Goal: Task Accomplishment & Management: Manage account settings

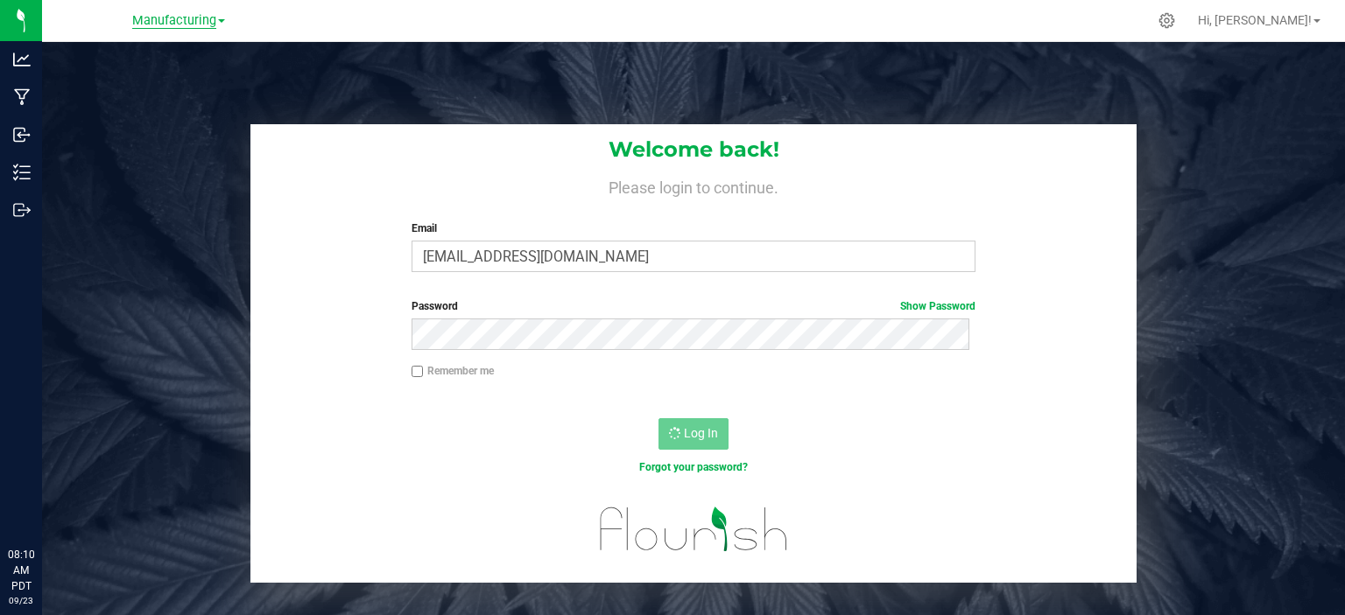
click at [196, 21] on span "Manufacturing" at bounding box center [174, 21] width 84 height 16
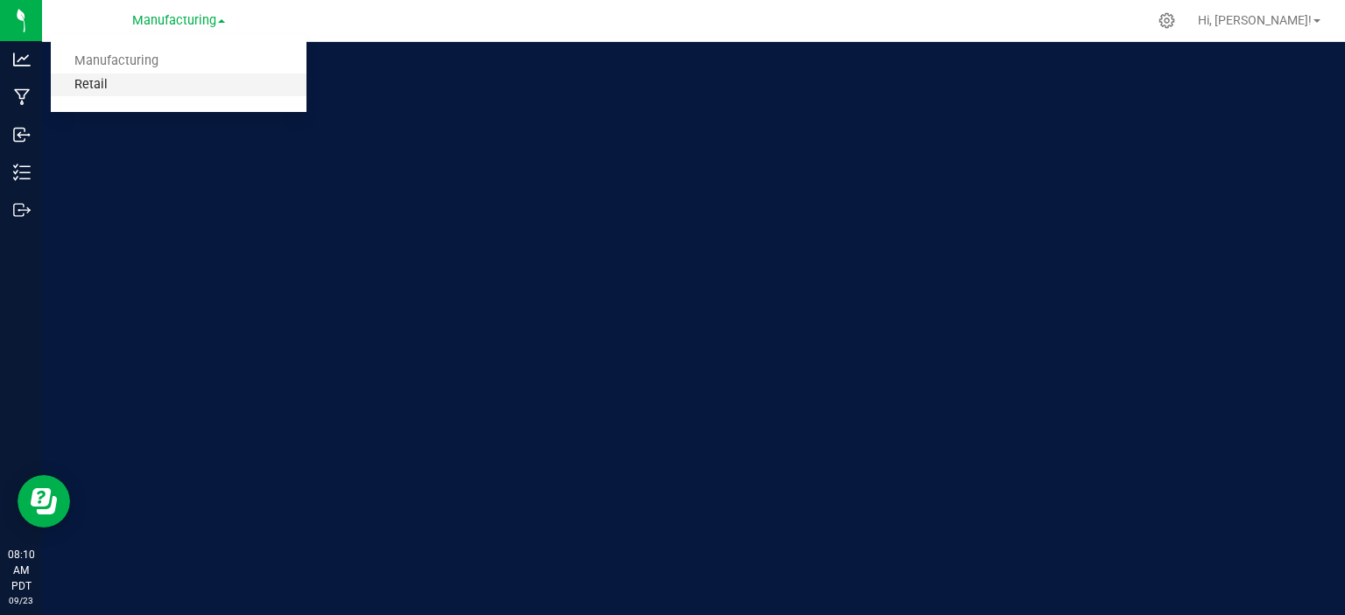
click at [95, 88] on link "Retail" at bounding box center [179, 86] width 256 height 24
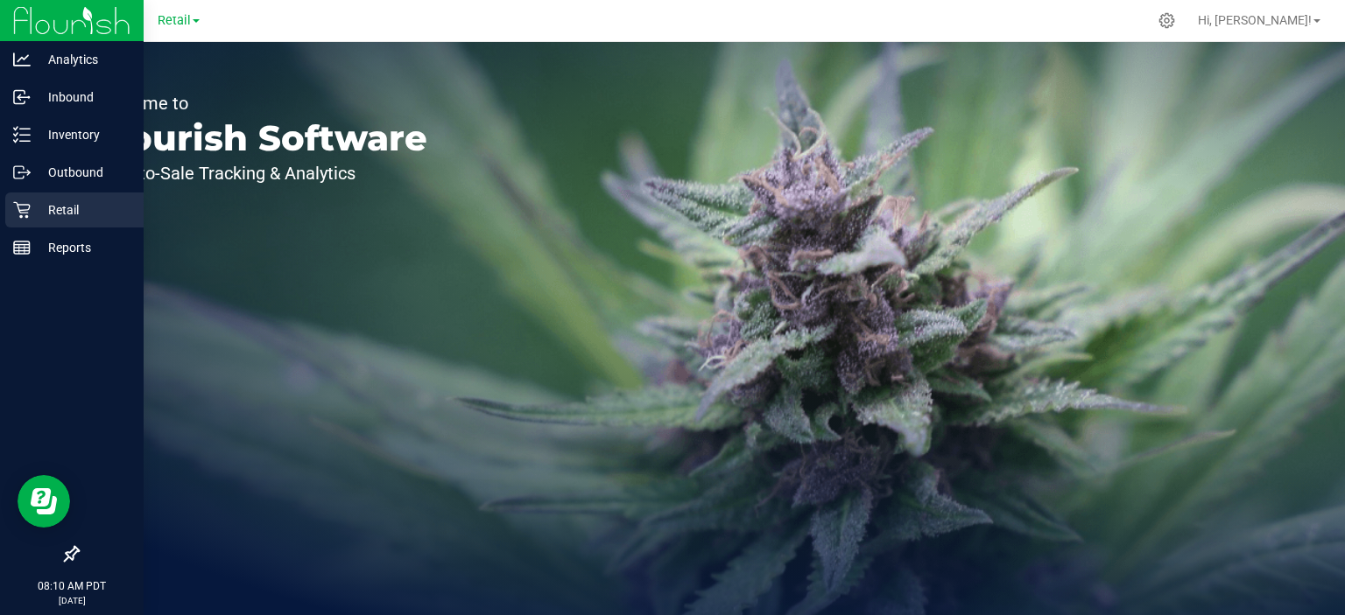
click at [27, 214] on icon at bounding box center [22, 210] width 18 height 18
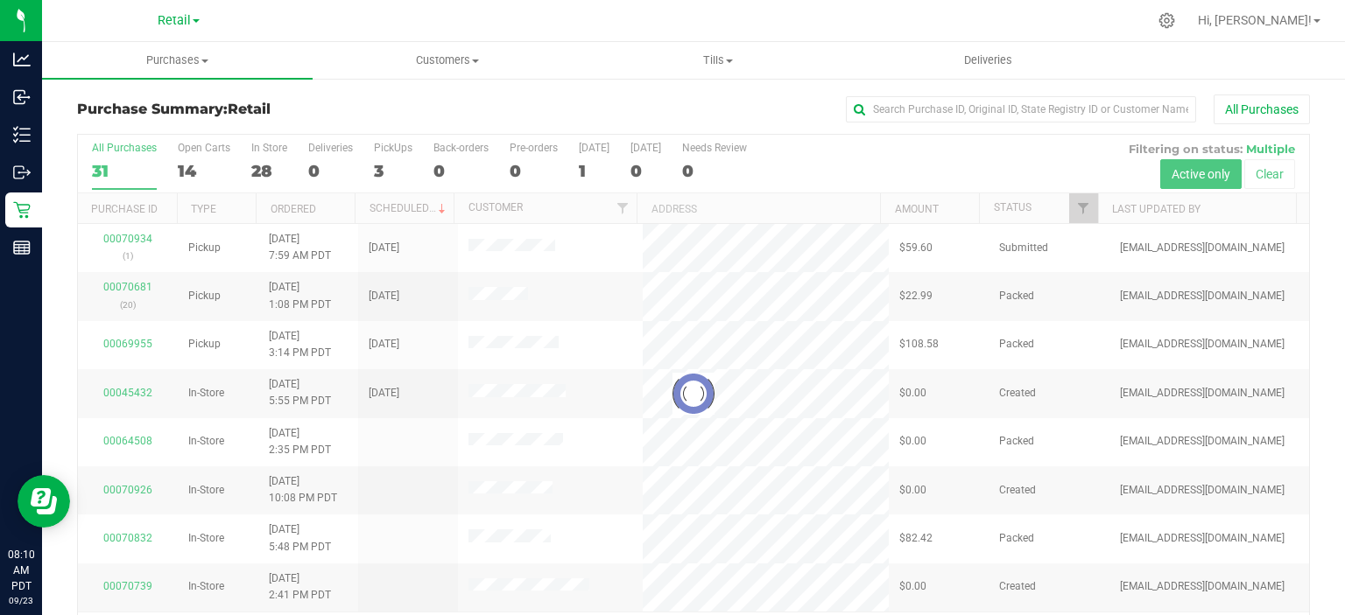
click at [377, 160] on div at bounding box center [693, 394] width 1231 height 519
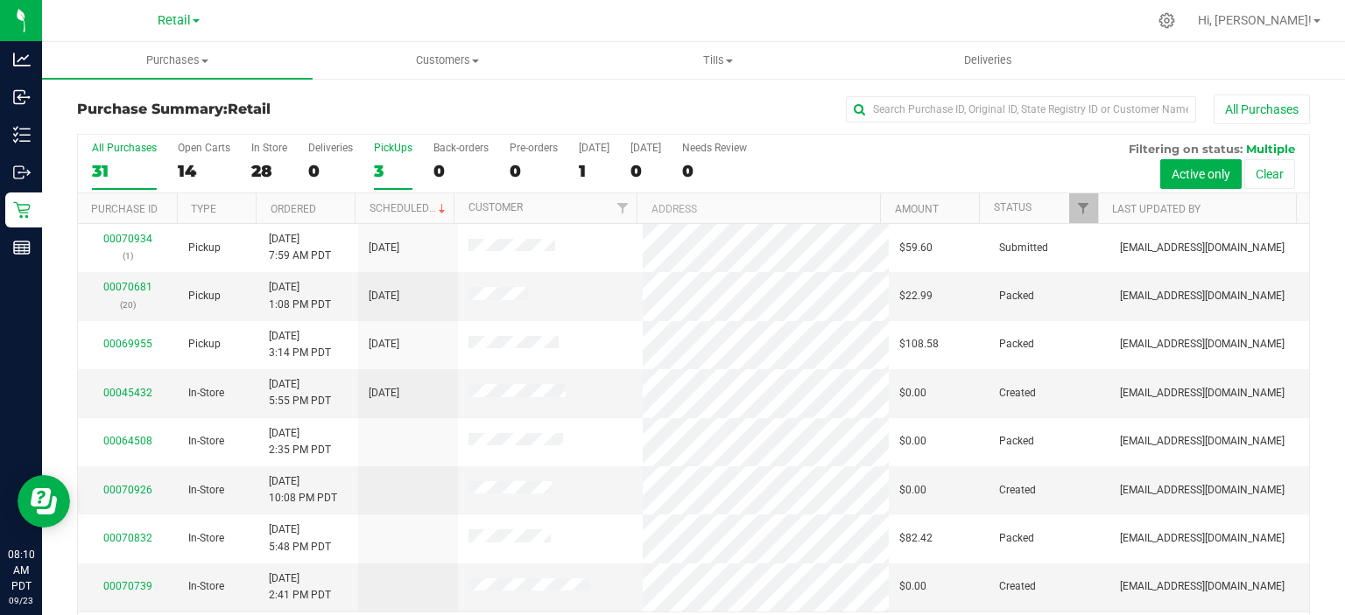
click at [388, 169] on div "3" at bounding box center [393, 171] width 39 height 20
click at [0, 0] on input "PickUps 3" at bounding box center [0, 0] width 0 height 0
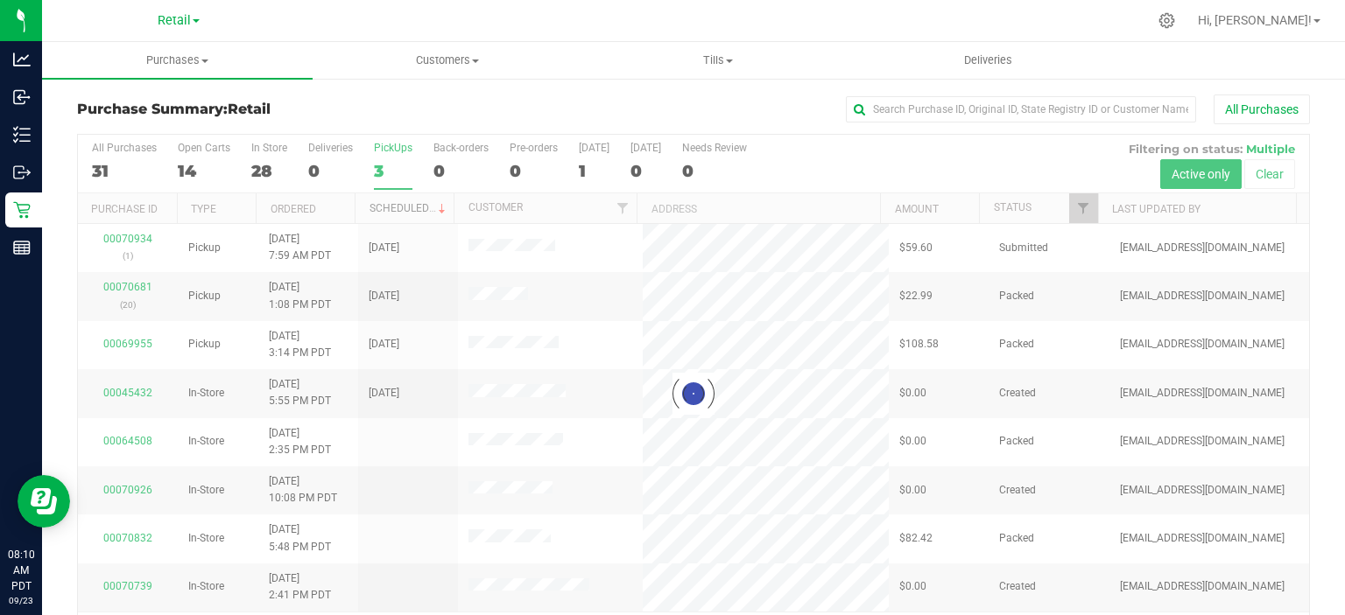
click at [416, 207] on link "Scheduled" at bounding box center [409, 208] width 80 height 12
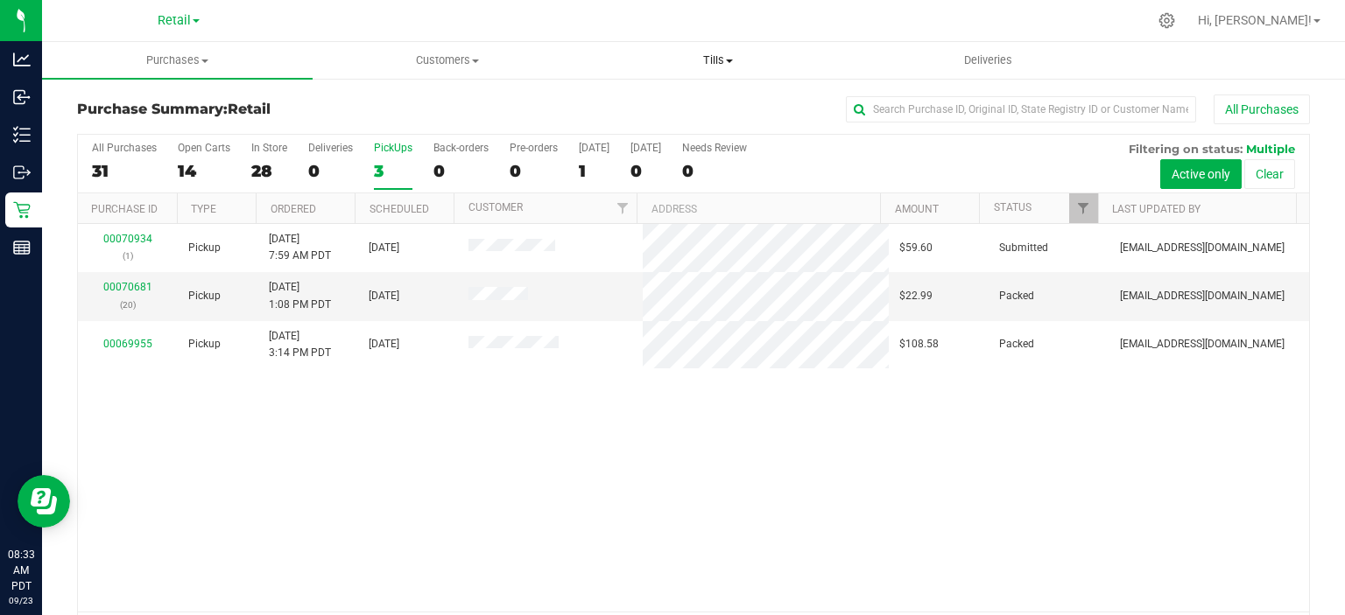
click at [731, 48] on uib-tab-heading "Tills Manage tills Reconcile e-payments" at bounding box center [717, 60] width 269 height 35
click at [653, 100] on span "Manage tills" at bounding box center [641, 105] width 118 height 15
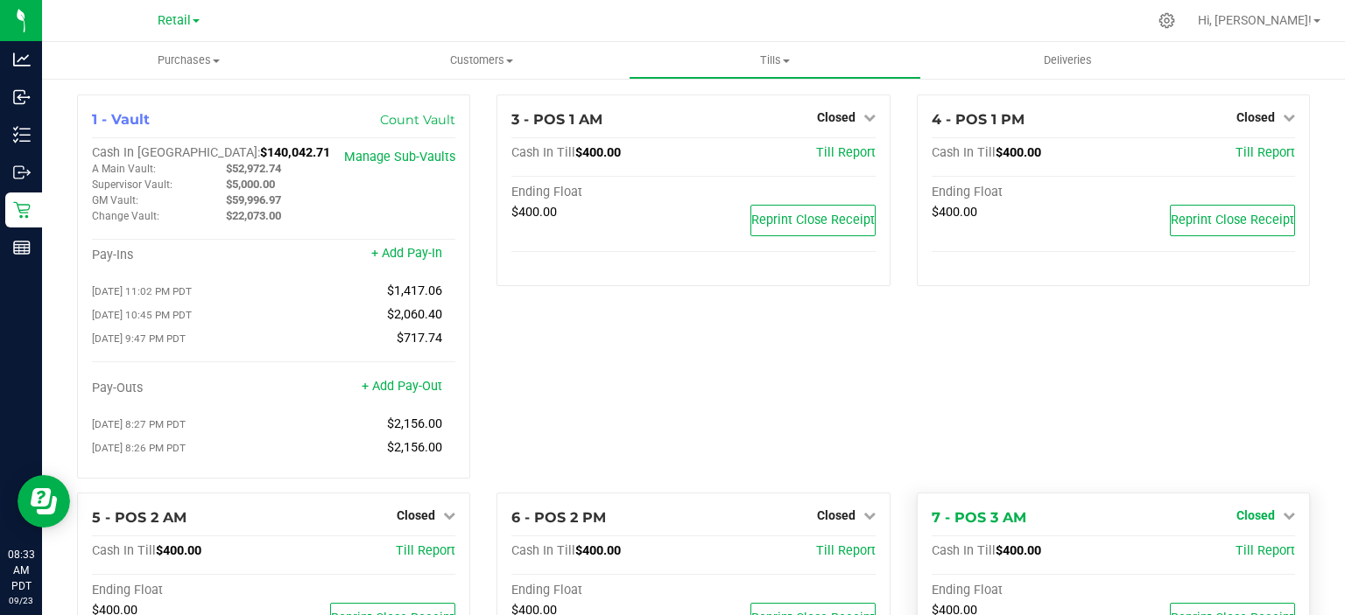
click at [1282, 521] on icon at bounding box center [1288, 515] width 12 height 12
click at [1242, 556] on link "Open Till" at bounding box center [1255, 551] width 46 height 14
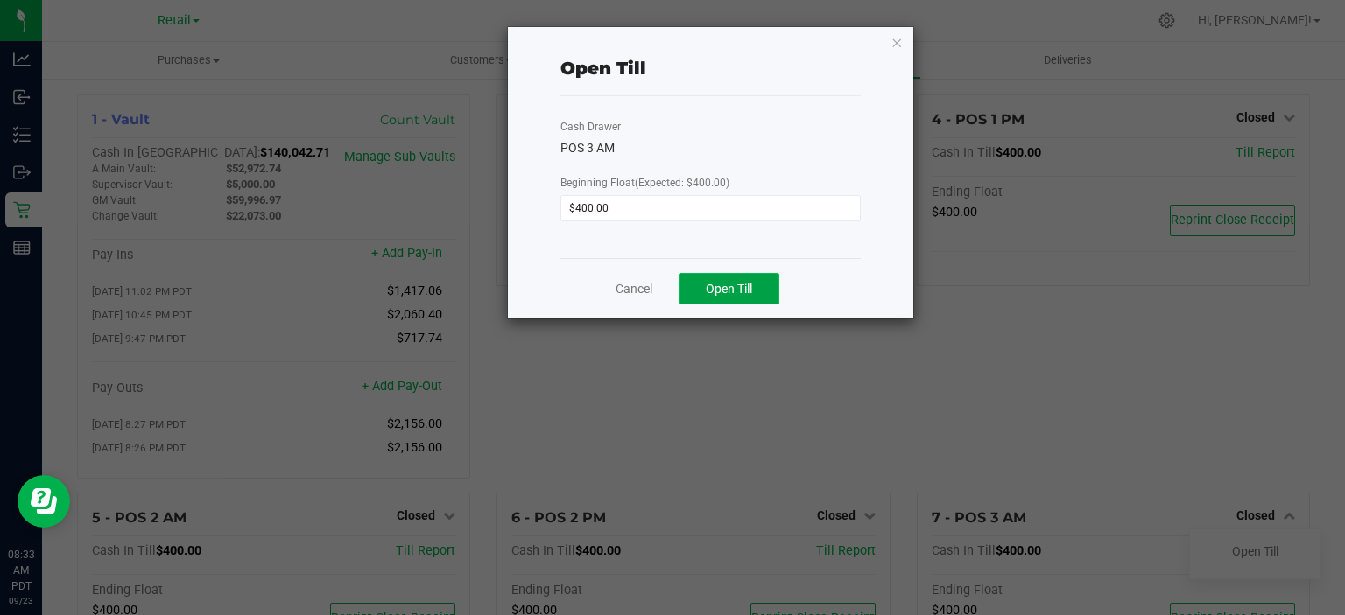
click at [747, 278] on button "Open Till" at bounding box center [728, 289] width 101 height 32
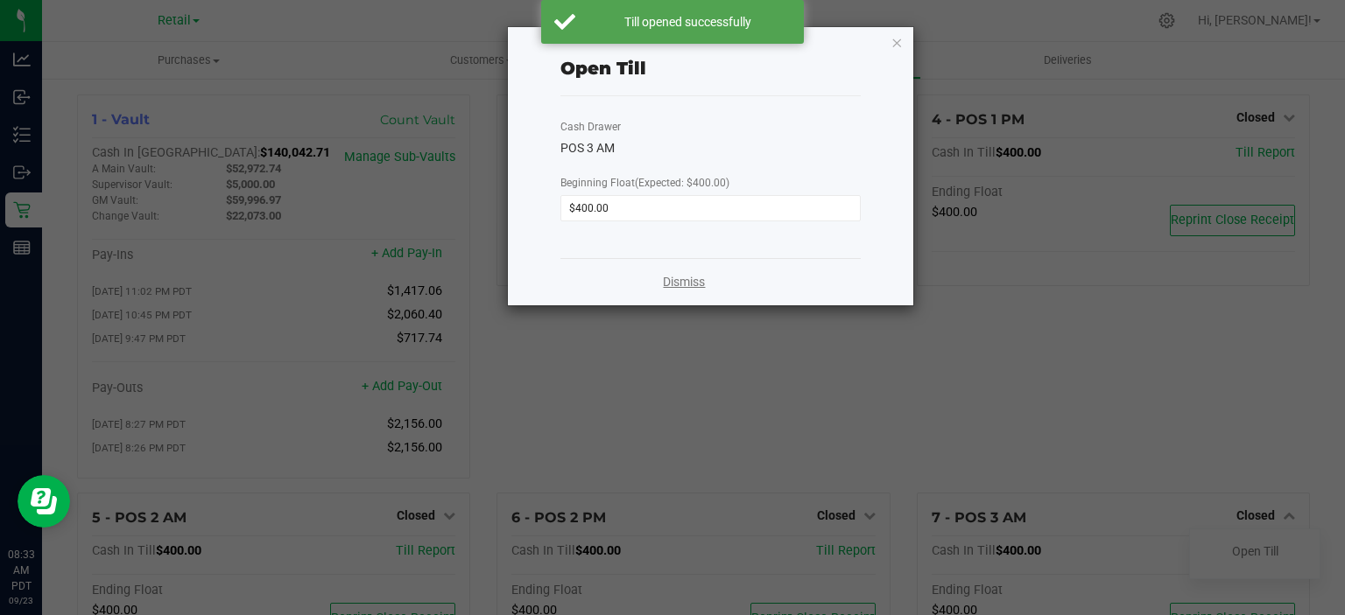
click at [691, 280] on link "Dismiss" at bounding box center [684, 282] width 42 height 18
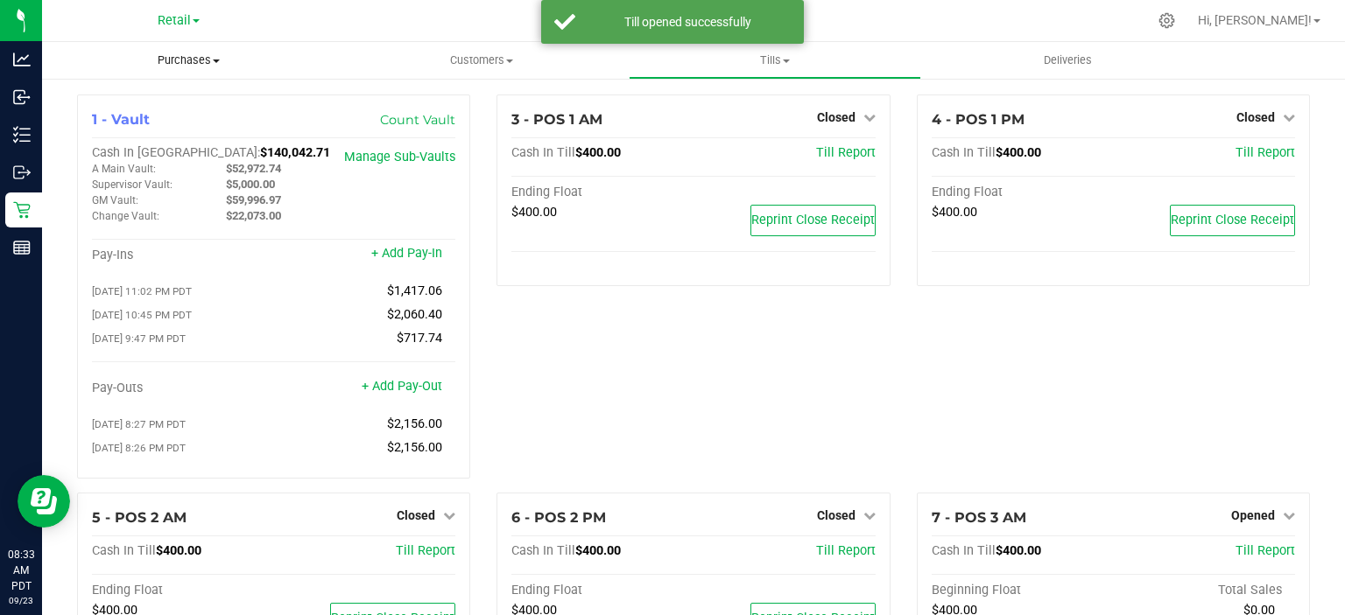
click at [203, 61] on span "Purchases" at bounding box center [188, 61] width 293 height 16
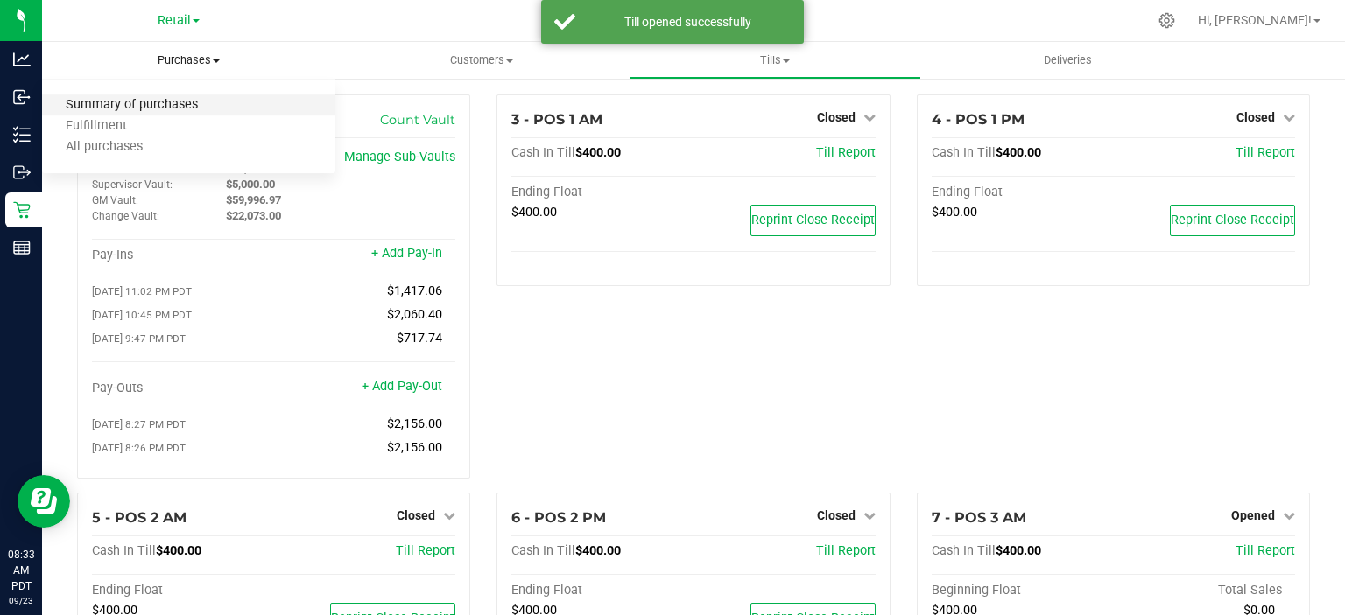
click at [156, 105] on span "Summary of purchases" at bounding box center [131, 105] width 179 height 15
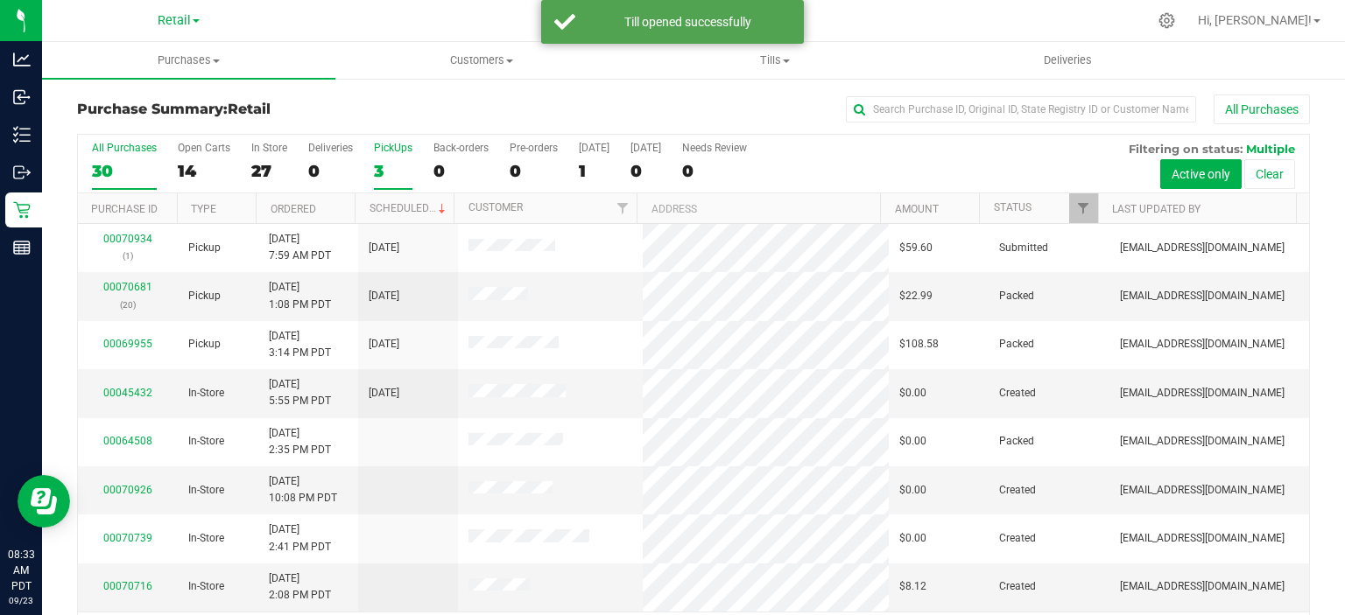
click at [385, 179] on div "3" at bounding box center [393, 171] width 39 height 20
click at [0, 0] on input "PickUps 3" at bounding box center [0, 0] width 0 height 0
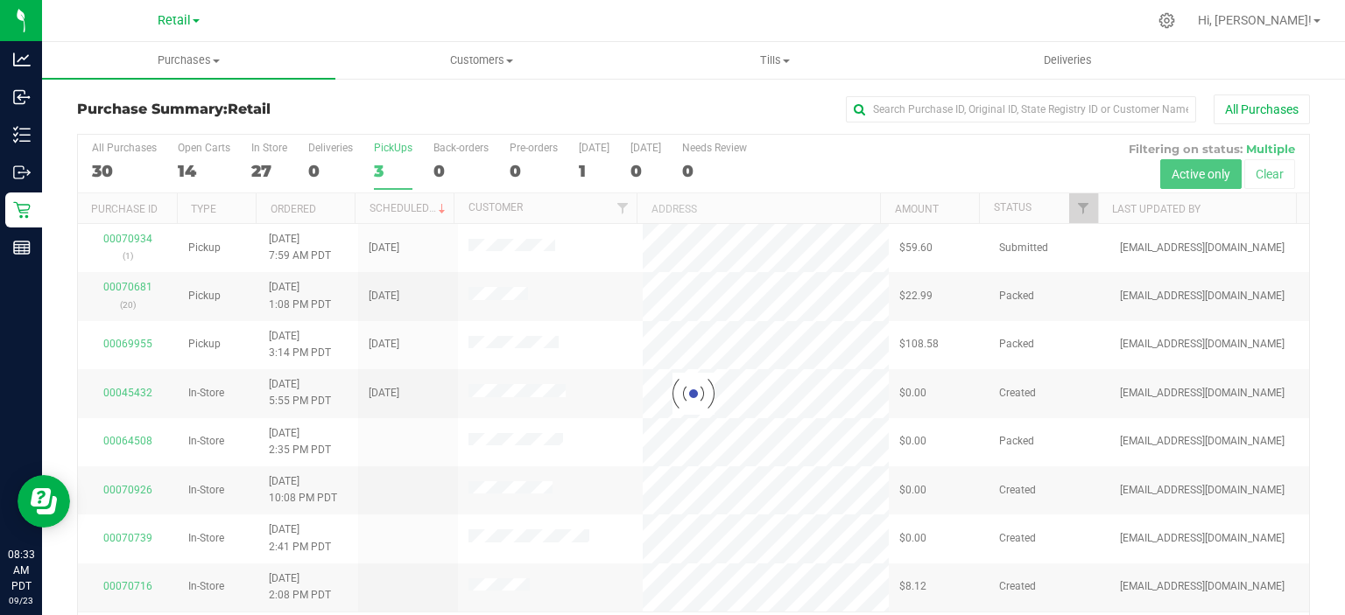
click at [414, 210] on div at bounding box center [693, 394] width 1231 height 519
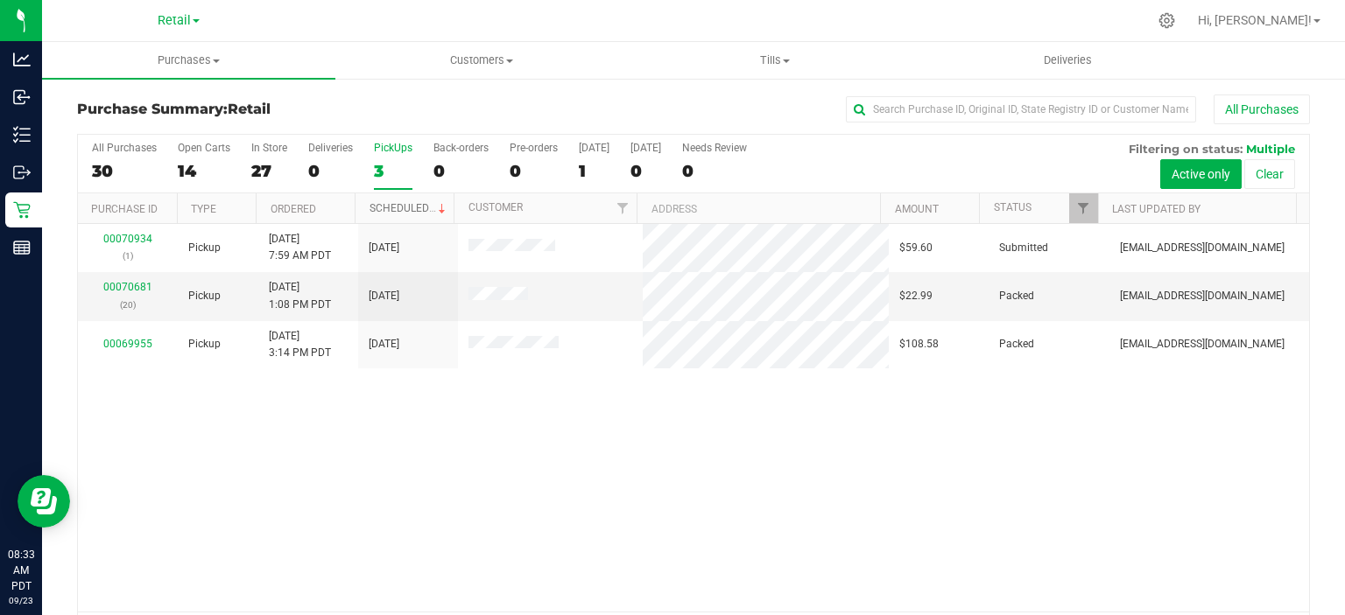
click at [405, 203] on link "Scheduled" at bounding box center [409, 208] width 80 height 12
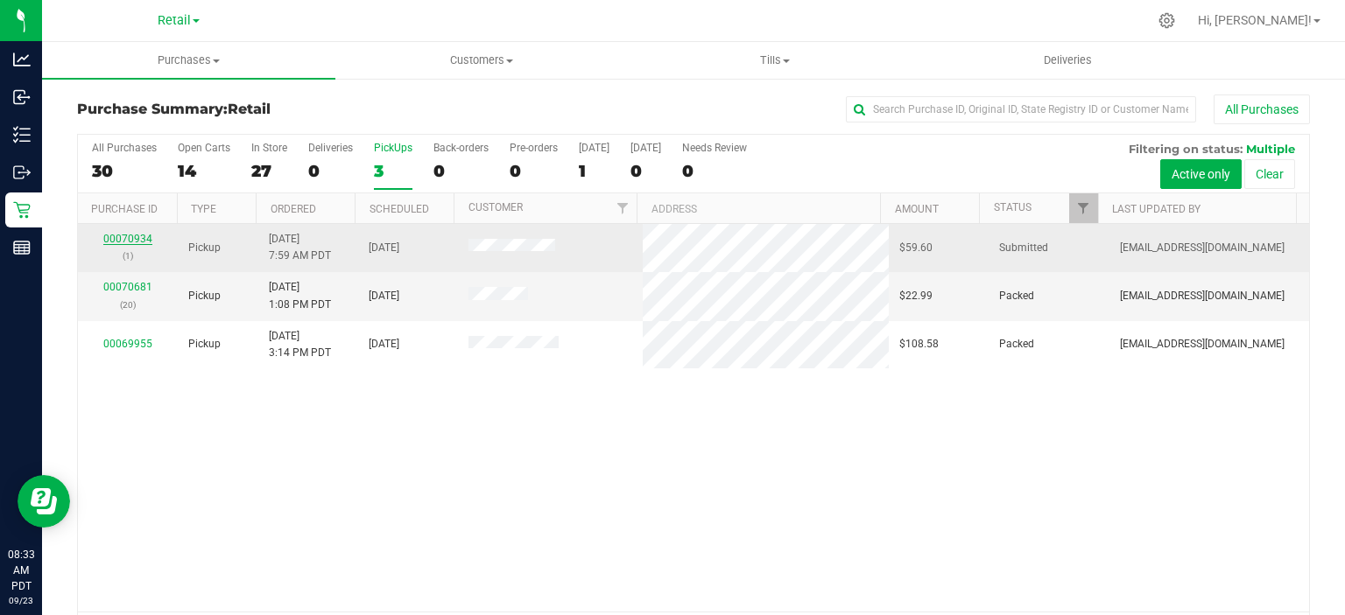
click at [130, 238] on link "00070934" at bounding box center [127, 239] width 49 height 12
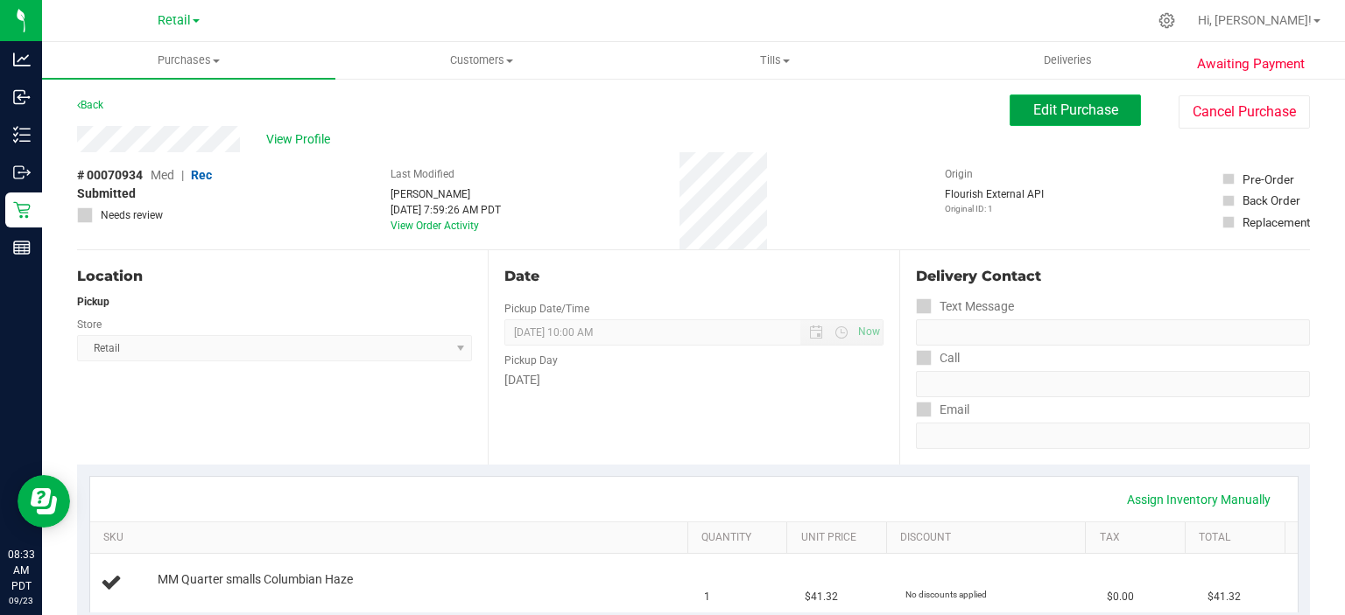
click at [1089, 107] on span "Edit Purchase" at bounding box center [1075, 110] width 85 height 17
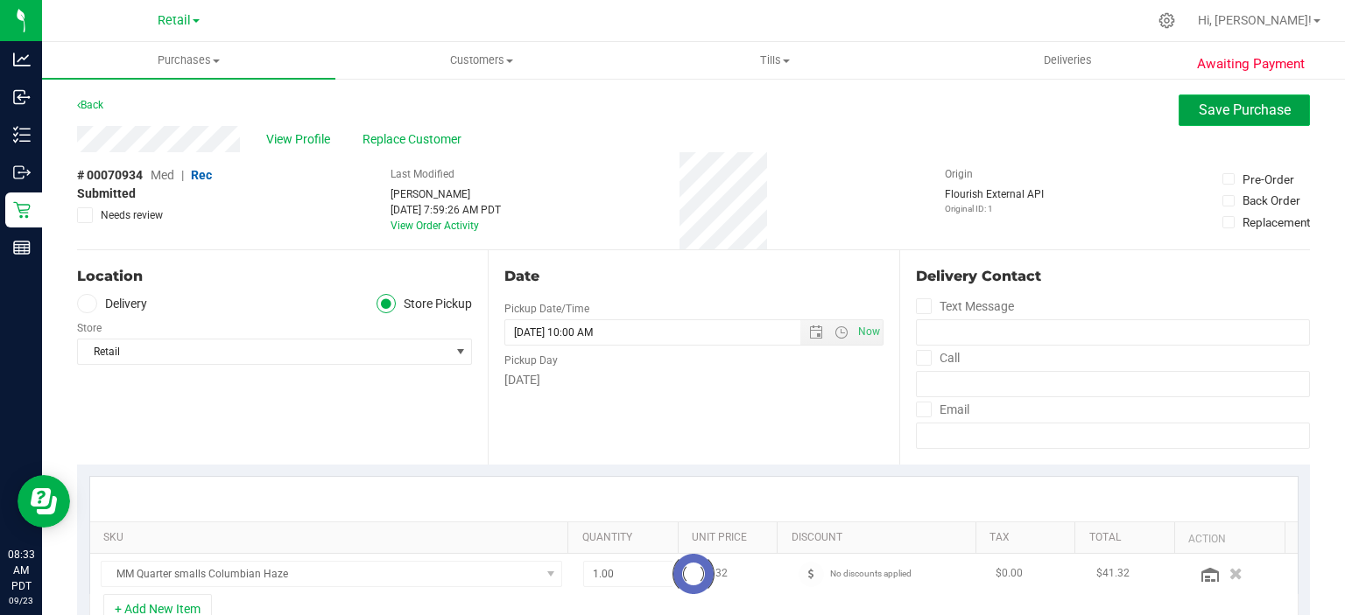
click at [1252, 113] on span "Save Purchase" at bounding box center [1244, 110] width 92 height 17
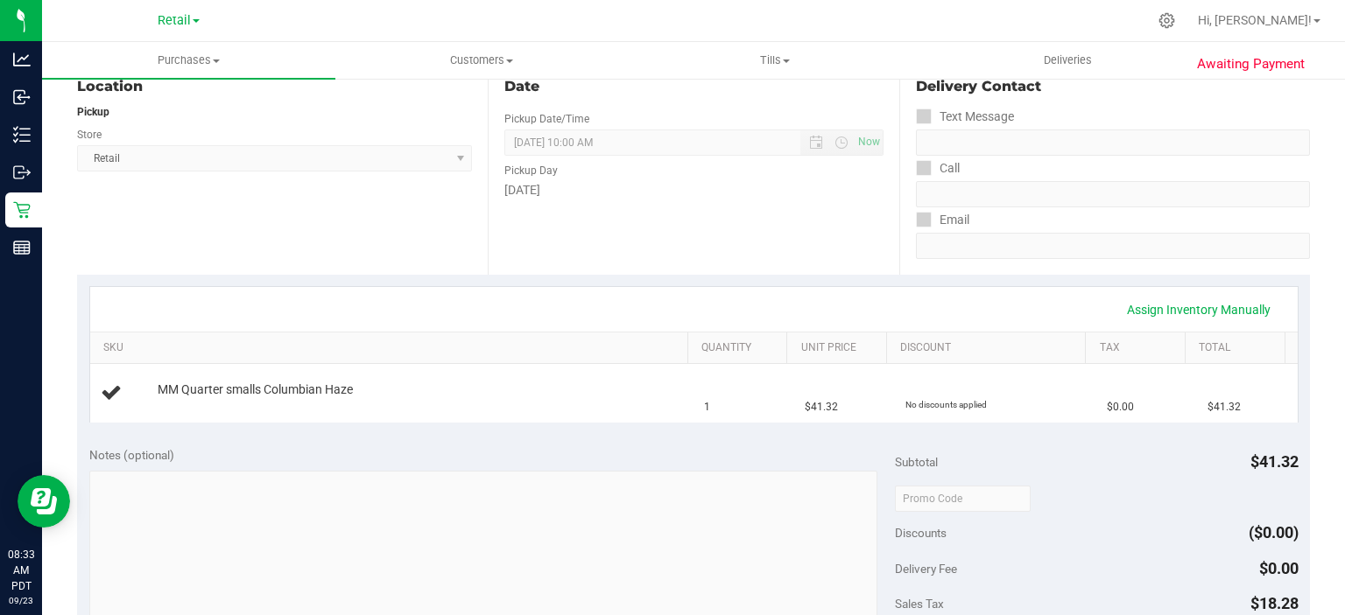
scroll to position [389, 0]
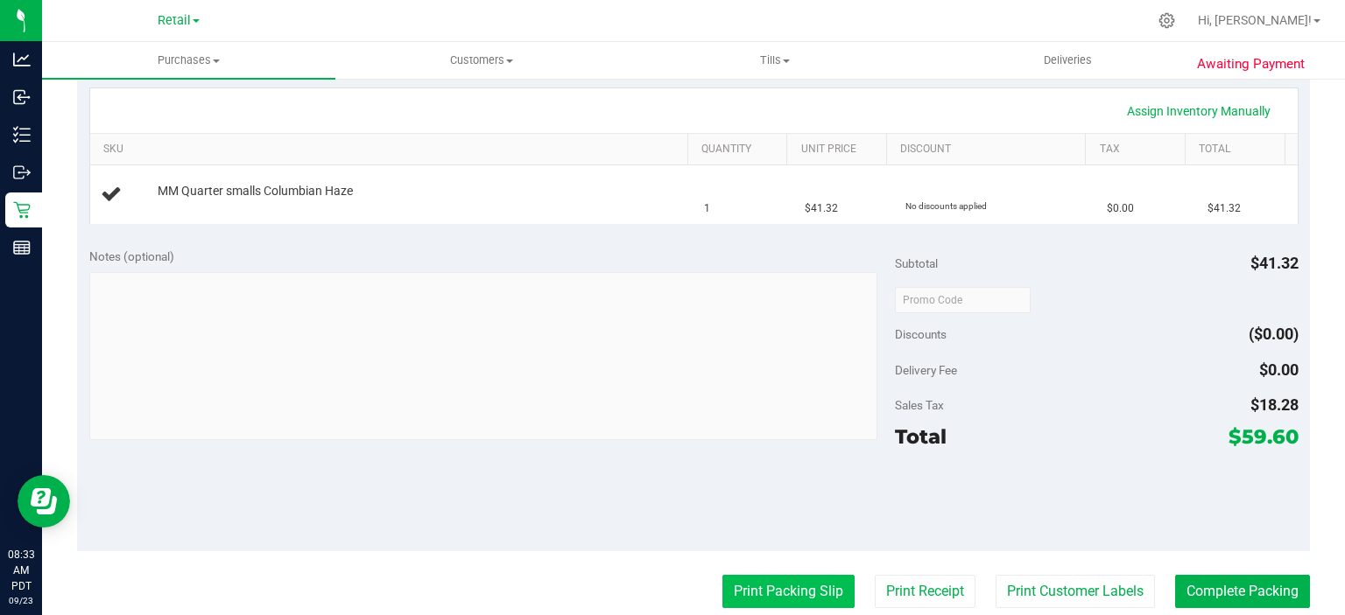
click at [779, 586] on button "Print Packing Slip" at bounding box center [788, 591] width 132 height 33
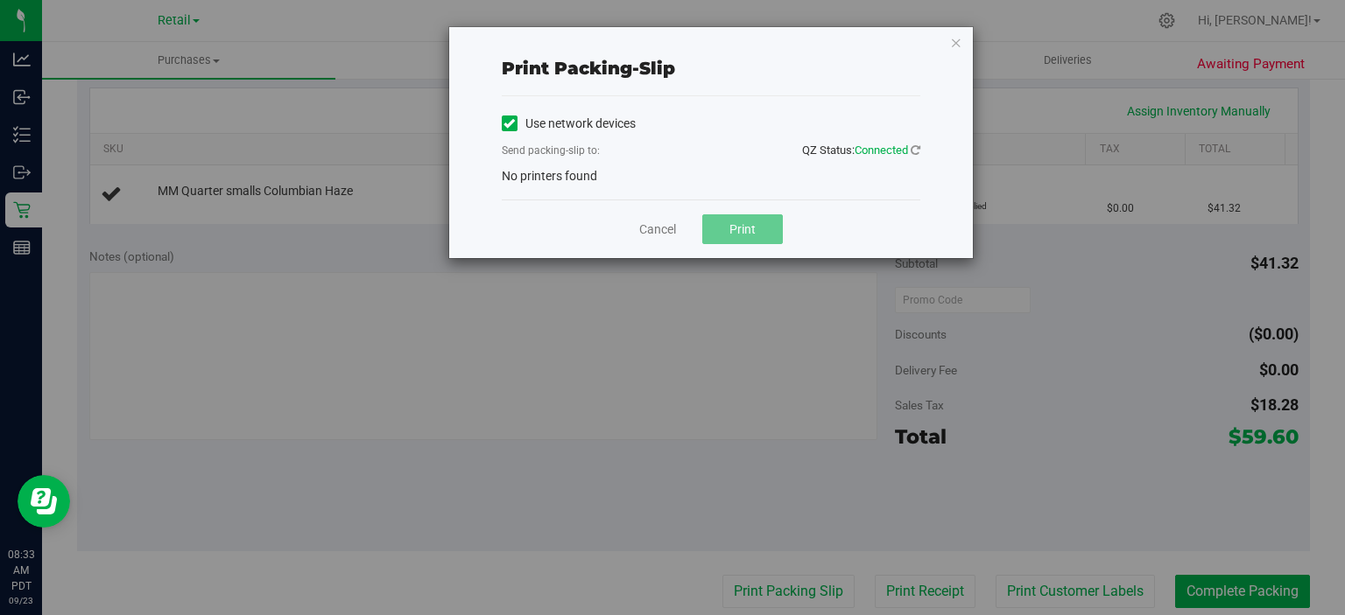
click at [522, 117] on label "Use network devices" at bounding box center [569, 124] width 134 height 18
click at [0, 0] on input "Use network devices" at bounding box center [0, 0] width 0 height 0
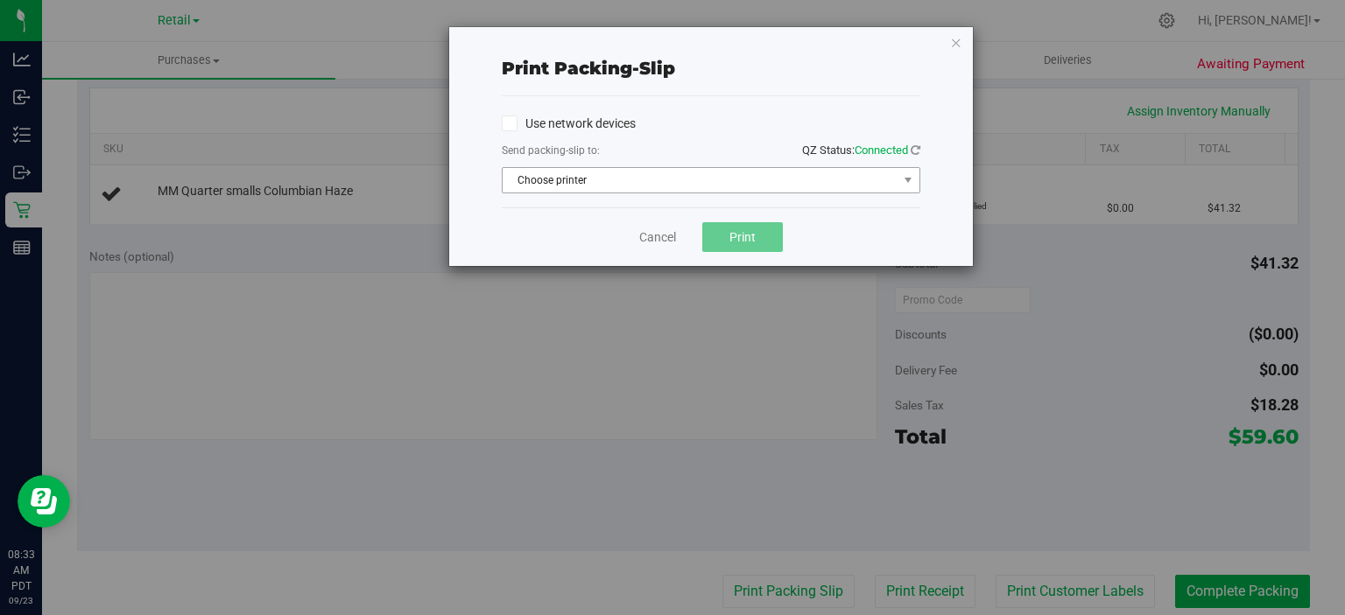
click at [635, 184] on span "Choose printer" at bounding box center [699, 180] width 395 height 25
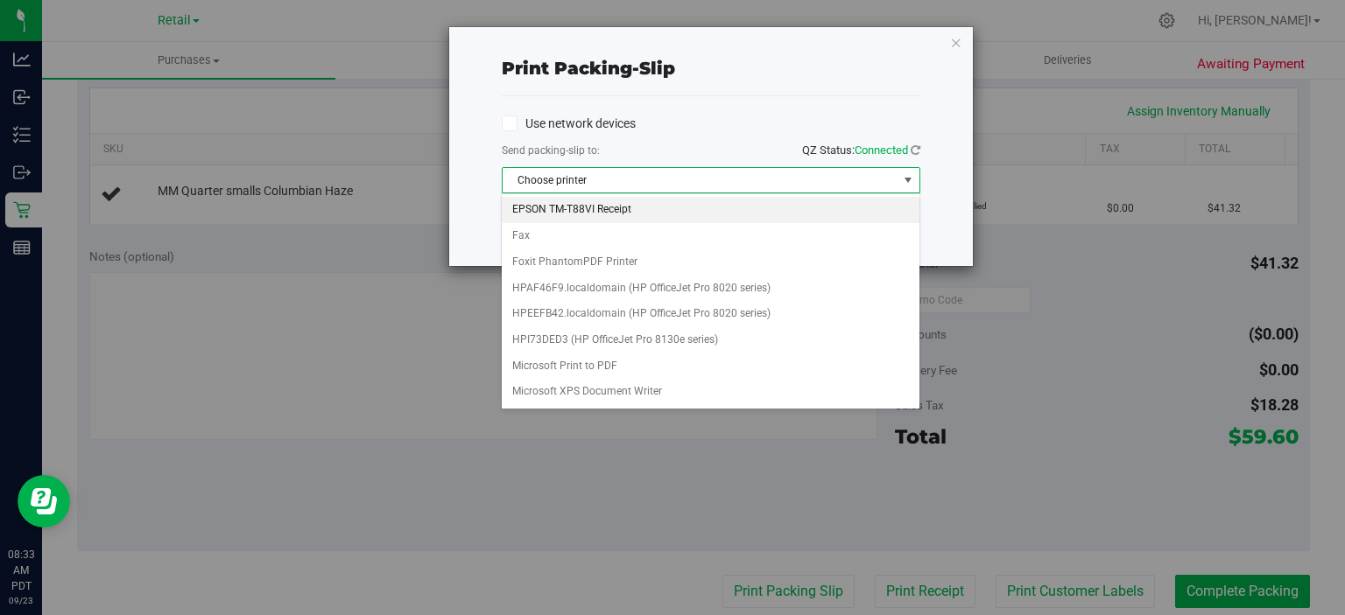
click at [606, 214] on li "EPSON TM-T88VI Receipt" at bounding box center [710, 210] width 417 height 26
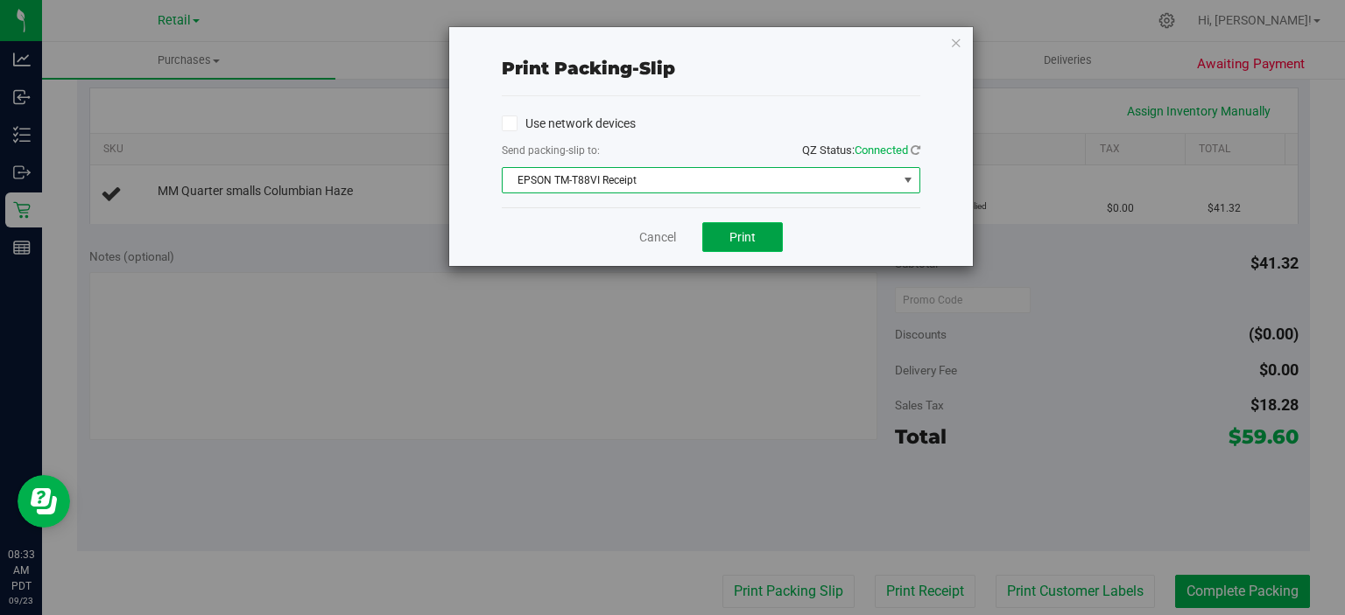
click at [759, 238] on button "Print" at bounding box center [742, 237] width 81 height 30
click at [956, 41] on icon "button" at bounding box center [956, 42] width 12 height 21
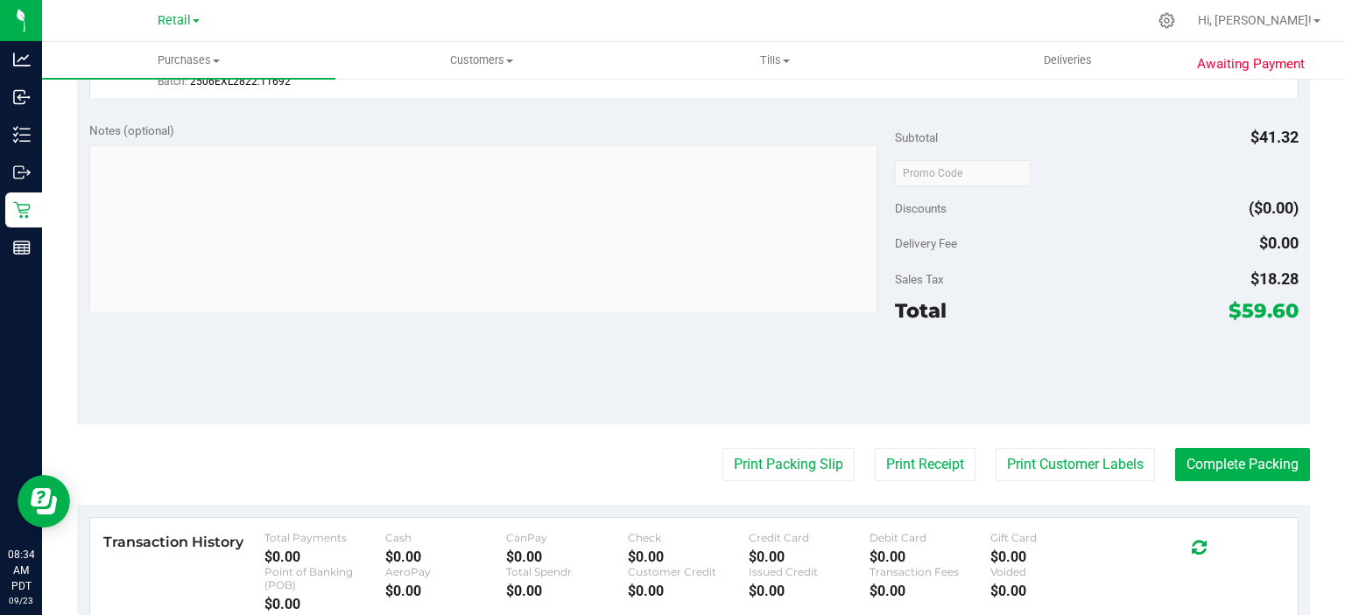
scroll to position [620, 0]
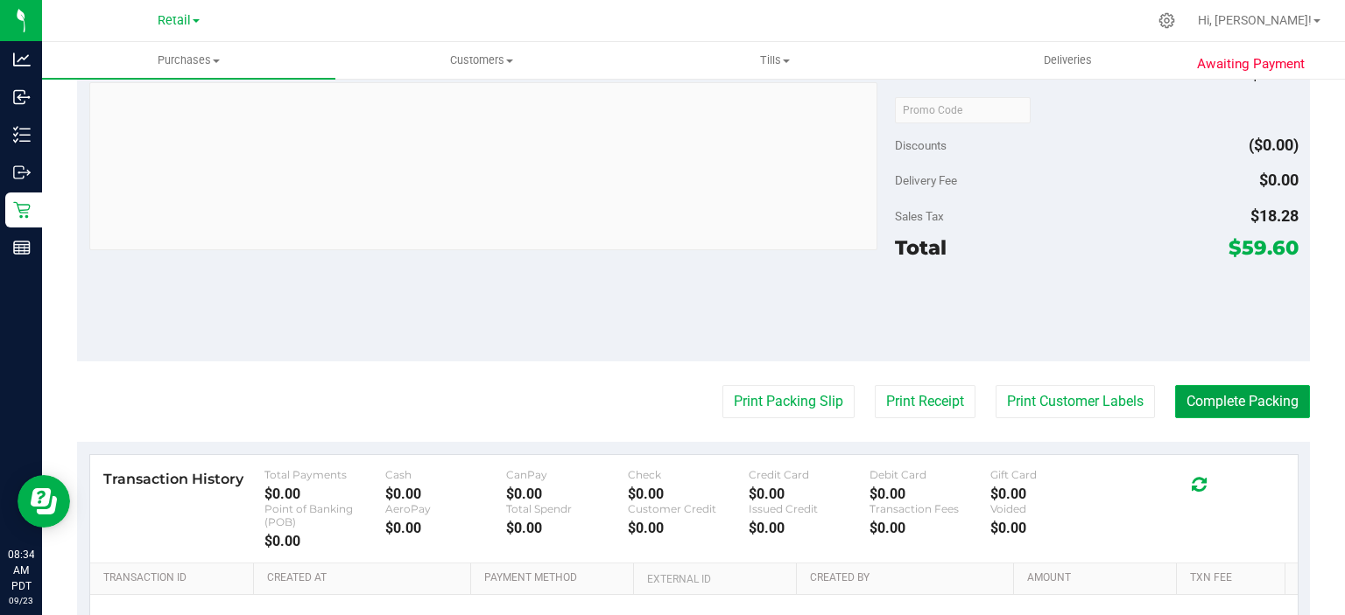
click at [1241, 398] on button "Complete Packing" at bounding box center [1242, 401] width 135 height 33
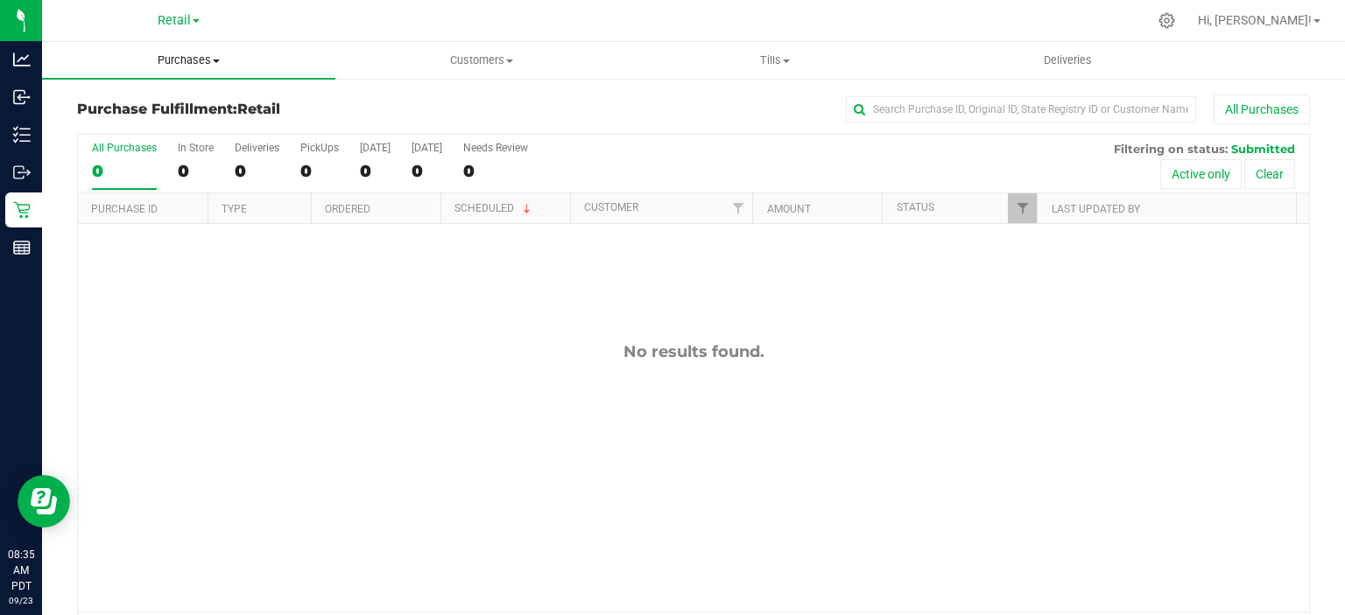
click at [197, 60] on span "Purchases" at bounding box center [188, 61] width 293 height 16
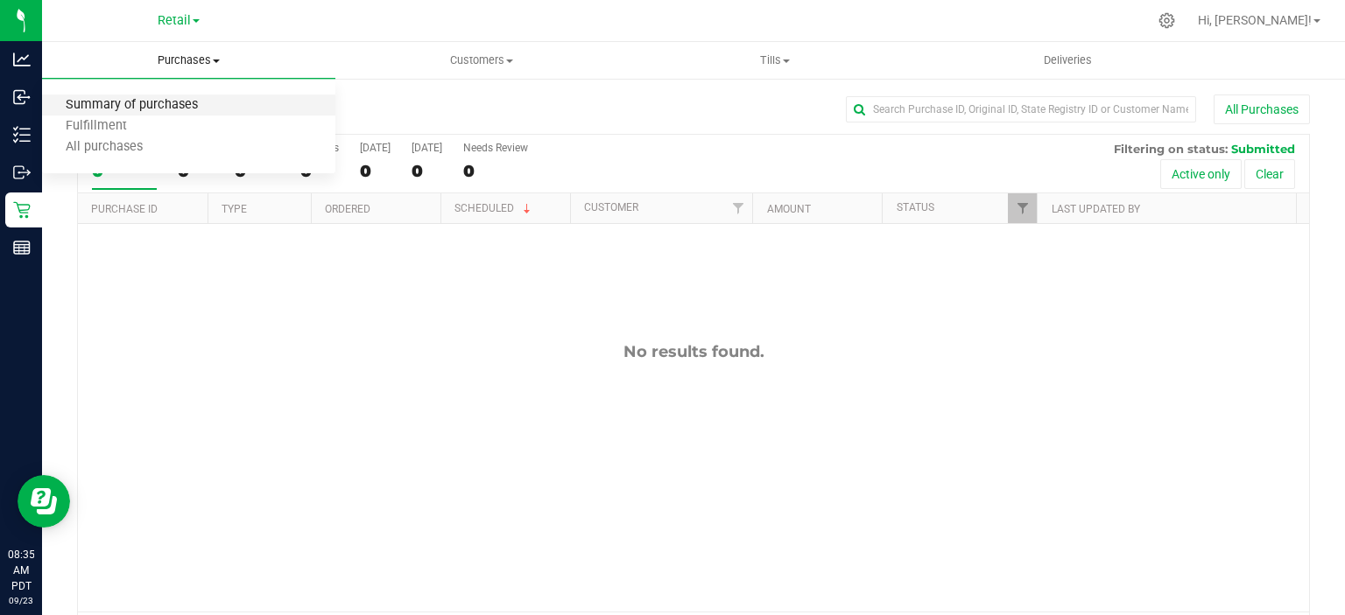
click at [186, 100] on span "Summary of purchases" at bounding box center [131, 105] width 179 height 15
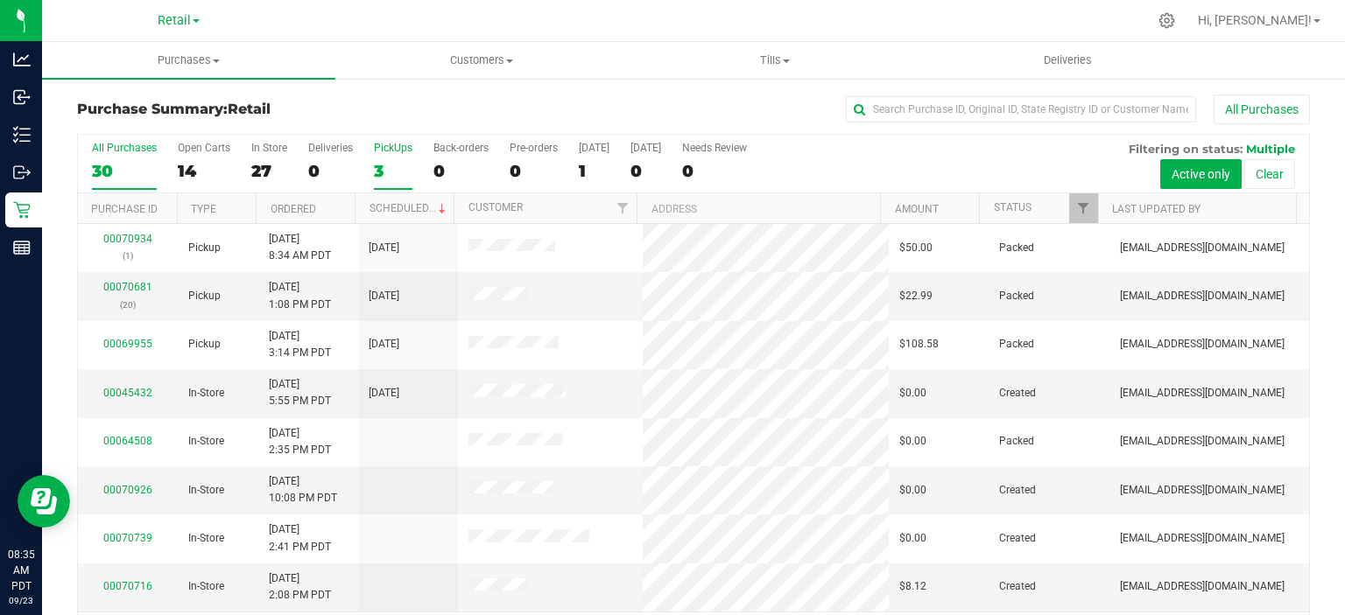
click at [383, 161] on div "3" at bounding box center [393, 171] width 39 height 20
click at [0, 0] on input "PickUps 3" at bounding box center [0, 0] width 0 height 0
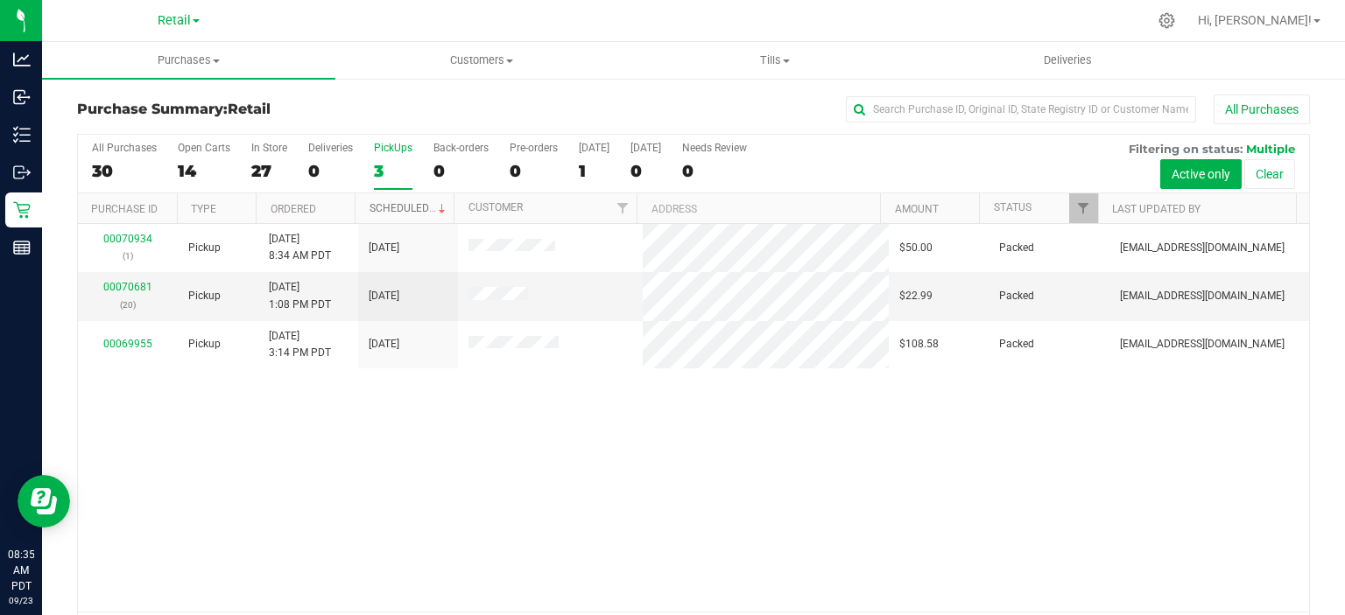
click at [406, 202] on link "Scheduled" at bounding box center [409, 208] width 80 height 12
click at [213, 55] on span "Purchases" at bounding box center [188, 61] width 293 height 16
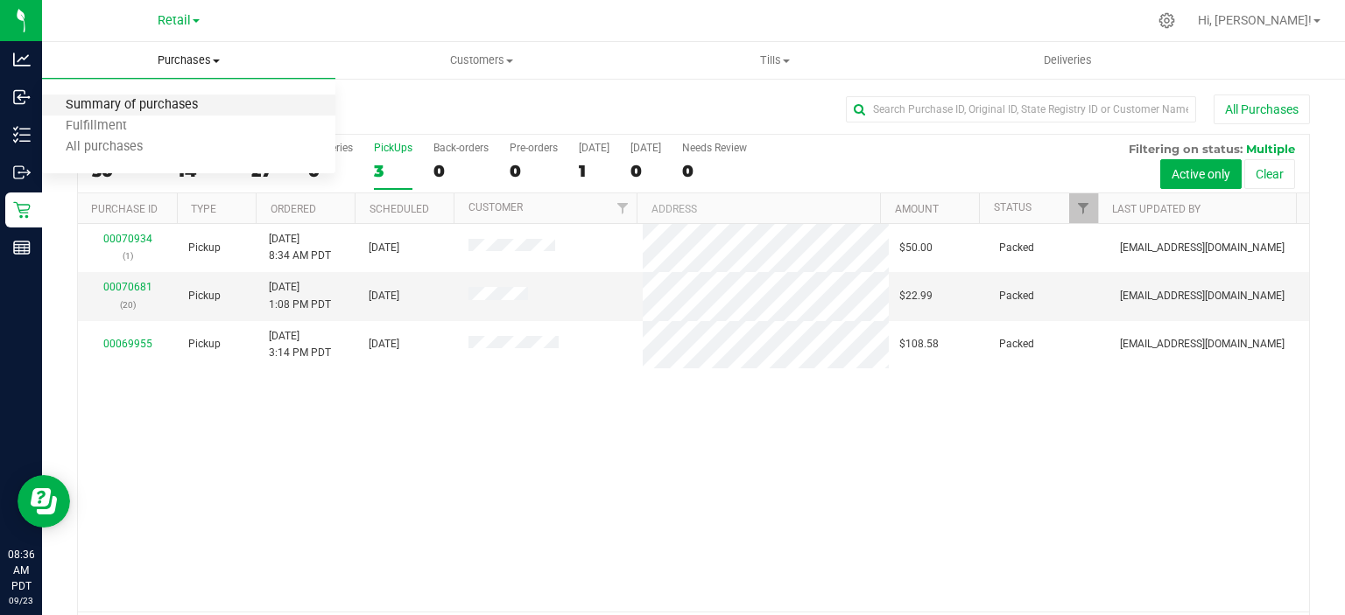
click at [171, 104] on span "Summary of purchases" at bounding box center [131, 105] width 179 height 15
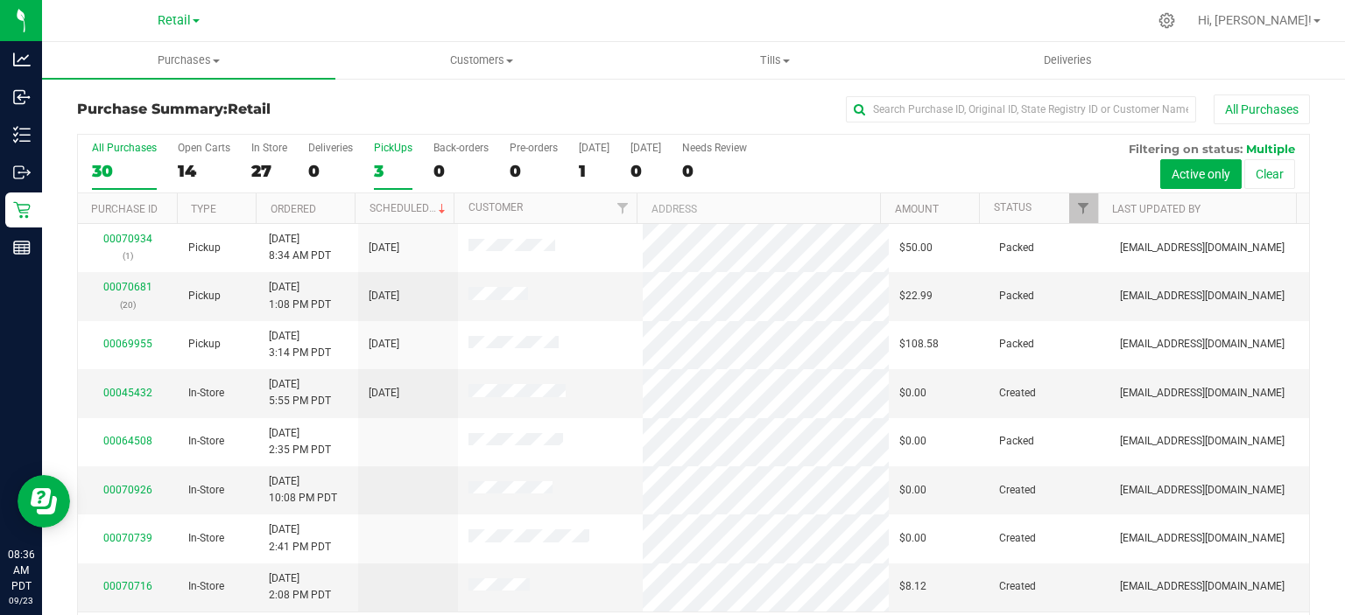
click at [378, 171] on div "3" at bounding box center [393, 171] width 39 height 20
click at [0, 0] on input "PickUps 3" at bounding box center [0, 0] width 0 height 0
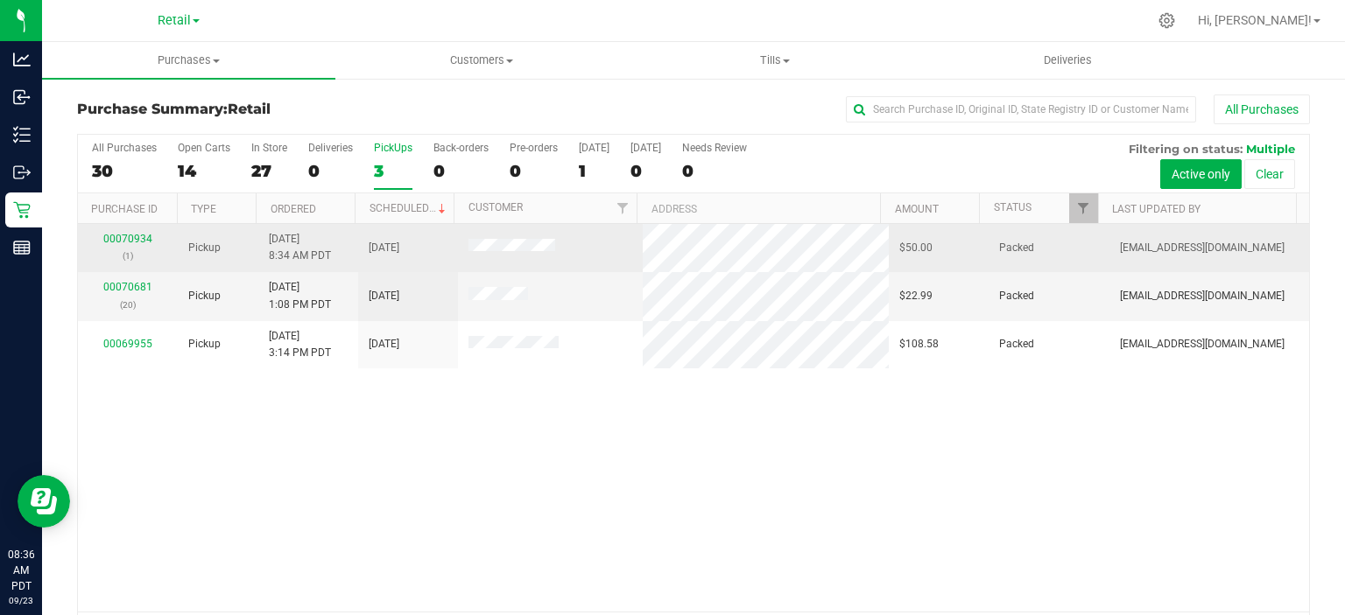
click at [419, 224] on td "[DATE]" at bounding box center [408, 248] width 100 height 48
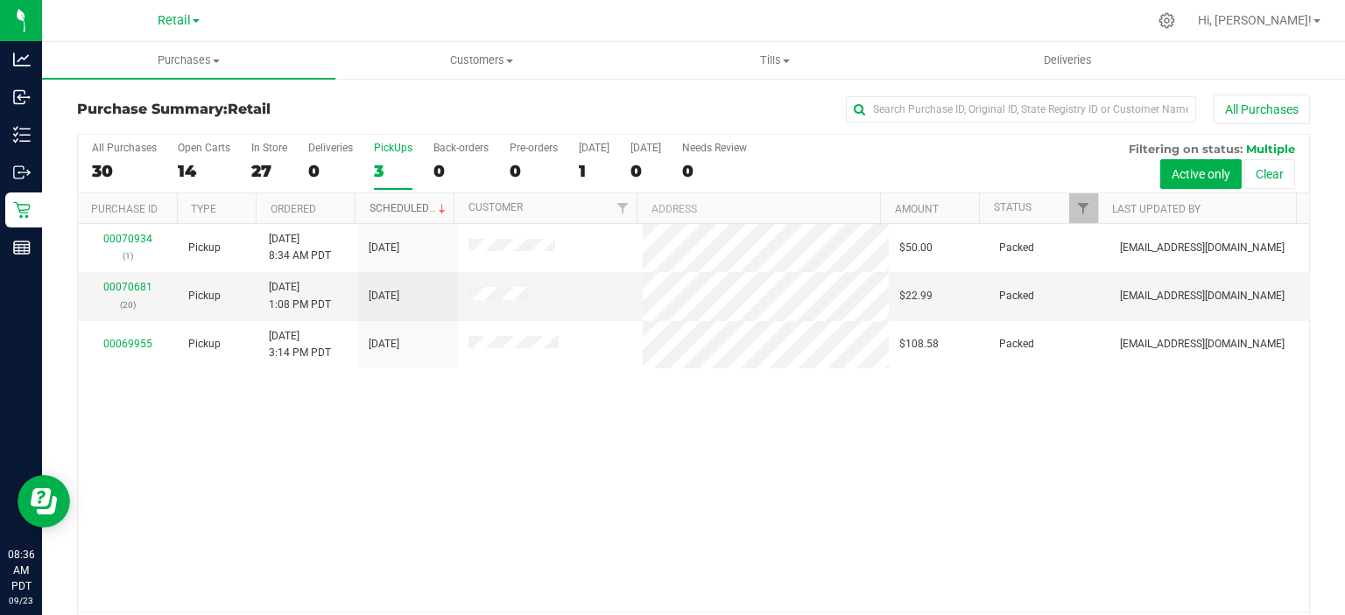
click at [405, 203] on link "Scheduled" at bounding box center [409, 208] width 80 height 12
click at [436, 173] on div "0" at bounding box center [460, 171] width 55 height 20
click at [0, 0] on input "Back-orders 0" at bounding box center [0, 0] width 0 height 0
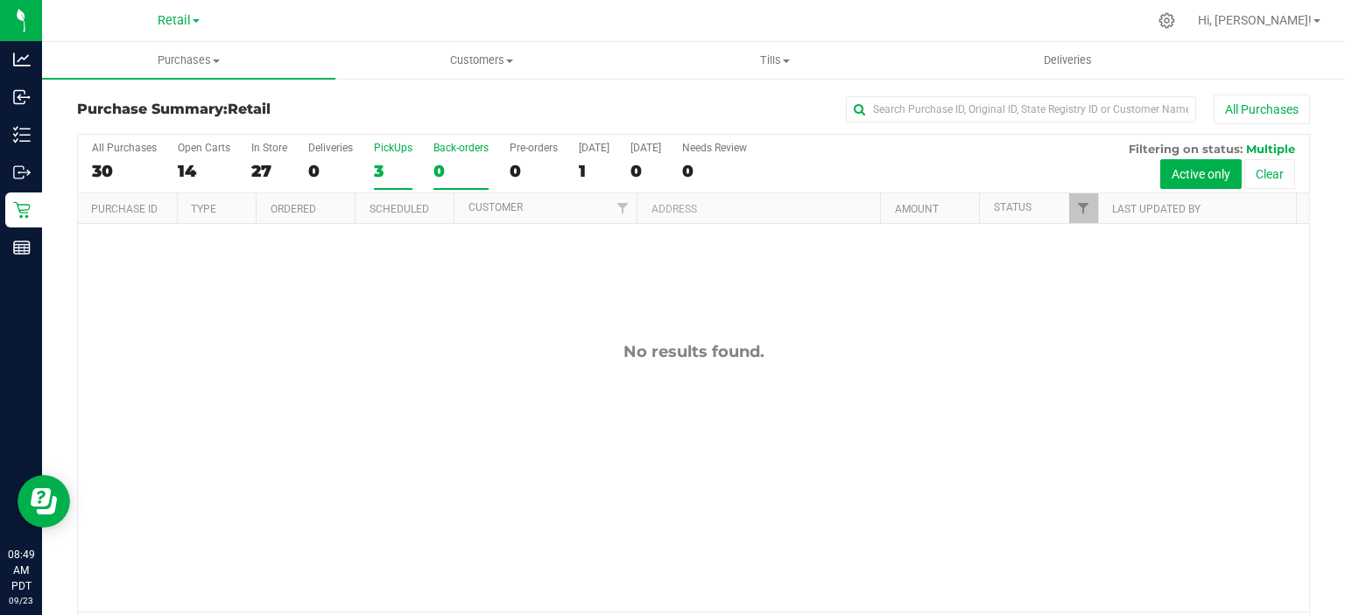
click at [378, 171] on div "3" at bounding box center [393, 171] width 39 height 20
click at [0, 0] on input "PickUps 3" at bounding box center [0, 0] width 0 height 0
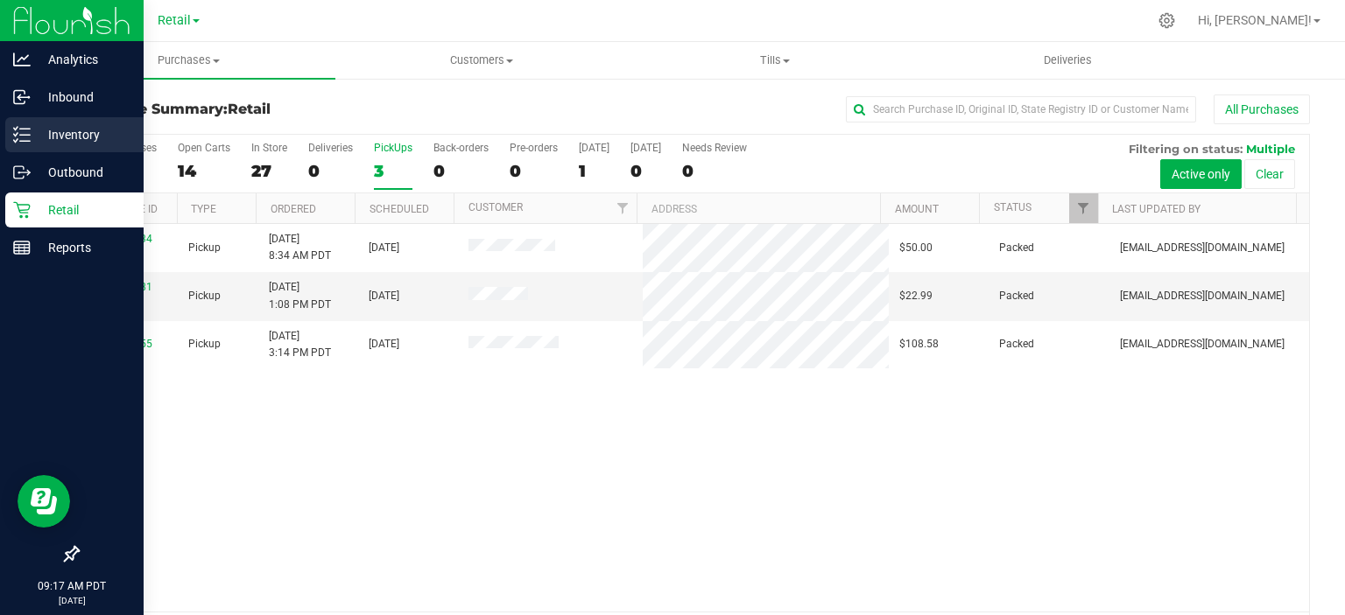
click at [25, 135] on line at bounding box center [25, 135] width 10 height 0
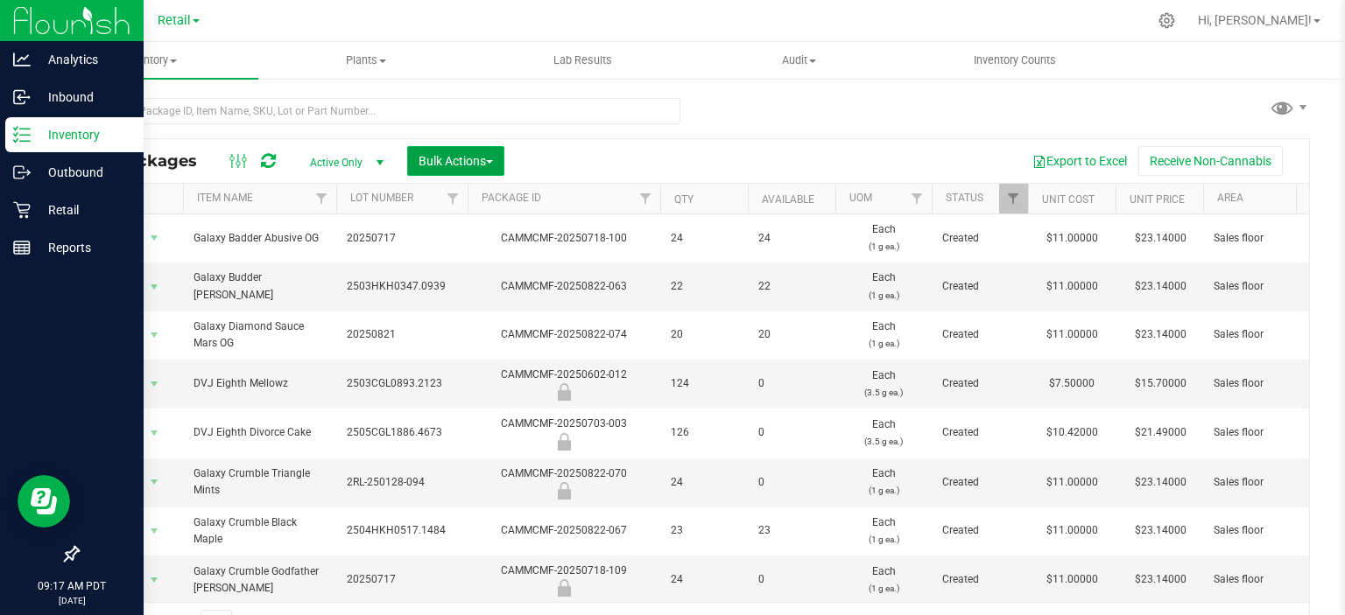
click at [493, 161] on span "button" at bounding box center [489, 162] width 7 height 4
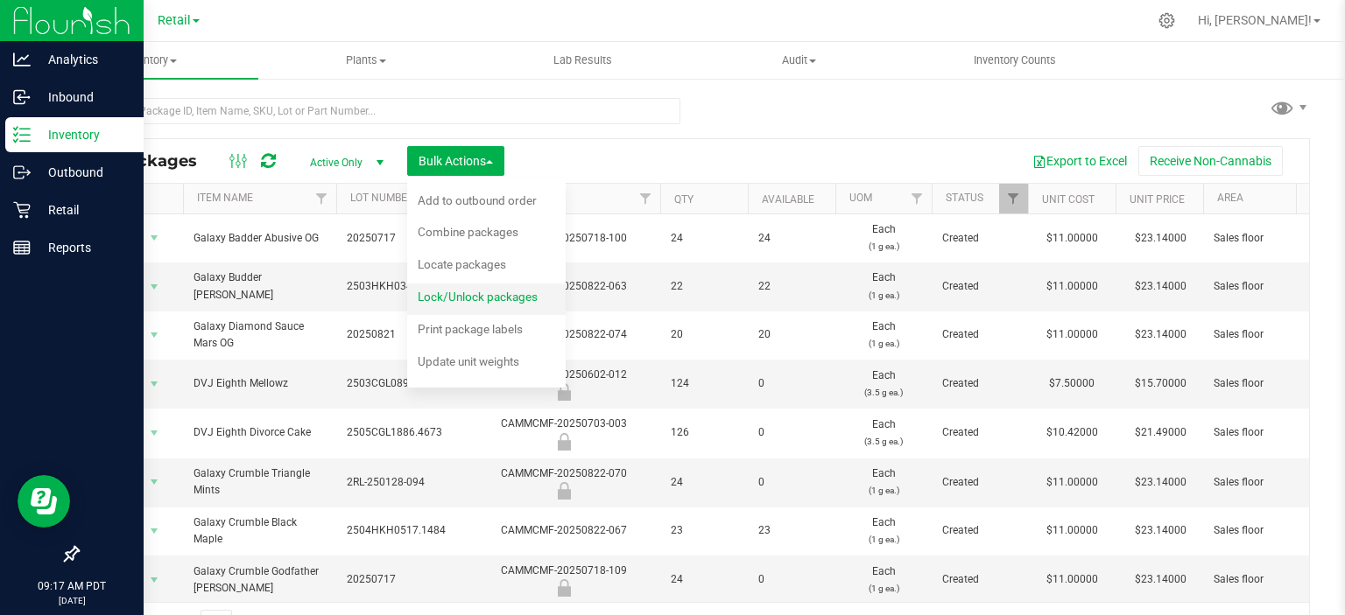
click at [526, 298] on span "Lock/Unlock packages" at bounding box center [478, 297] width 120 height 14
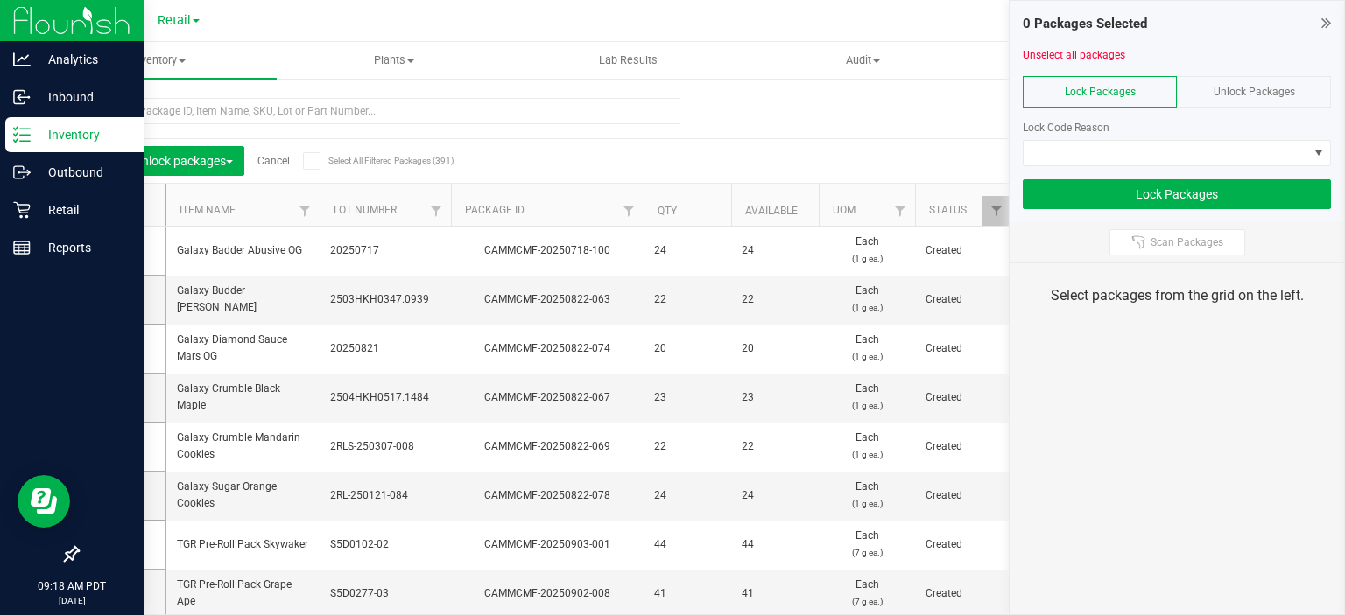
click at [1286, 95] on span "Unlock Packages" at bounding box center [1253, 92] width 81 height 12
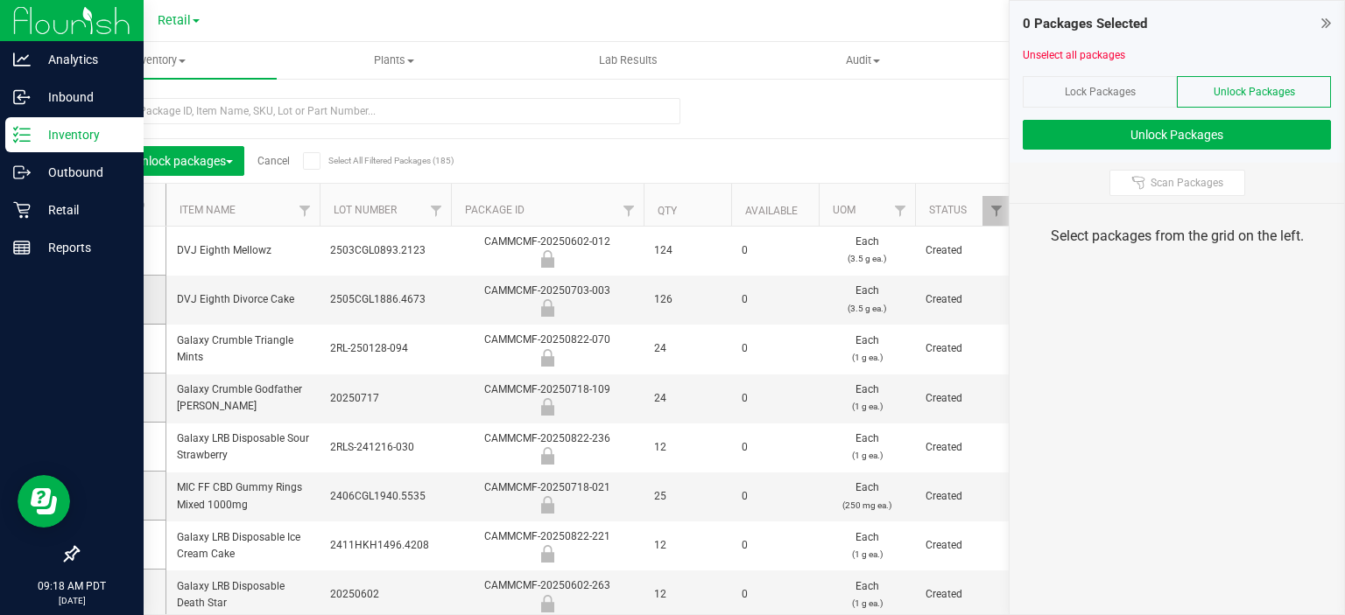
click at [116, 299] on icon at bounding box center [116, 299] width 11 height 0
click at [0, 0] on input "checkbox" at bounding box center [0, 0] width 0 height 0
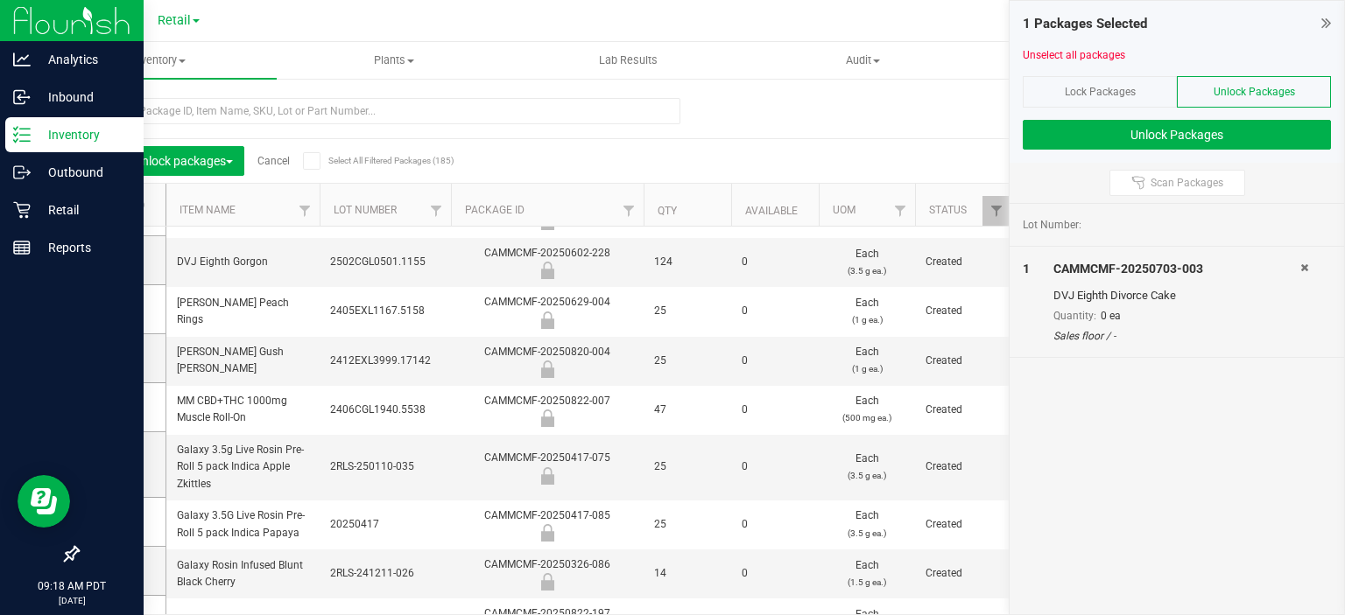
scroll to position [608, 0]
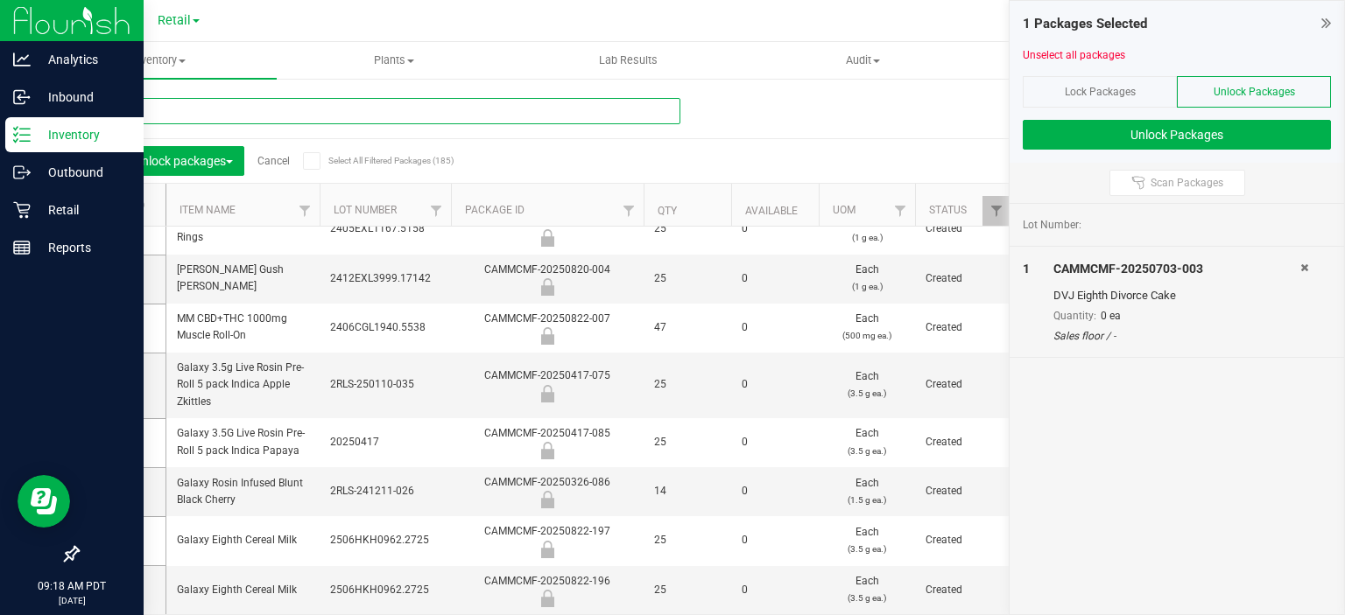
click at [248, 109] on input "text" at bounding box center [378, 111] width 603 height 26
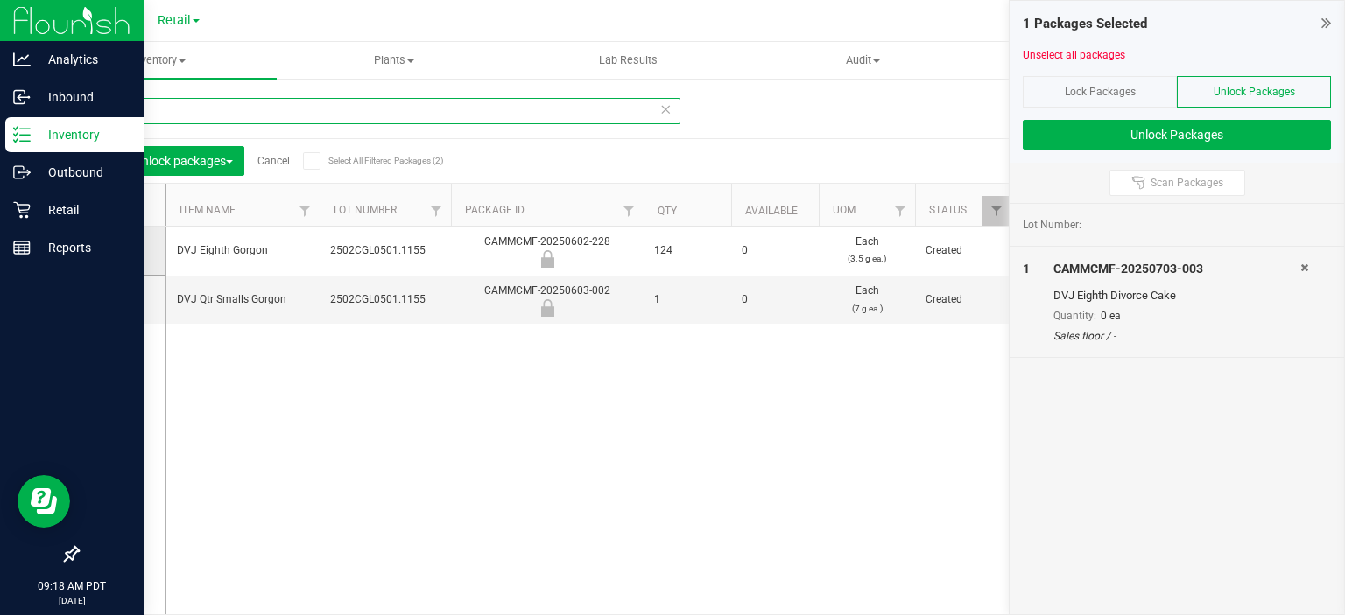
type input "gor"
click at [116, 250] on icon at bounding box center [116, 250] width 11 height 0
click at [0, 0] on input "checkbox" at bounding box center [0, 0] width 0 height 0
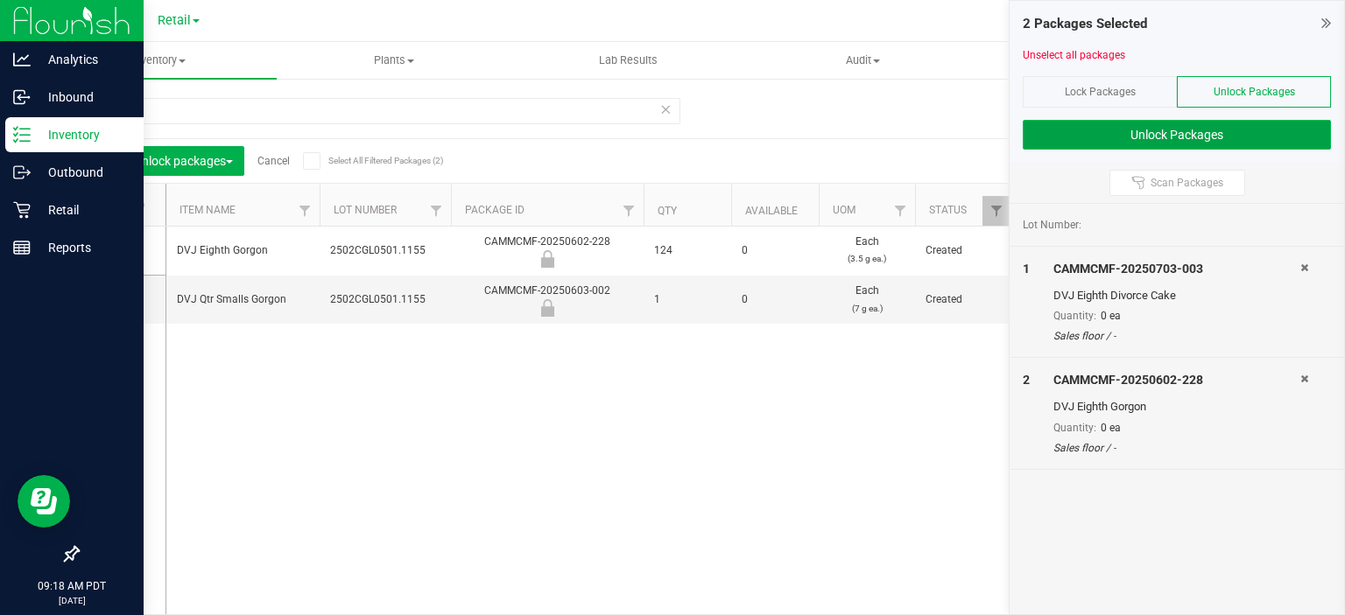
click at [1214, 140] on button "Unlock Packages" at bounding box center [1176, 135] width 308 height 30
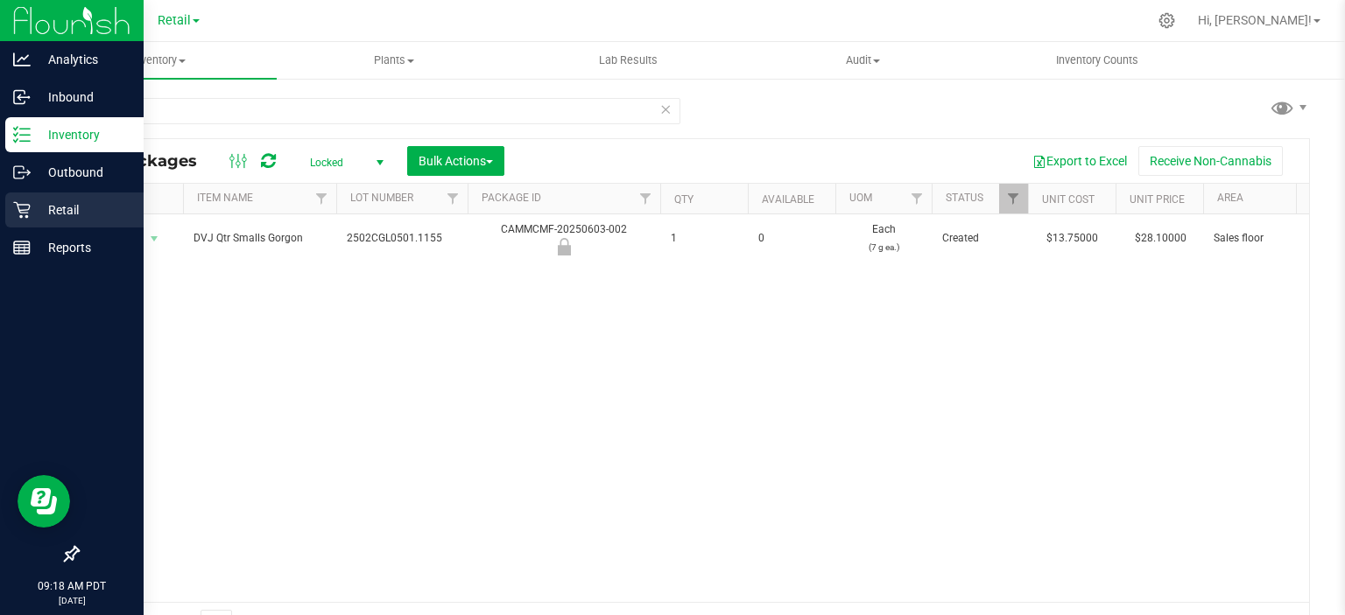
click at [32, 215] on p "Retail" at bounding box center [83, 210] width 105 height 21
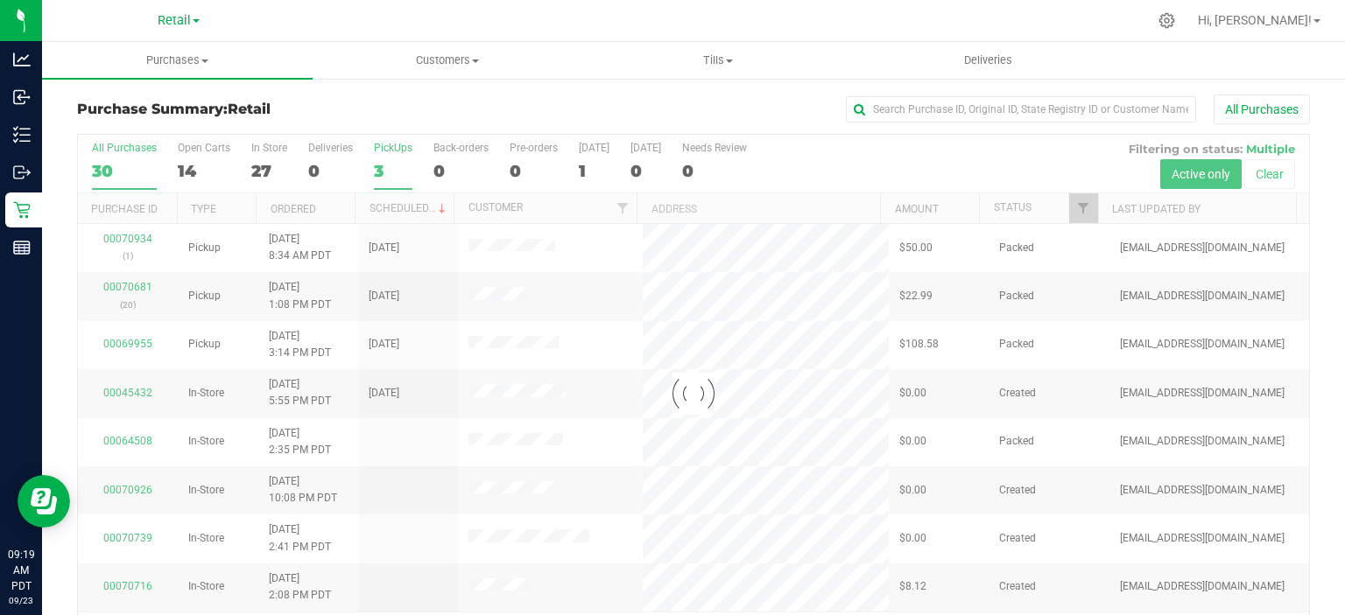
click at [375, 164] on div "3" at bounding box center [393, 171] width 39 height 20
click at [0, 0] on input "PickUps 3" at bounding box center [0, 0] width 0 height 0
click at [405, 207] on div at bounding box center [693, 394] width 1231 height 519
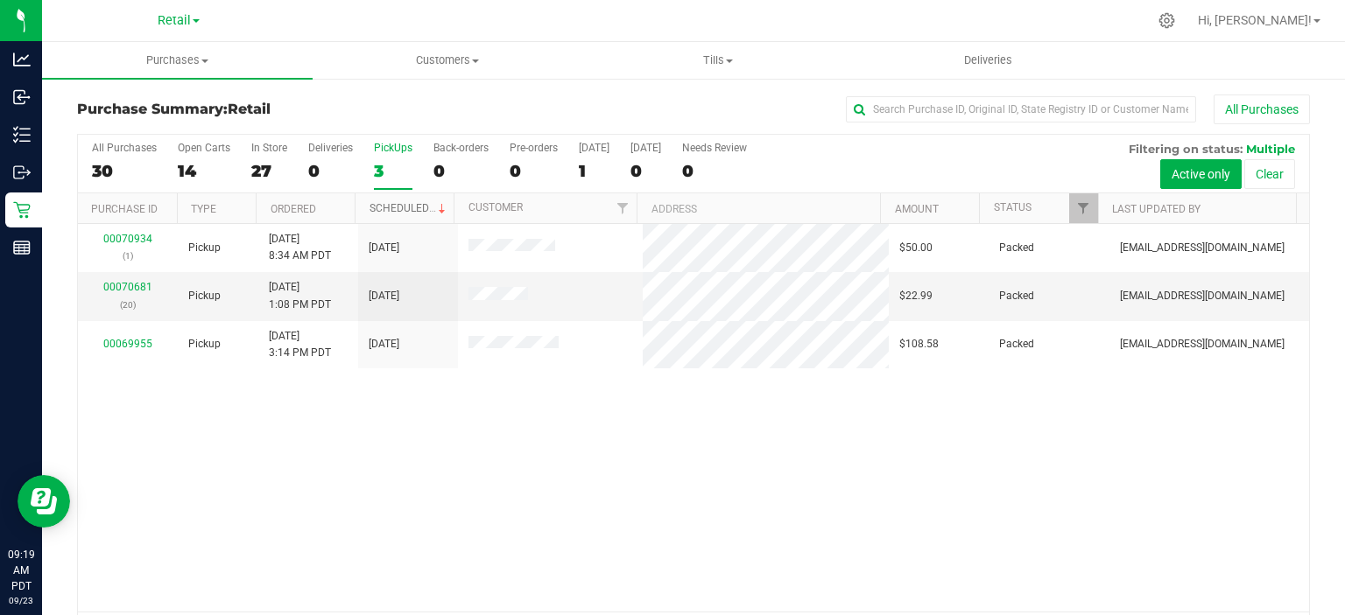
click at [399, 203] on link "Scheduled" at bounding box center [409, 208] width 80 height 12
click at [454, 167] on div "0" at bounding box center [460, 171] width 55 height 20
click at [0, 0] on input "Back-orders 0" at bounding box center [0, 0] width 0 height 0
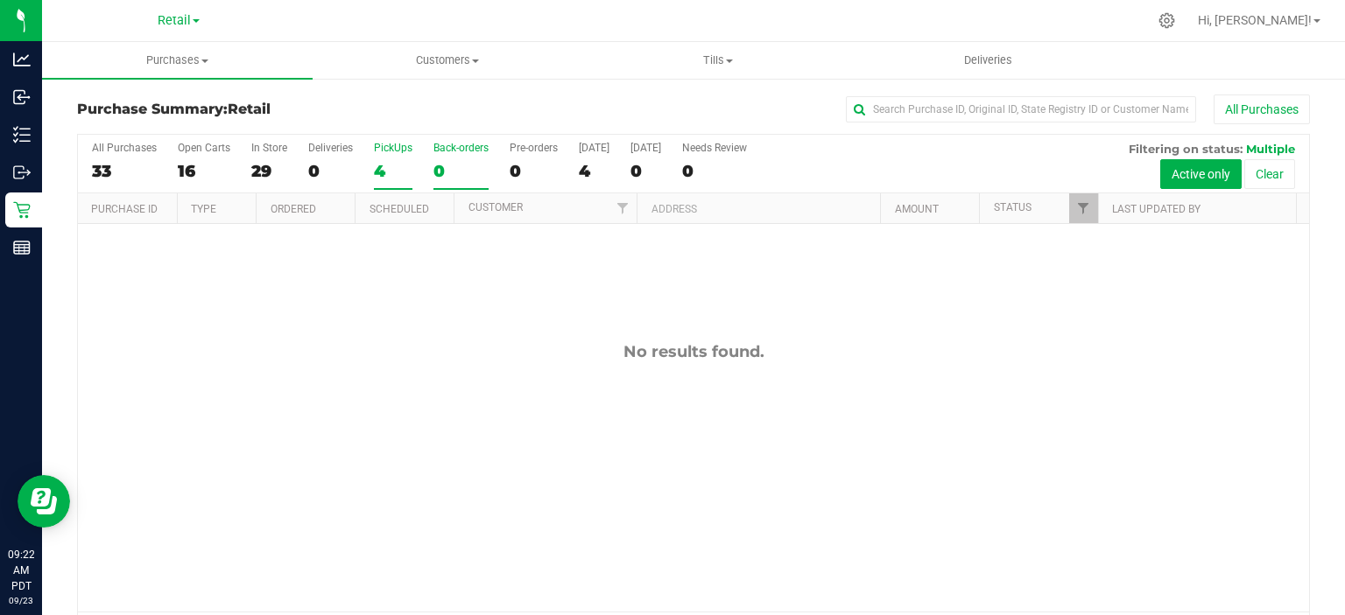
click at [384, 176] on div "4" at bounding box center [393, 171] width 39 height 20
click at [0, 0] on input "PickUps 4" at bounding box center [0, 0] width 0 height 0
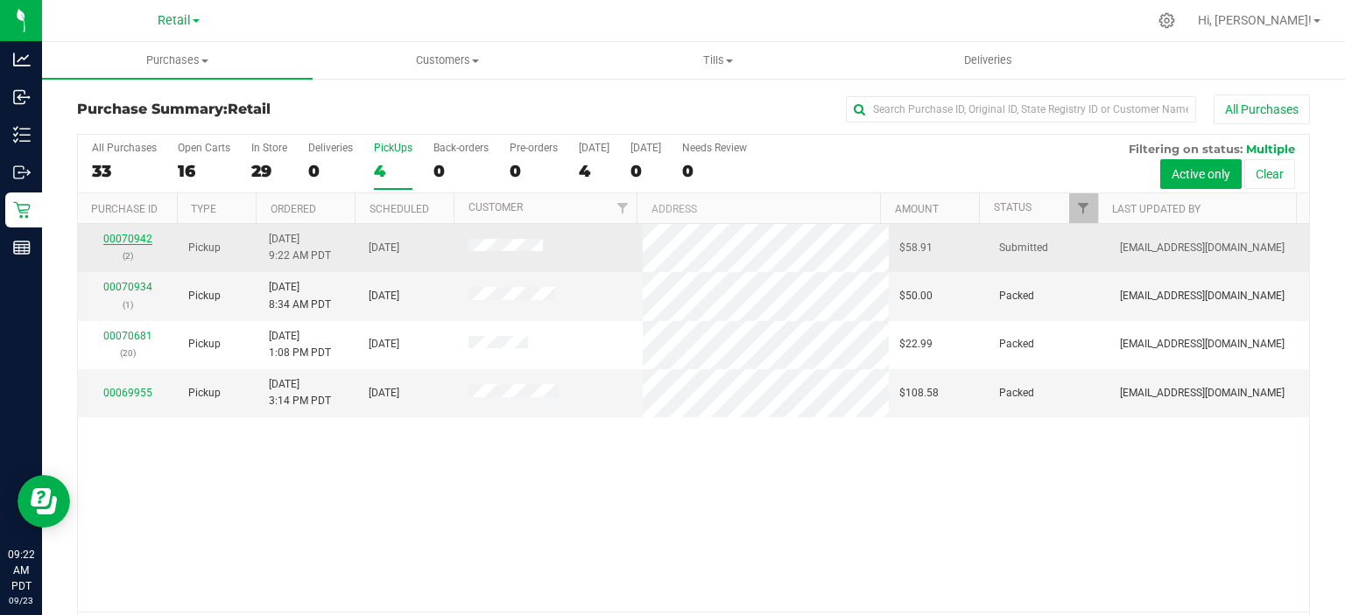
click at [116, 240] on link "00070942" at bounding box center [127, 239] width 49 height 12
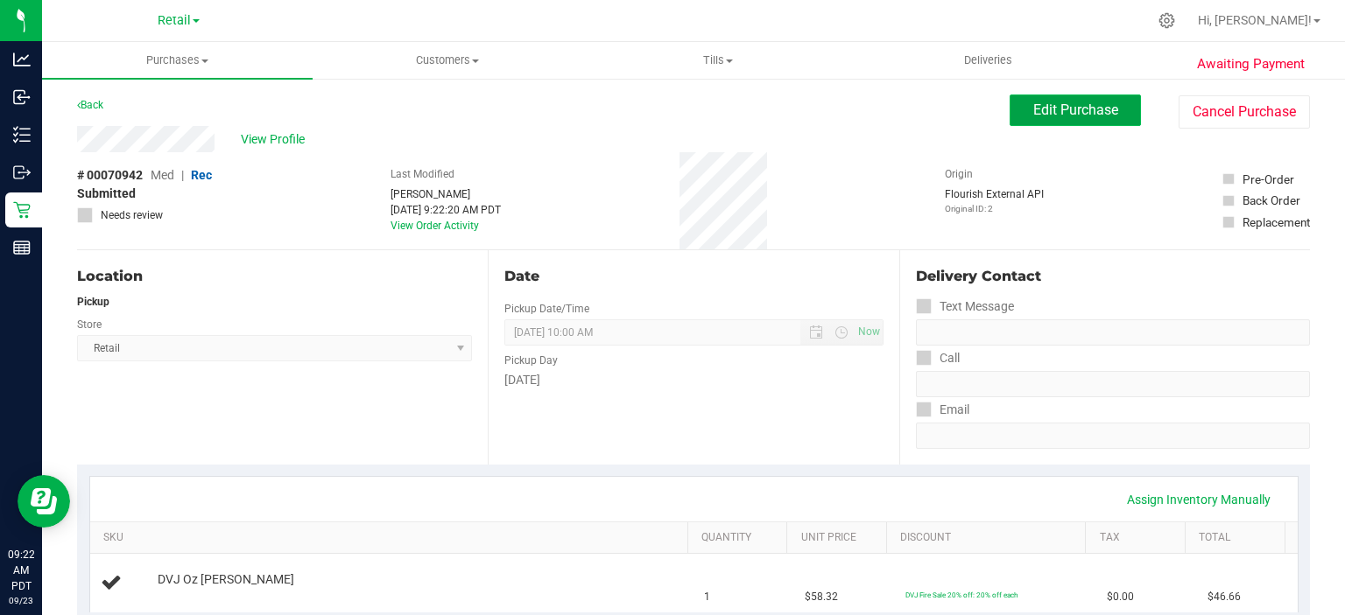
click at [1055, 114] on span "Edit Purchase" at bounding box center [1075, 110] width 85 height 17
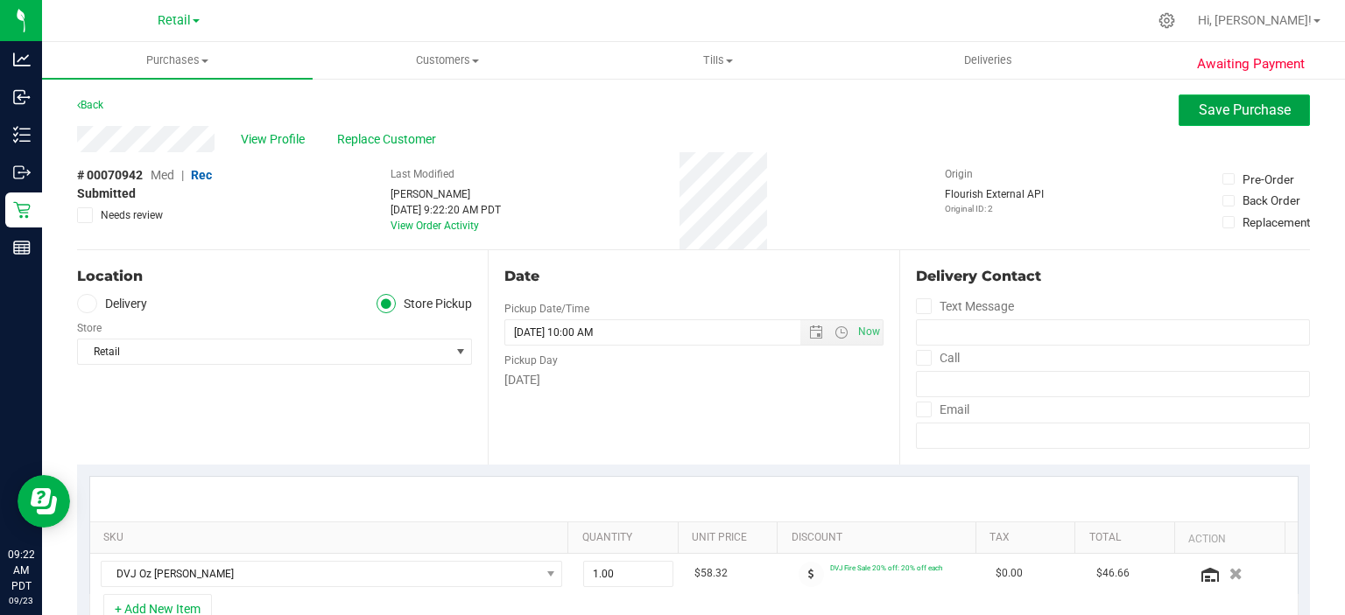
click at [1239, 112] on span "Save Purchase" at bounding box center [1244, 110] width 92 height 17
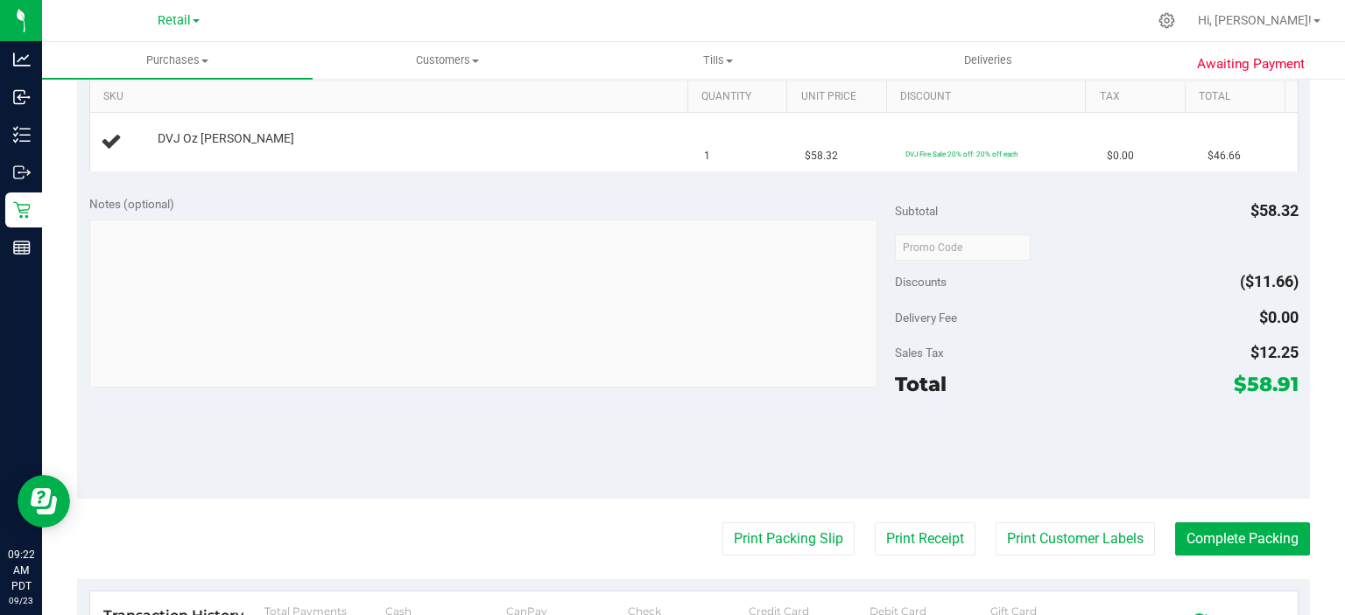
scroll to position [445, 0]
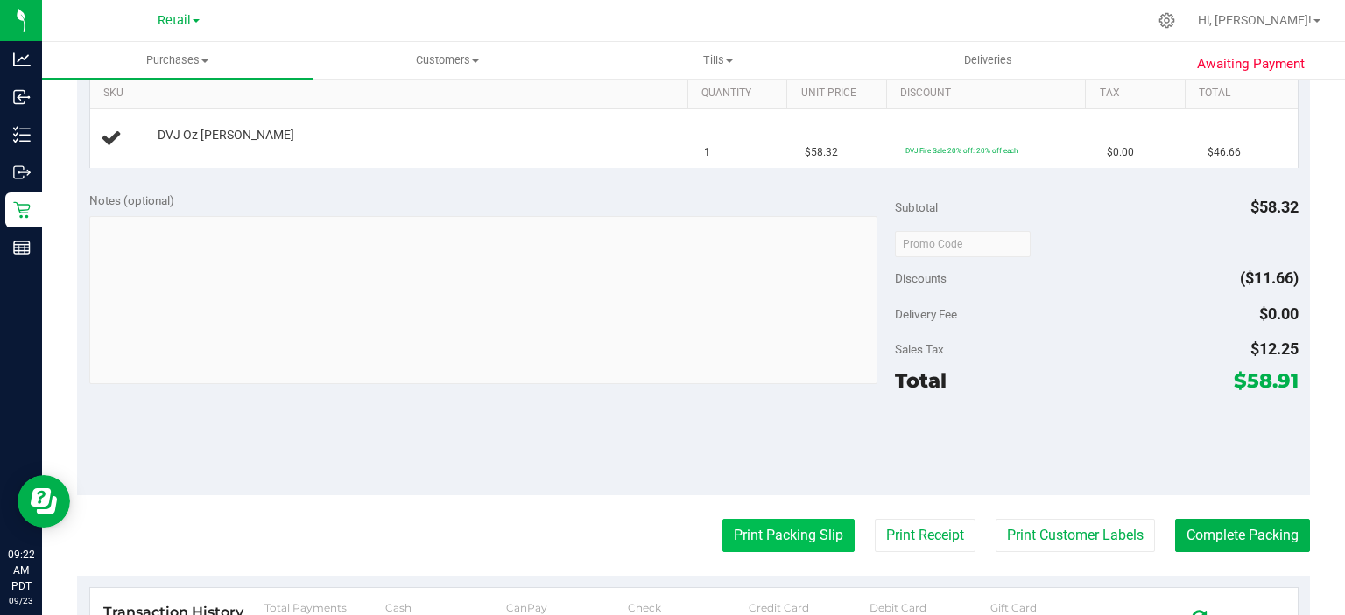
click at [771, 538] on button "Print Packing Slip" at bounding box center [788, 535] width 132 height 33
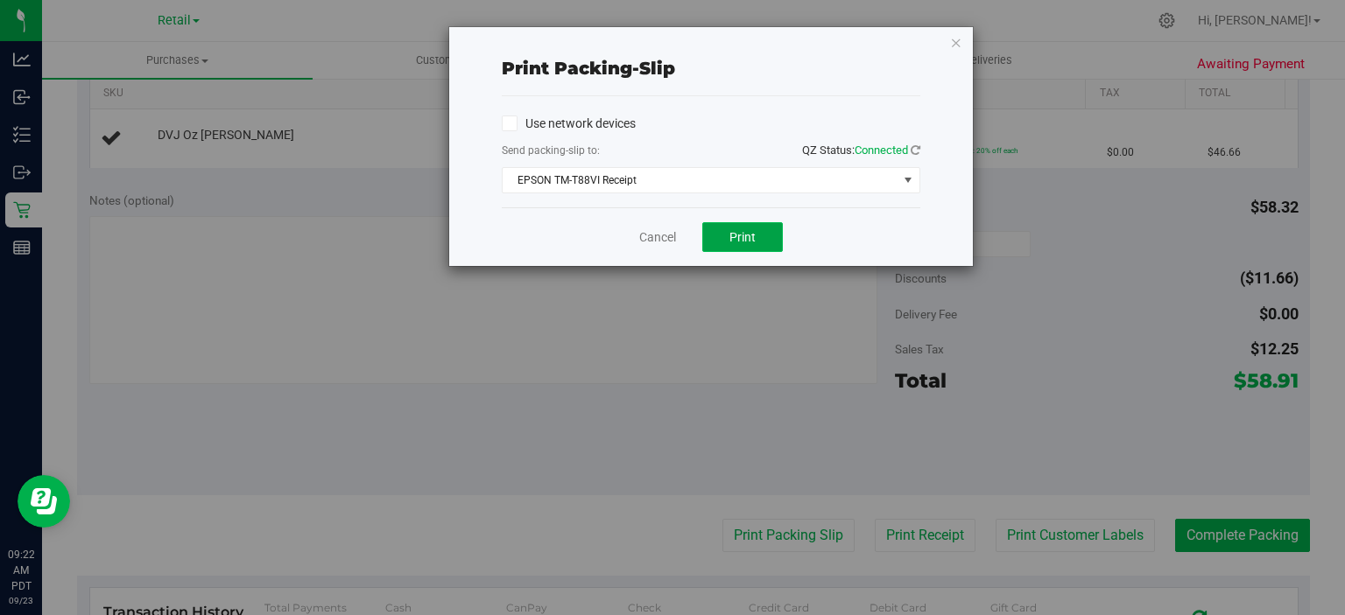
click at [757, 233] on button "Print" at bounding box center [742, 237] width 81 height 30
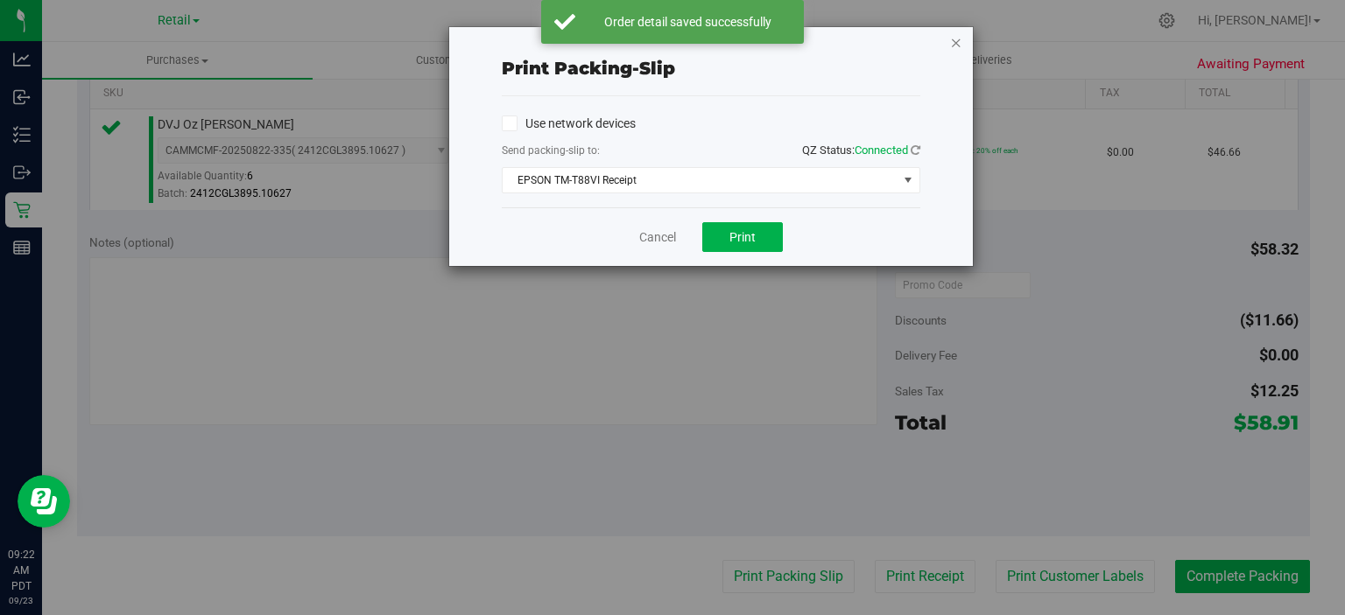
click at [956, 44] on icon "button" at bounding box center [956, 42] width 12 height 21
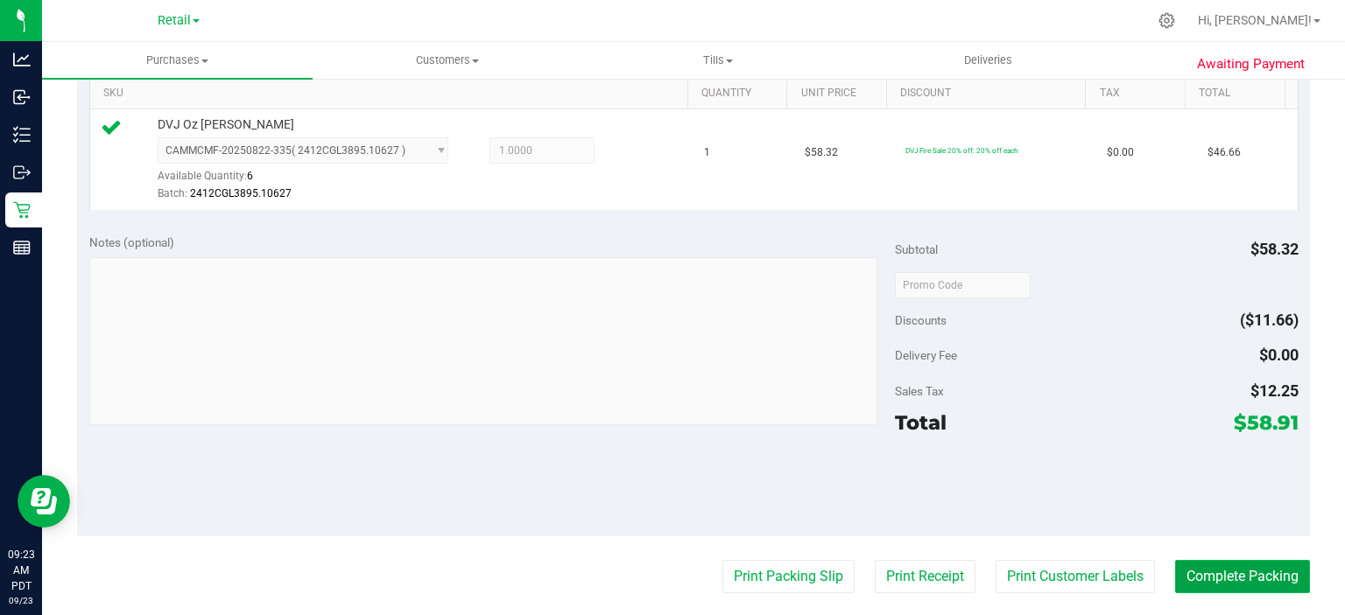
click at [1255, 573] on button "Complete Packing" at bounding box center [1242, 576] width 135 height 33
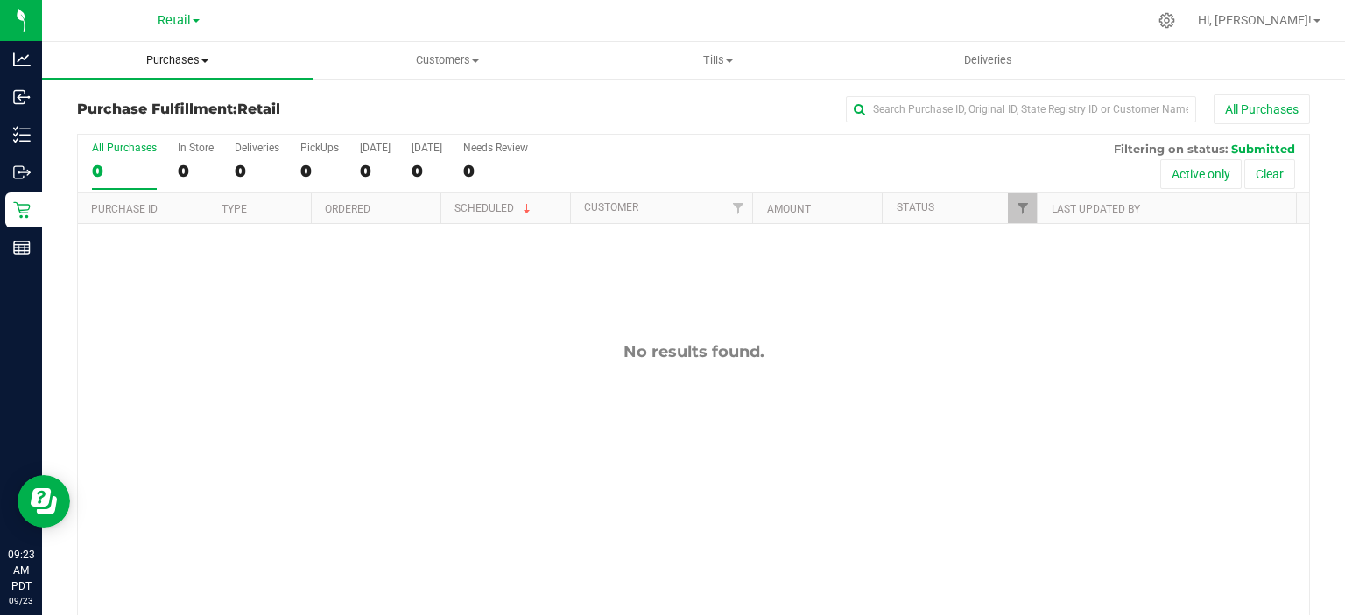
click at [205, 60] on span at bounding box center [204, 62] width 7 height 4
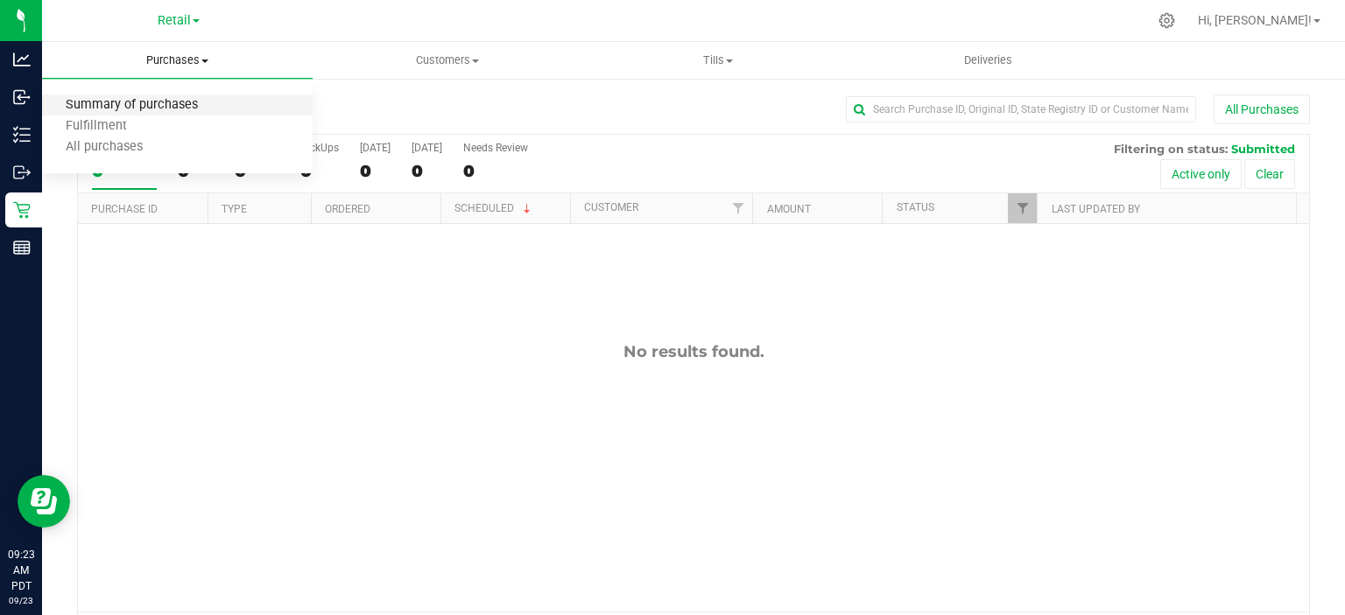
click at [162, 102] on span "Summary of purchases" at bounding box center [131, 105] width 179 height 15
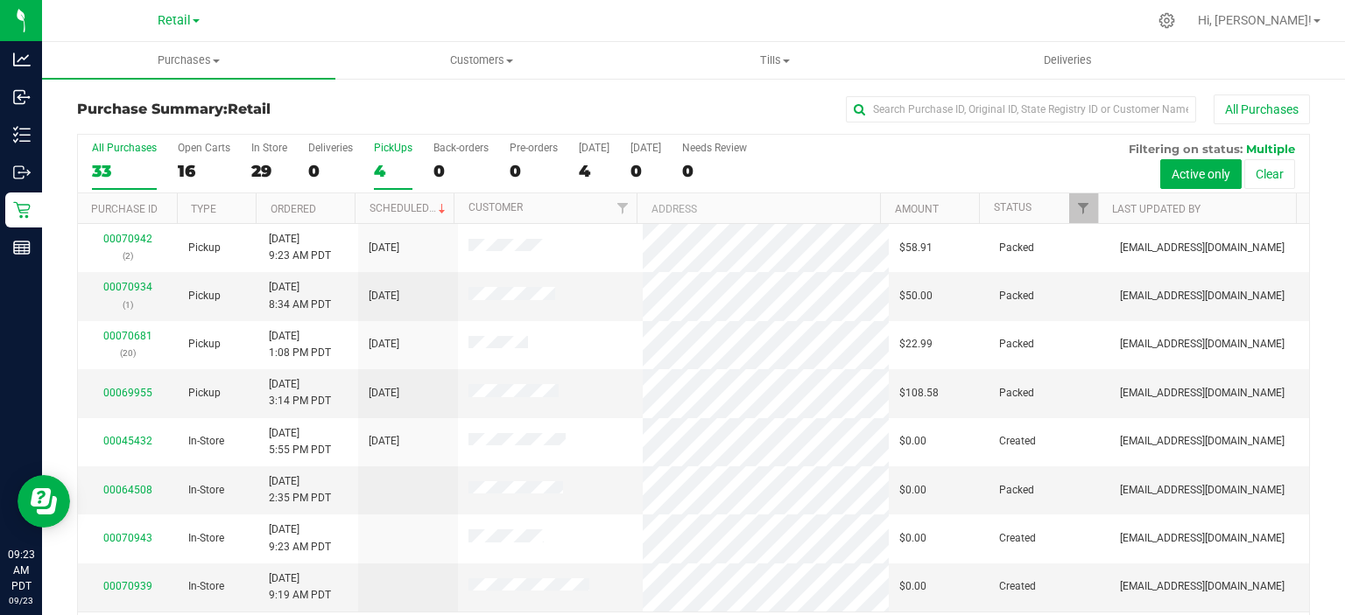
click at [389, 162] on div "4" at bounding box center [393, 171] width 39 height 20
click at [0, 0] on input "PickUps 4" at bounding box center [0, 0] width 0 height 0
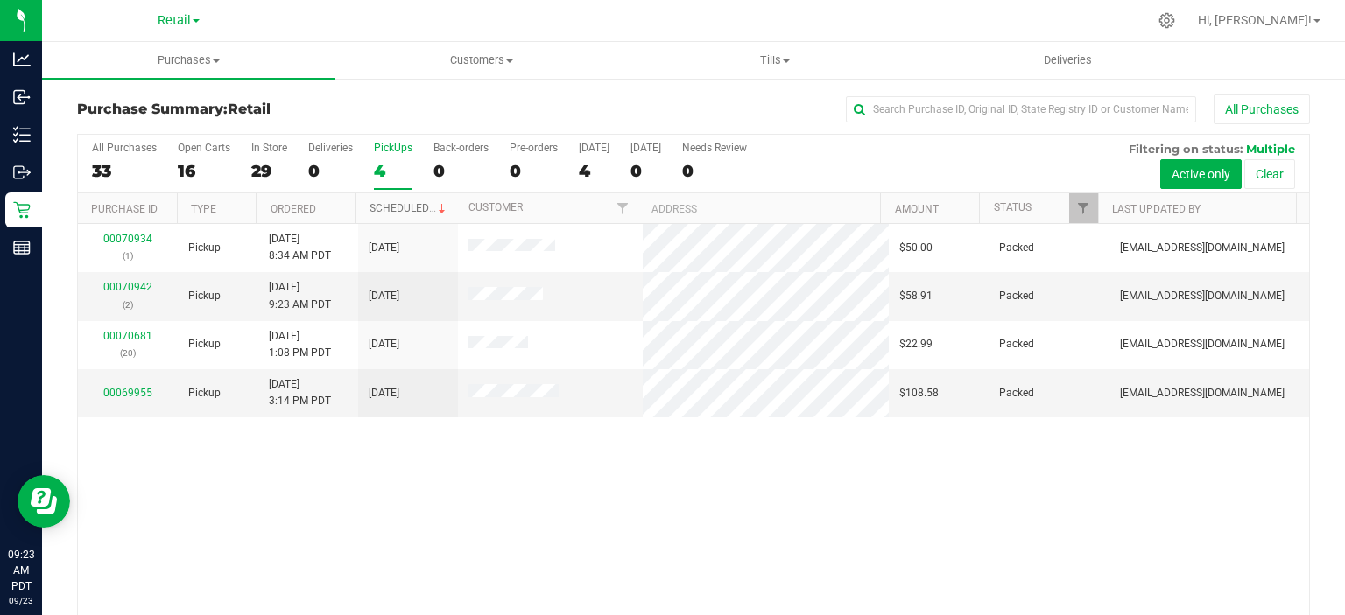
click at [406, 207] on link "Scheduled" at bounding box center [409, 208] width 80 height 12
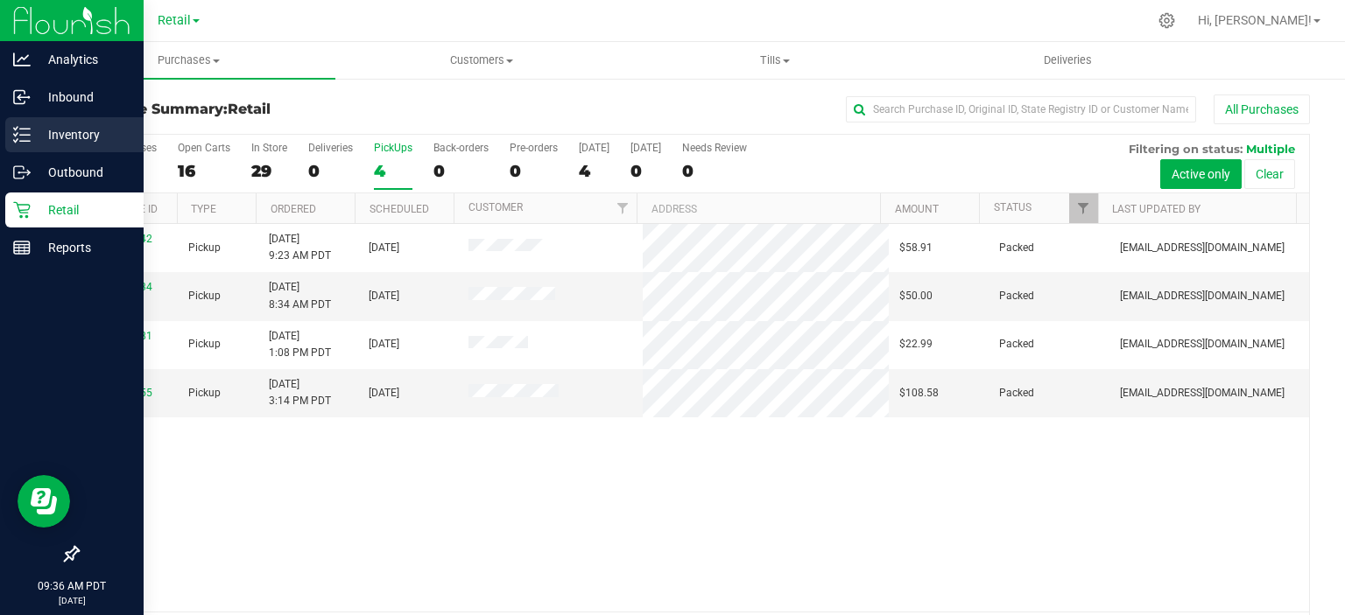
click at [11, 134] on div "Inventory" at bounding box center [74, 134] width 138 height 35
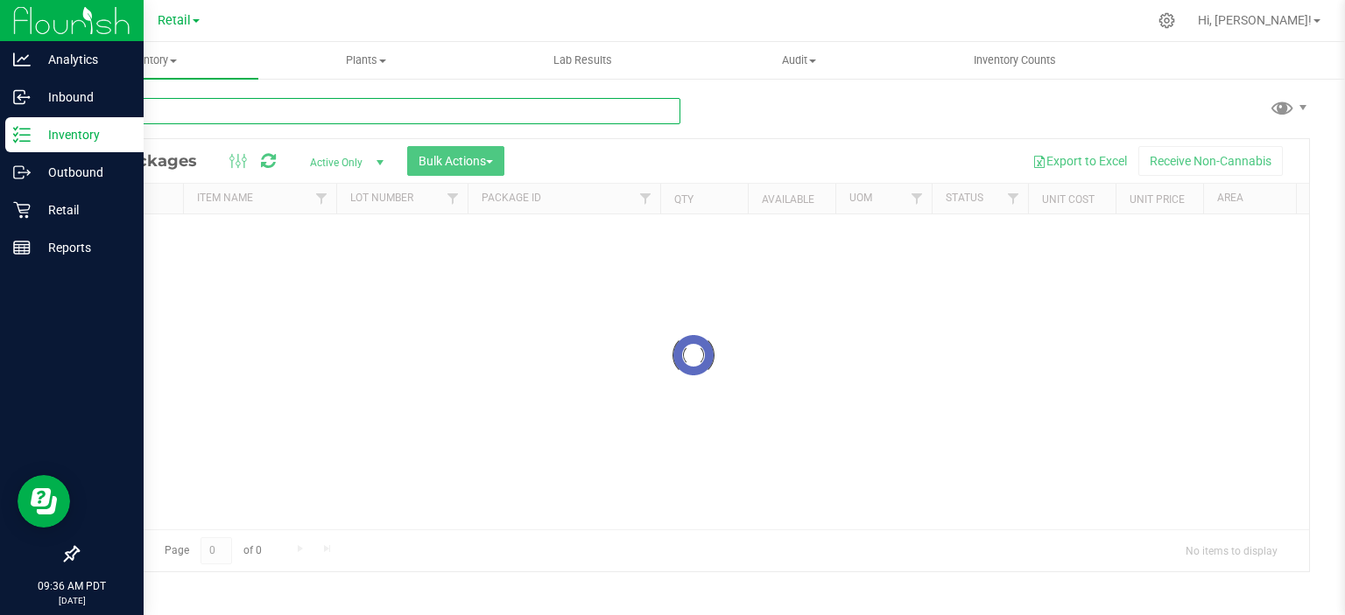
click at [406, 109] on input "text" at bounding box center [378, 111] width 603 height 26
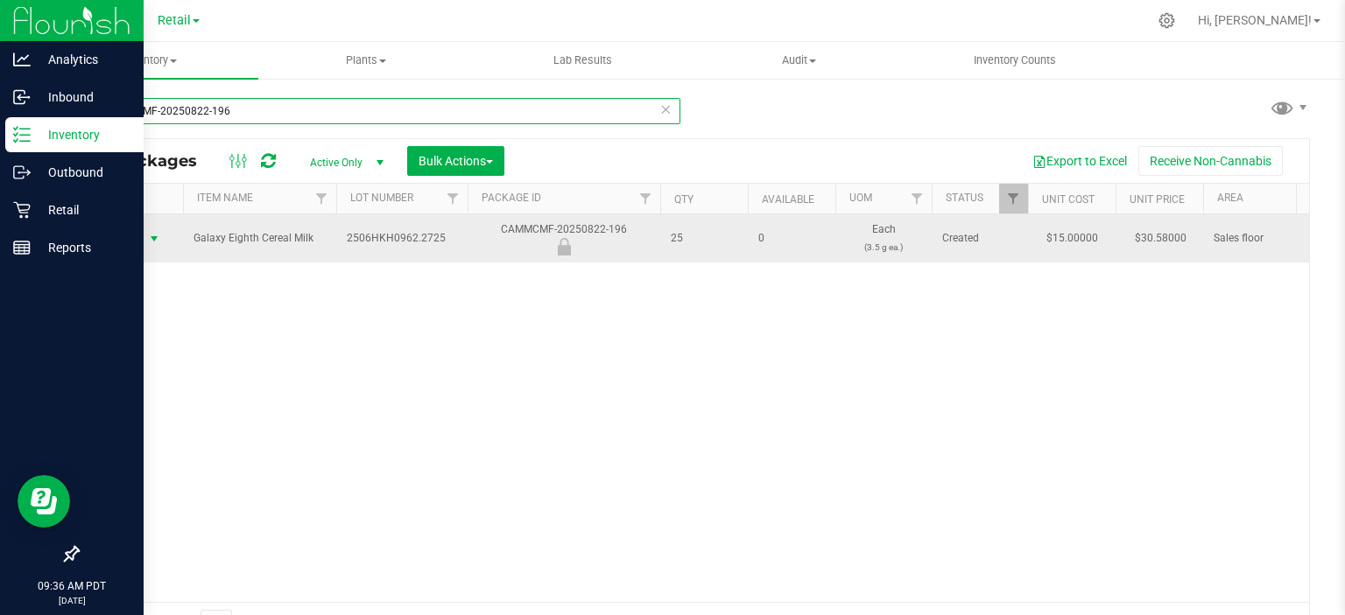
type input "CAMMCMF-20250822-196"
click at [154, 235] on span "select" at bounding box center [154, 239] width 14 height 14
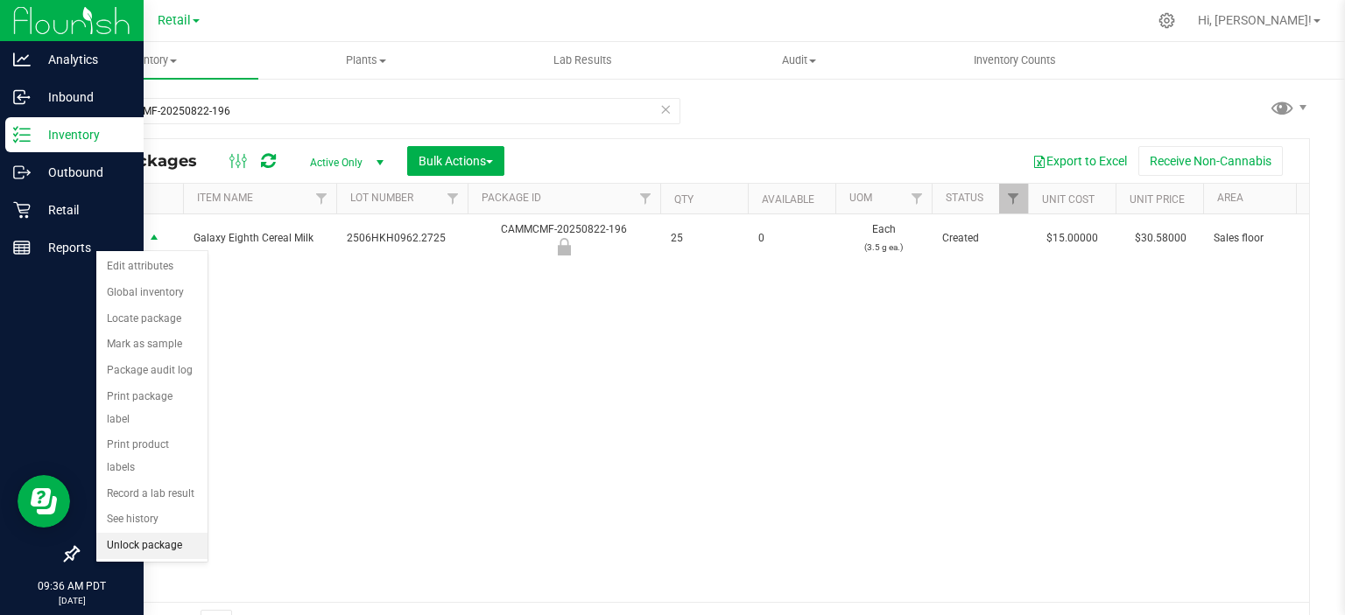
click at [178, 533] on li "Unlock package" at bounding box center [151, 546] width 111 height 26
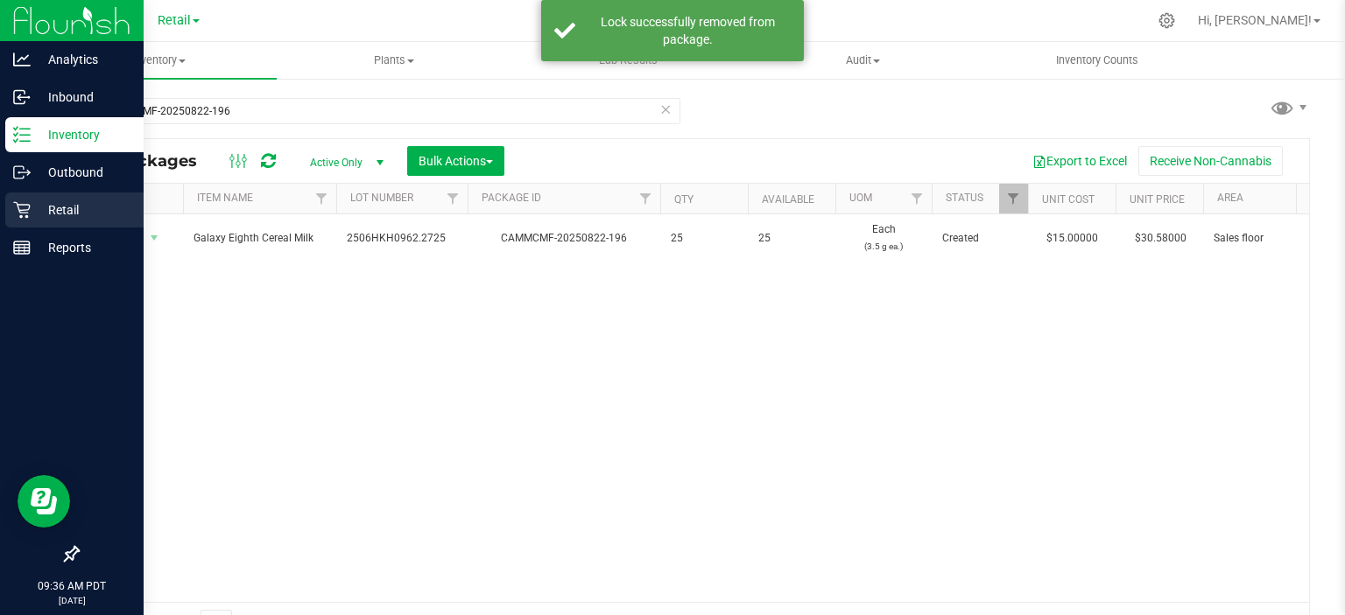
click at [4, 207] on link "Retail" at bounding box center [72, 212] width 144 height 38
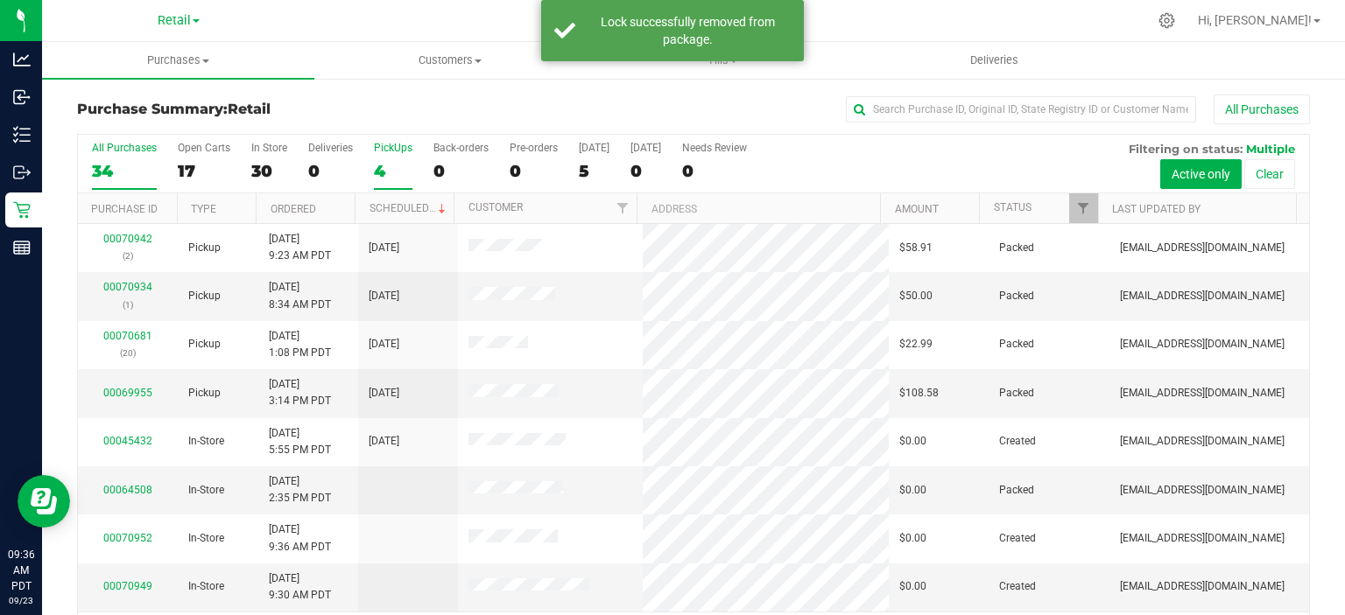
click at [380, 175] on div "4" at bounding box center [393, 171] width 39 height 20
click at [0, 0] on input "PickUps 4" at bounding box center [0, 0] width 0 height 0
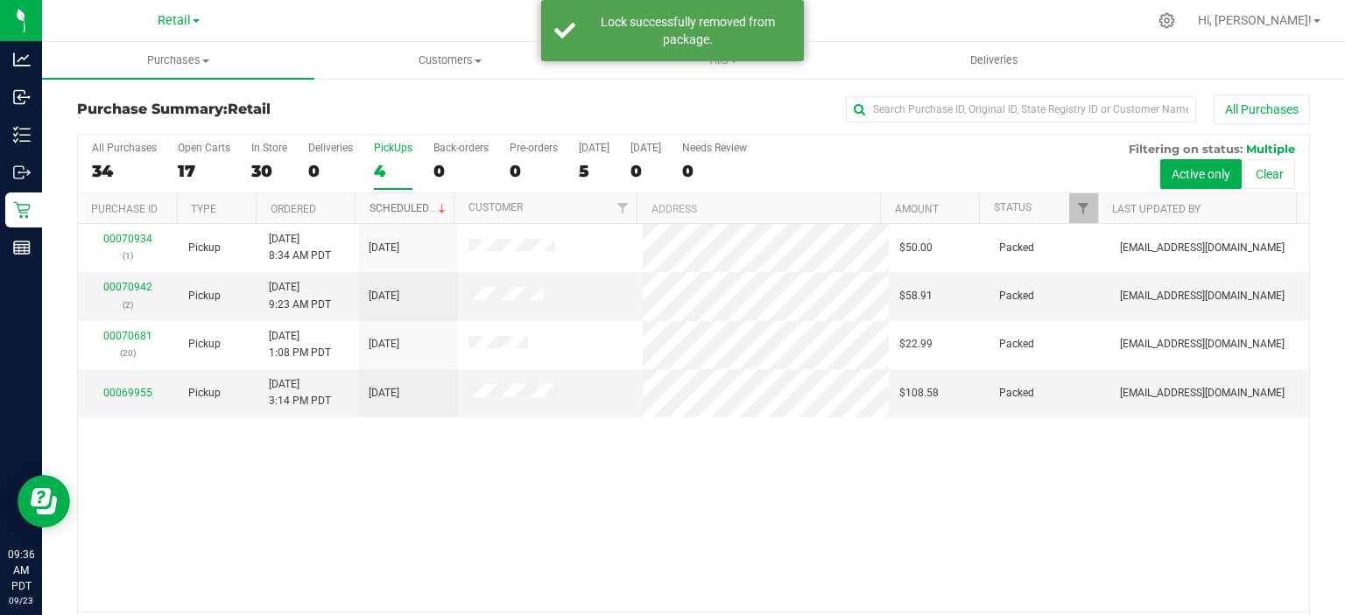
click at [414, 205] on link "Scheduled" at bounding box center [409, 208] width 80 height 12
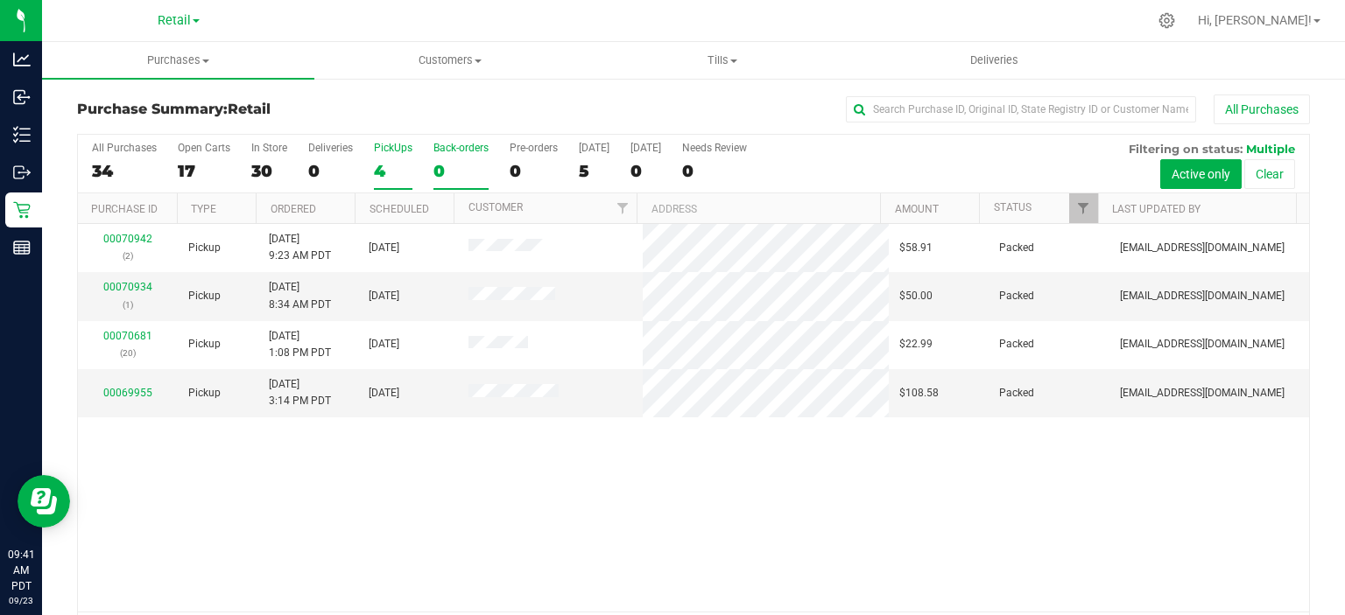
click at [446, 161] on div "0" at bounding box center [460, 171] width 55 height 20
click at [0, 0] on input "Back-orders 0" at bounding box center [0, 0] width 0 height 0
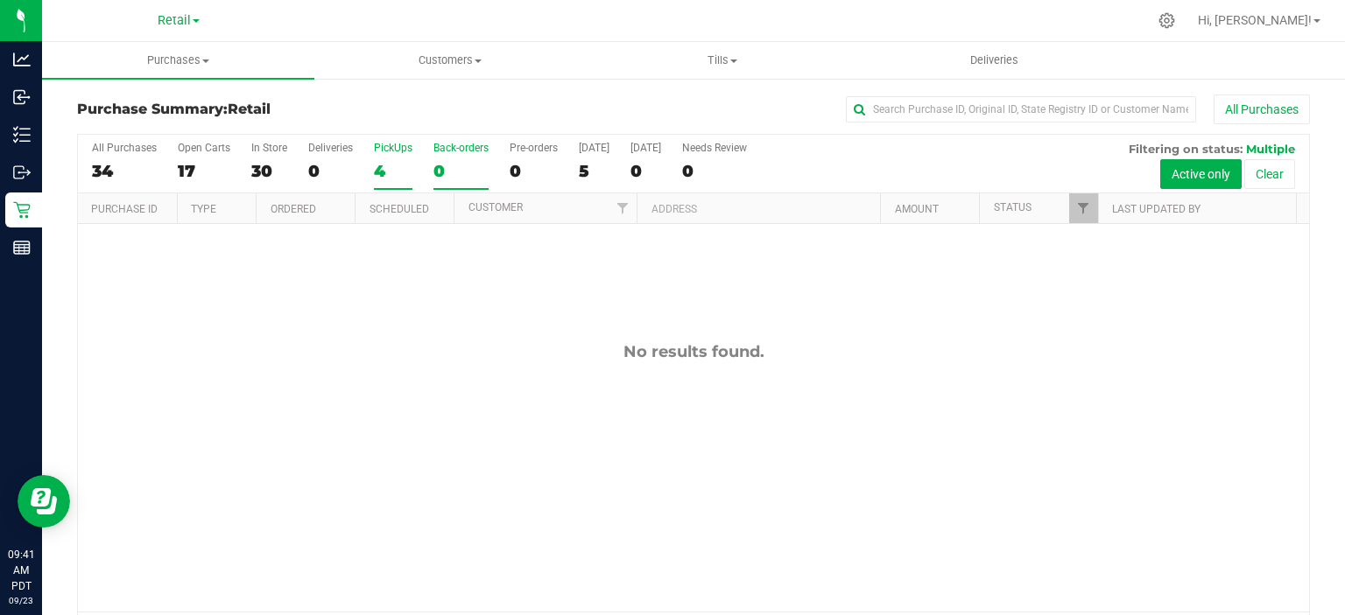
click at [392, 168] on div "4" at bounding box center [393, 171] width 39 height 20
click at [0, 0] on input "PickUps 4" at bounding box center [0, 0] width 0 height 0
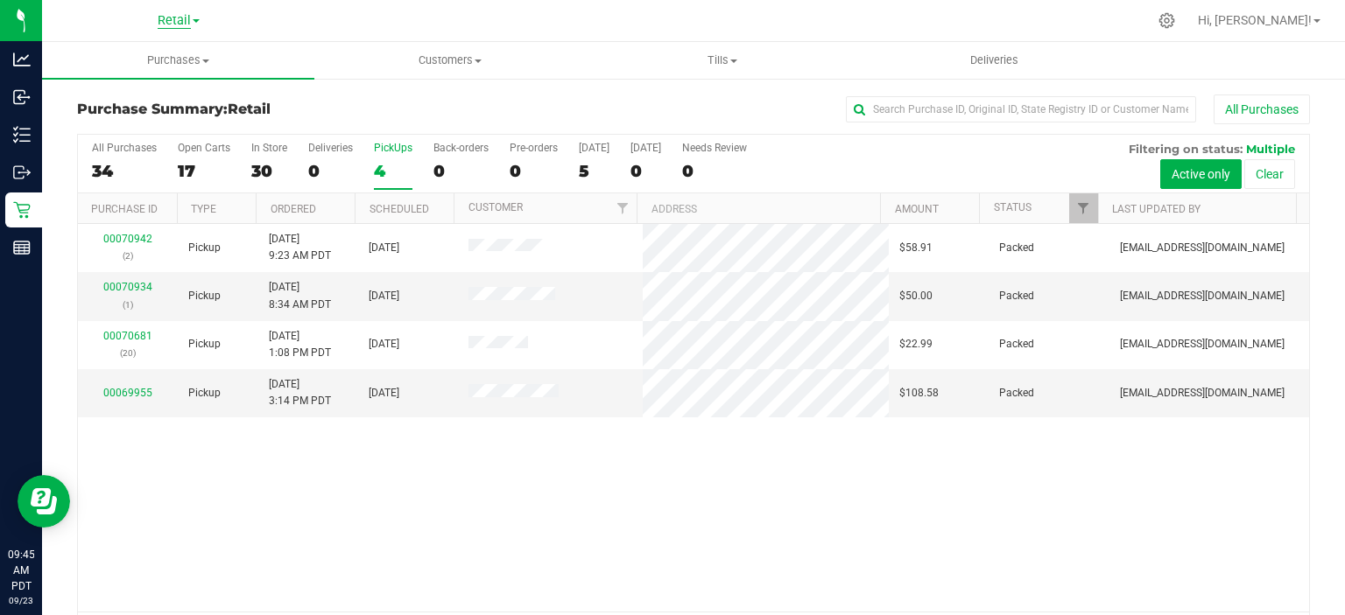
click at [163, 18] on span "Retail" at bounding box center [174, 21] width 33 height 16
click at [156, 67] on link "Manufacturing" at bounding box center [179, 62] width 256 height 24
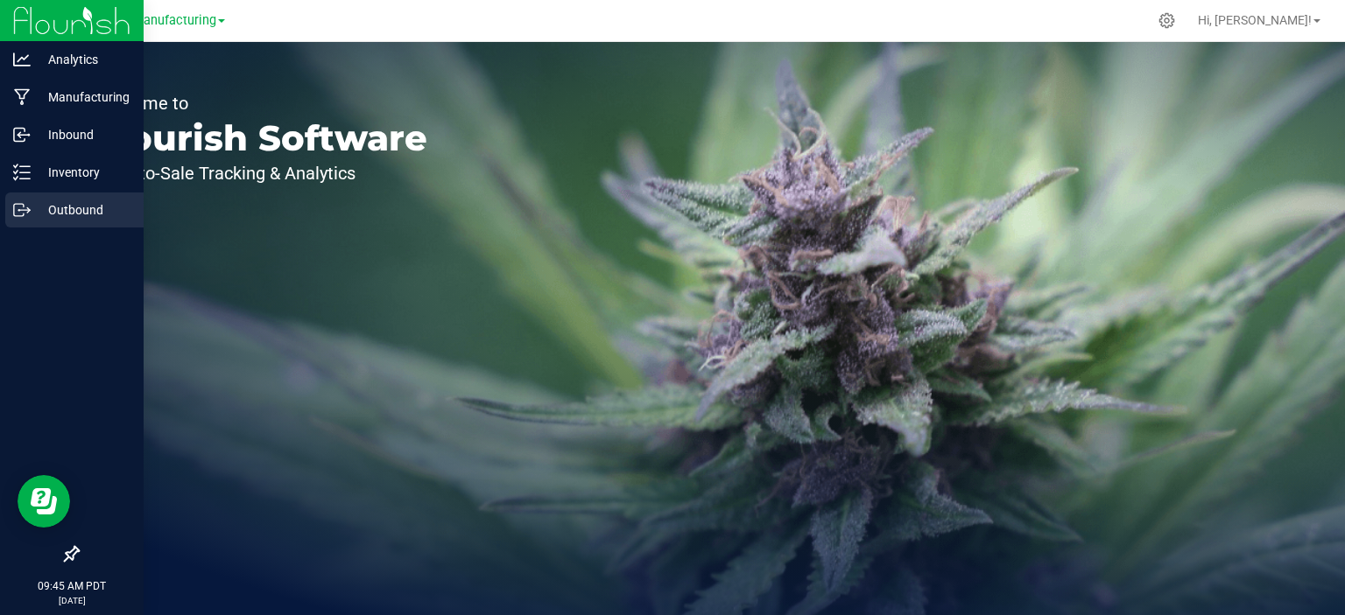
click at [32, 207] on p "Outbound" at bounding box center [83, 210] width 105 height 21
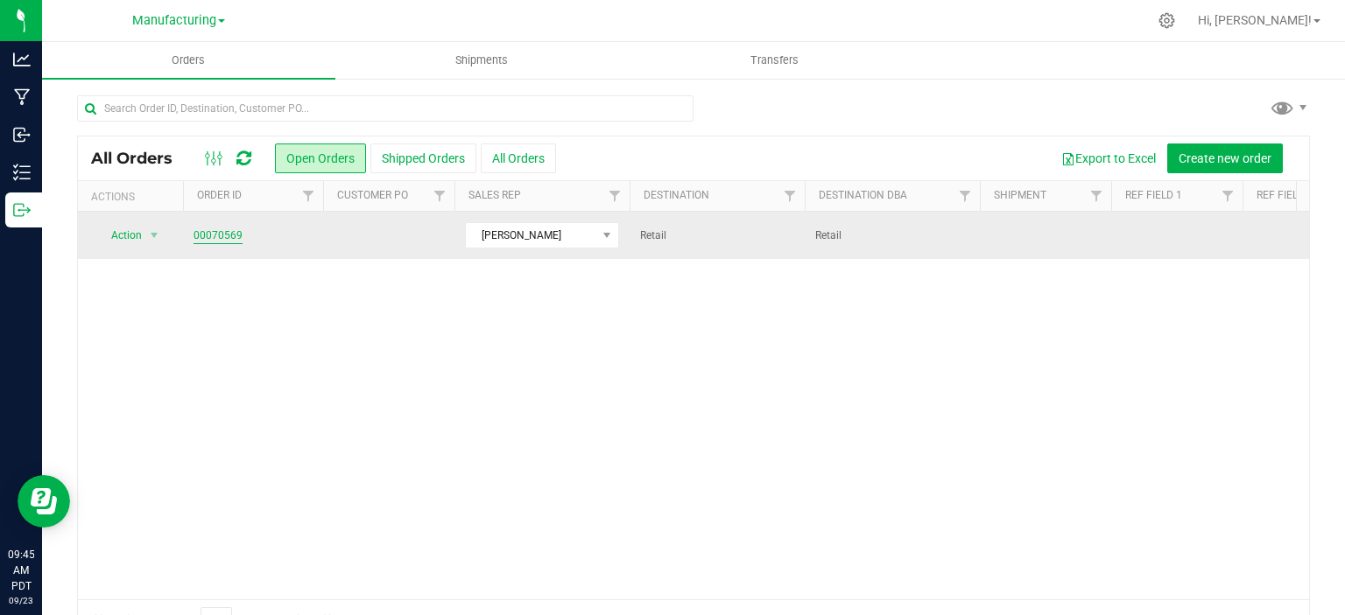
click at [215, 237] on link "00070569" at bounding box center [217, 236] width 49 height 17
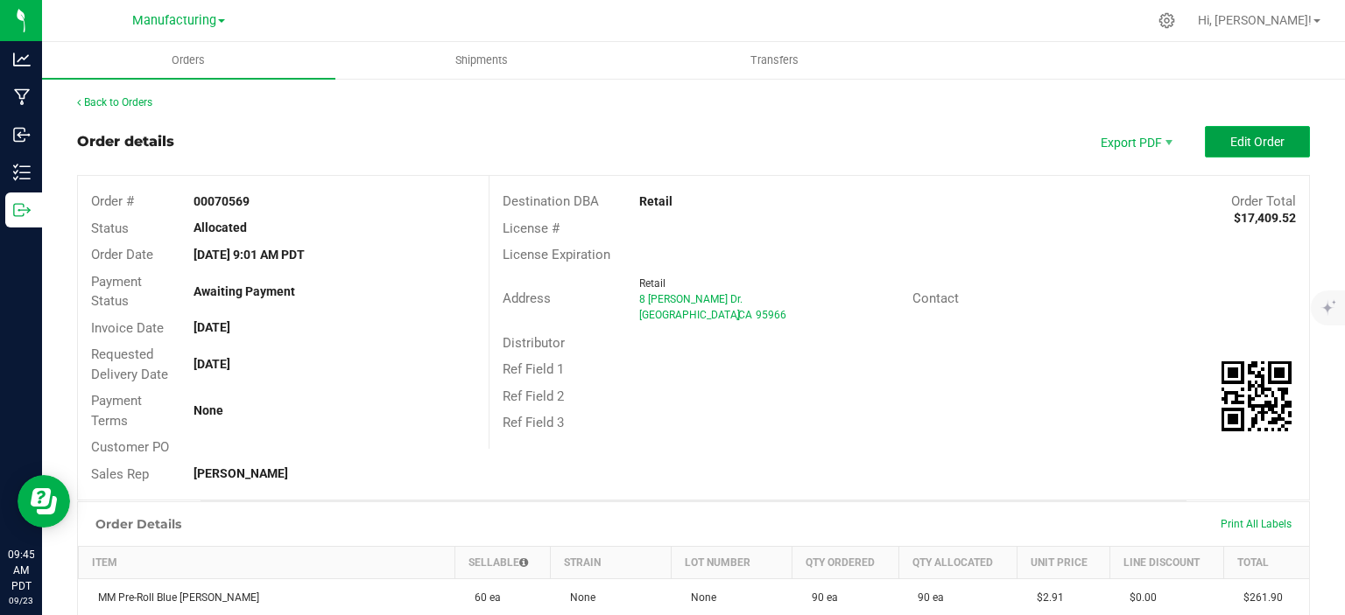
click at [1230, 148] on span "Edit Order" at bounding box center [1257, 142] width 54 height 14
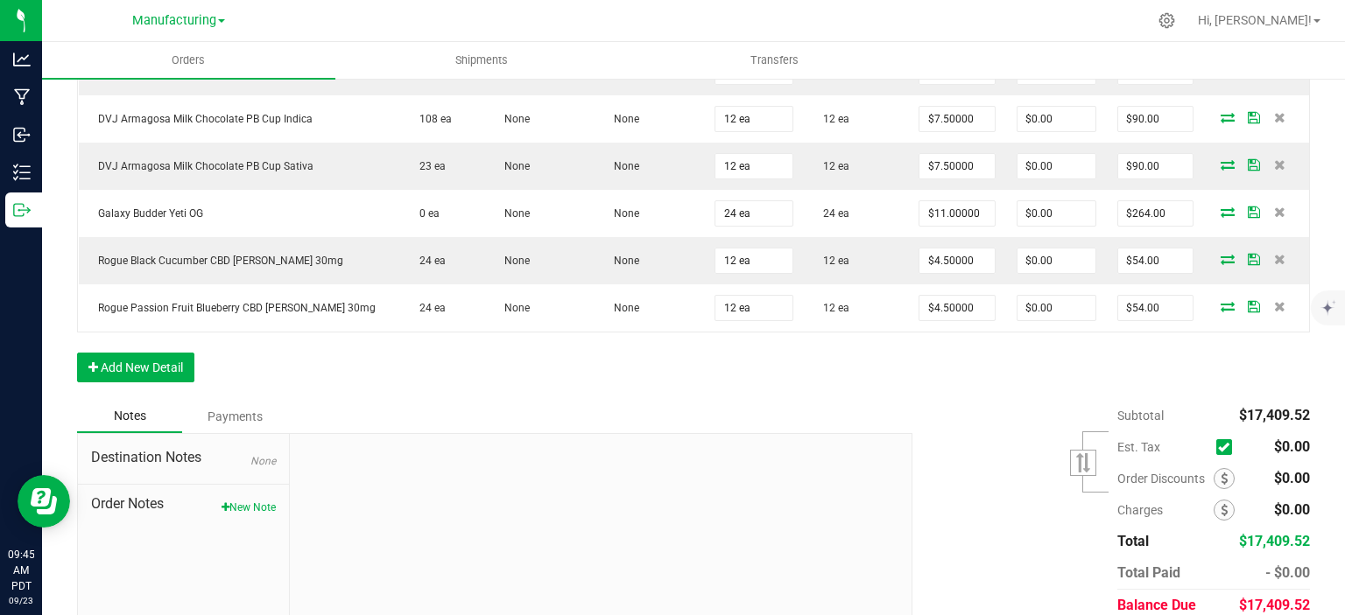
scroll to position [1368, 0]
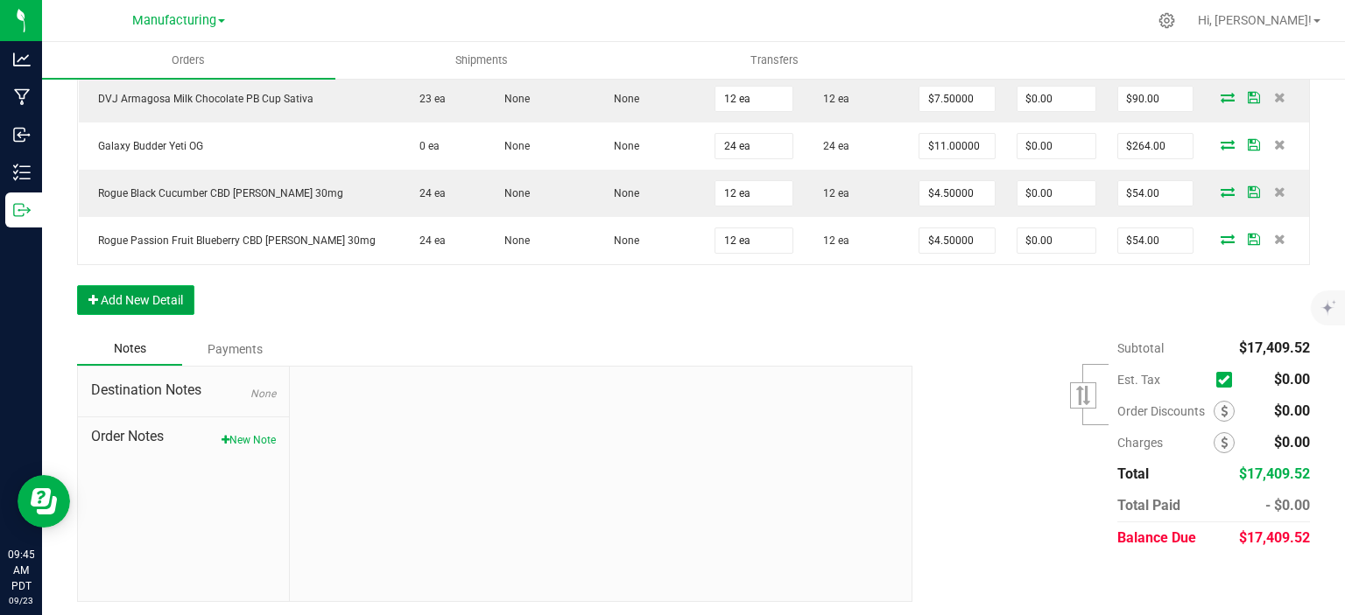
click at [175, 301] on button "Add New Detail" at bounding box center [135, 300] width 117 height 30
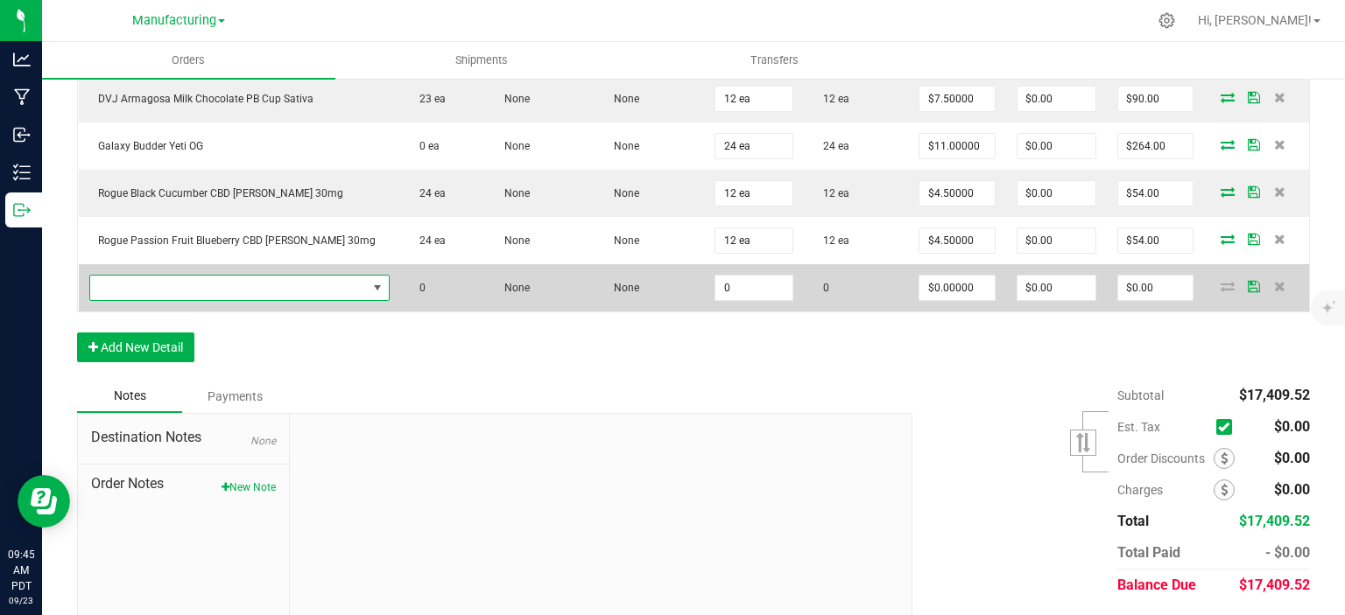
click at [184, 286] on span "NO DATA FOUND" at bounding box center [228, 288] width 277 height 25
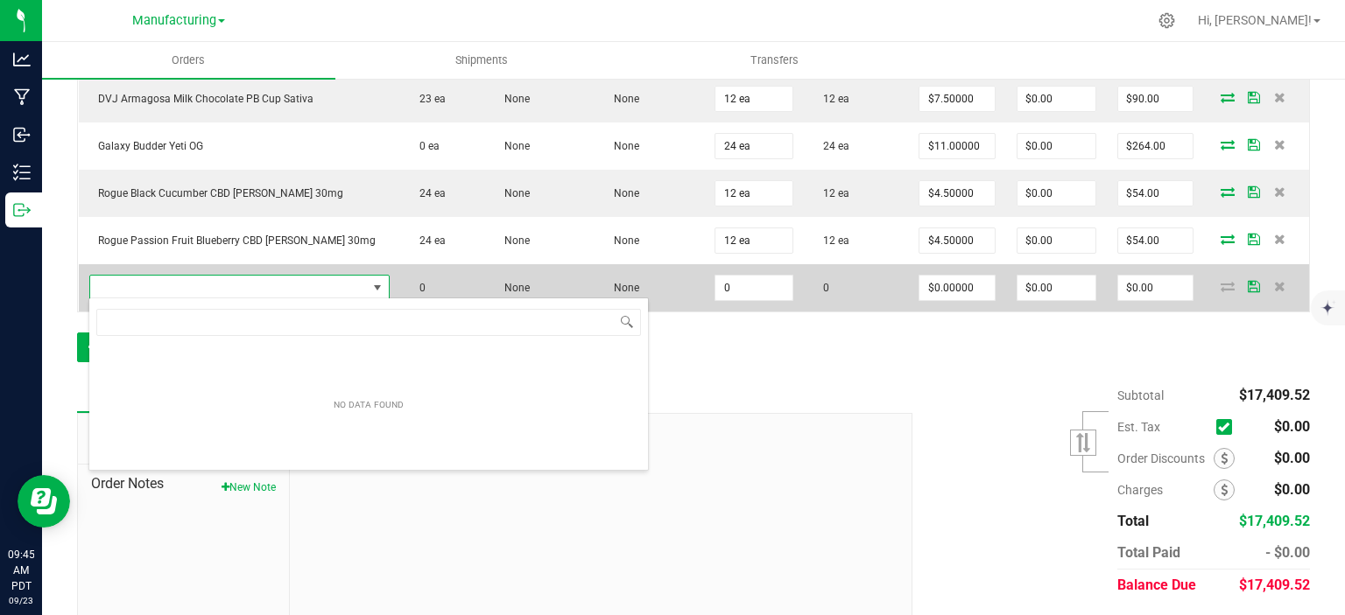
scroll to position [25, 287]
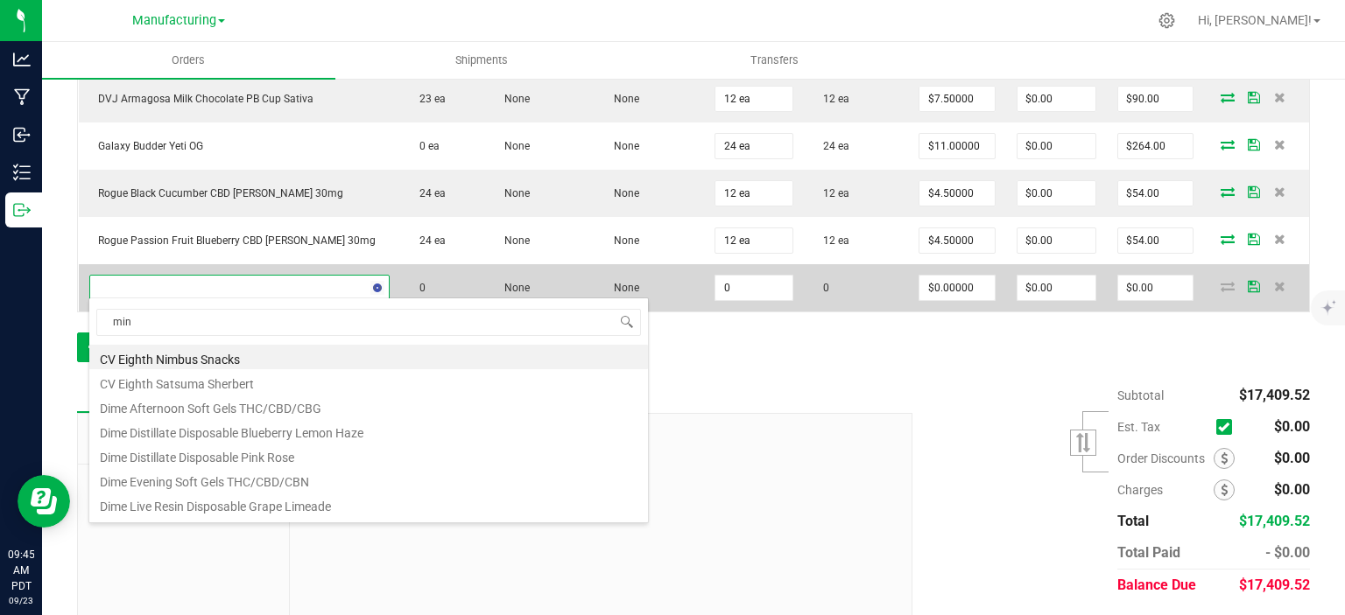
type input "mint"
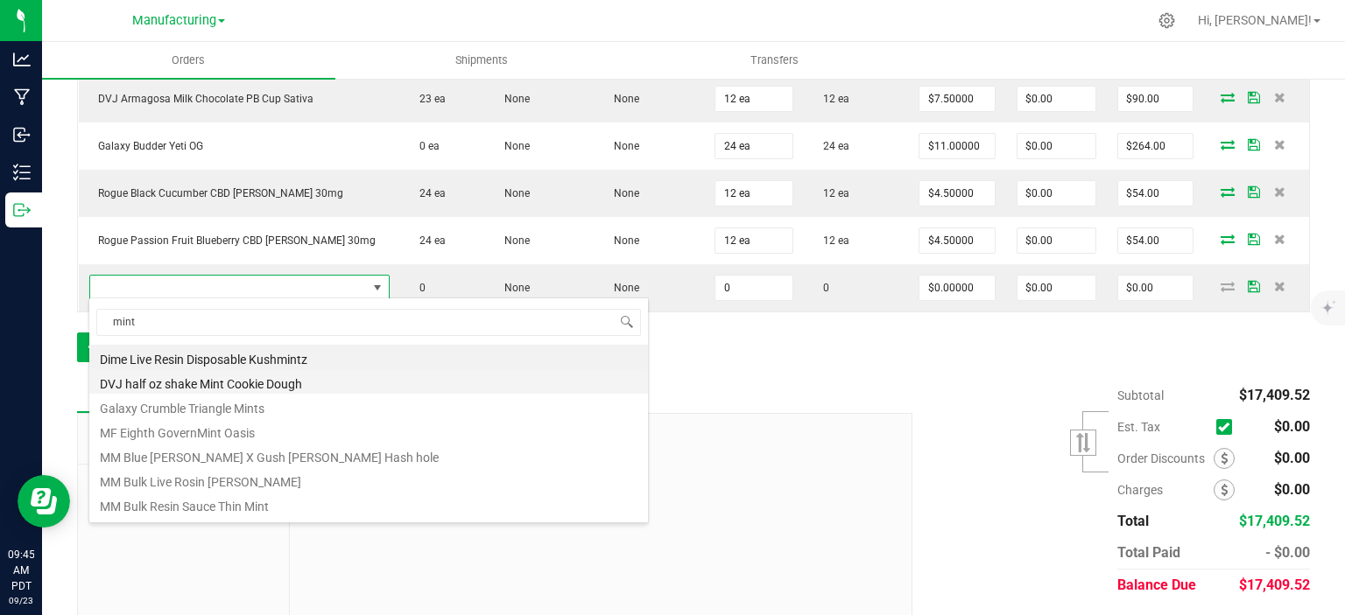
scroll to position [88, 0]
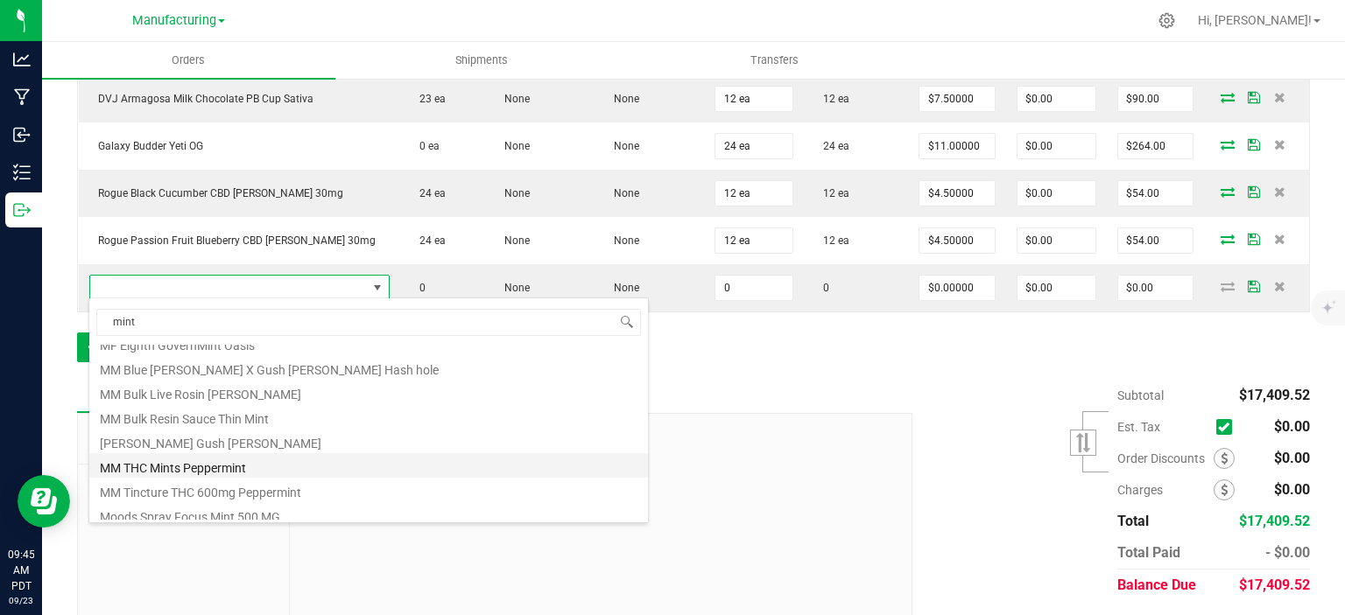
click at [228, 467] on li "MM THC Mints Peppermint" at bounding box center [368, 465] width 558 height 25
type input "0 ea"
type input "$19.00000"
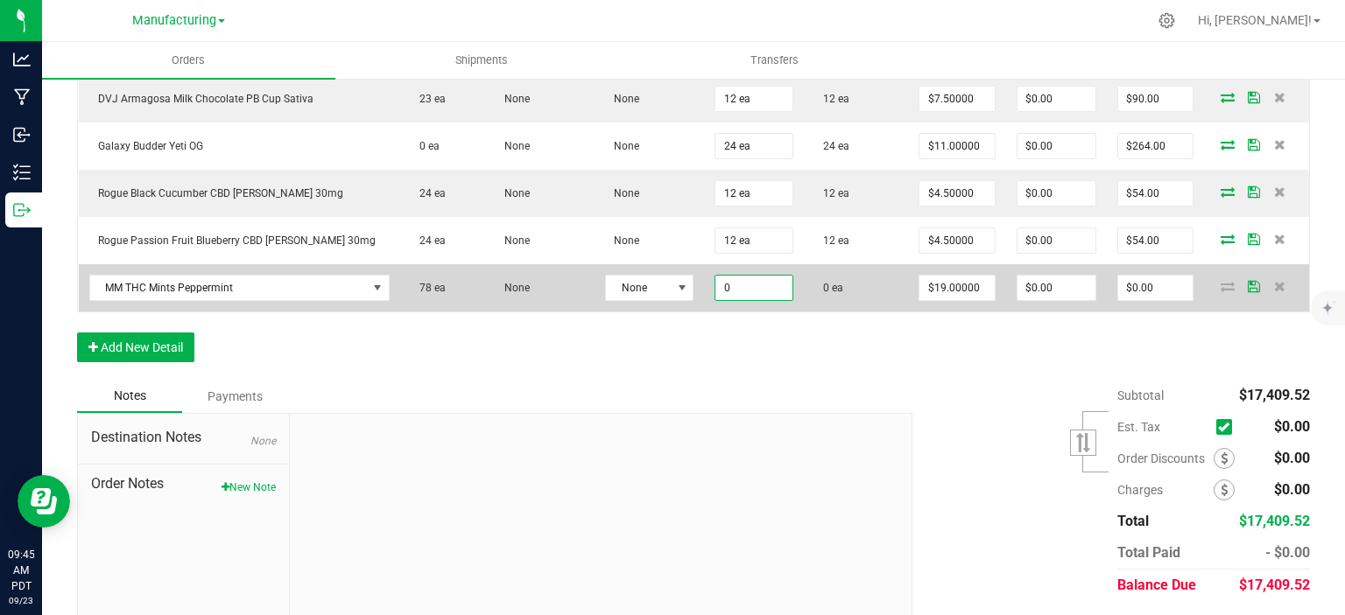
click at [730, 289] on input "0" at bounding box center [753, 288] width 77 height 25
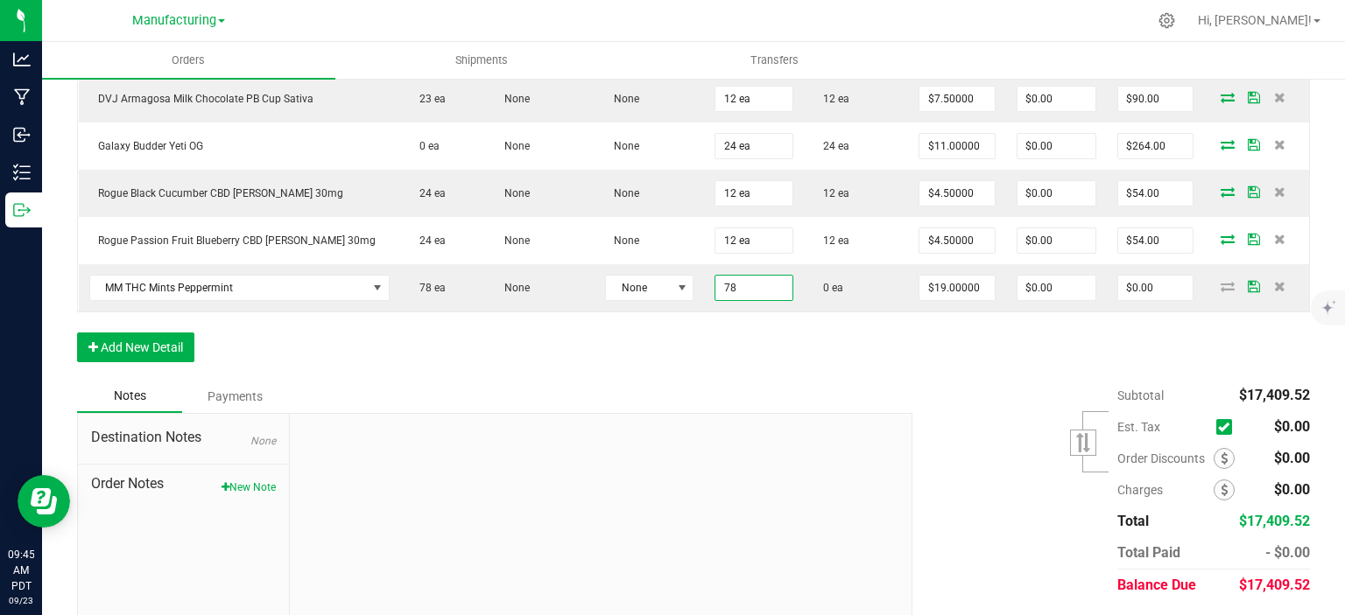
type input "78 ea"
type input "$1,482.00"
click at [128, 343] on button "Add New Detail" at bounding box center [135, 348] width 117 height 30
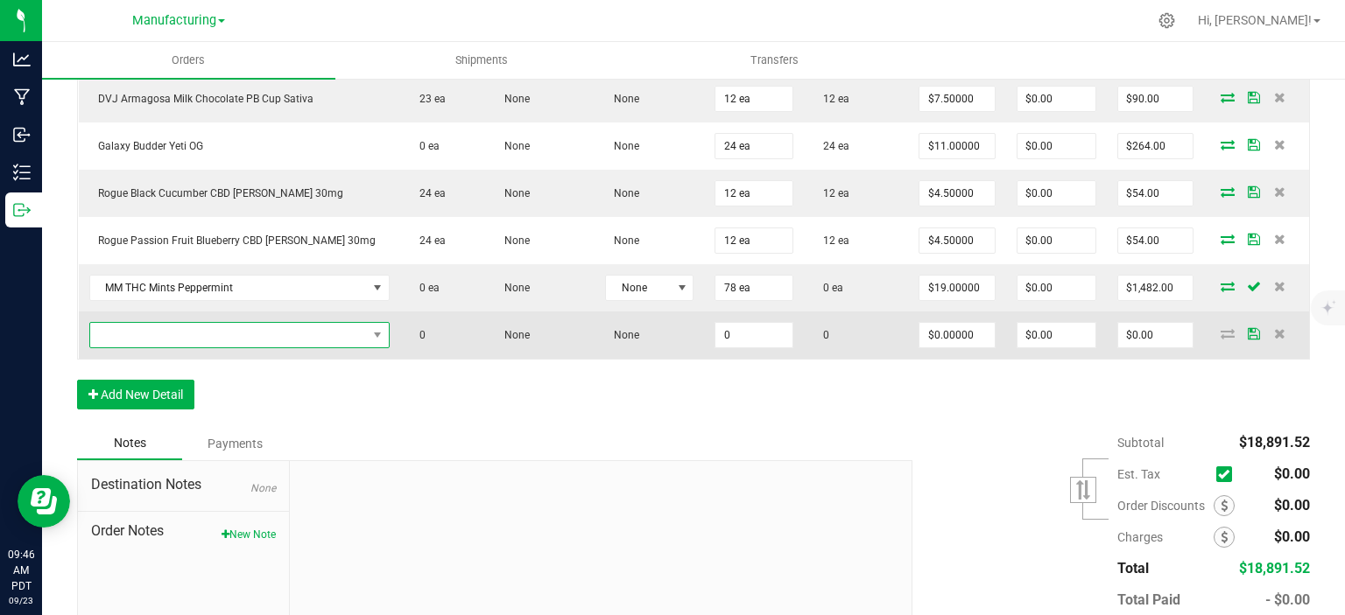
click at [133, 332] on span "NO DATA FOUND" at bounding box center [228, 335] width 277 height 25
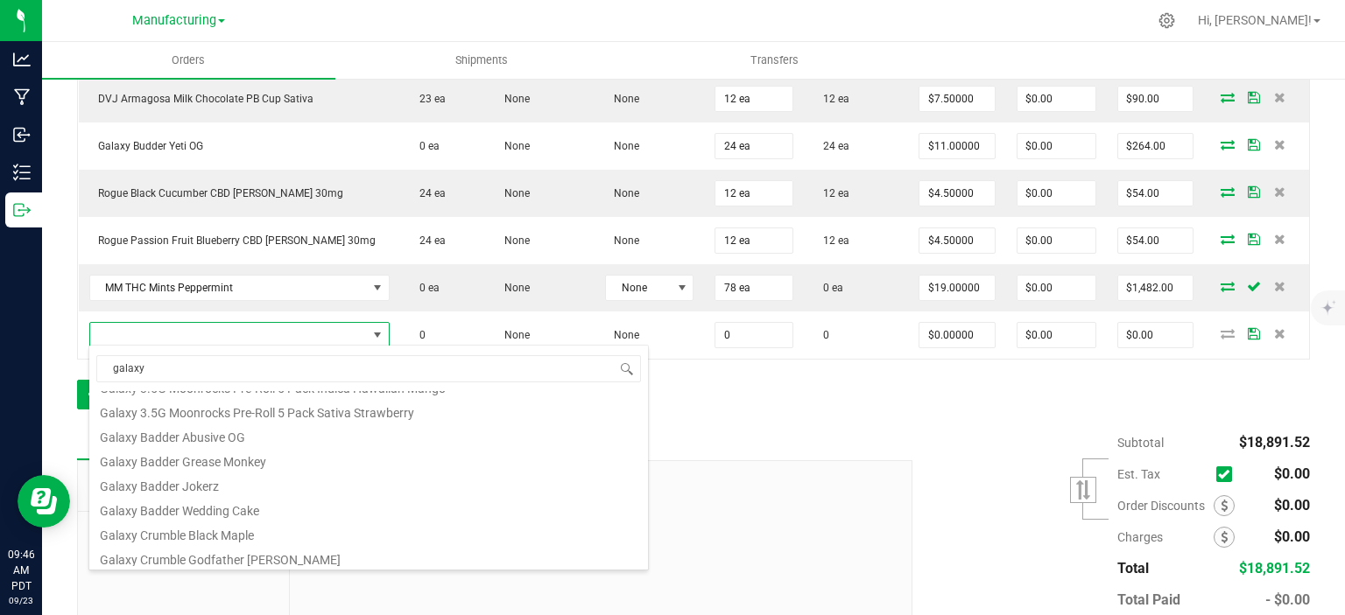
scroll to position [315, 0]
type input "g"
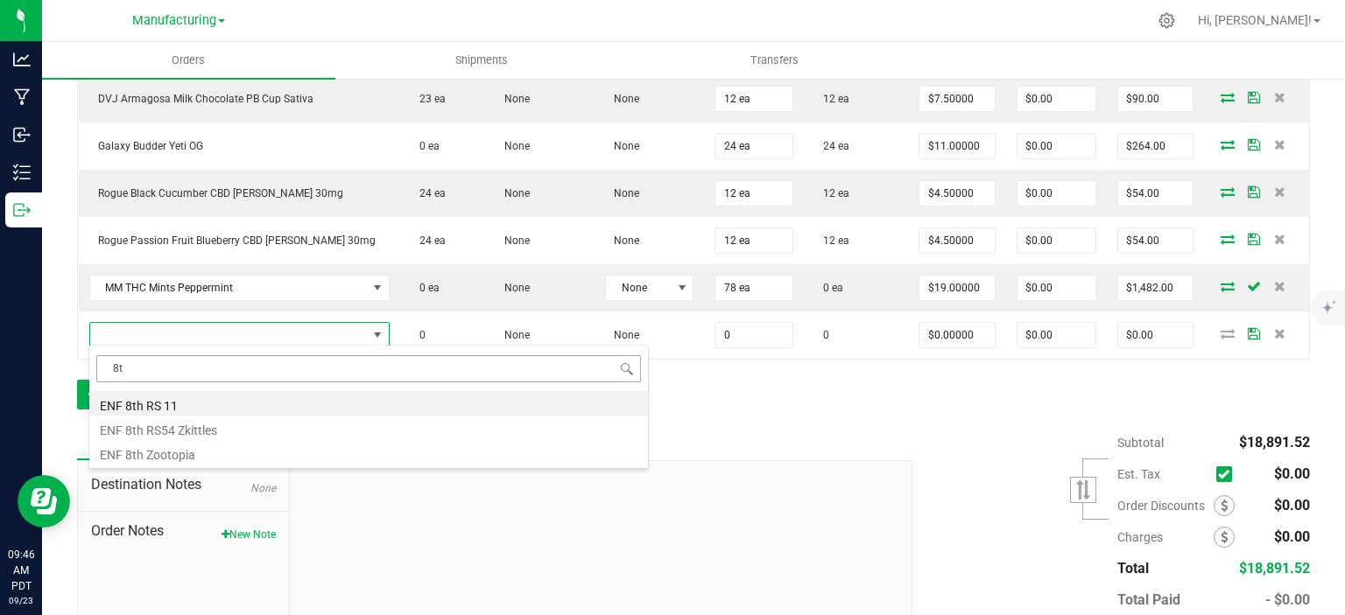
type input "8"
type input "g"
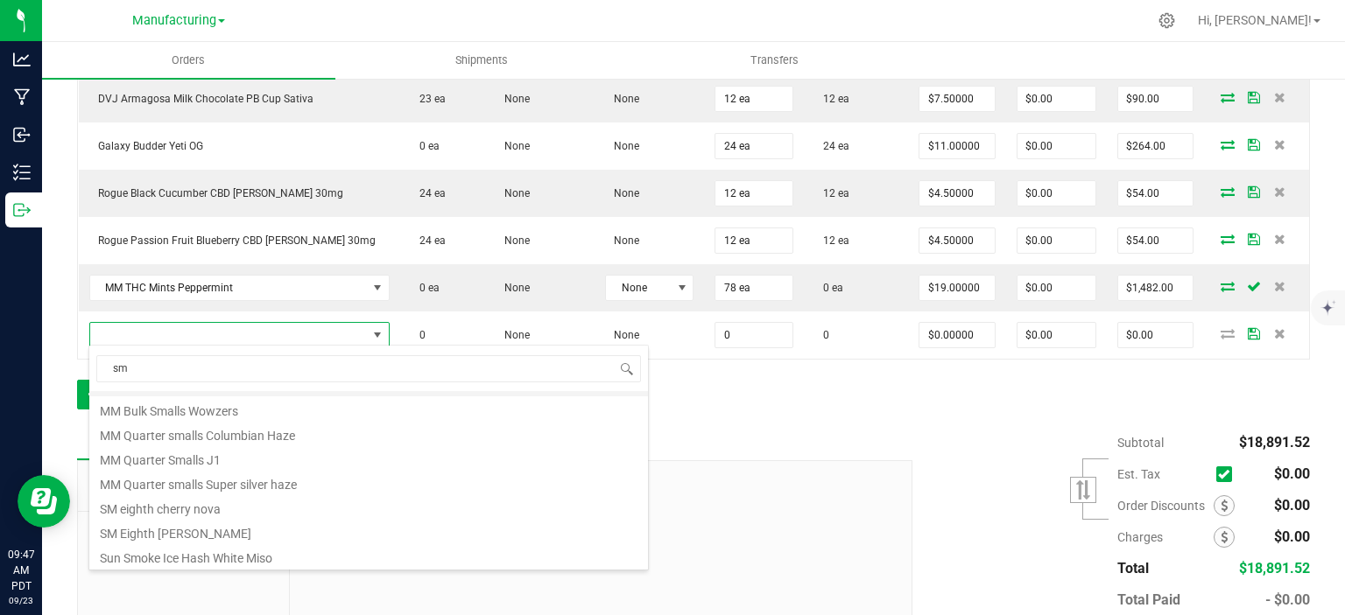
scroll to position [119, 0]
type input "s"
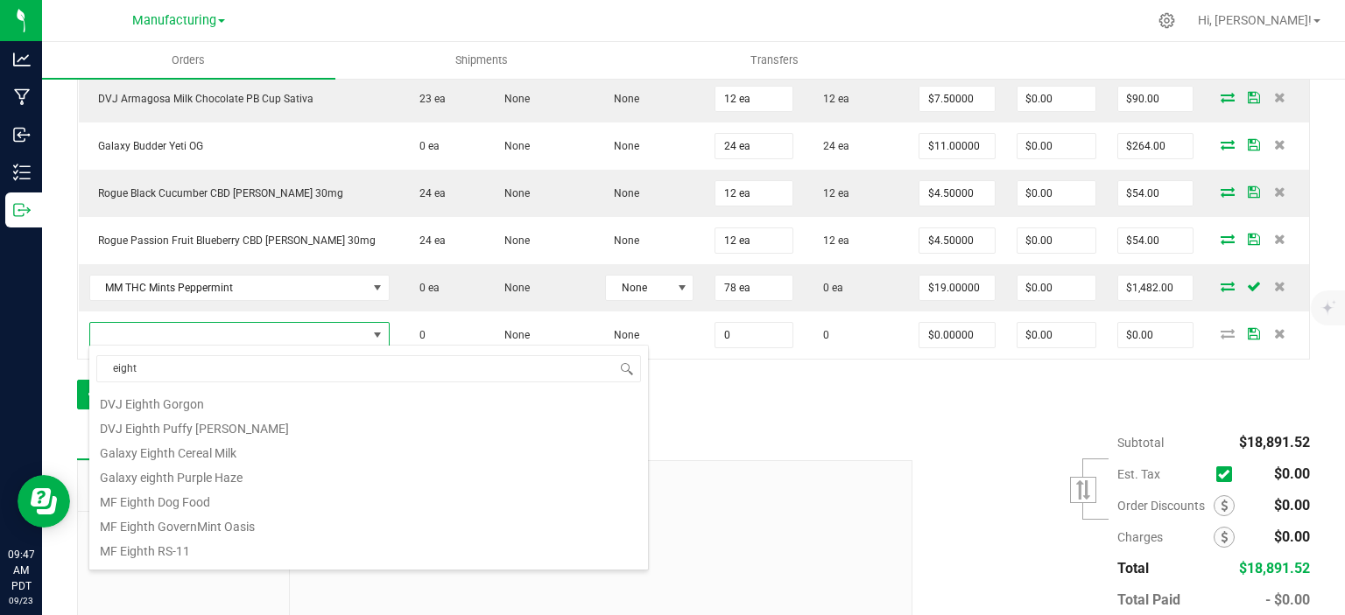
scroll to position [88, 0]
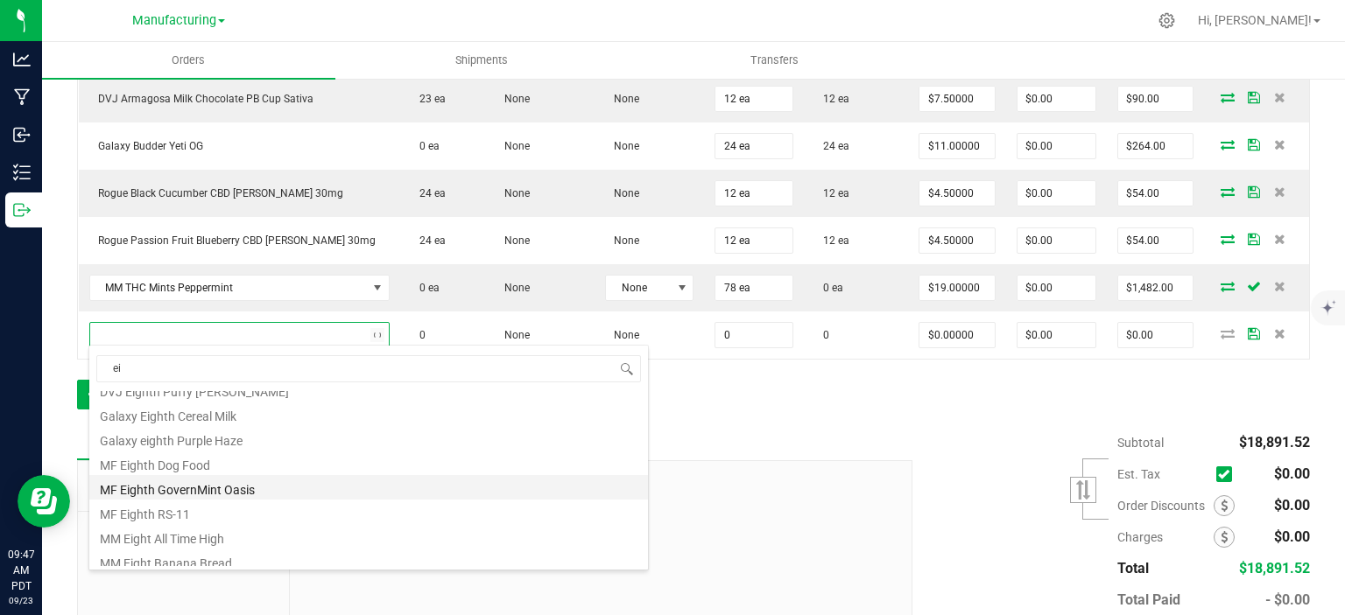
type input "e"
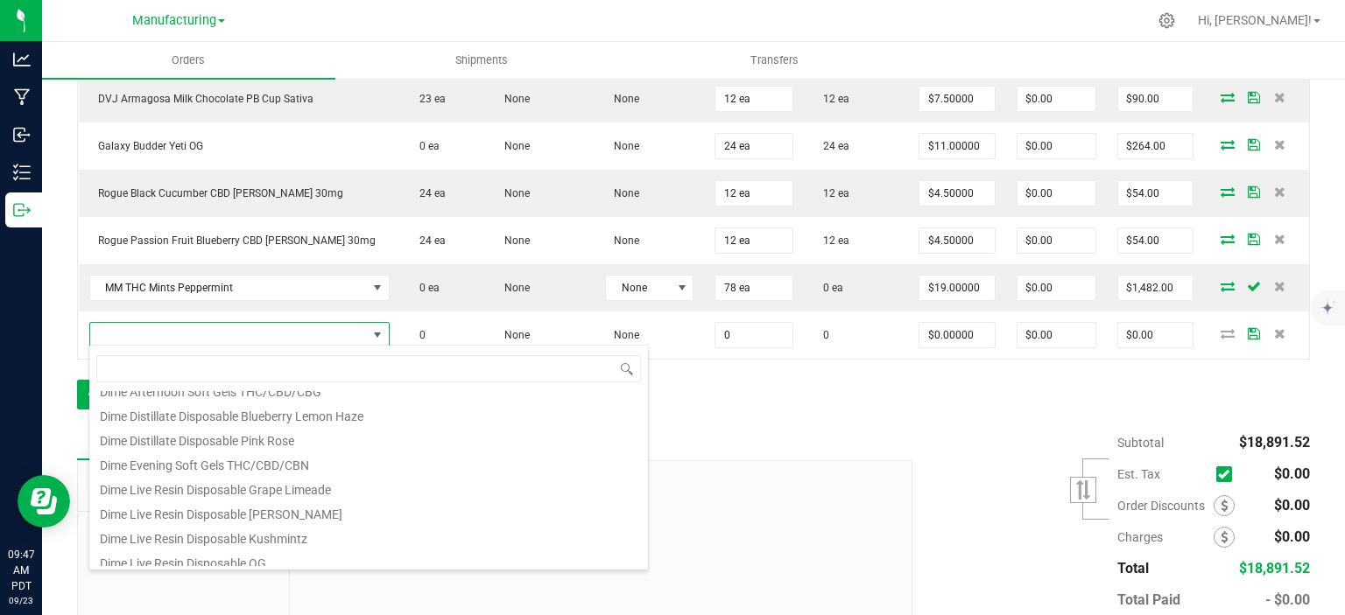
scroll to position [0, 0]
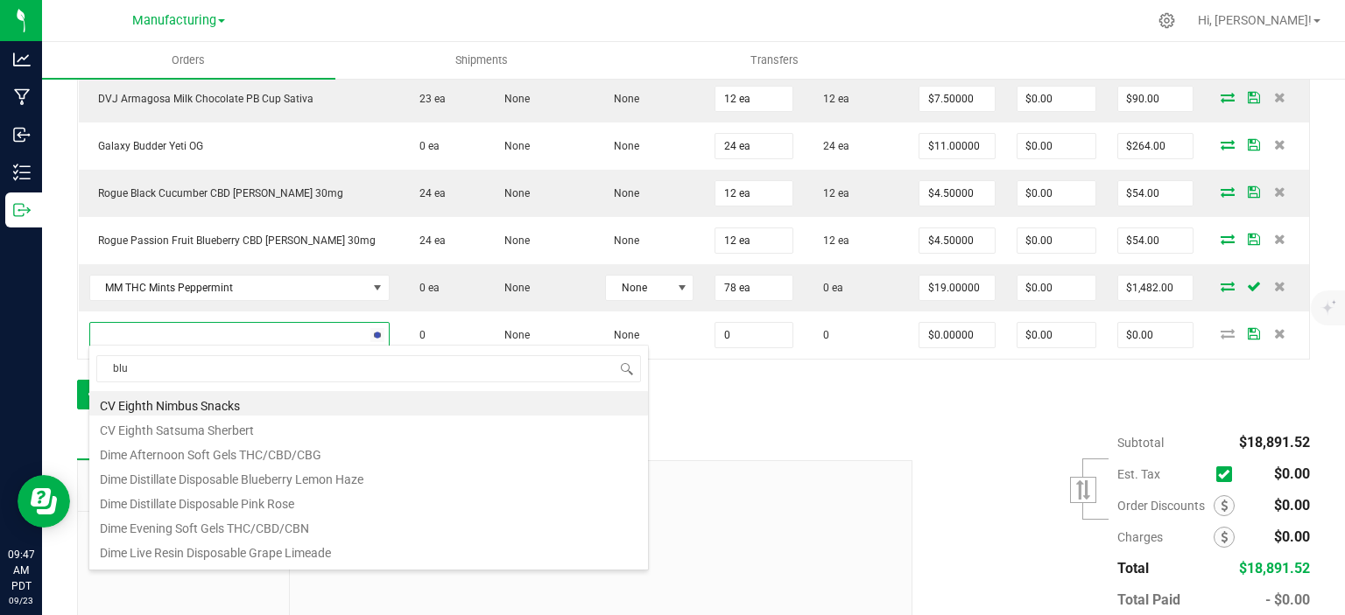
type input "blun"
click at [266, 397] on li "Galaxy Rosin Infused Blunt Birthday Cake" at bounding box center [368, 403] width 558 height 25
type input "0 ea"
type input "$27.27000"
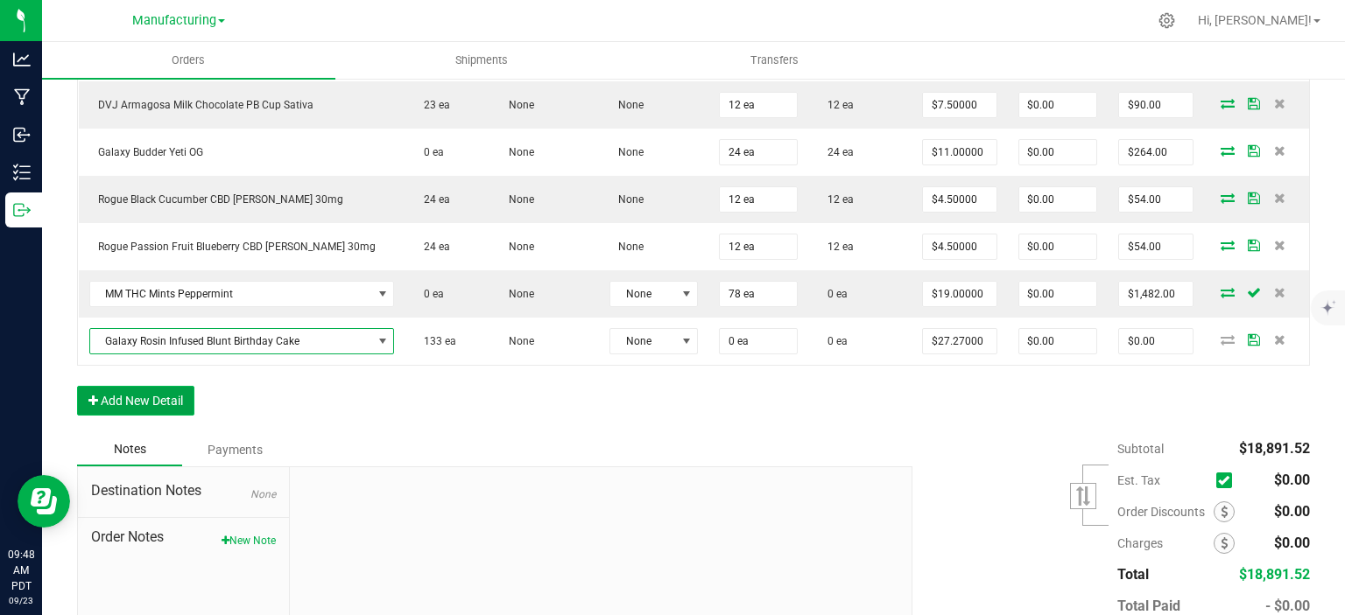
click at [161, 399] on button "Add New Detail" at bounding box center [135, 401] width 117 height 30
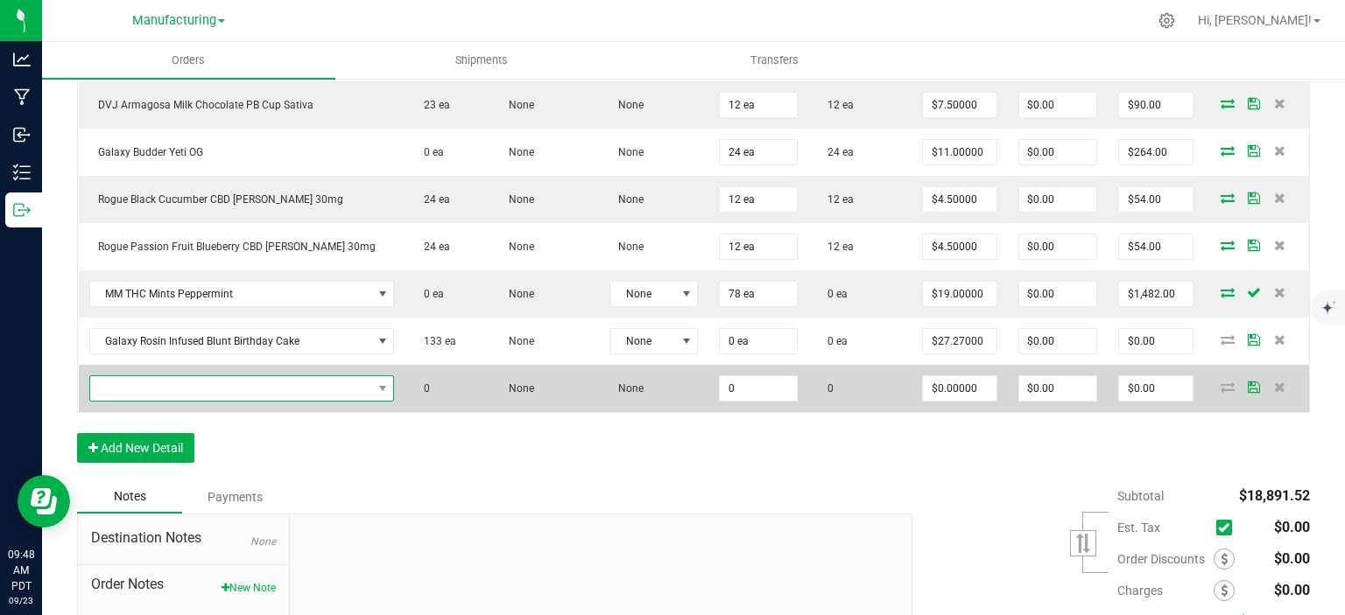
click at [167, 383] on span "NO DATA FOUND" at bounding box center [231, 388] width 282 height 25
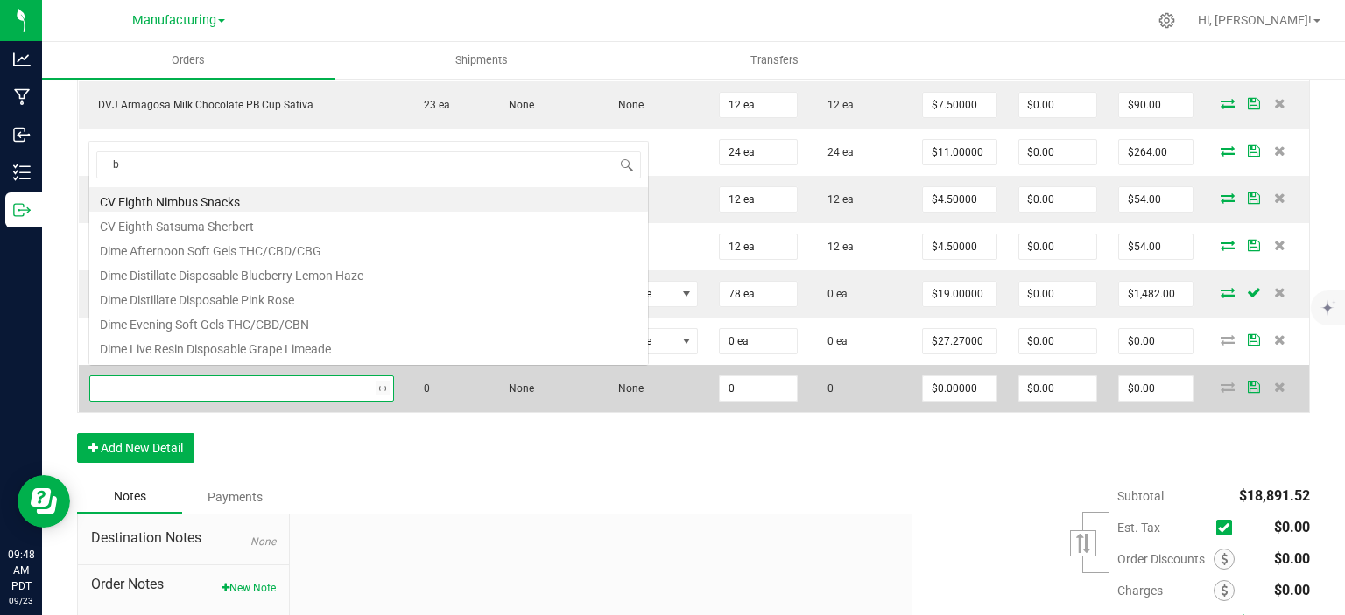
scroll to position [25, 294]
type input "blunt"
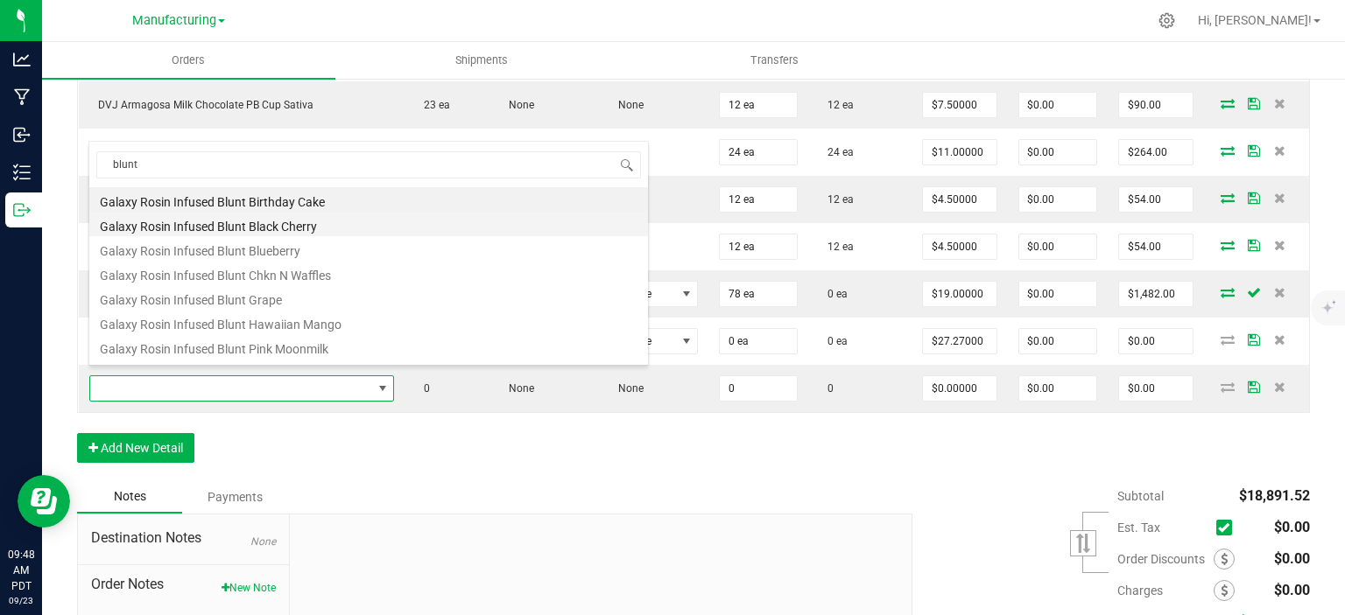
click at [312, 217] on li "Galaxy Rosin Infused Blunt Black Cherry" at bounding box center [368, 224] width 558 height 25
type input "0 ea"
type input "$27.27000"
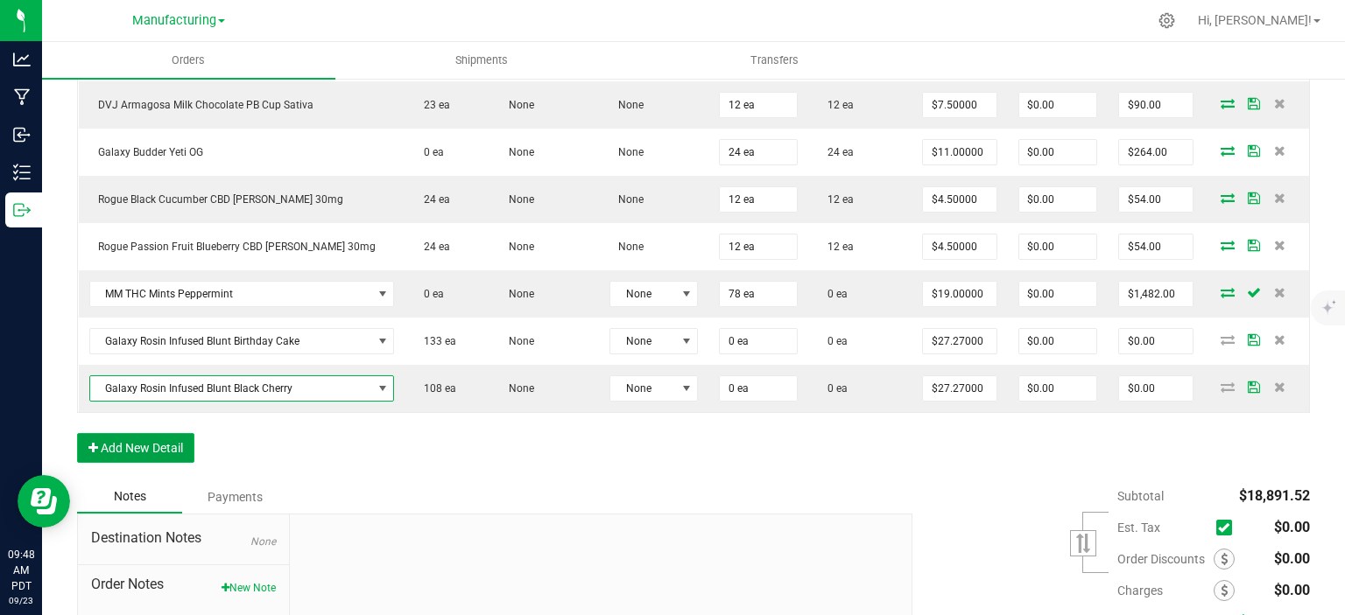
click at [158, 440] on button "Add New Detail" at bounding box center [135, 448] width 117 height 30
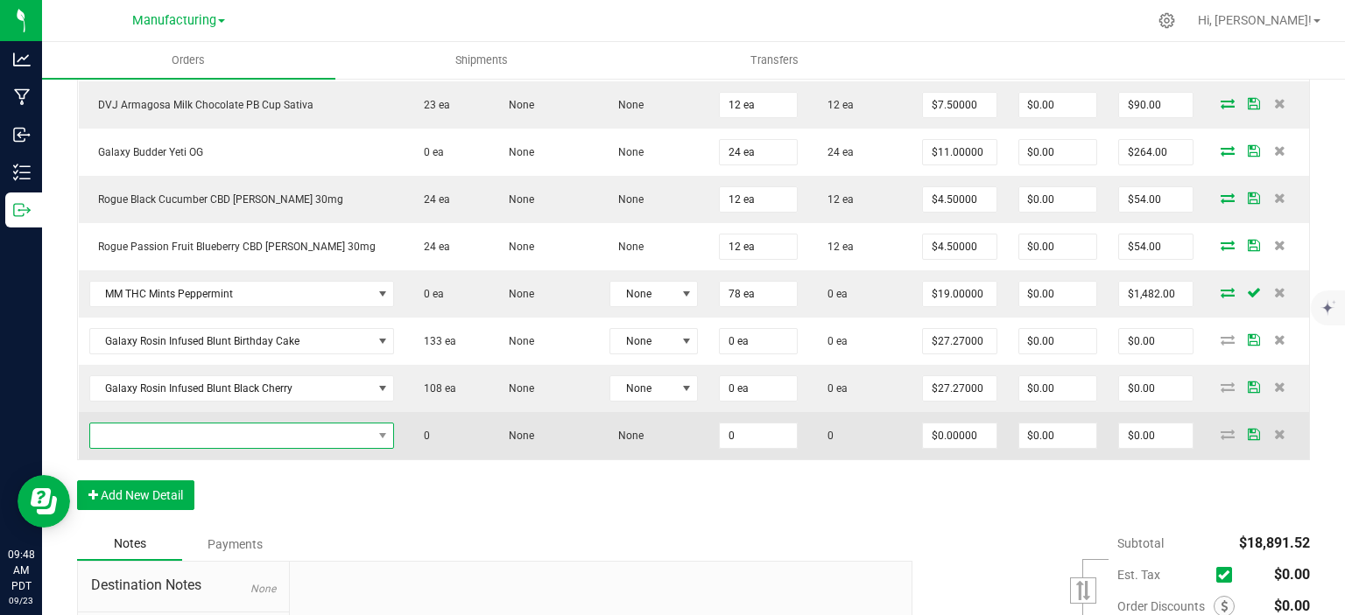
click at [164, 425] on span "NO DATA FOUND" at bounding box center [231, 436] width 282 height 25
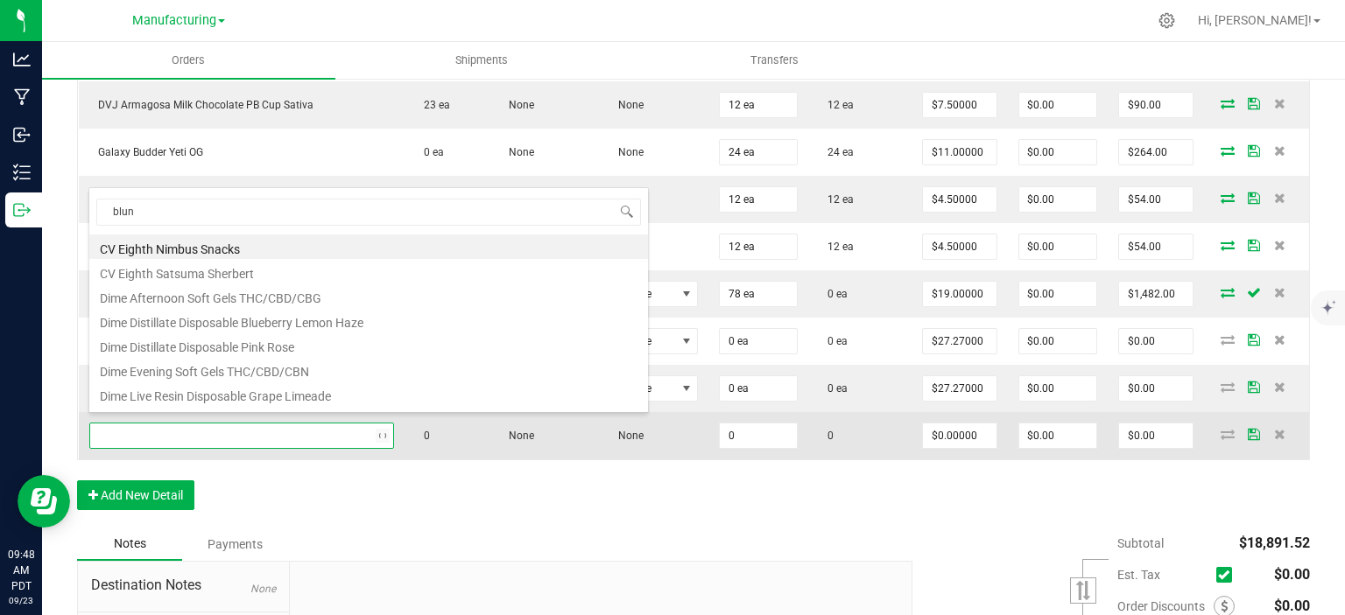
type input "blunt"
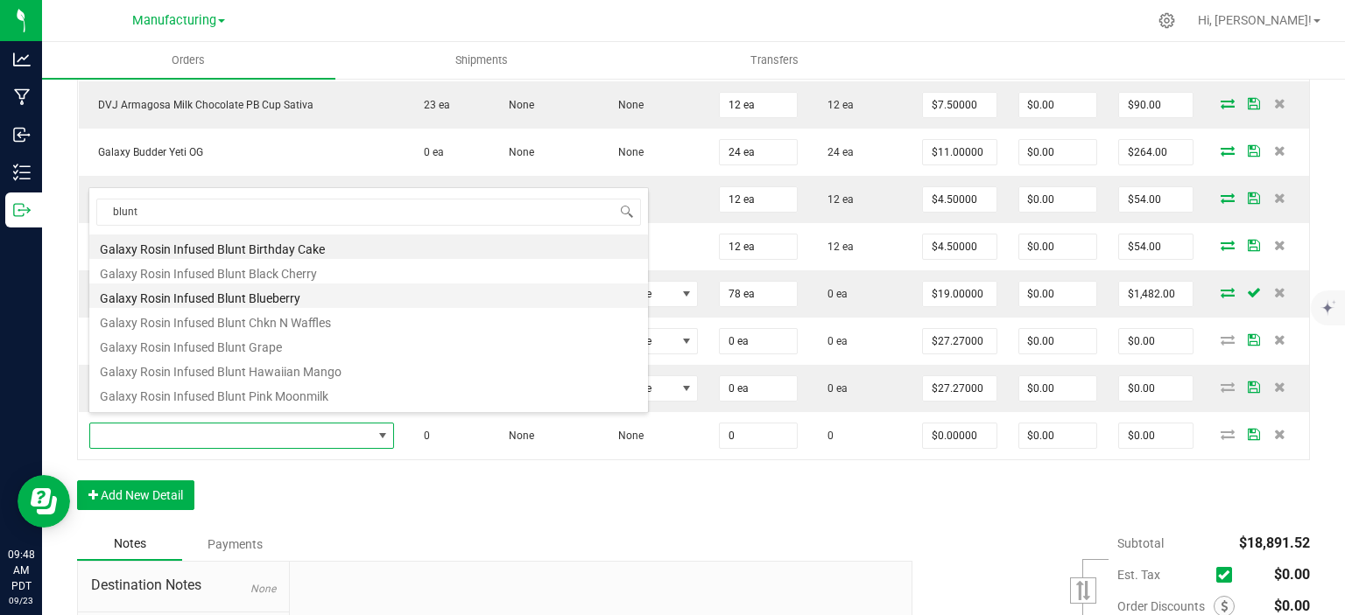
click at [327, 295] on li "Galaxy Rosin Infused Blunt Blueberry" at bounding box center [368, 296] width 558 height 25
type input "0 ea"
type input "$27.27000"
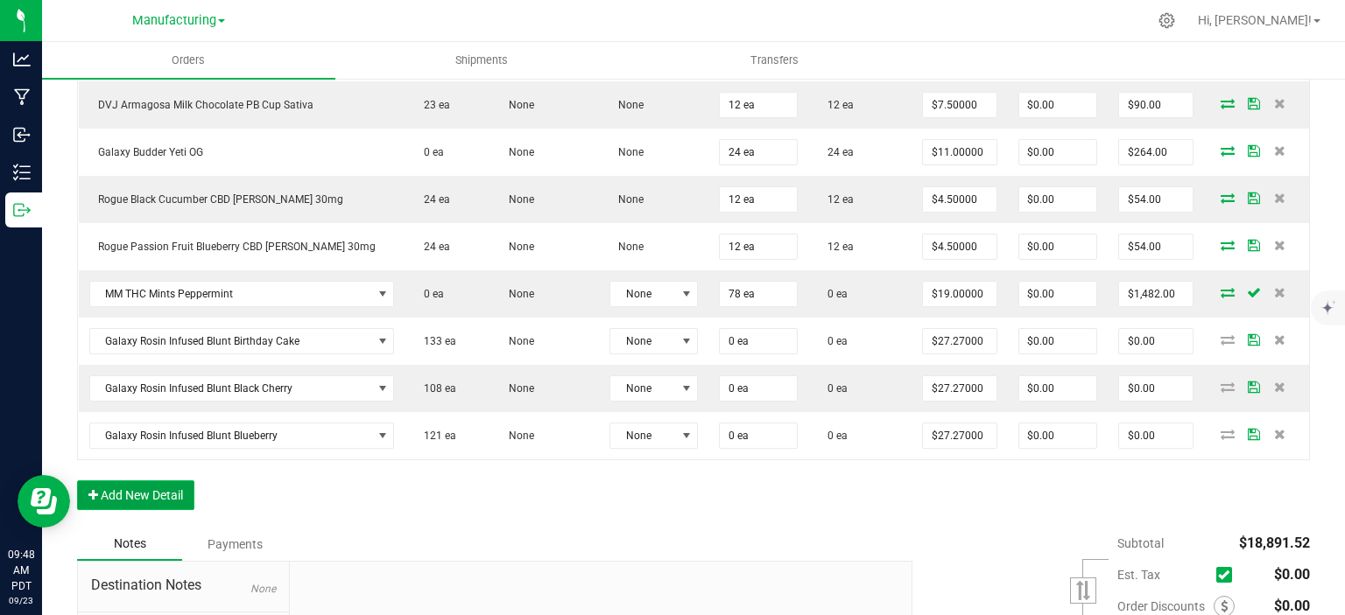
click at [174, 481] on button "Add New Detail" at bounding box center [135, 496] width 117 height 30
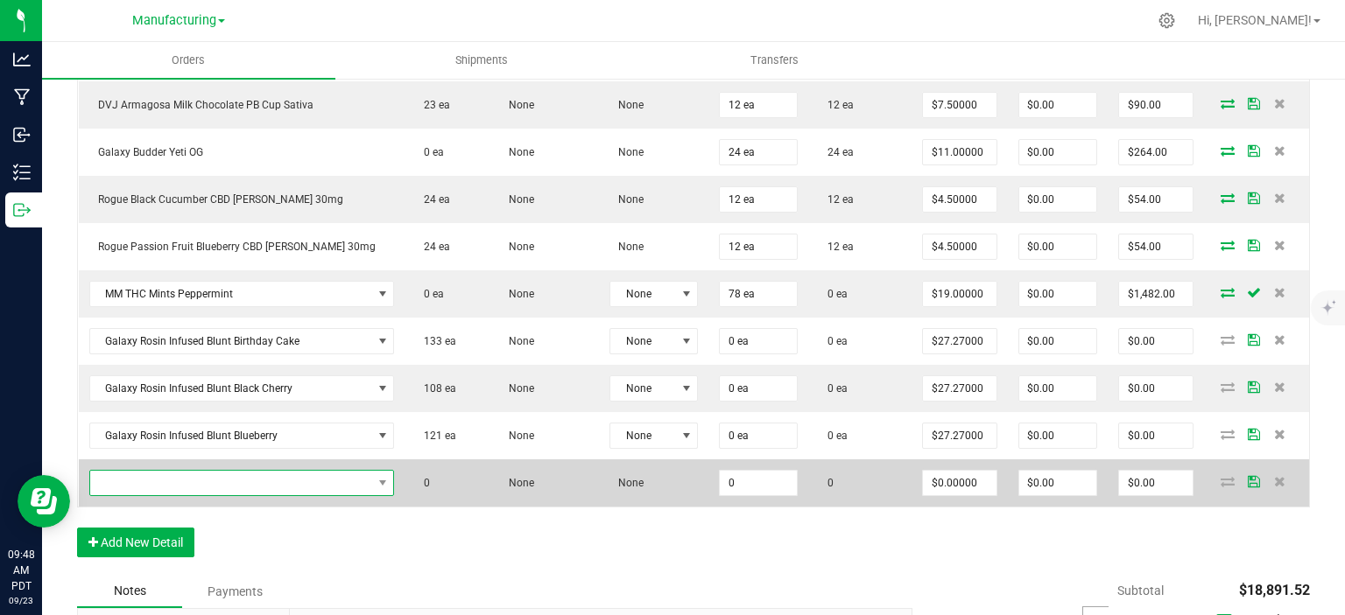
click at [182, 471] on span "NO DATA FOUND" at bounding box center [231, 483] width 282 height 25
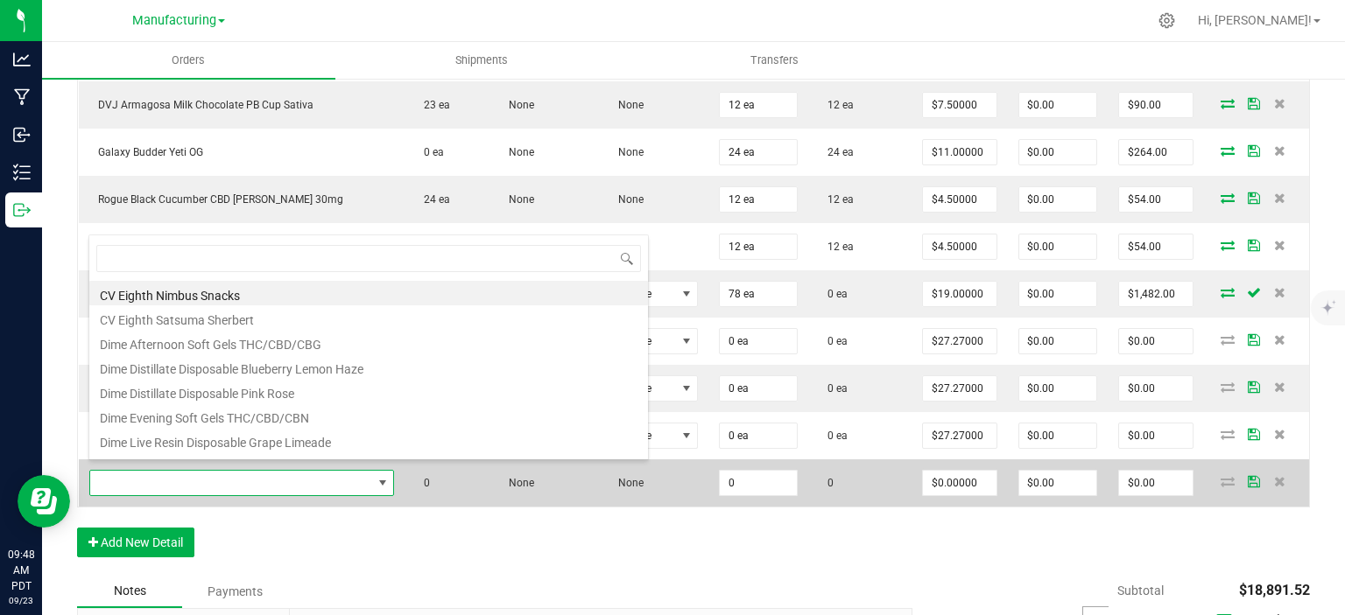
scroll to position [0, 0]
type input "blunt"
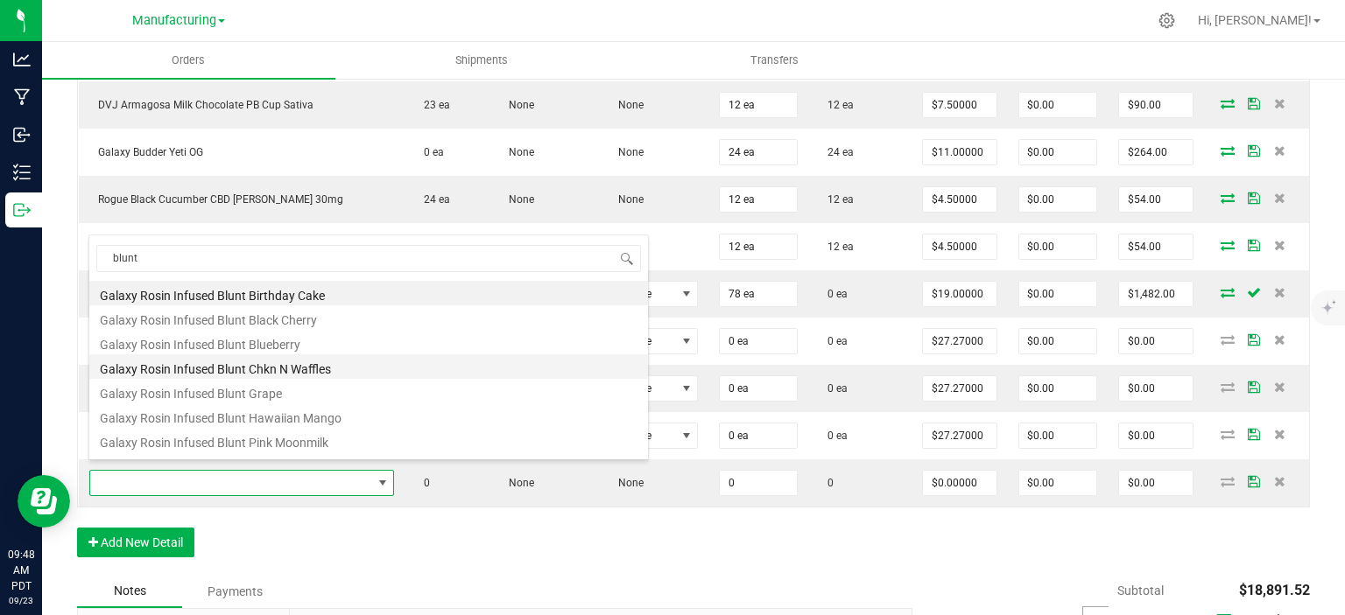
click at [307, 369] on li "Galaxy Rosin Infused Blunt Chkn N Waffles" at bounding box center [368, 367] width 558 height 25
type input "0 ea"
type input "$27.27000"
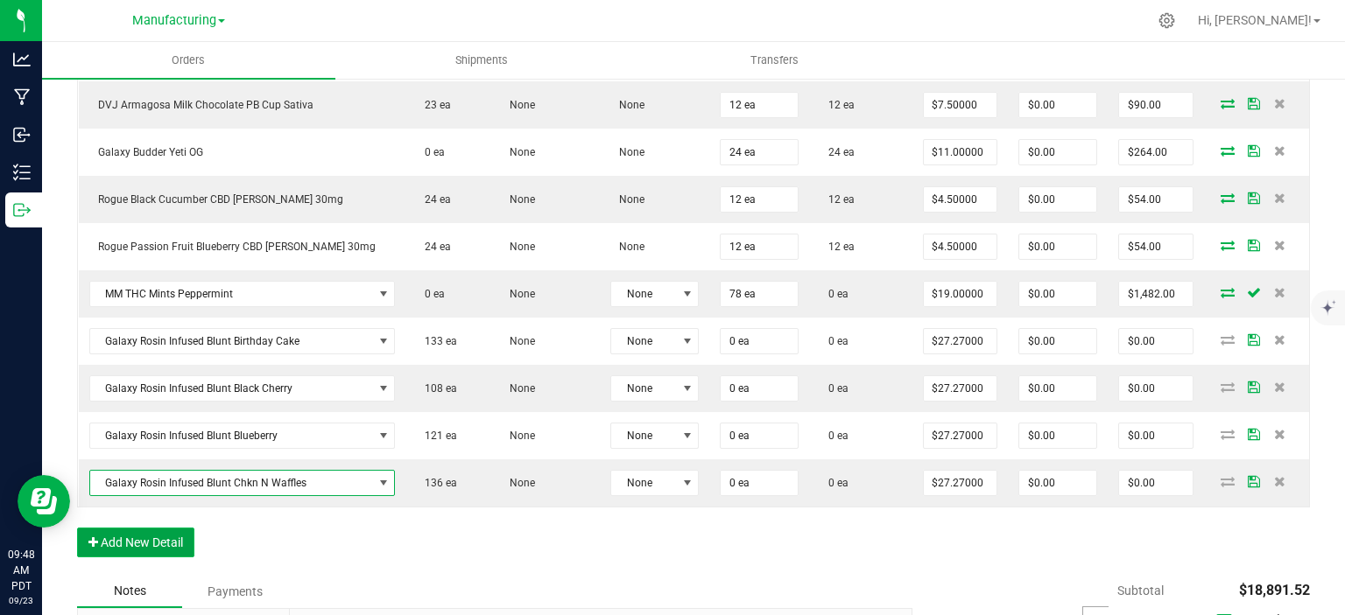
click at [177, 534] on button "Add New Detail" at bounding box center [135, 543] width 117 height 30
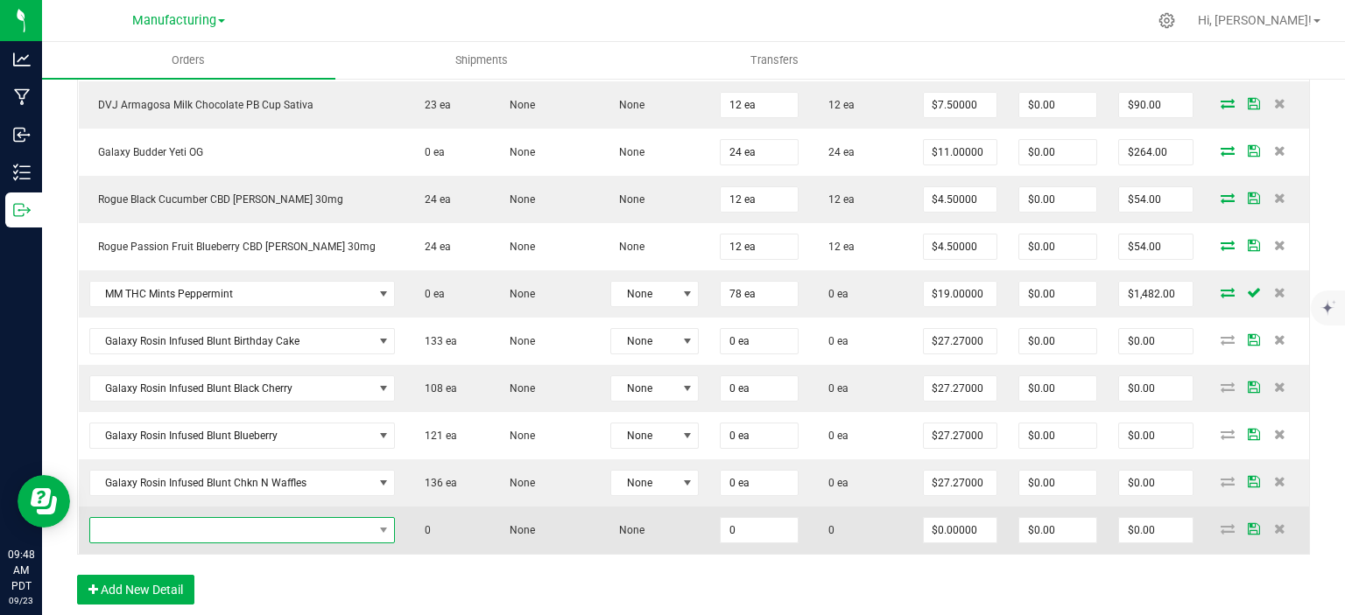
click at [182, 524] on span "NO DATA FOUND" at bounding box center [231, 530] width 283 height 25
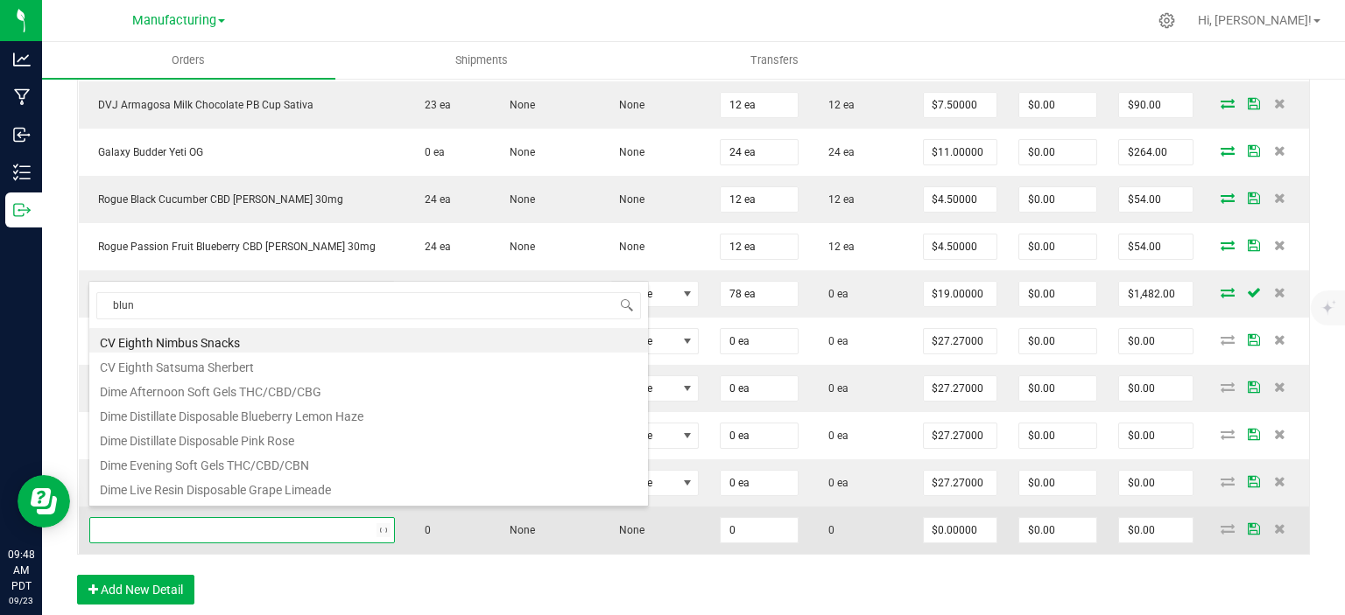
type input "blunt"
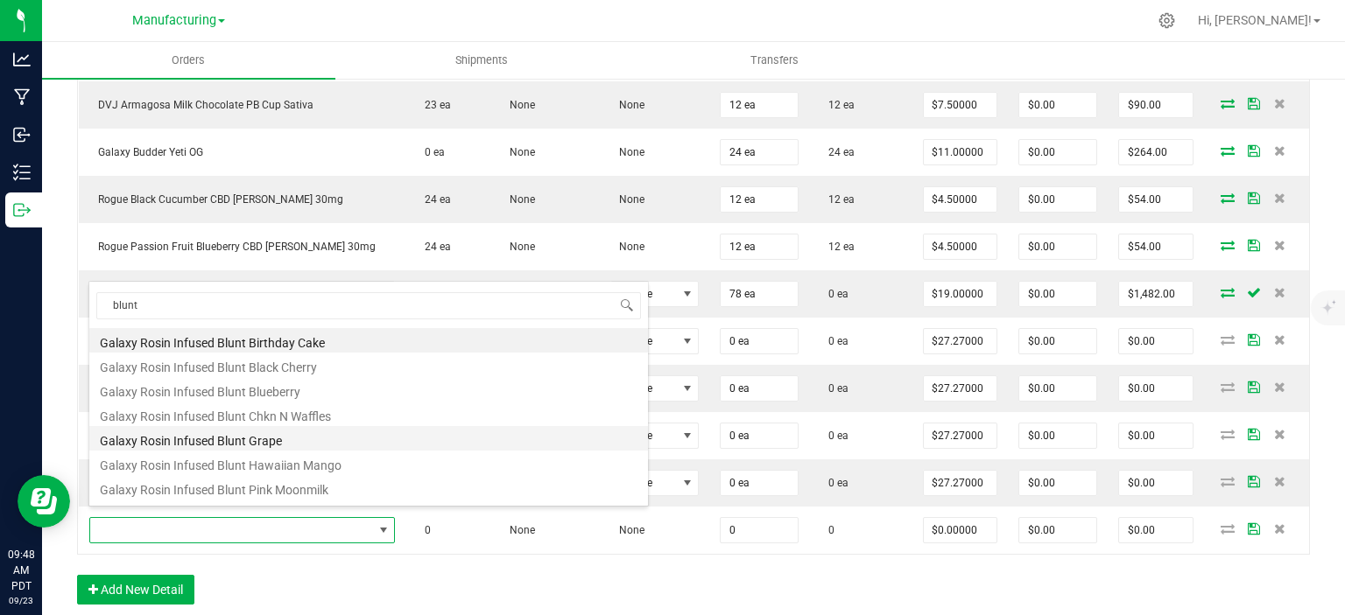
click at [285, 432] on li "Galaxy Rosin Infused Blunt Grape" at bounding box center [368, 438] width 558 height 25
type input "0 ea"
type input "$27.27000"
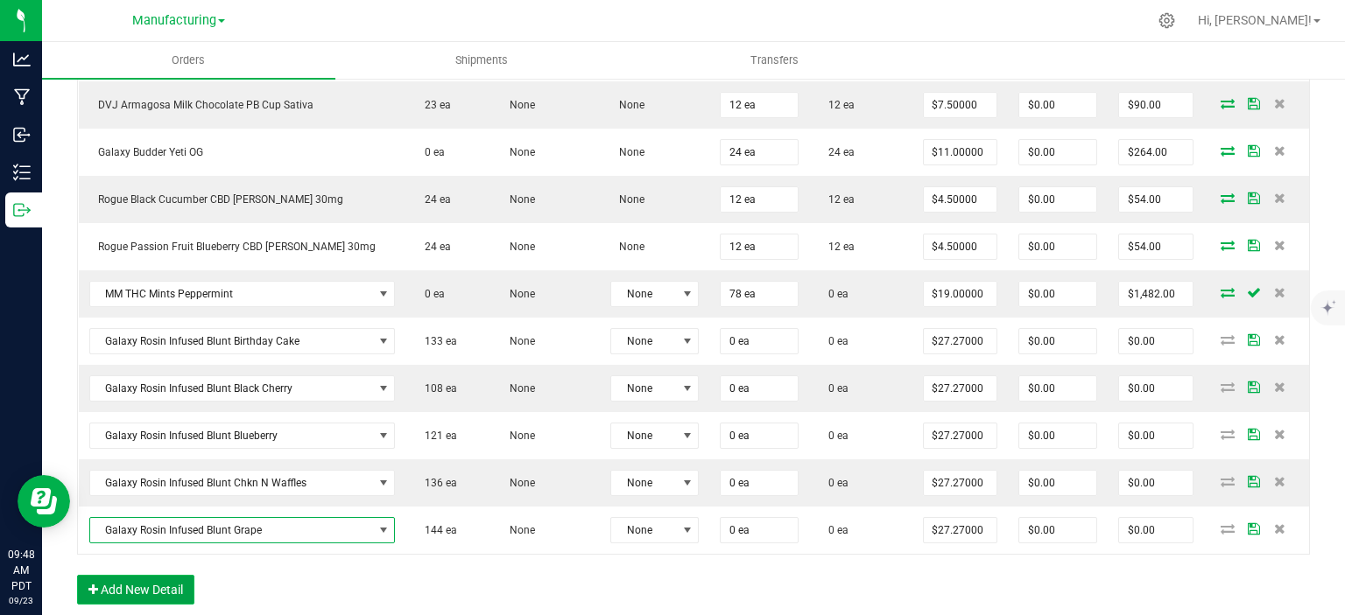
click at [125, 575] on button "Add New Detail" at bounding box center [135, 590] width 117 height 30
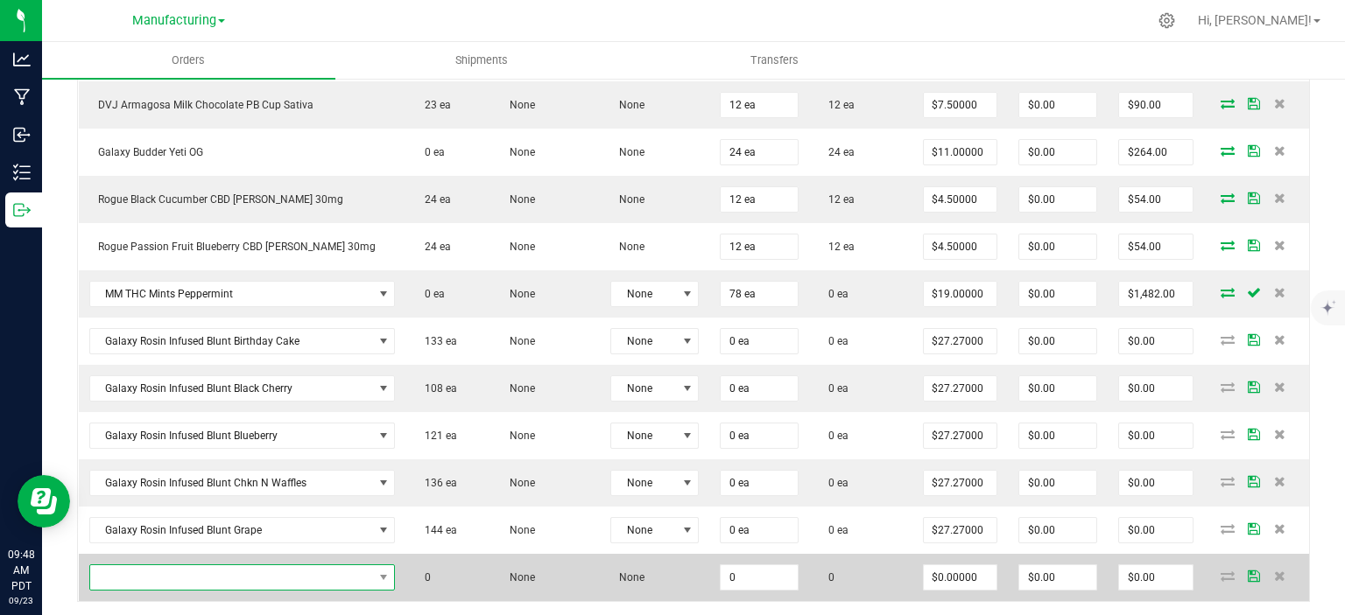
click at [143, 568] on span "NO DATA FOUND" at bounding box center [231, 577] width 283 height 25
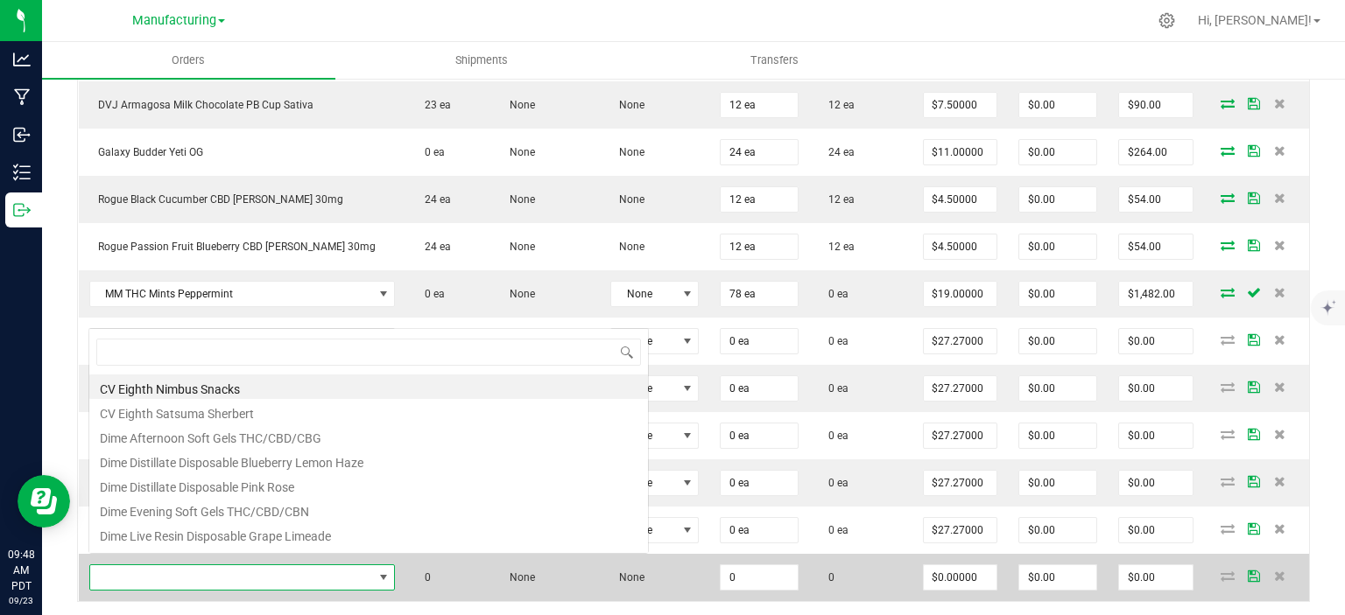
scroll to position [25, 295]
type input "blunt"
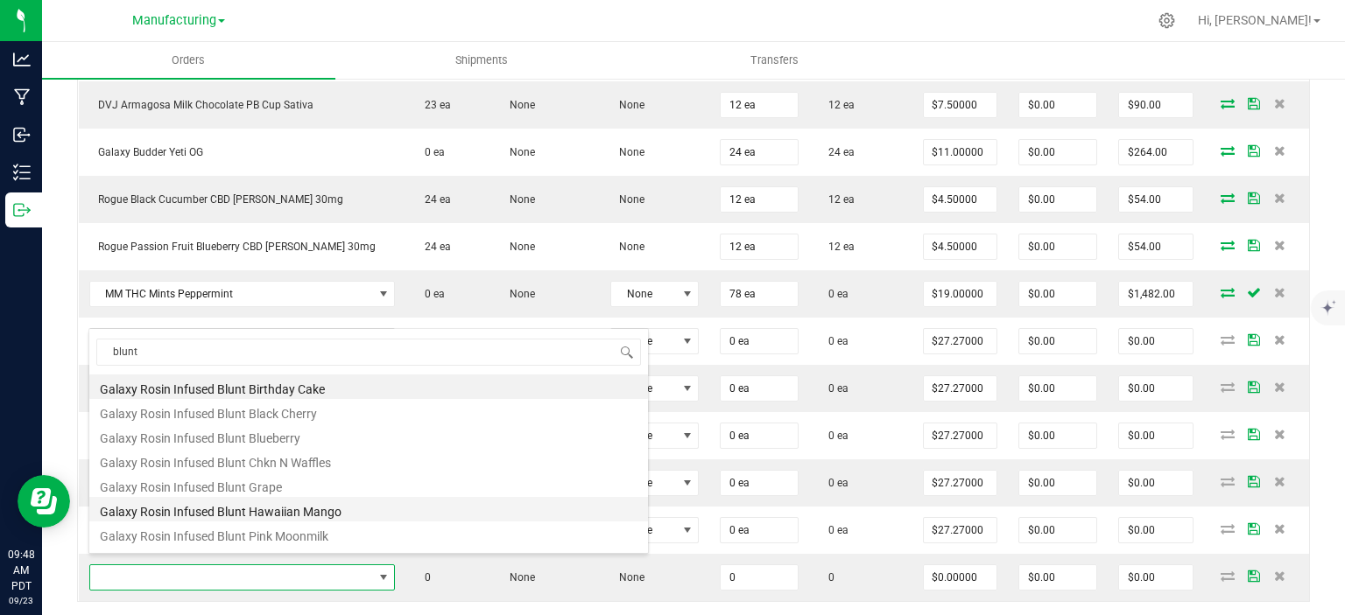
click at [272, 516] on li "Galaxy Rosin Infused Blunt Hawaiian Mango" at bounding box center [368, 509] width 558 height 25
type input "0 ea"
type input "$27.27000"
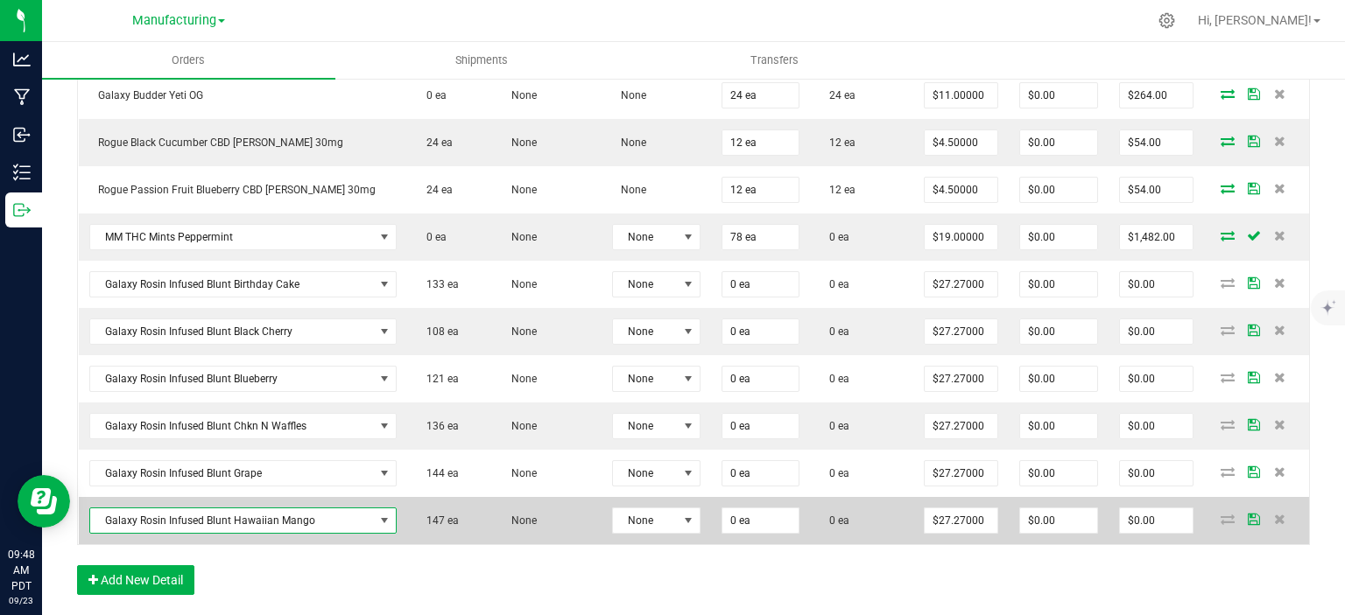
scroll to position [1450, 0]
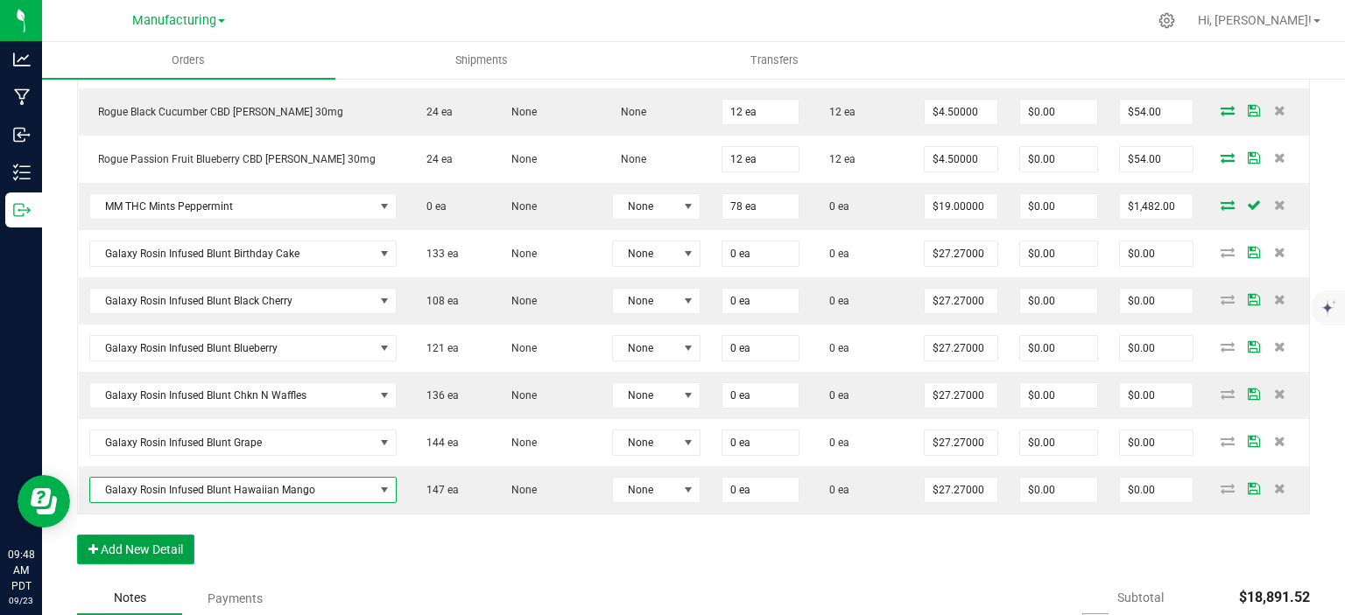
click at [165, 538] on button "Add New Detail" at bounding box center [135, 550] width 117 height 30
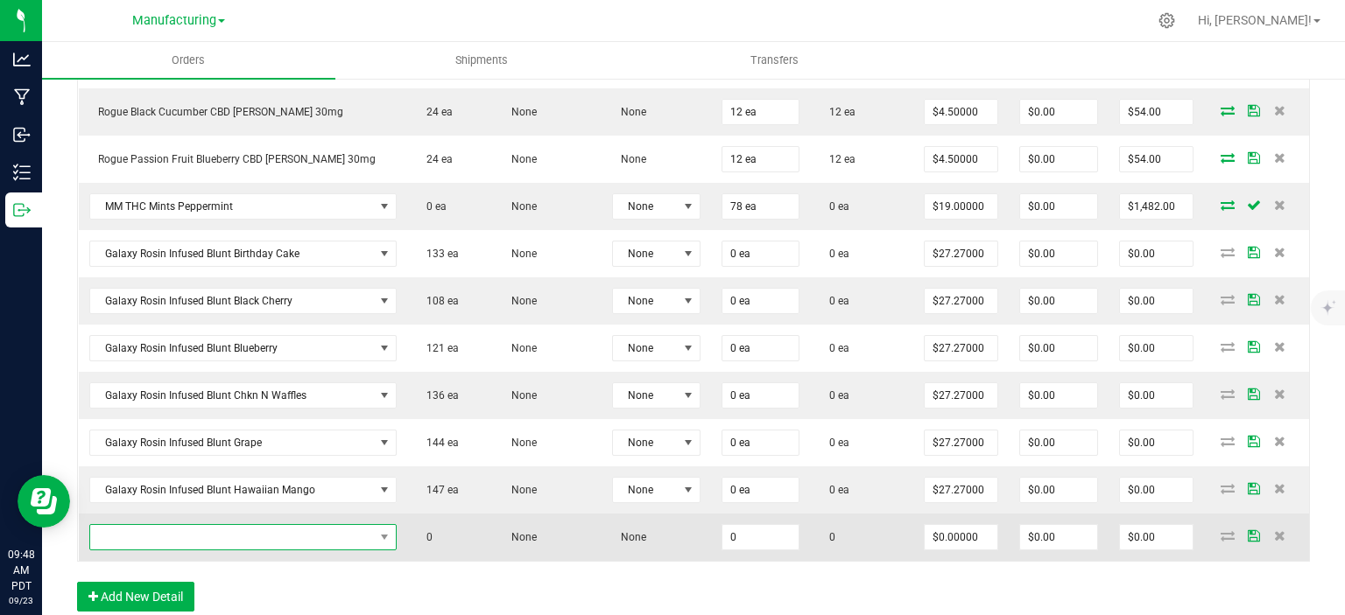
click at [181, 535] on span "NO DATA FOUND" at bounding box center [232, 537] width 284 height 25
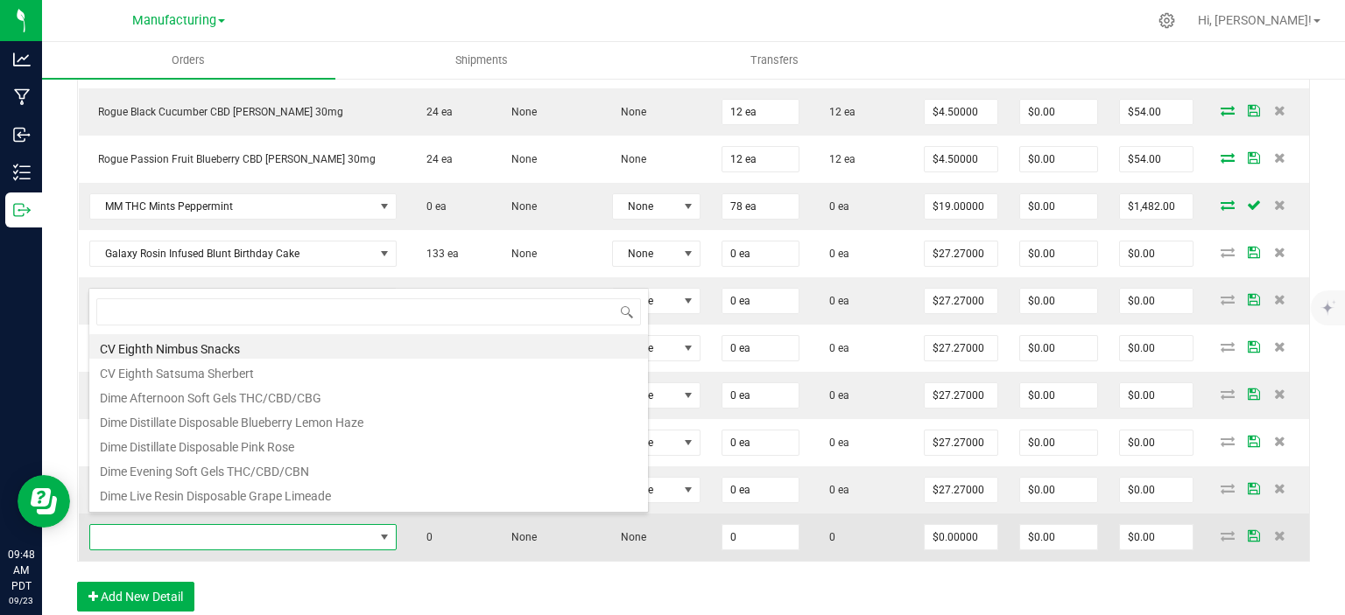
scroll to position [25, 296]
type input "blunt"
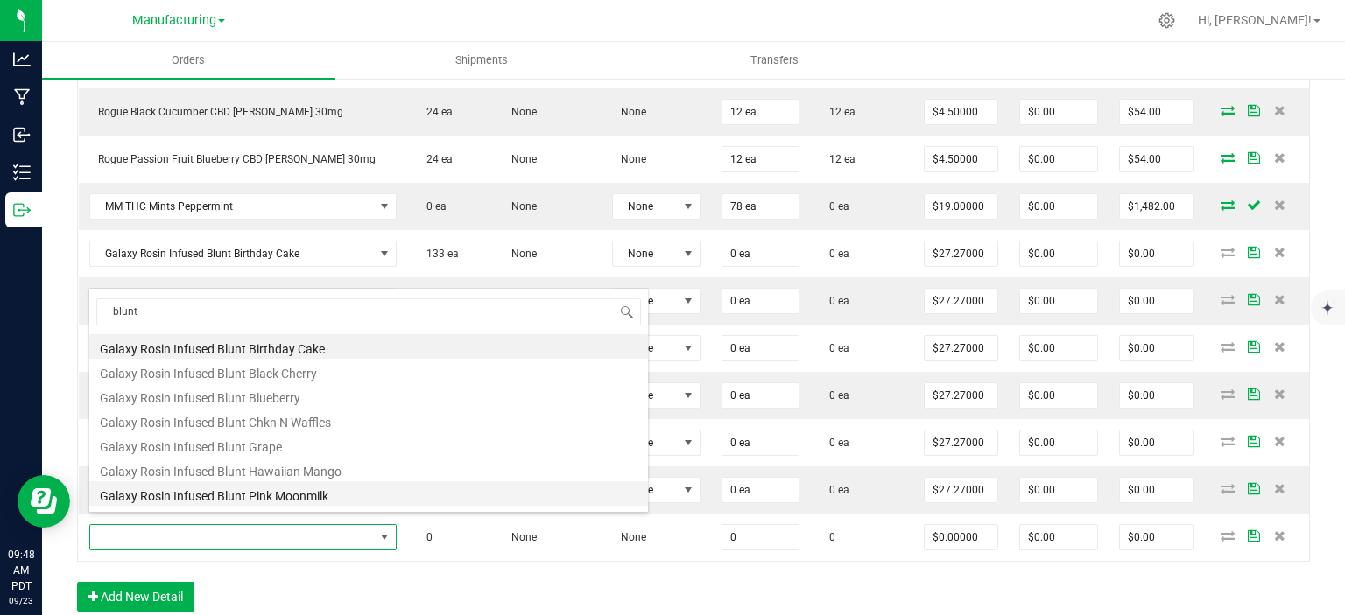
click at [272, 494] on li "Galaxy Rosin Infused Blunt Pink Moonmilk" at bounding box center [368, 493] width 558 height 25
type input "0 ea"
type input "$27.27000"
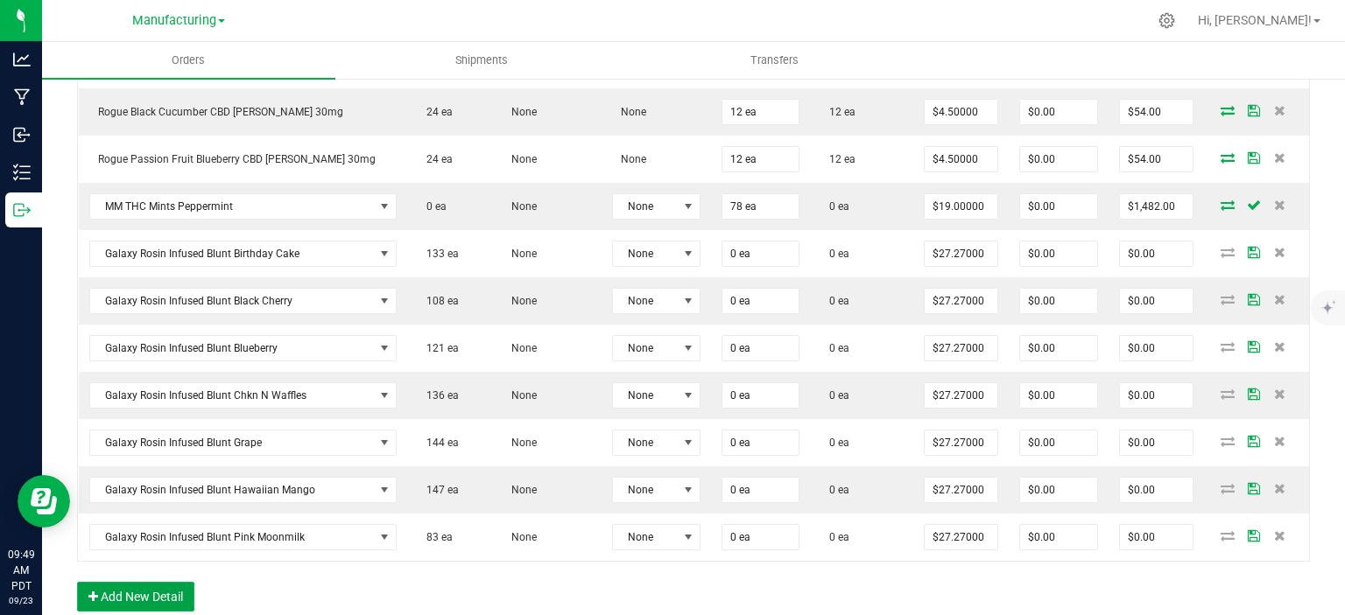
click at [168, 585] on button "Add New Detail" at bounding box center [135, 597] width 117 height 30
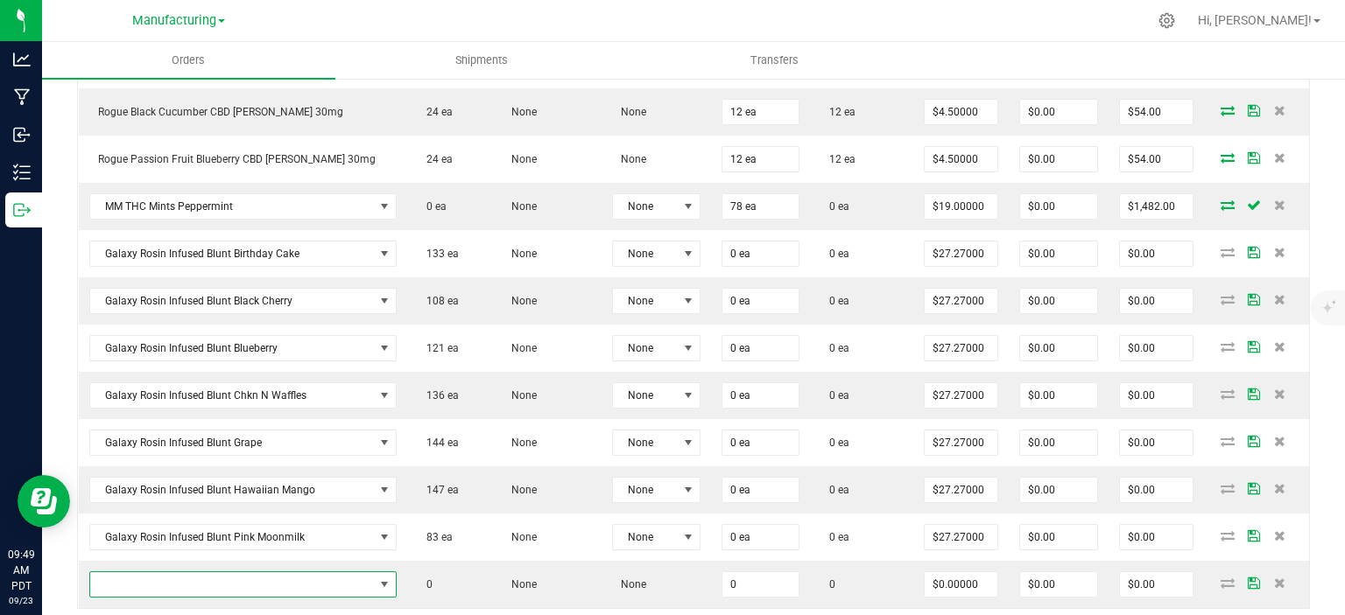
click at [186, 579] on span "NO DATA FOUND" at bounding box center [232, 584] width 284 height 25
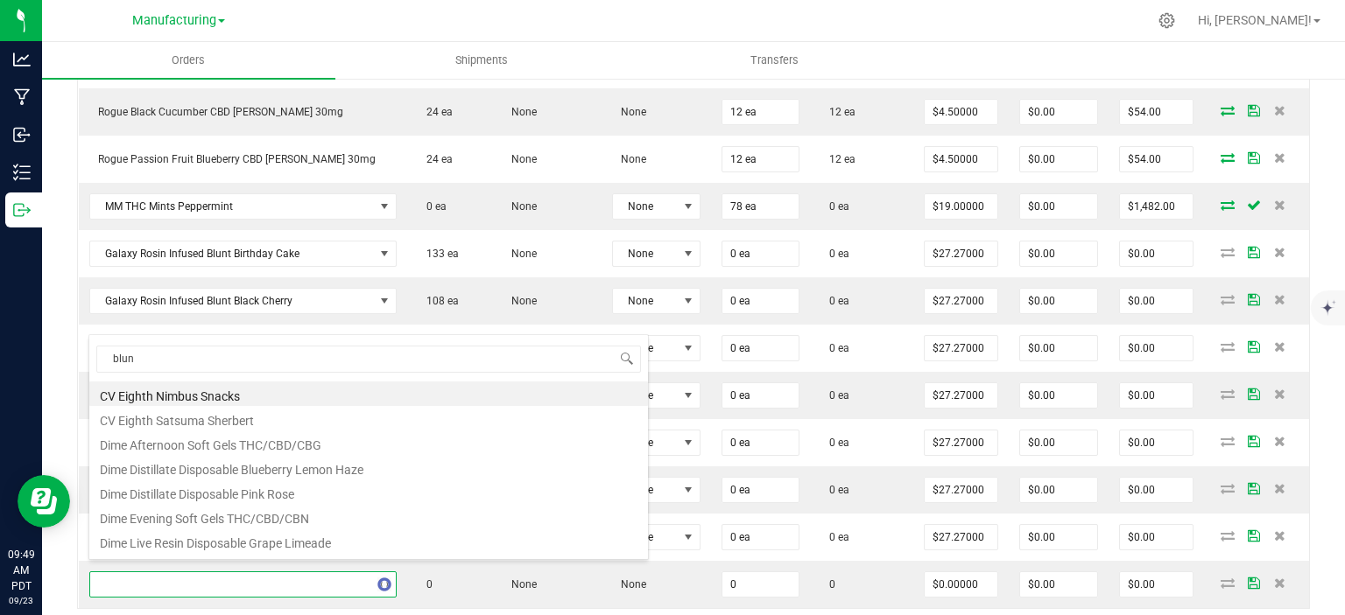
type input "blunt"
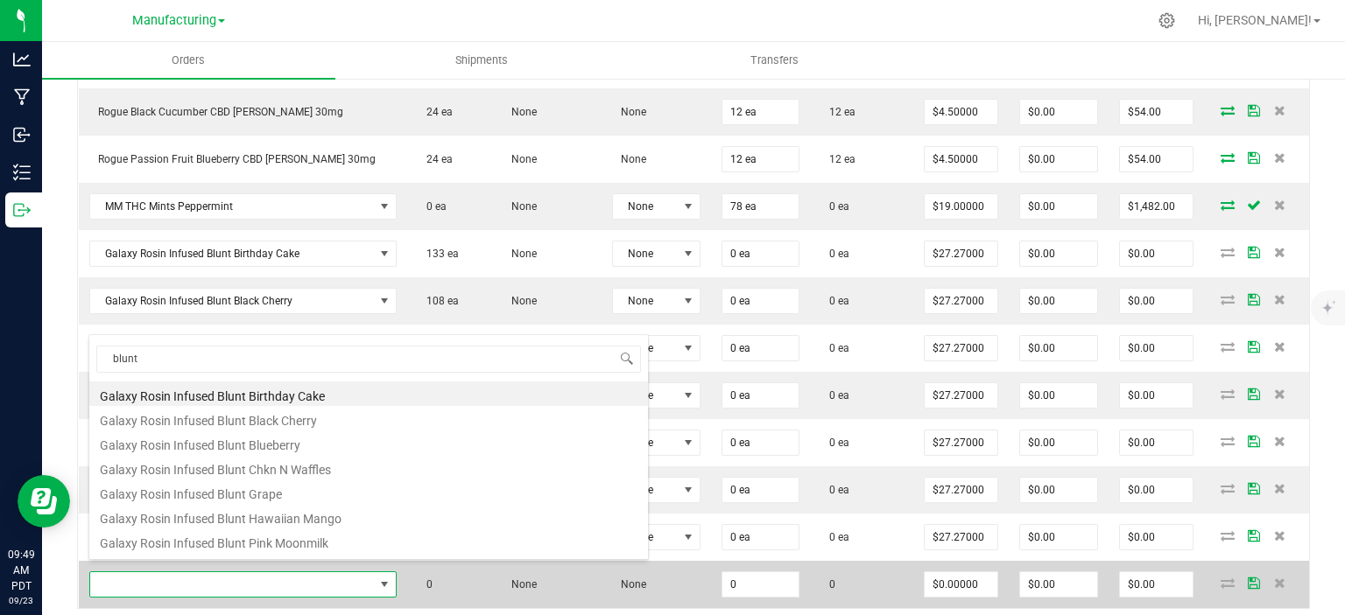
scroll to position [21, 0]
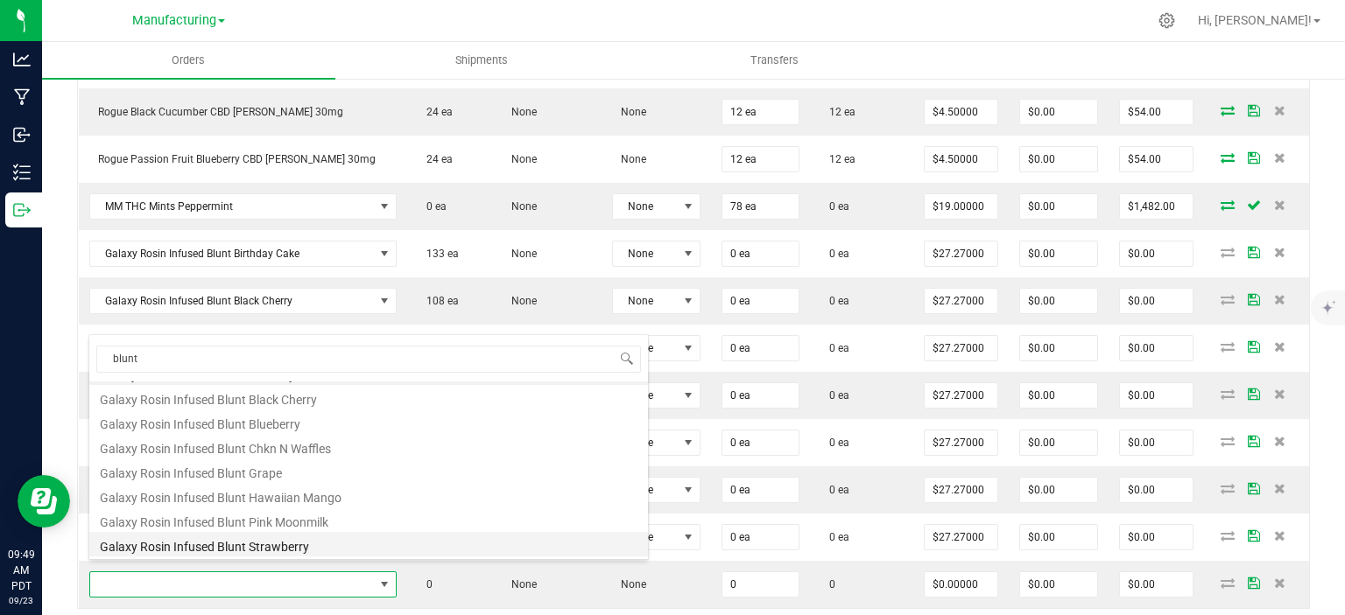
click at [266, 545] on li "Galaxy Rosin Infused Blunt Strawberry" at bounding box center [368, 544] width 558 height 25
type input "0 ea"
type input "$27.27000"
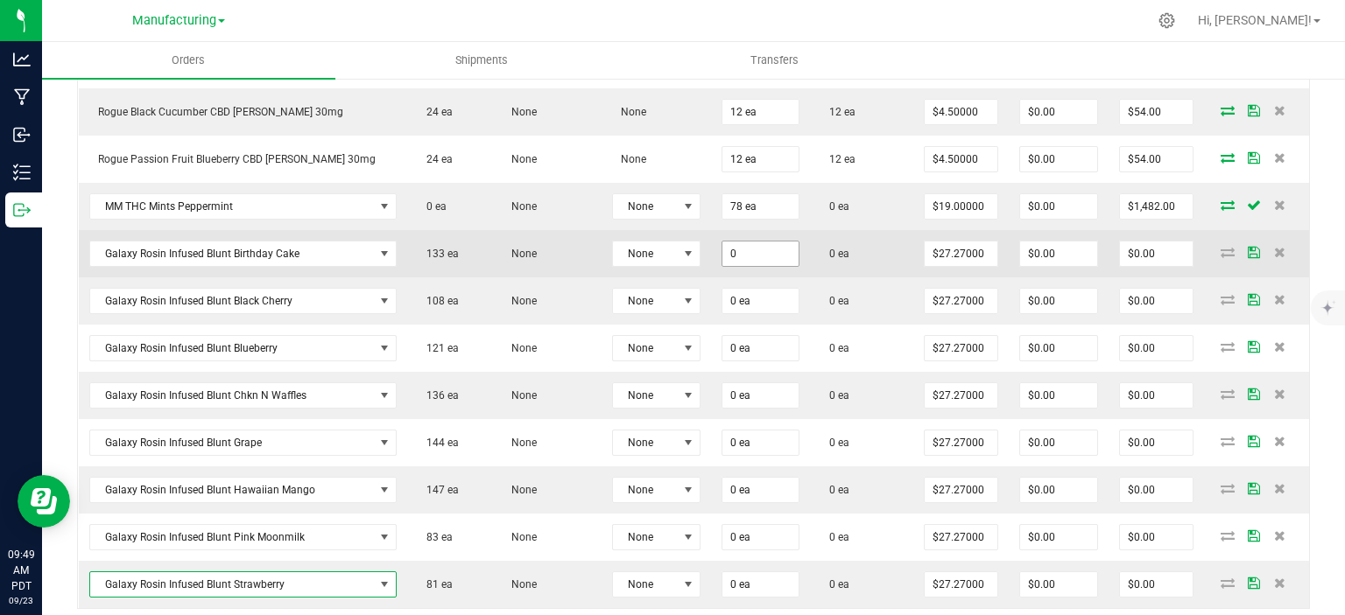
click at [755, 249] on input "0" at bounding box center [760, 254] width 76 height 25
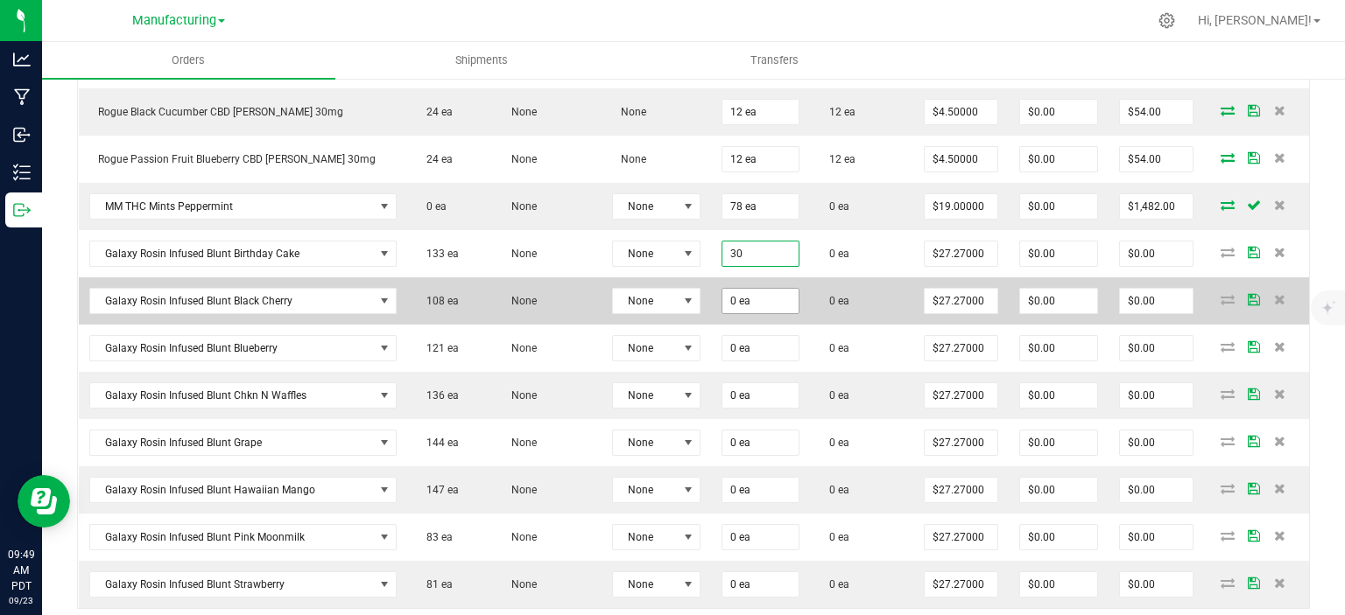
type input "30 ea"
type input "$818.10"
click at [754, 289] on input "0" at bounding box center [760, 301] width 76 height 25
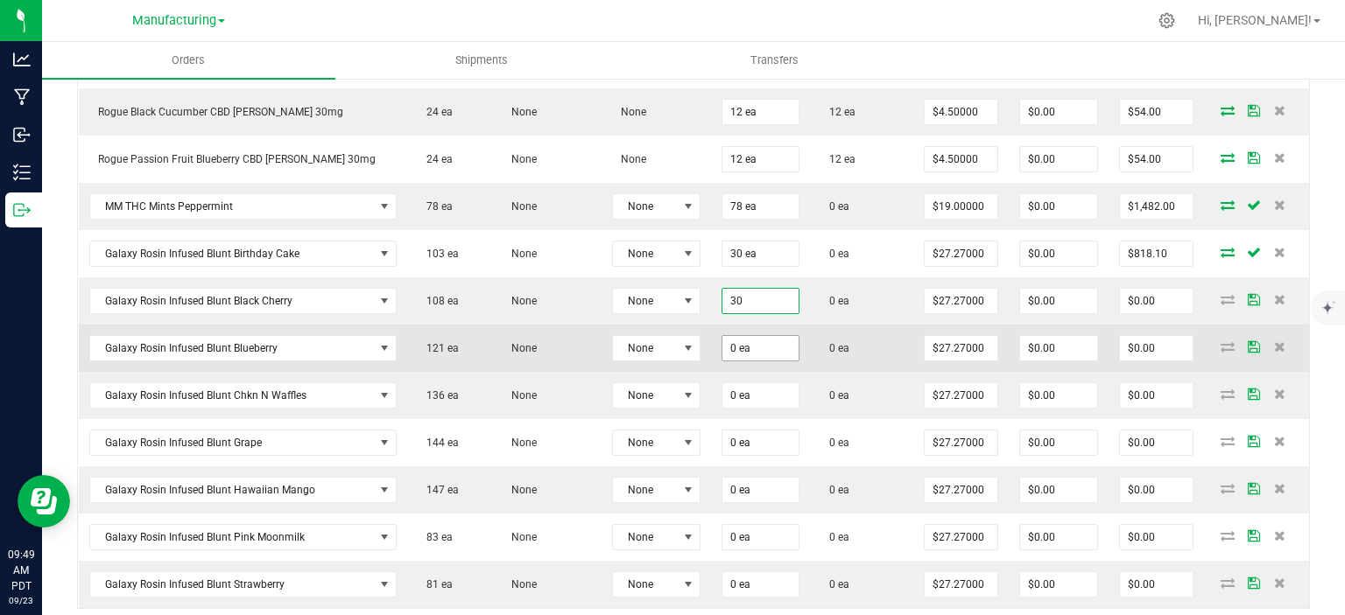
type input "30 ea"
type input "$818.10"
click at [767, 336] on input "0" at bounding box center [760, 348] width 76 height 25
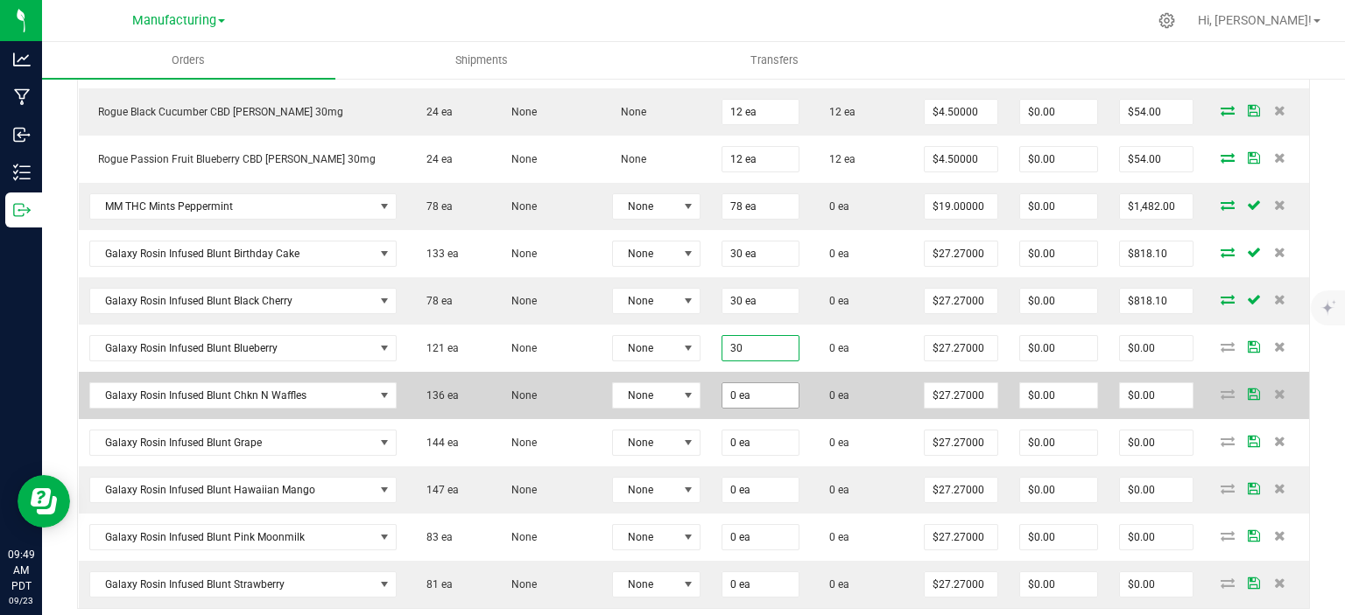
type input "30 ea"
type input "$818.10"
click at [755, 384] on input "0" at bounding box center [760, 395] width 76 height 25
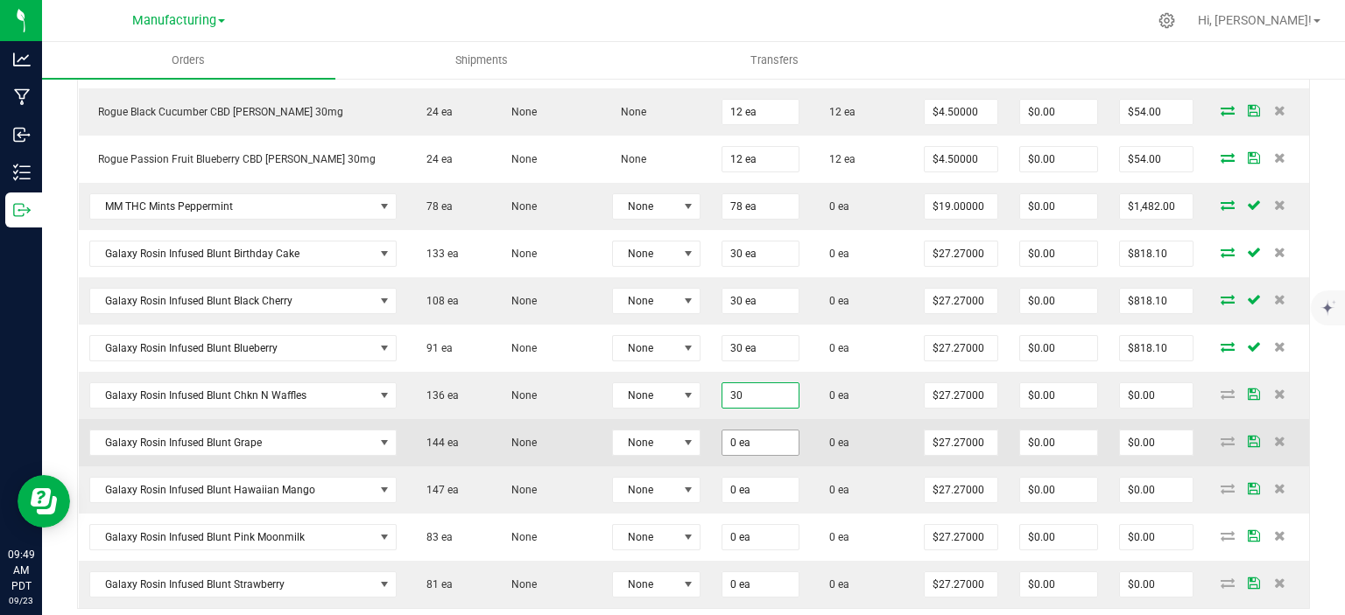
type input "30 ea"
type input "$818.10"
click at [760, 438] on input "0" at bounding box center [760, 443] width 76 height 25
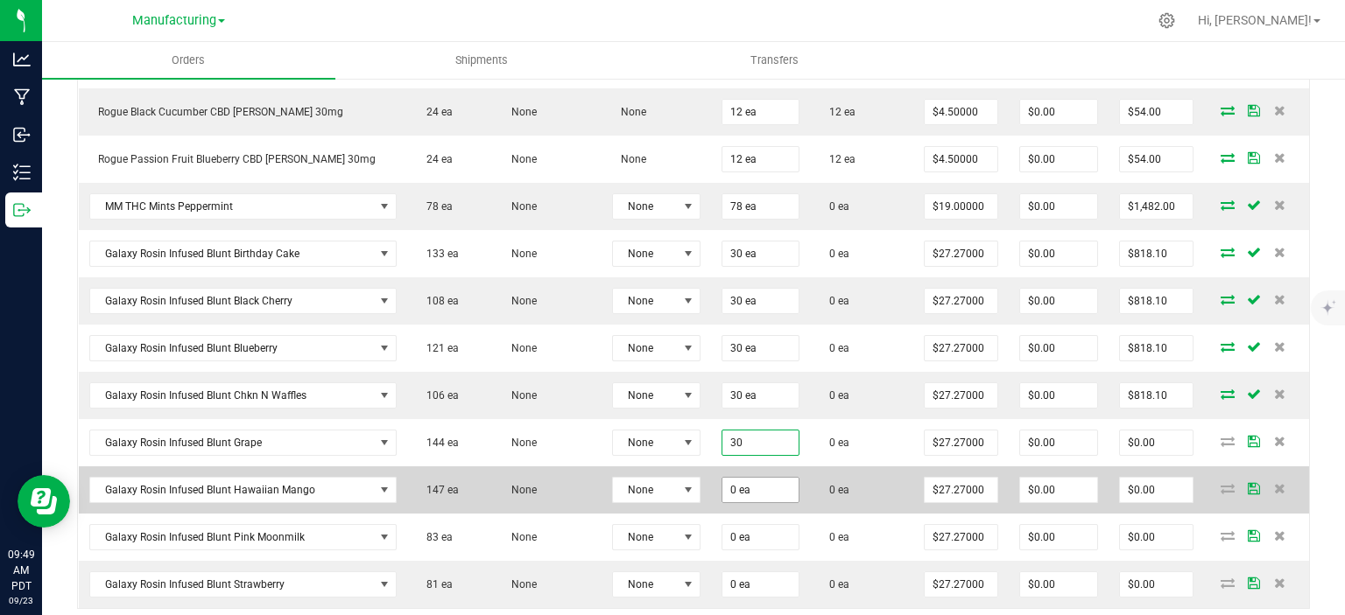
type input "30 ea"
type input "$818.10"
click at [750, 478] on input "0" at bounding box center [760, 490] width 76 height 25
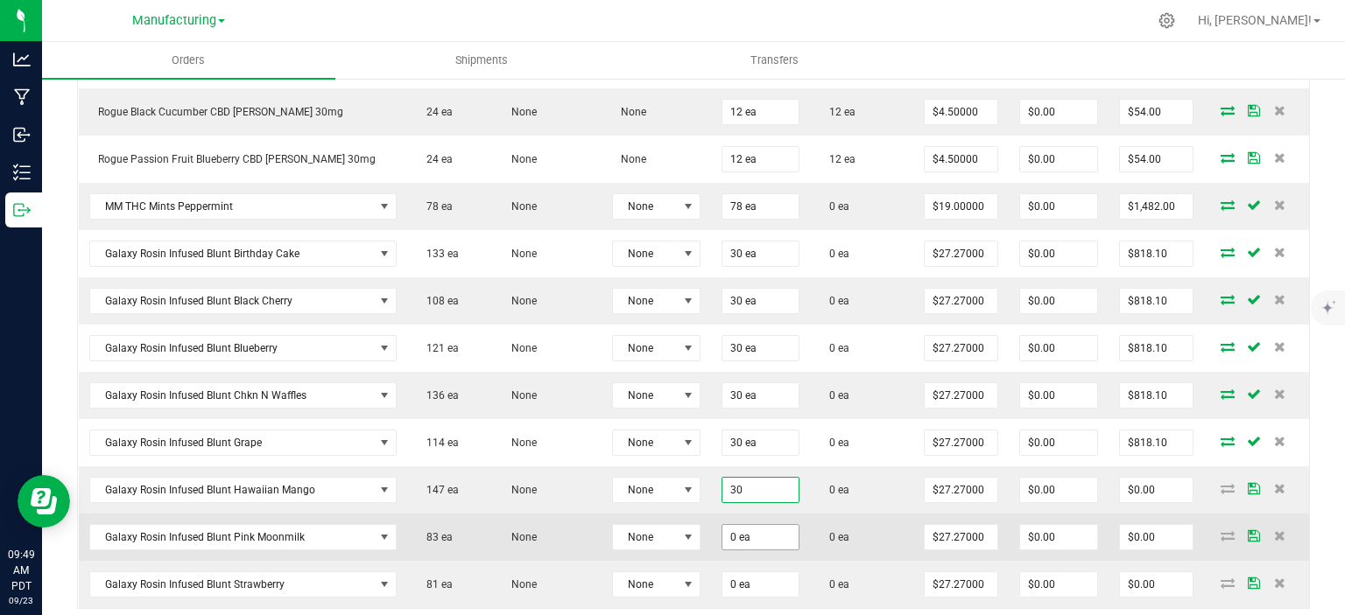
type input "30 ea"
type input "$818.10"
click at [759, 525] on input "0" at bounding box center [760, 537] width 76 height 25
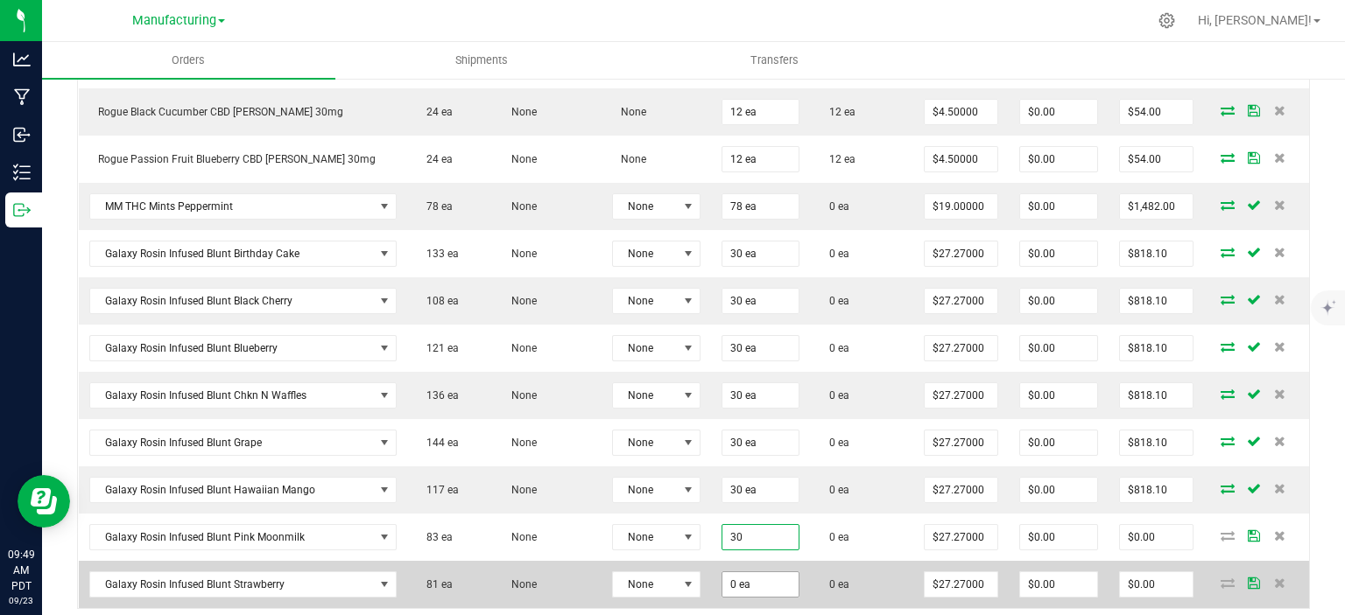
type input "30 ea"
type input "$818.10"
click at [751, 572] on input "0" at bounding box center [760, 584] width 76 height 25
type input "30 ea"
type input "$818.10"
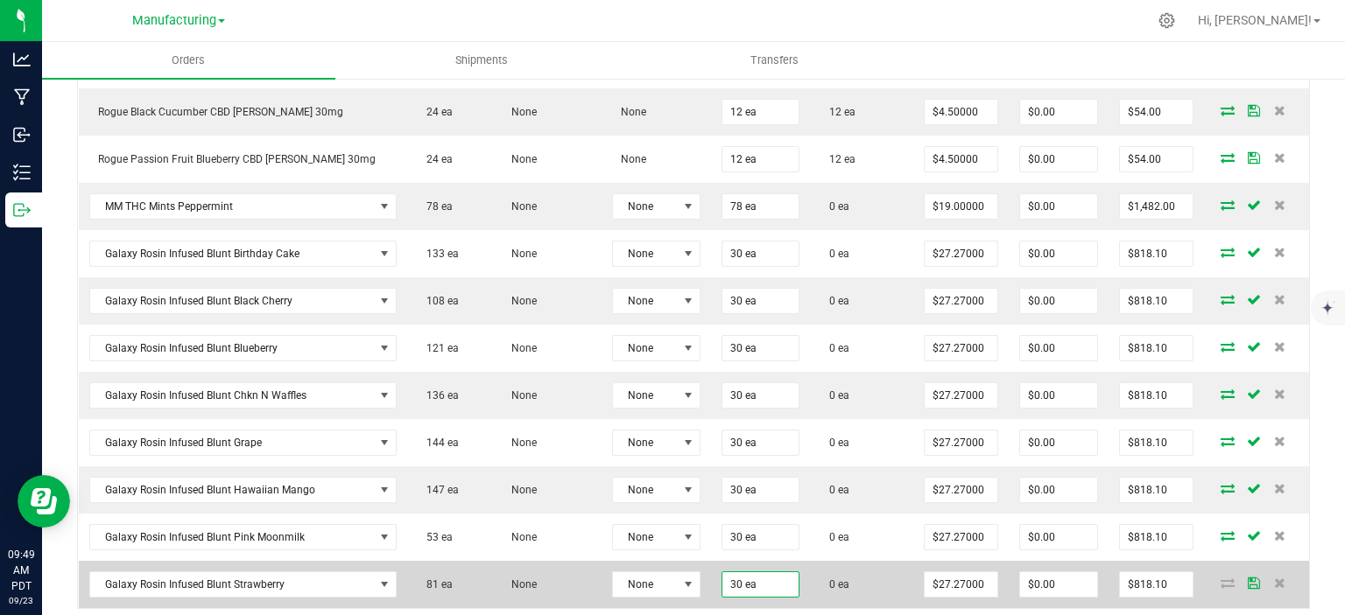
click at [818, 595] on td "0 ea" at bounding box center [861, 584] width 103 height 47
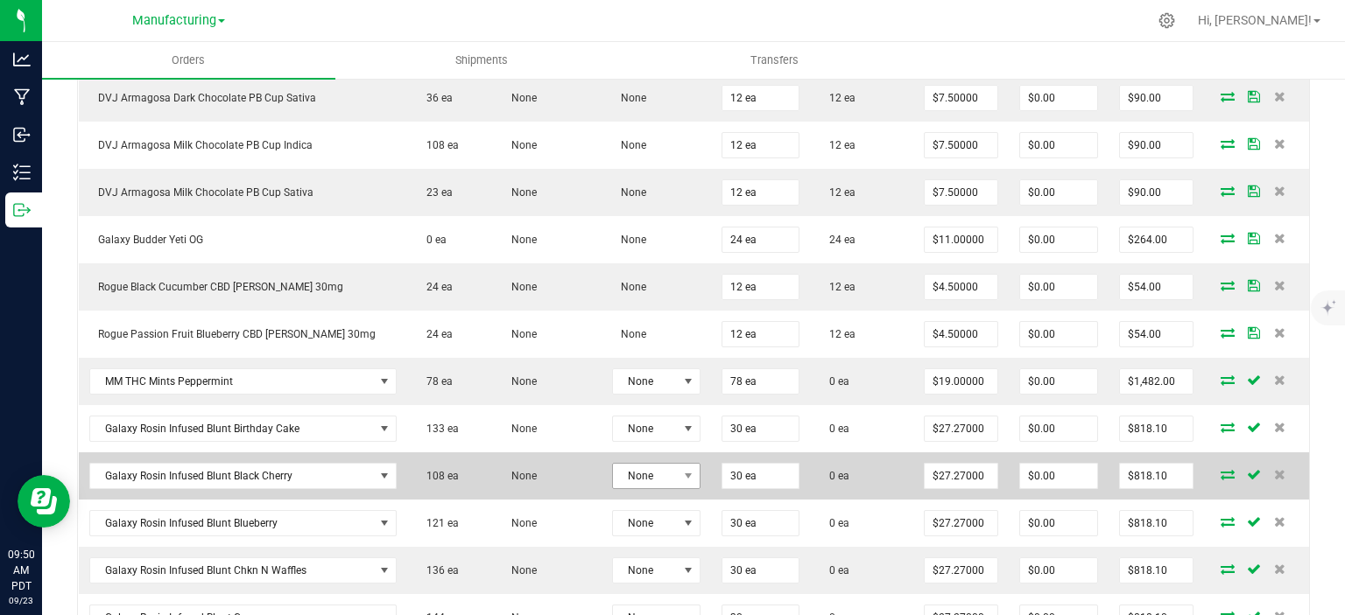
scroll to position [1537, 0]
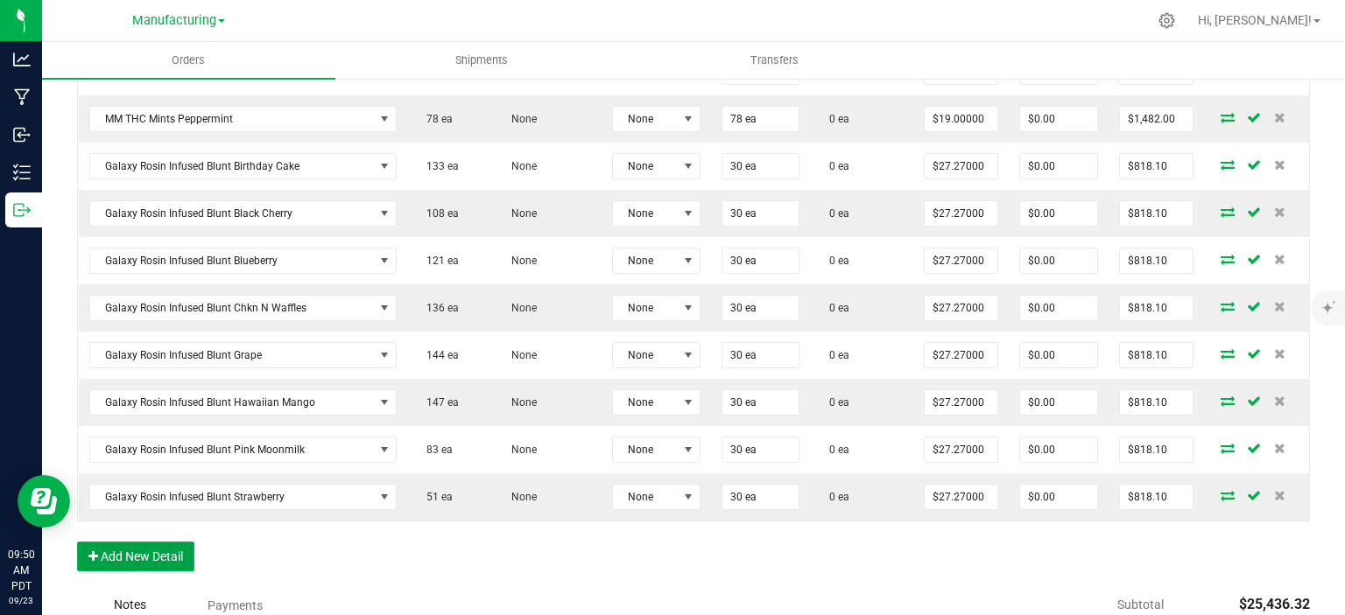
click at [161, 542] on button "Add New Detail" at bounding box center [135, 557] width 117 height 30
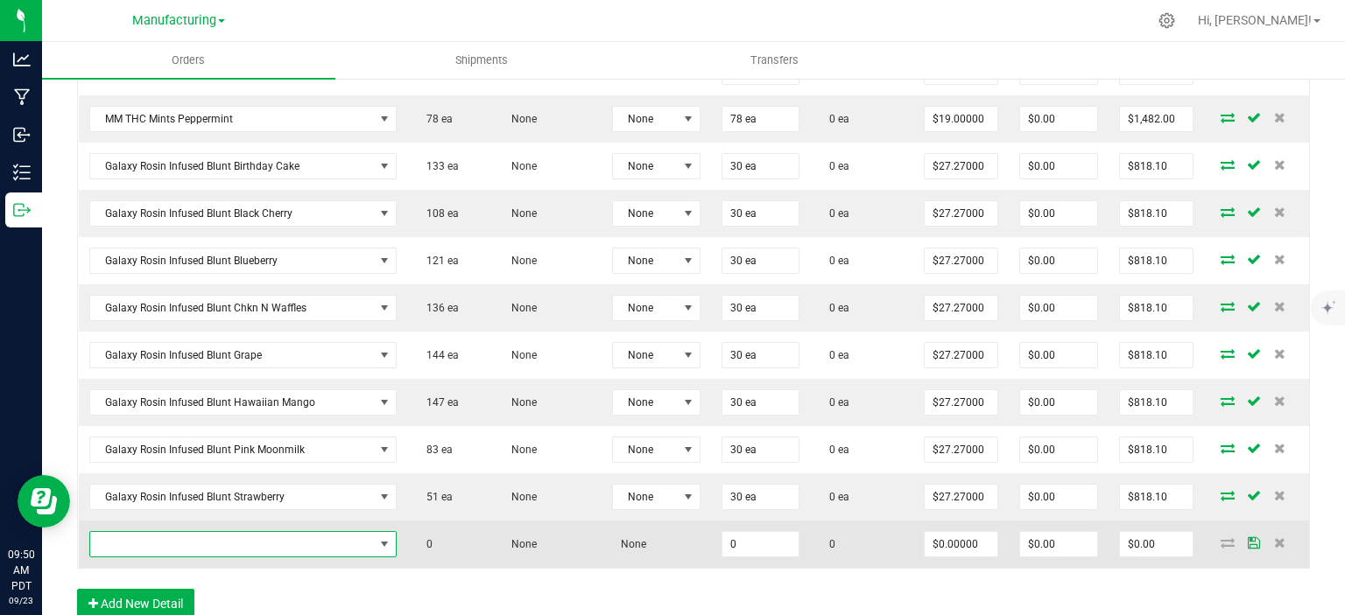
click at [164, 533] on span "NO DATA FOUND" at bounding box center [232, 544] width 284 height 25
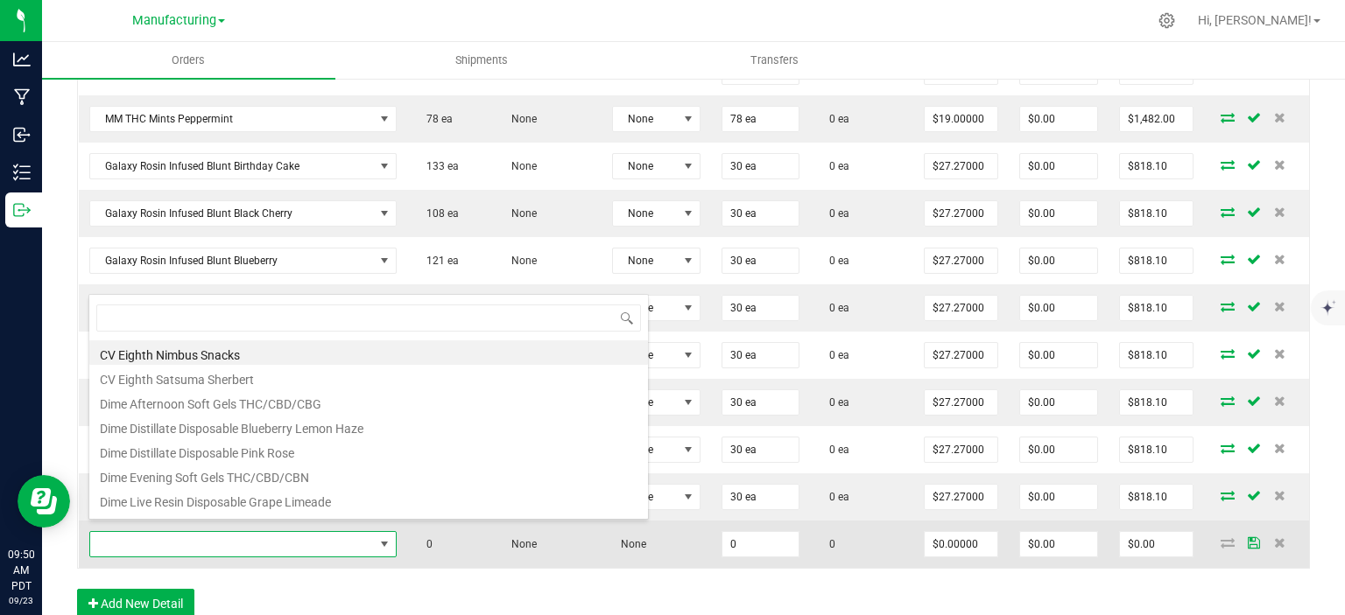
scroll to position [25, 296]
type input "cap"
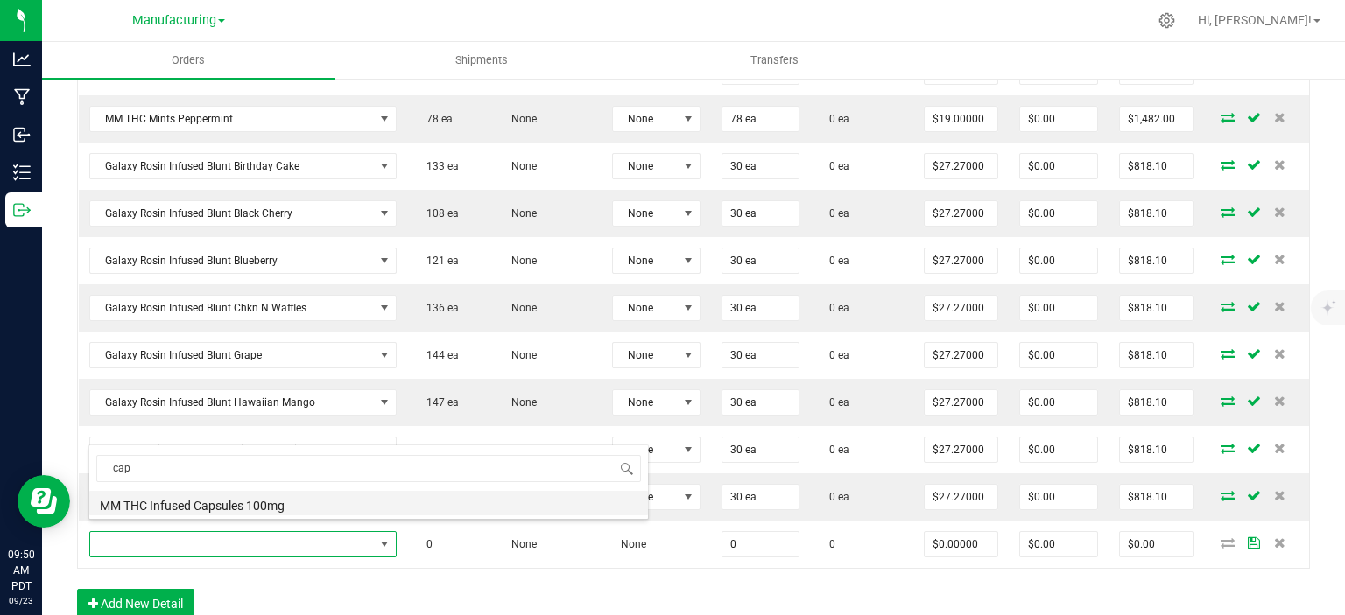
click at [207, 502] on li "MM THC Infused Capsules 100mg" at bounding box center [368, 503] width 558 height 25
type input "0 ea"
type input "$19.00000"
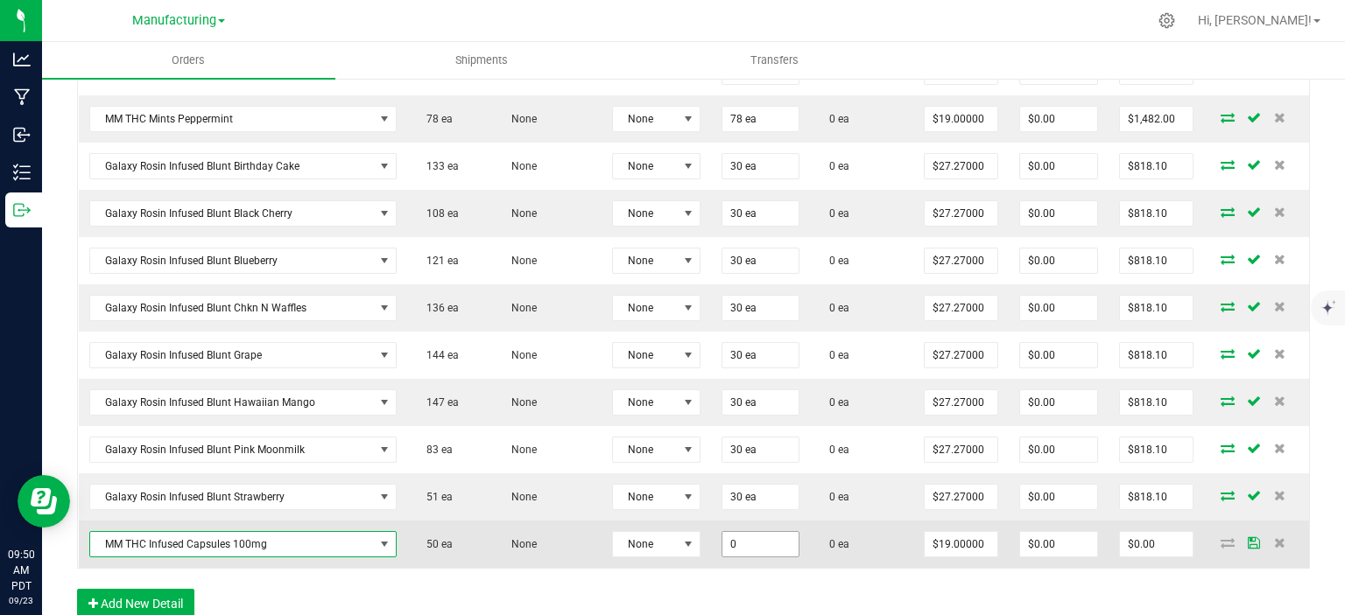
click at [722, 535] on input "0" at bounding box center [760, 544] width 76 height 25
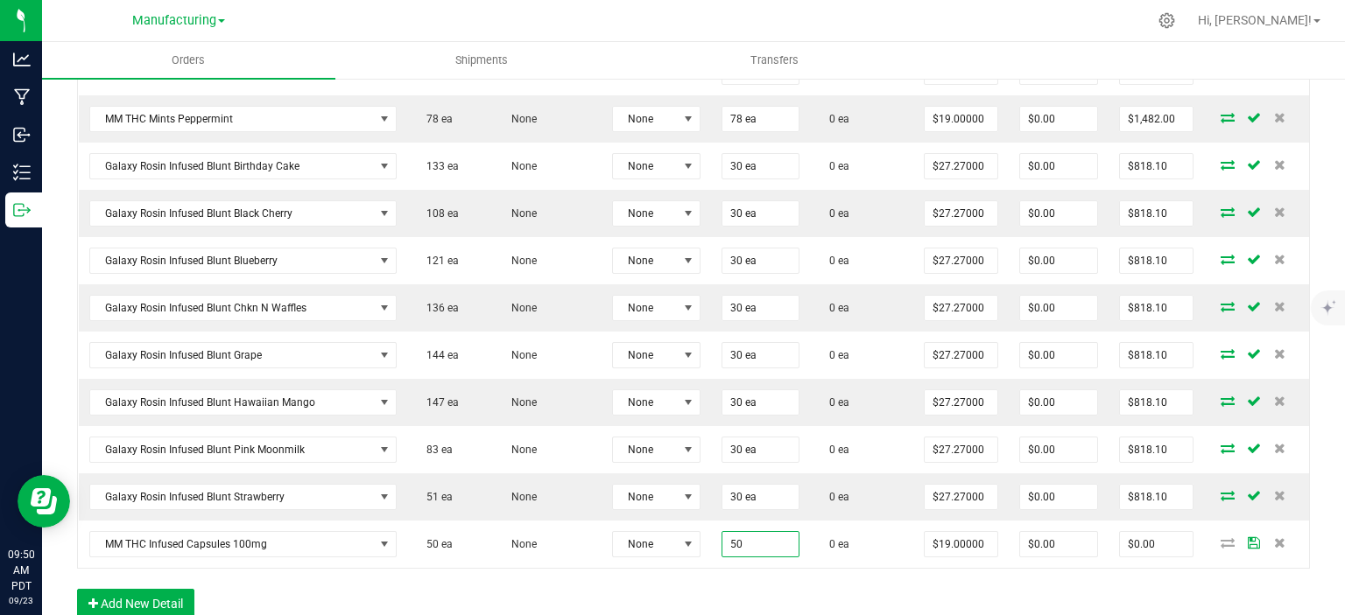
type input "50 ea"
type input "$950.00"
click at [172, 596] on button "Add New Detail" at bounding box center [135, 604] width 117 height 30
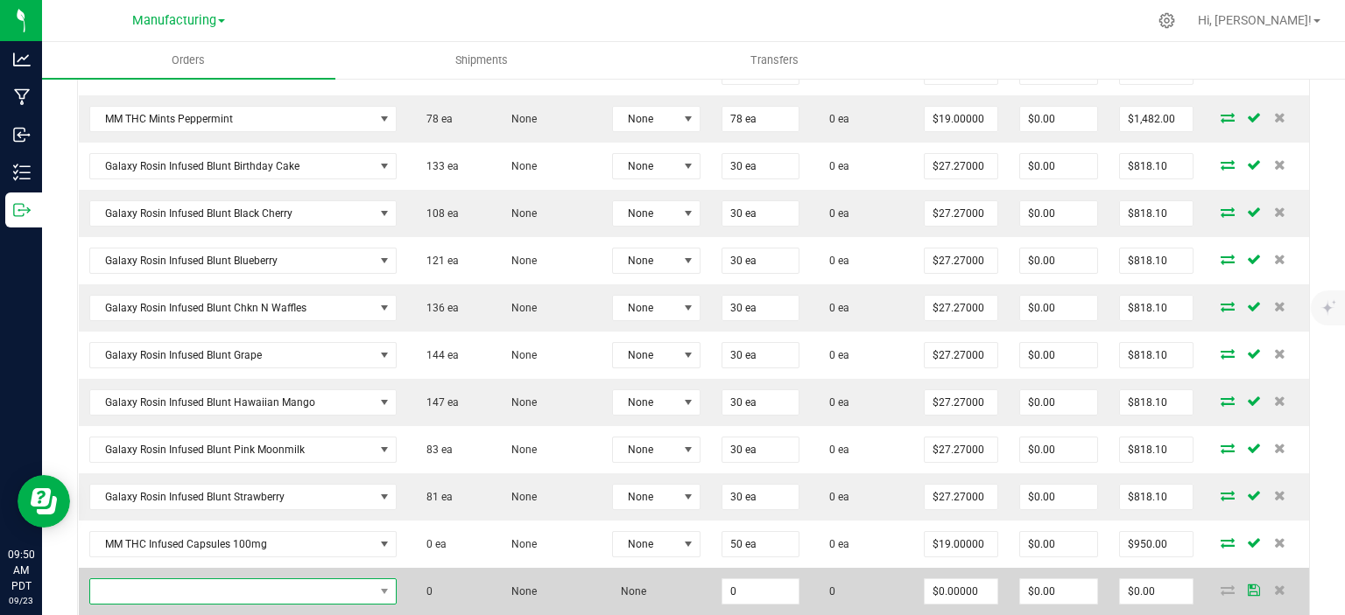
click at [201, 579] on span "NO DATA FOUND" at bounding box center [232, 591] width 284 height 25
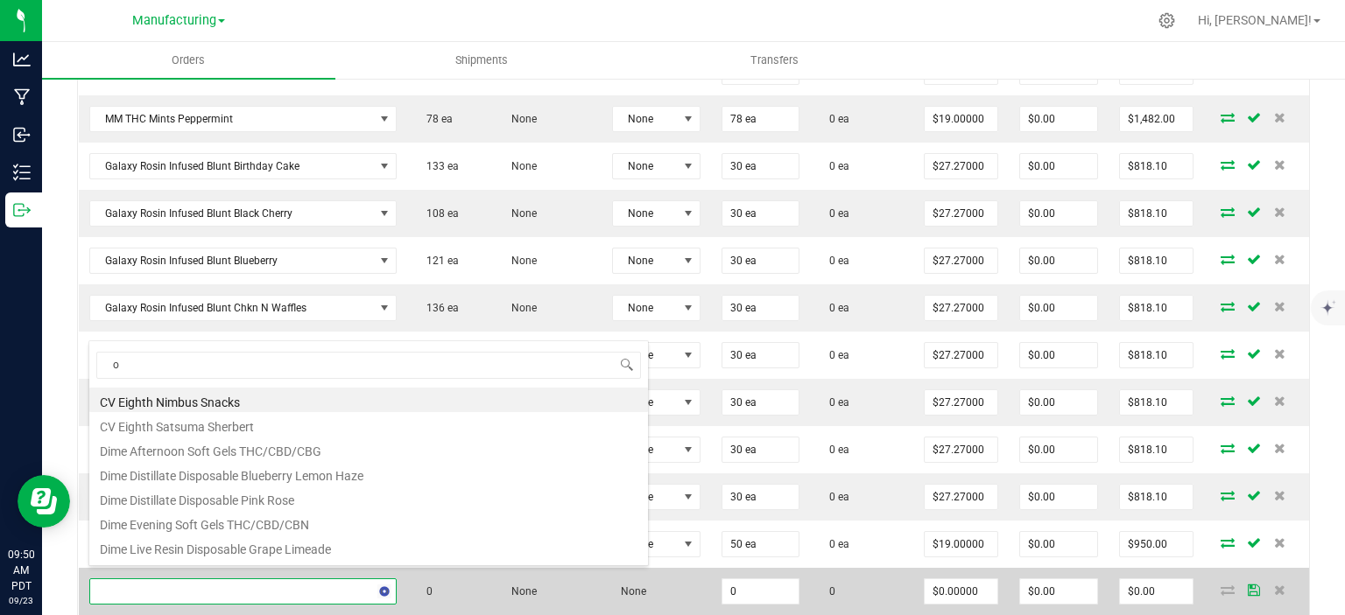
type input "oz"
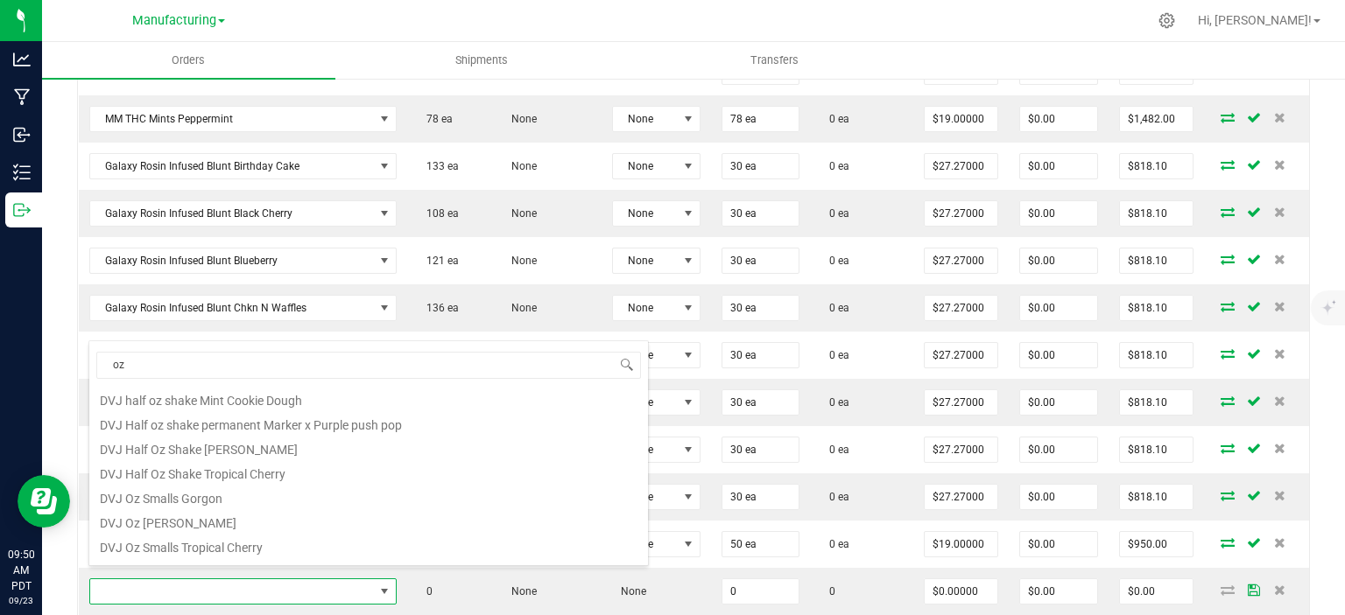
scroll to position [217, 0]
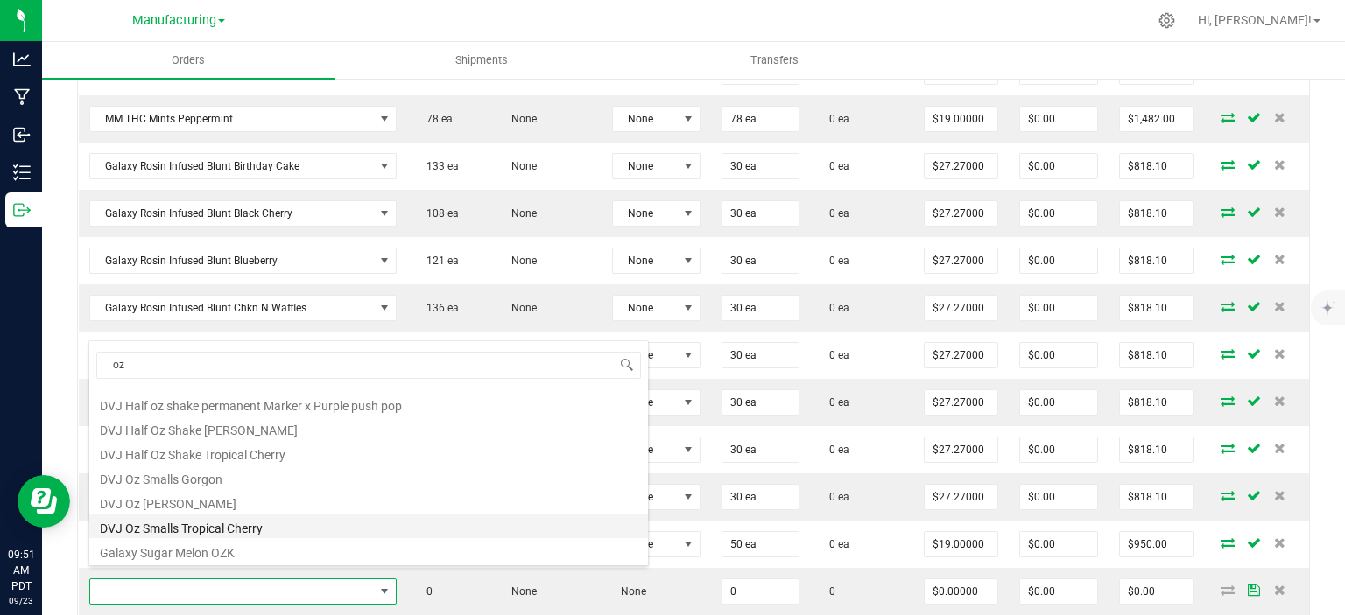
click at [211, 527] on li "DVJ Oz Smalls Tropical Cherry" at bounding box center [368, 526] width 558 height 25
type input "0 ea"
type input "$91.66000"
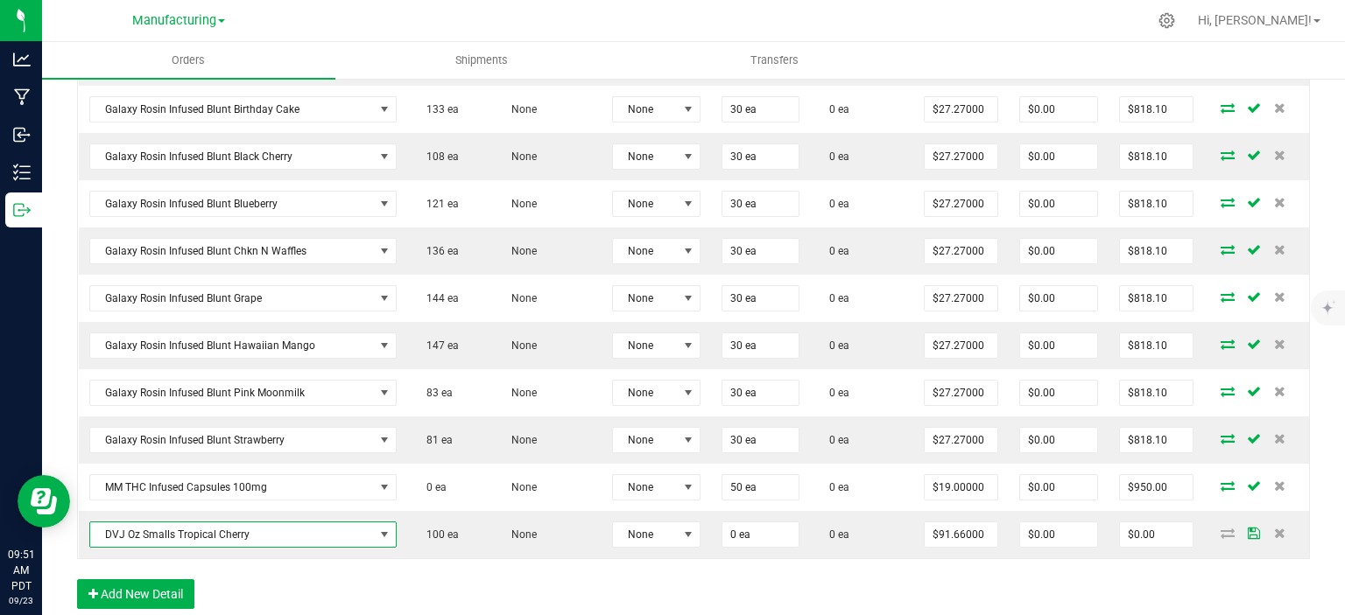
scroll to position [1625, 0]
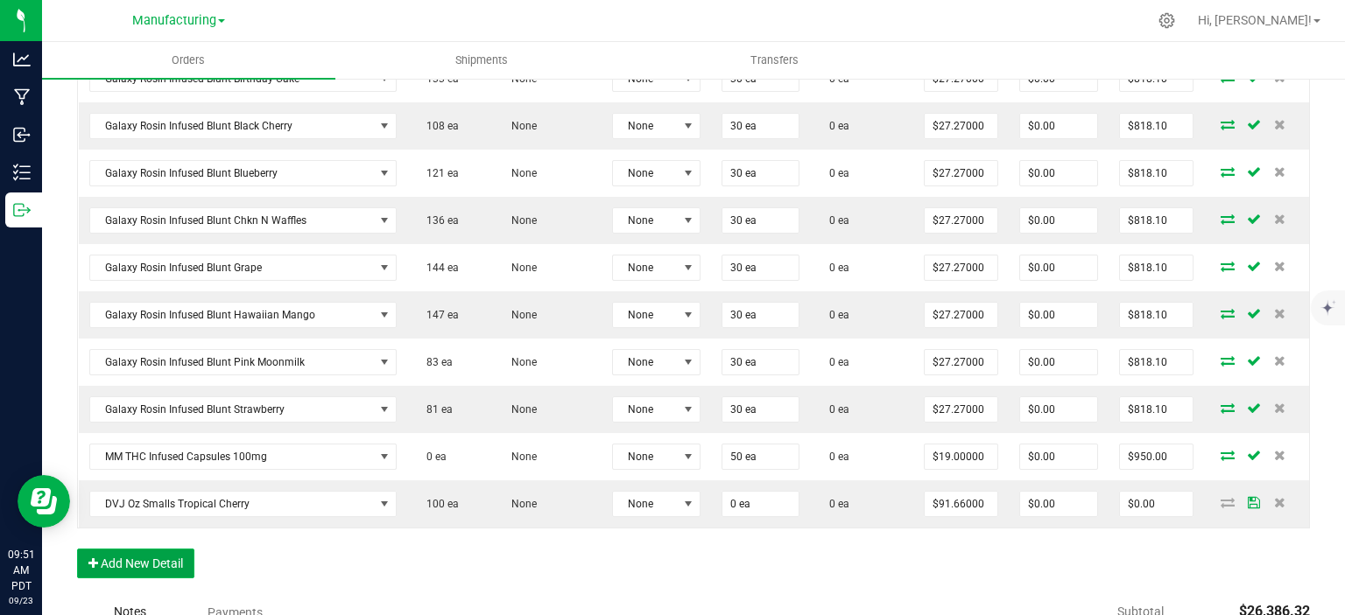
click at [157, 549] on button "Add New Detail" at bounding box center [135, 564] width 117 height 30
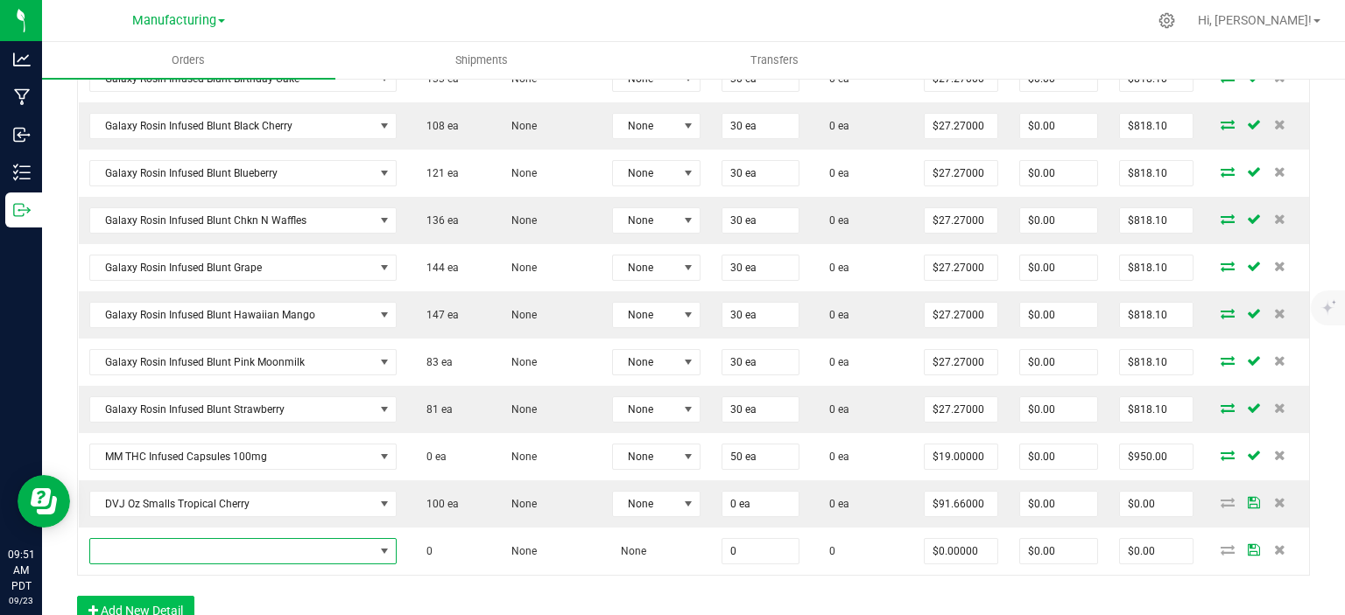
click at [162, 539] on span "NO DATA FOUND" at bounding box center [232, 551] width 284 height 25
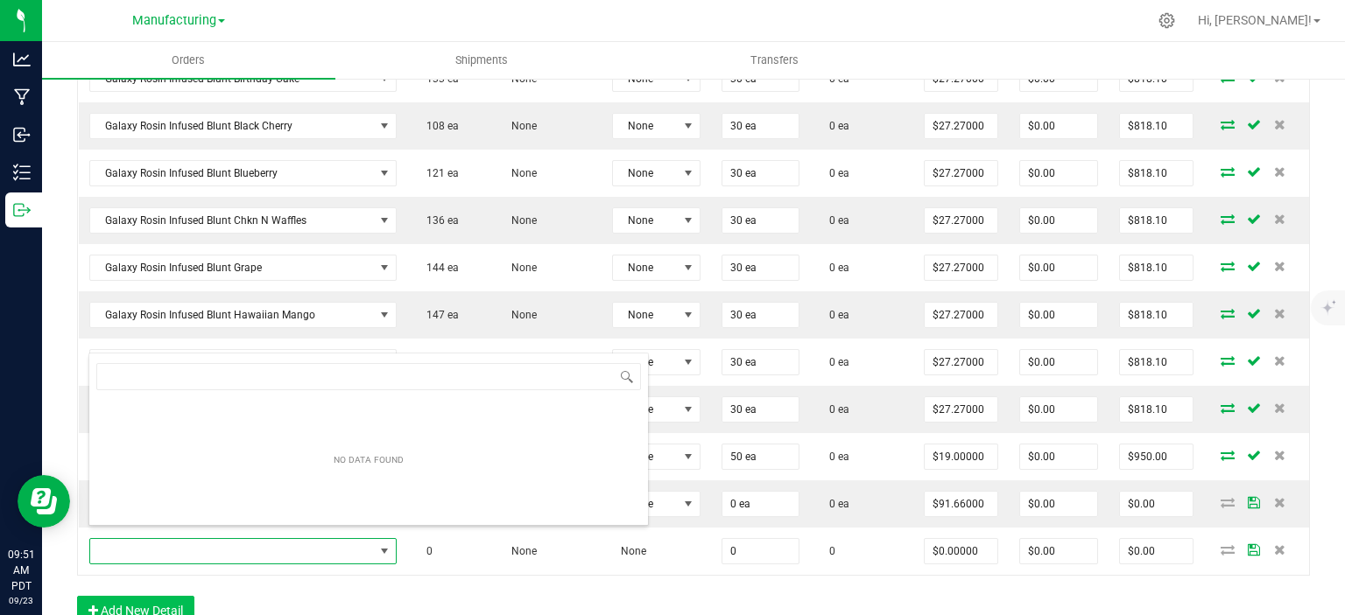
scroll to position [25, 296]
type input "q"
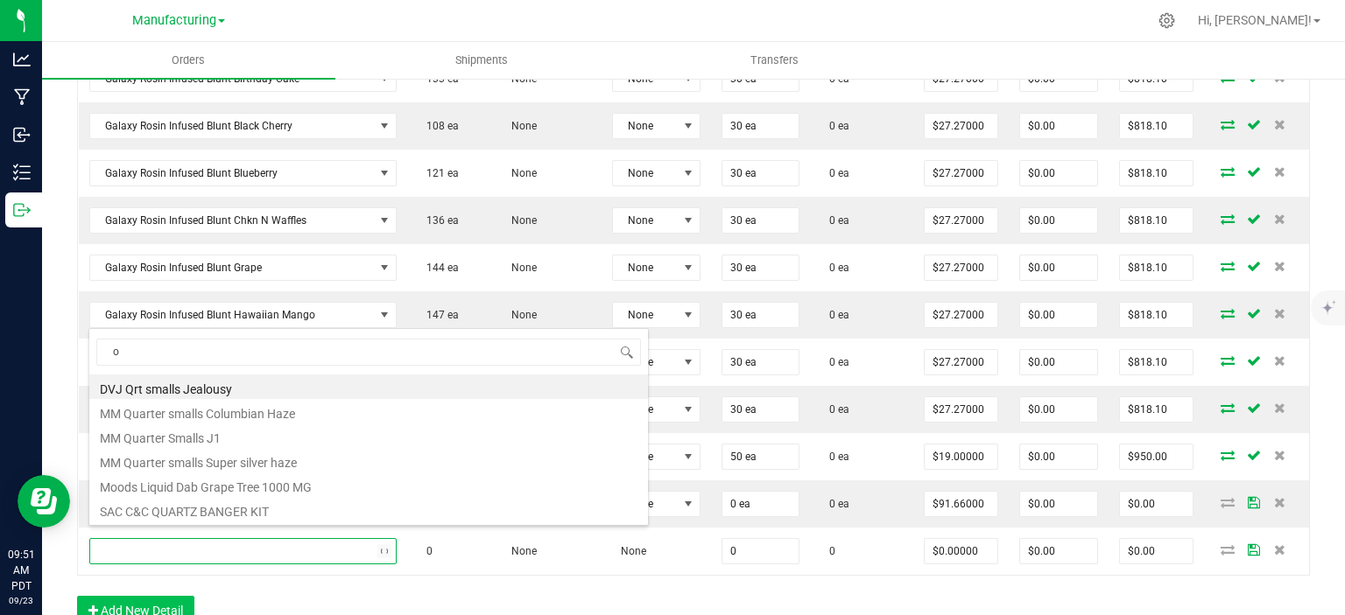
type input "oz"
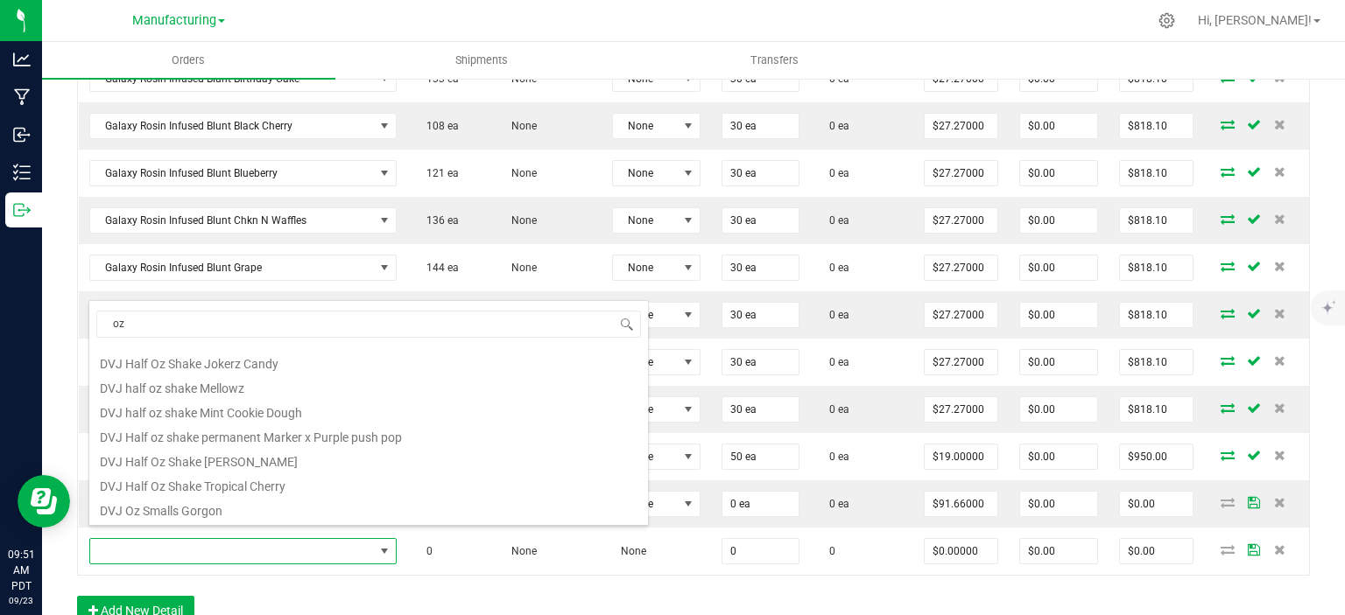
scroll to position [175, 0]
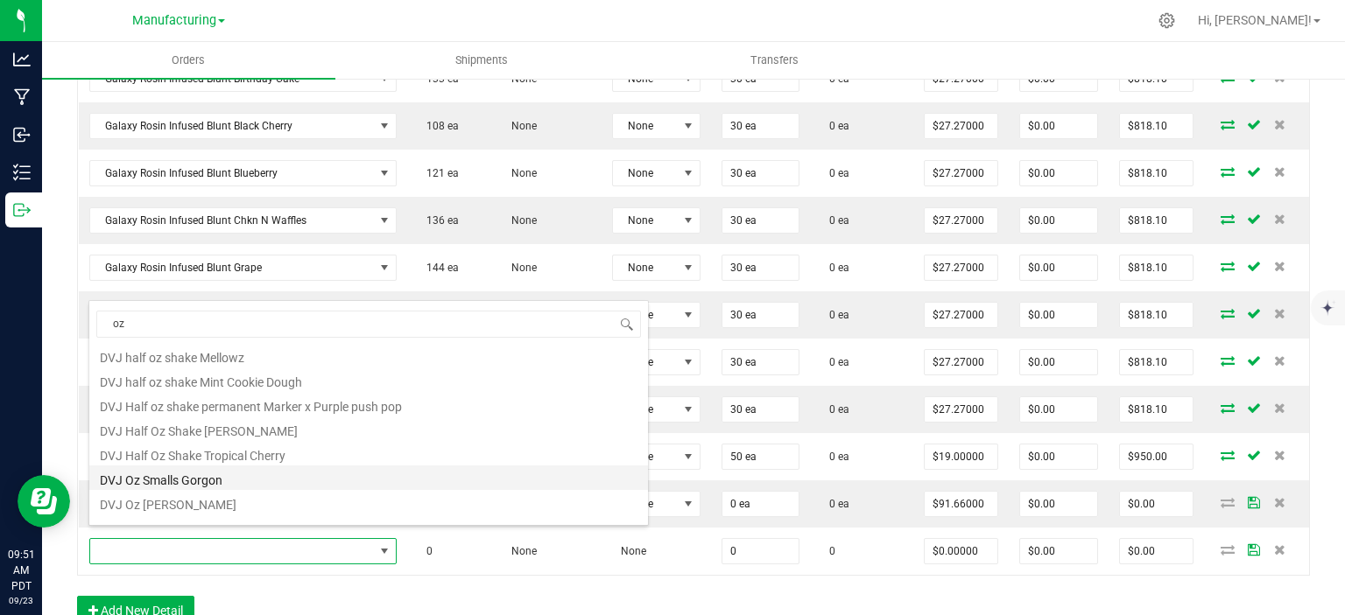
click at [210, 482] on li "DVJ Oz Smalls Gorgon" at bounding box center [368, 478] width 558 height 25
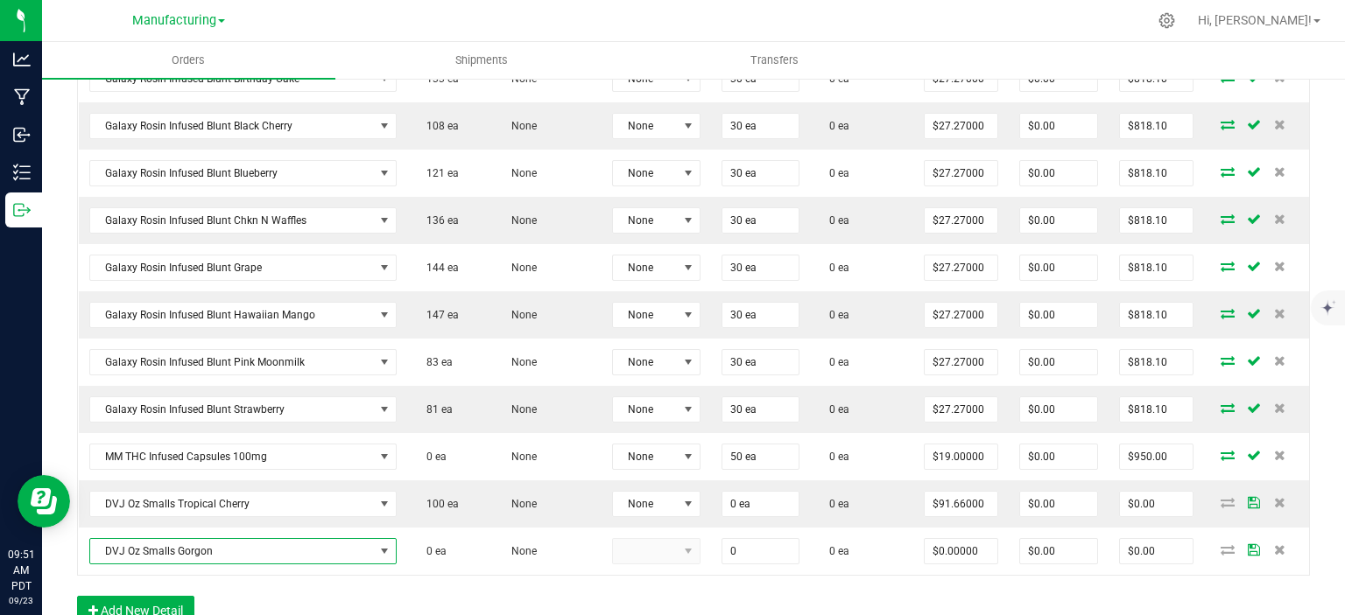
type input "0 ea"
type input "$107.40000"
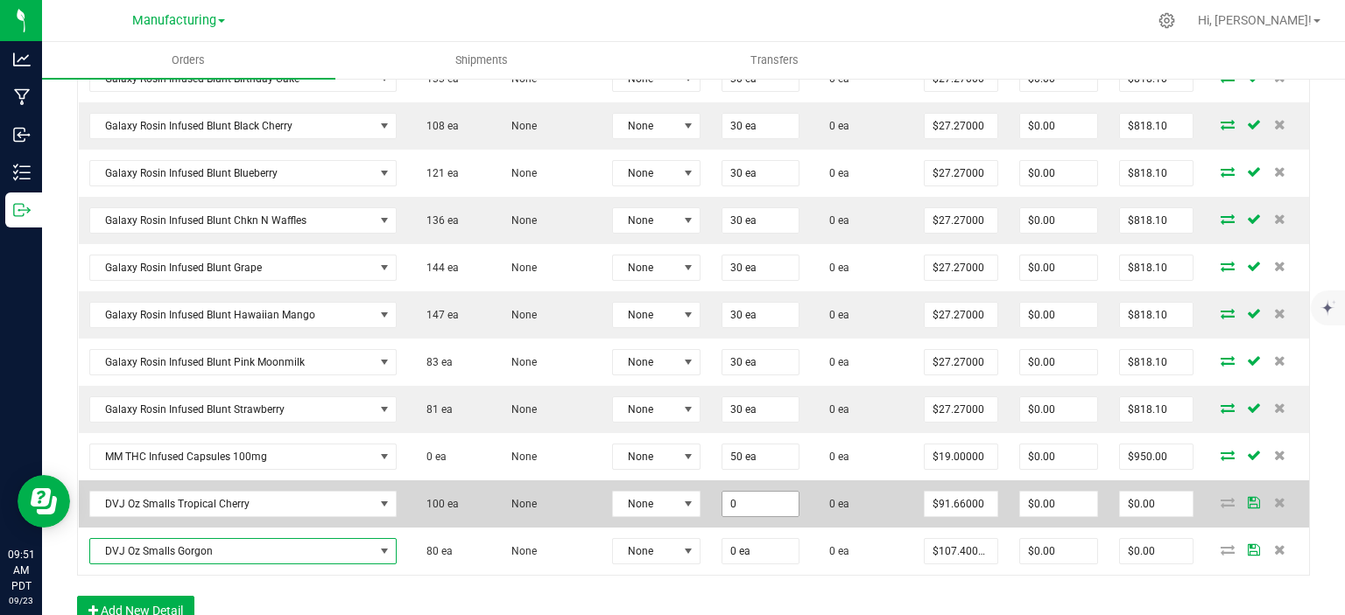
click at [739, 497] on input "0" at bounding box center [760, 504] width 76 height 25
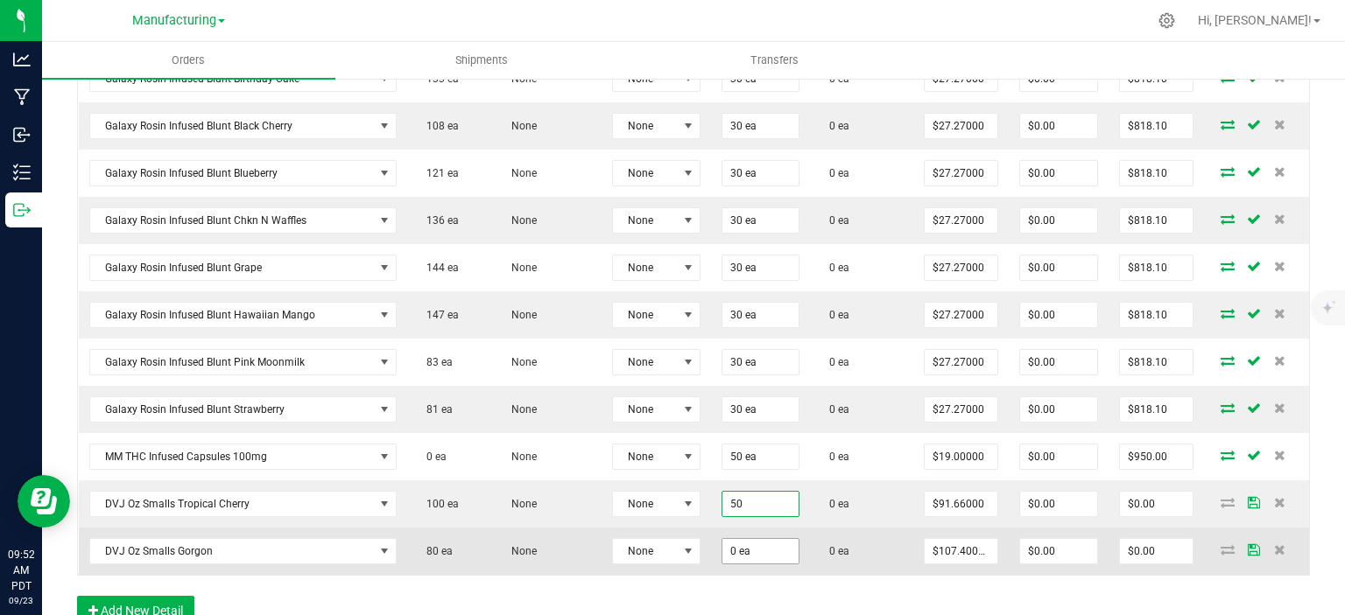
type input "50 ea"
type input "$4,583.00"
click at [760, 547] on input "0" at bounding box center [760, 551] width 76 height 25
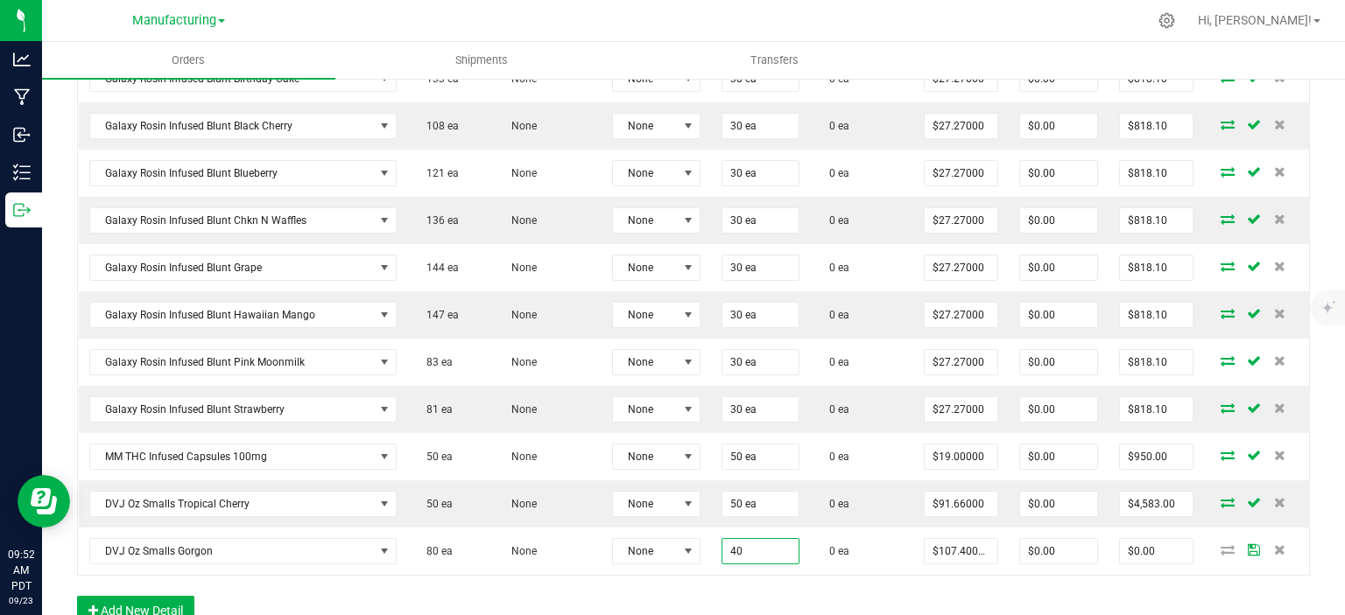
type input "40 ea"
type input "$4,296.00"
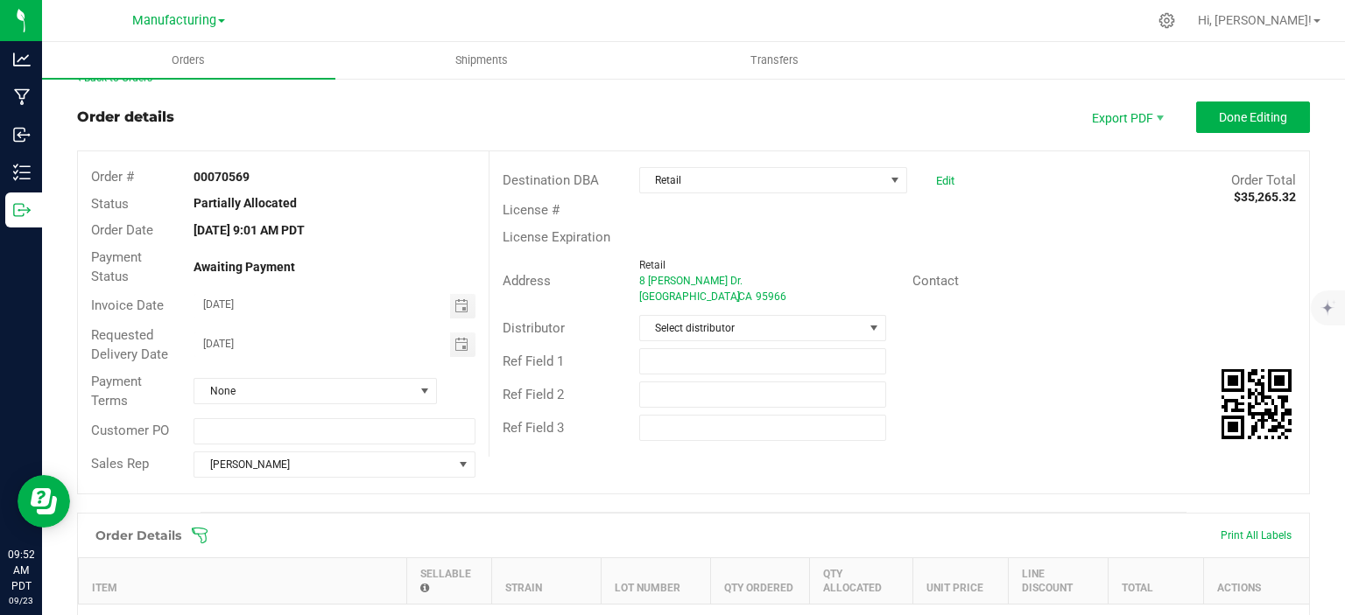
scroll to position [0, 0]
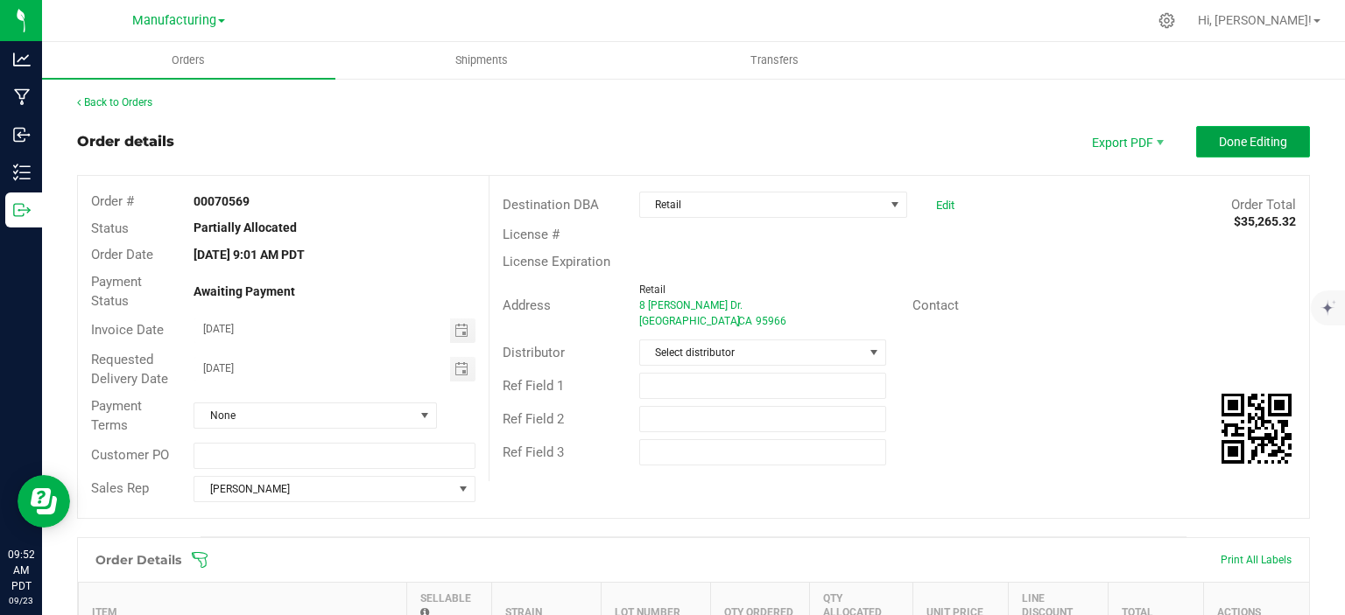
click at [1218, 138] on span "Done Editing" at bounding box center [1252, 142] width 68 height 14
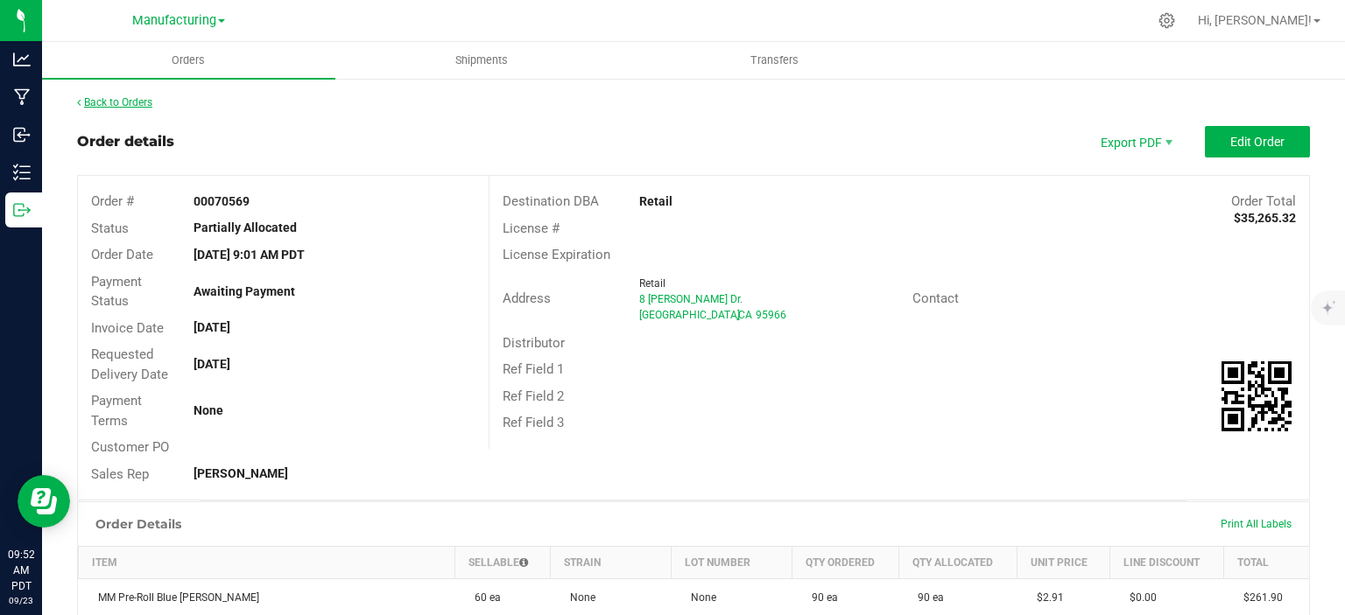
click at [152, 96] on link "Back to Orders" at bounding box center [114, 102] width 75 height 12
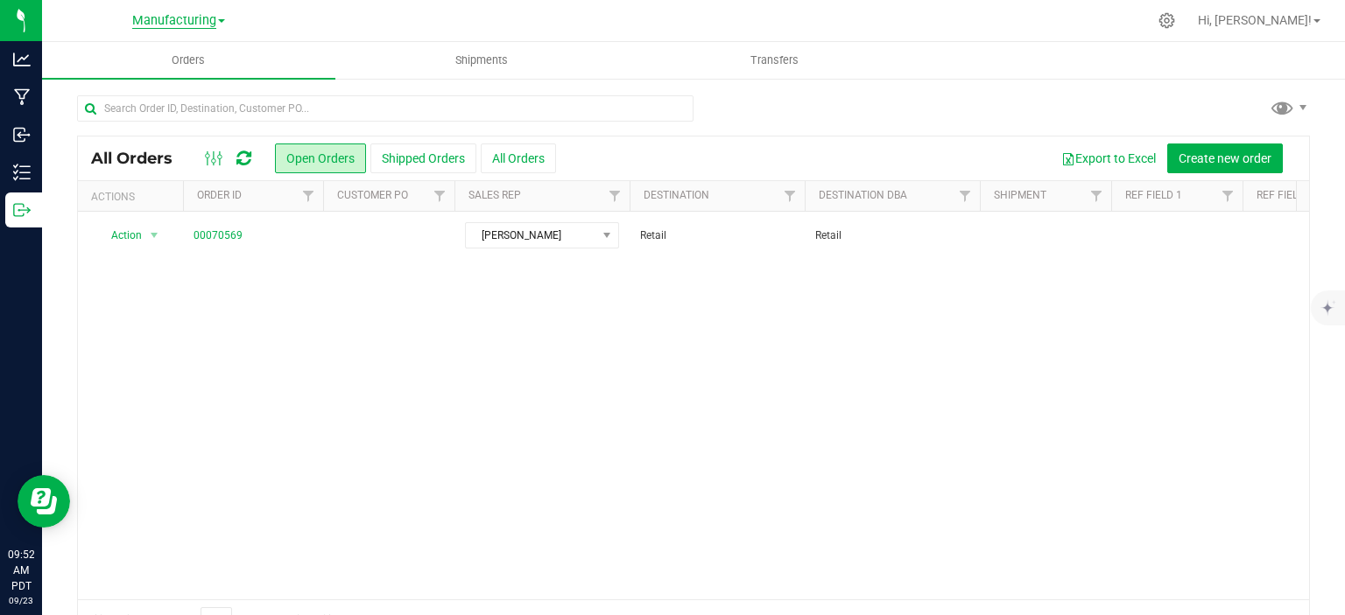
click at [200, 20] on span "Manufacturing" at bounding box center [174, 21] width 84 height 16
click at [170, 90] on link "Retail" at bounding box center [179, 86] width 256 height 24
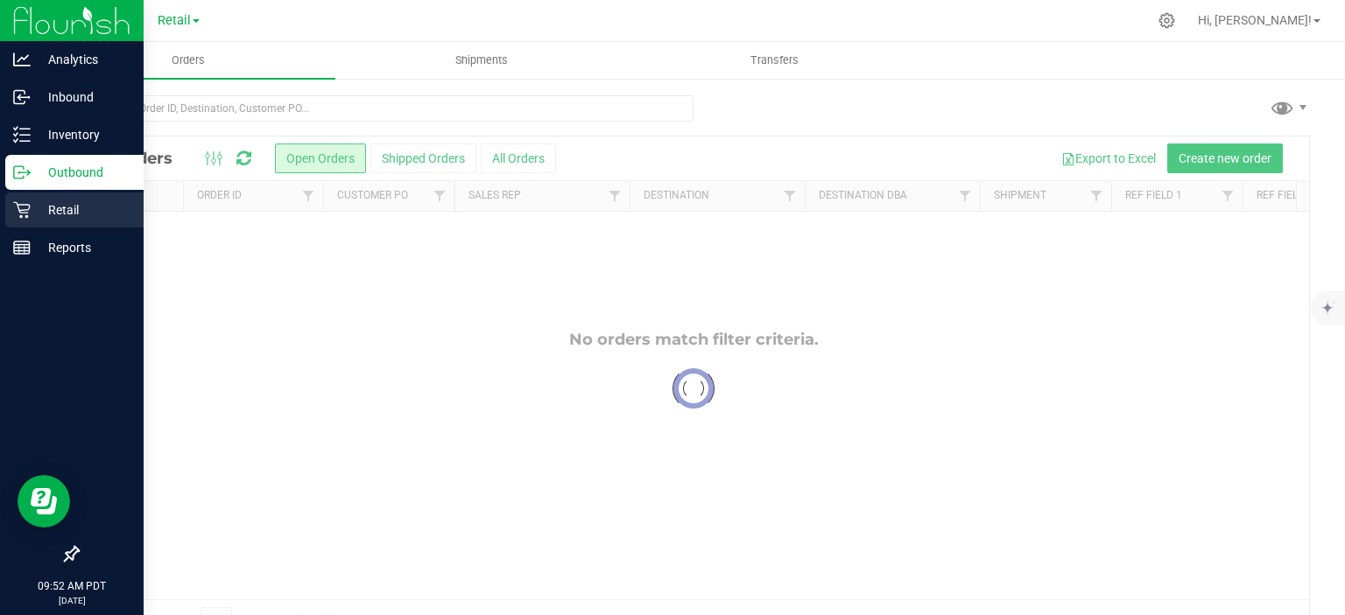
click at [25, 207] on icon at bounding box center [22, 210] width 18 height 18
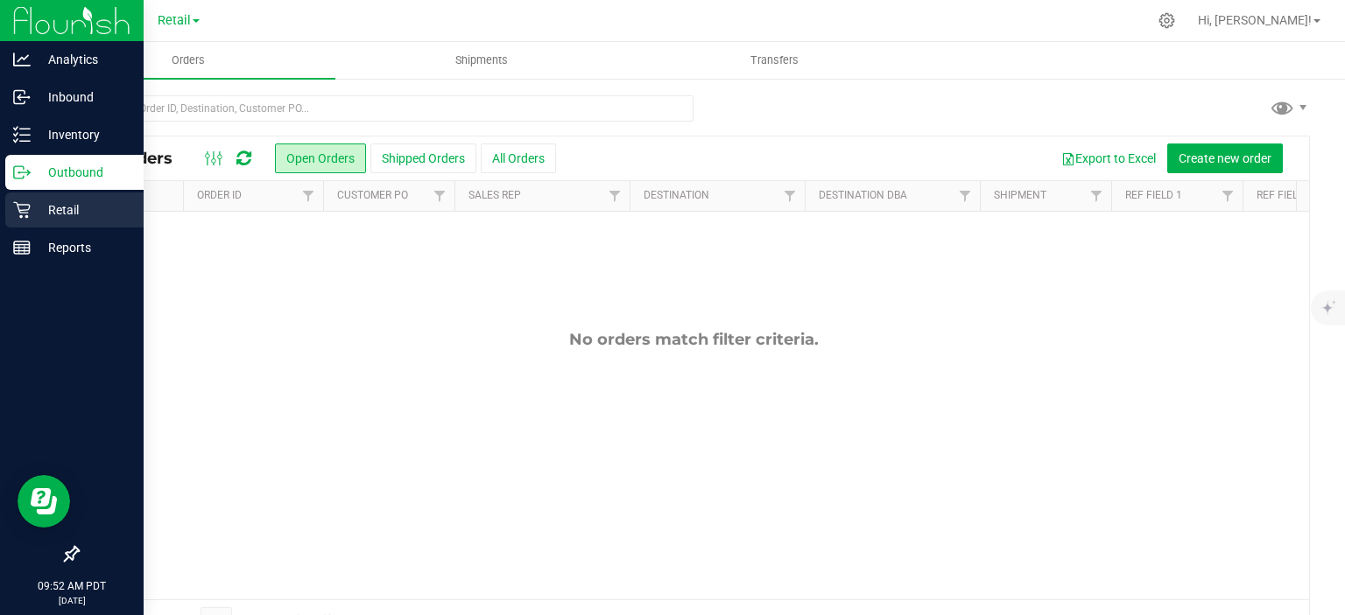
click at [17, 210] on icon at bounding box center [22, 210] width 18 height 18
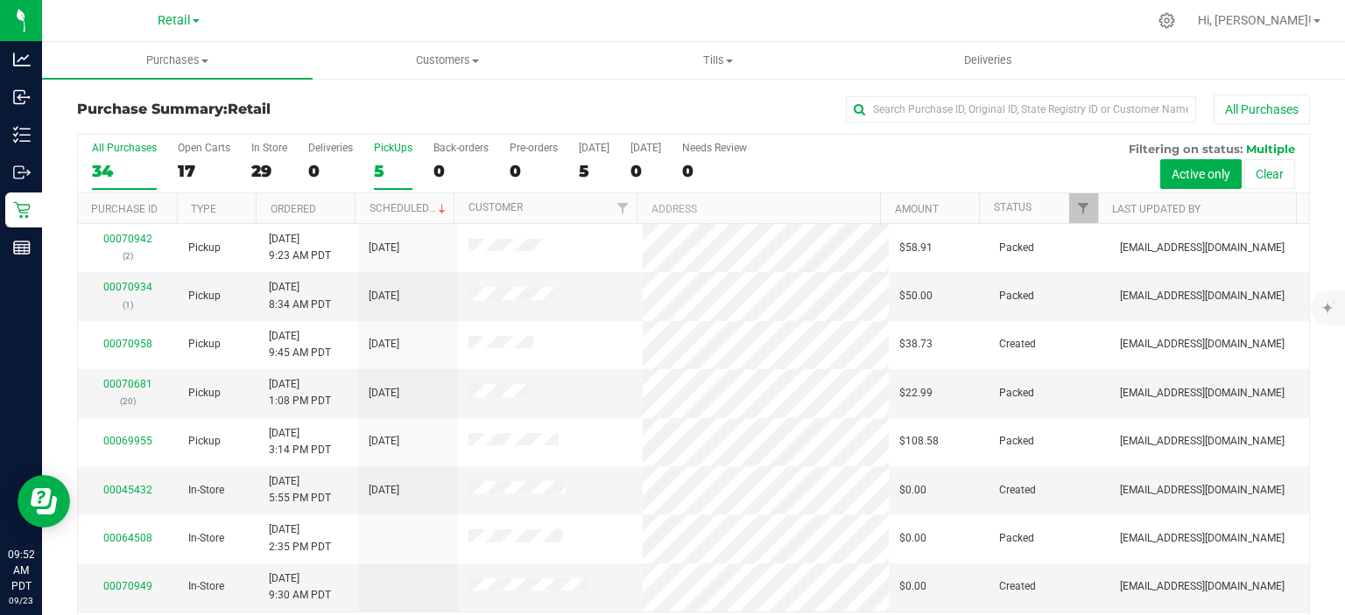
click at [381, 169] on div "5" at bounding box center [393, 171] width 39 height 20
click at [0, 0] on input "PickUps 5" at bounding box center [0, 0] width 0 height 0
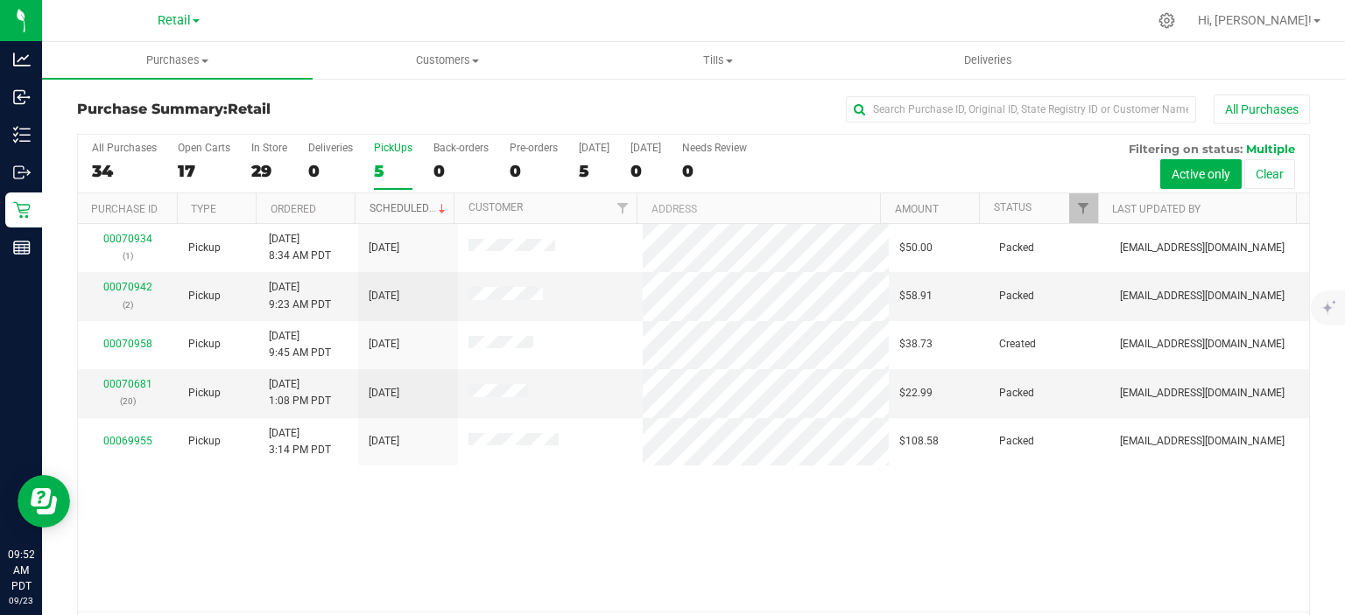
click at [408, 202] on link "Scheduled" at bounding box center [409, 208] width 80 height 12
click at [443, 179] on div "0" at bounding box center [460, 171] width 55 height 20
click at [0, 0] on input "Back-orders 0" at bounding box center [0, 0] width 0 height 0
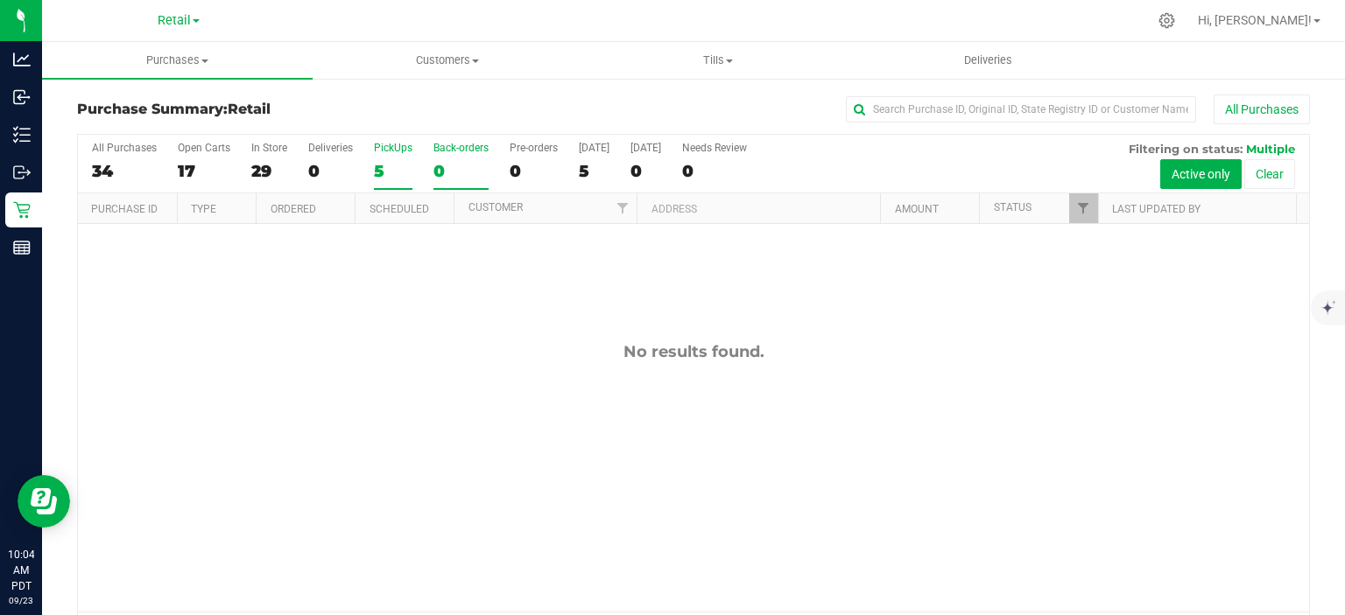
click at [378, 175] on div "5" at bounding box center [393, 171] width 39 height 20
click at [0, 0] on input "PickUps 5" at bounding box center [0, 0] width 0 height 0
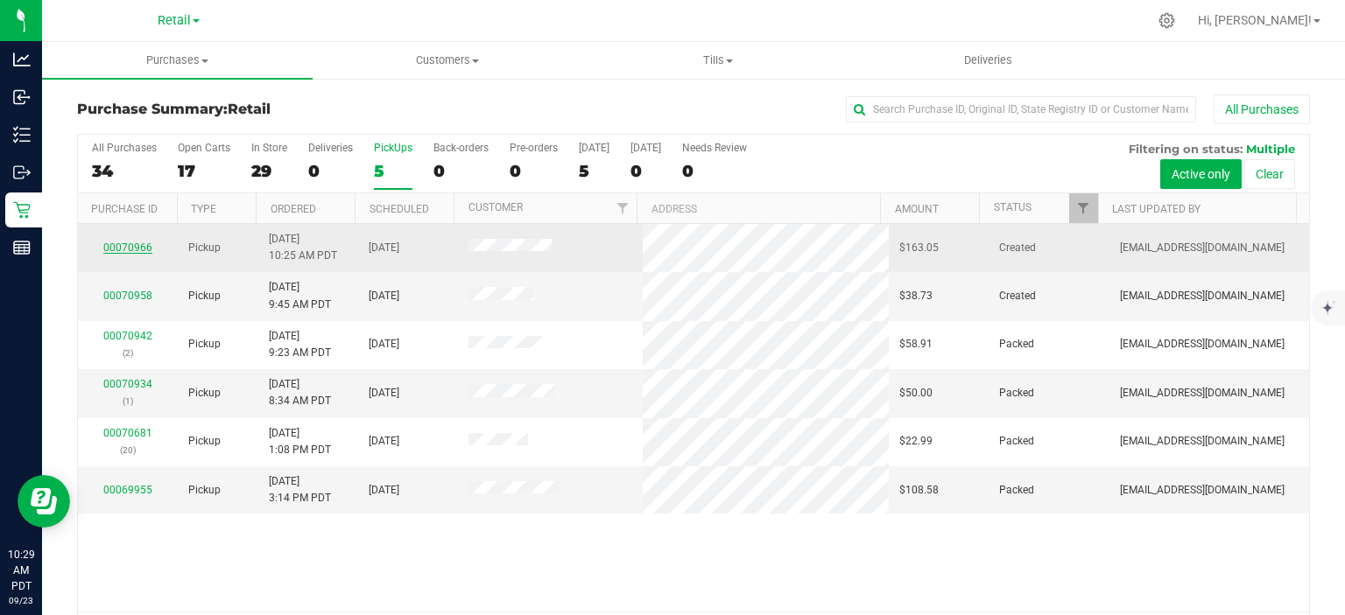
click at [137, 242] on link "00070966" at bounding box center [127, 248] width 49 height 12
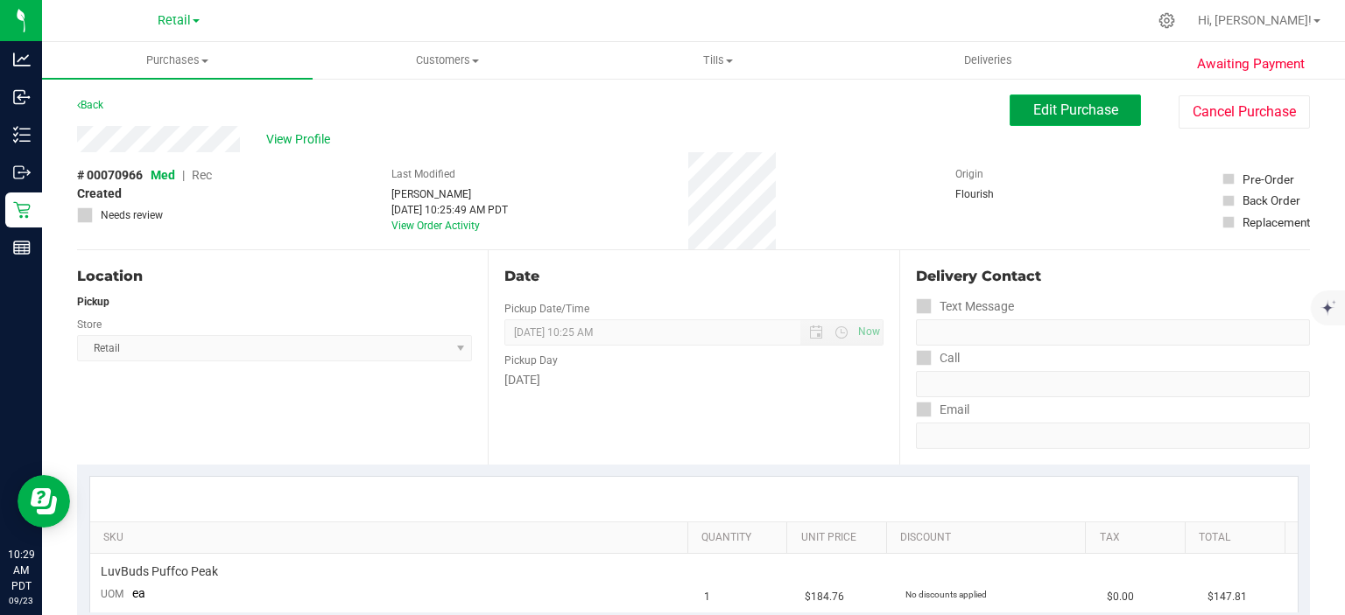
click at [1078, 109] on span "Edit Purchase" at bounding box center [1075, 110] width 85 height 17
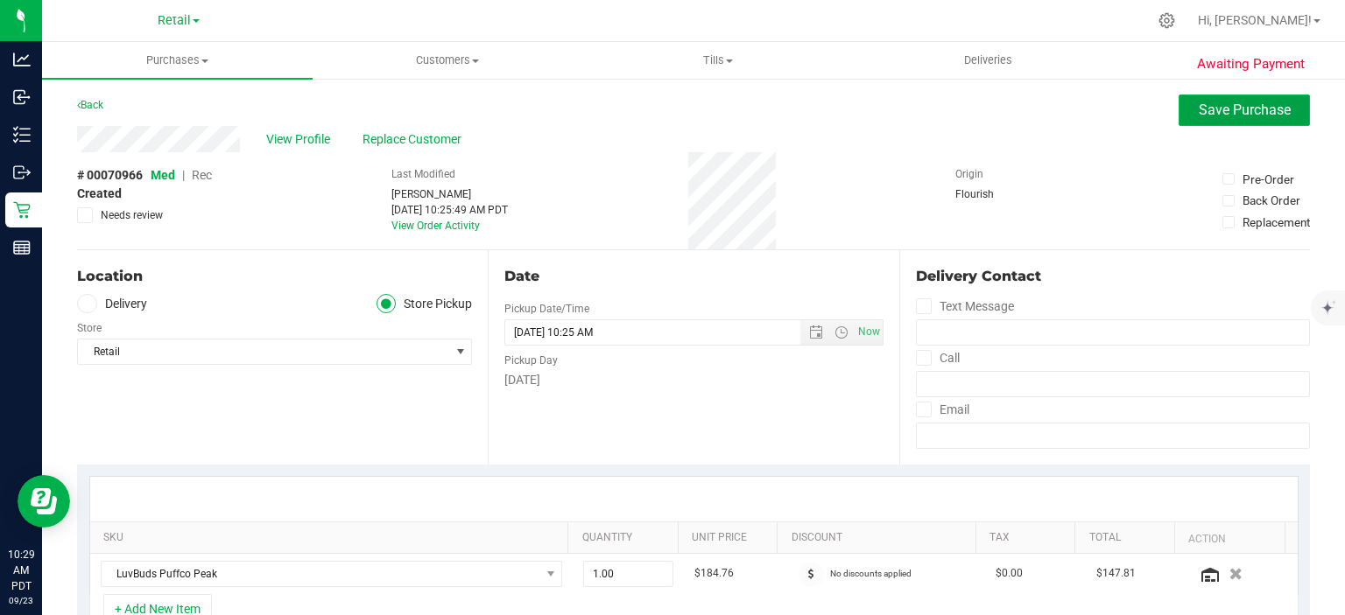
click at [1255, 116] on span "Save Purchase" at bounding box center [1244, 110] width 92 height 17
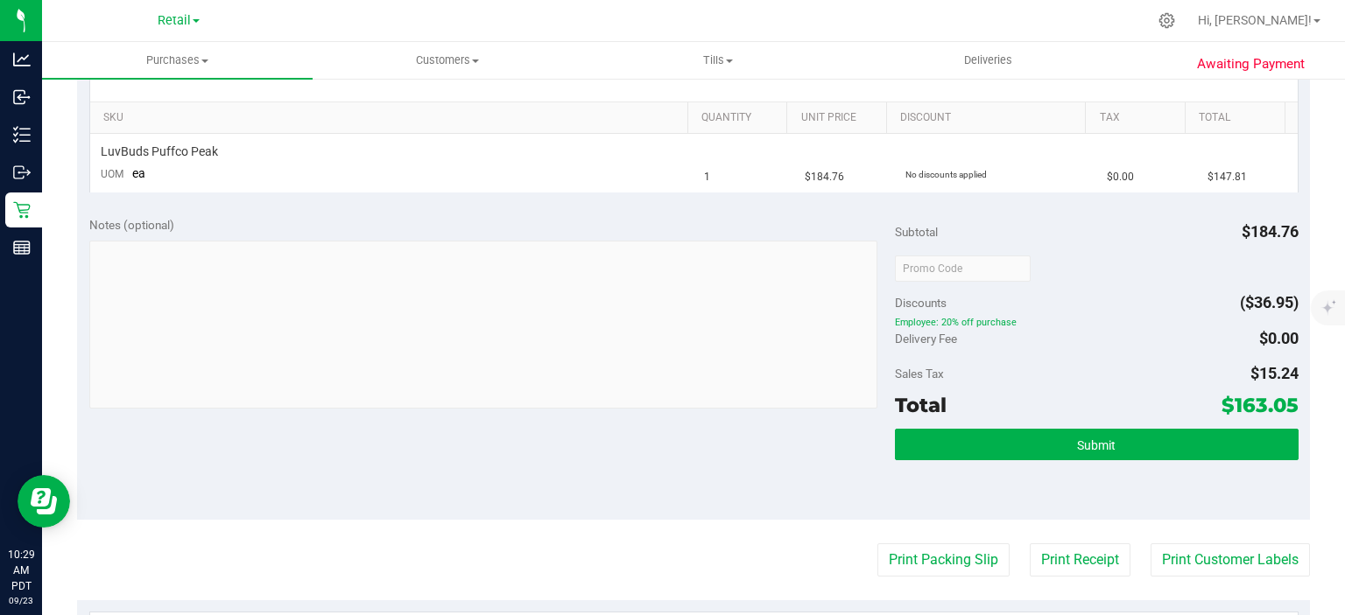
scroll to position [424, 0]
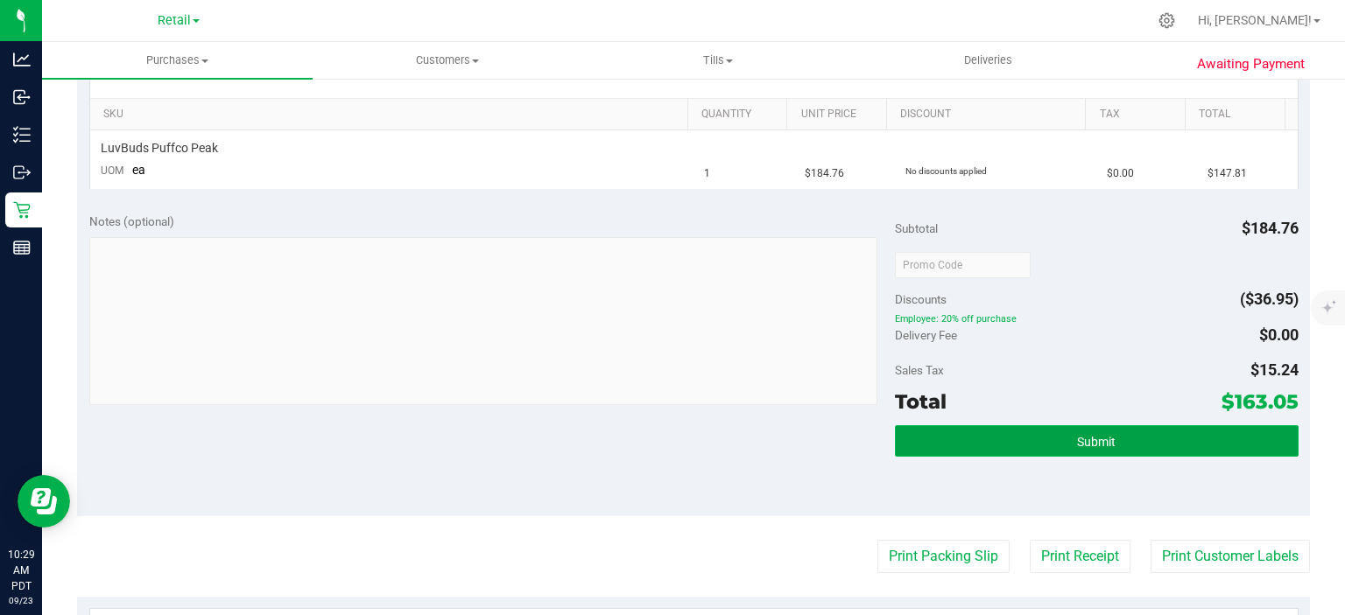
click at [1124, 448] on button "Submit" at bounding box center [1096, 441] width 403 height 32
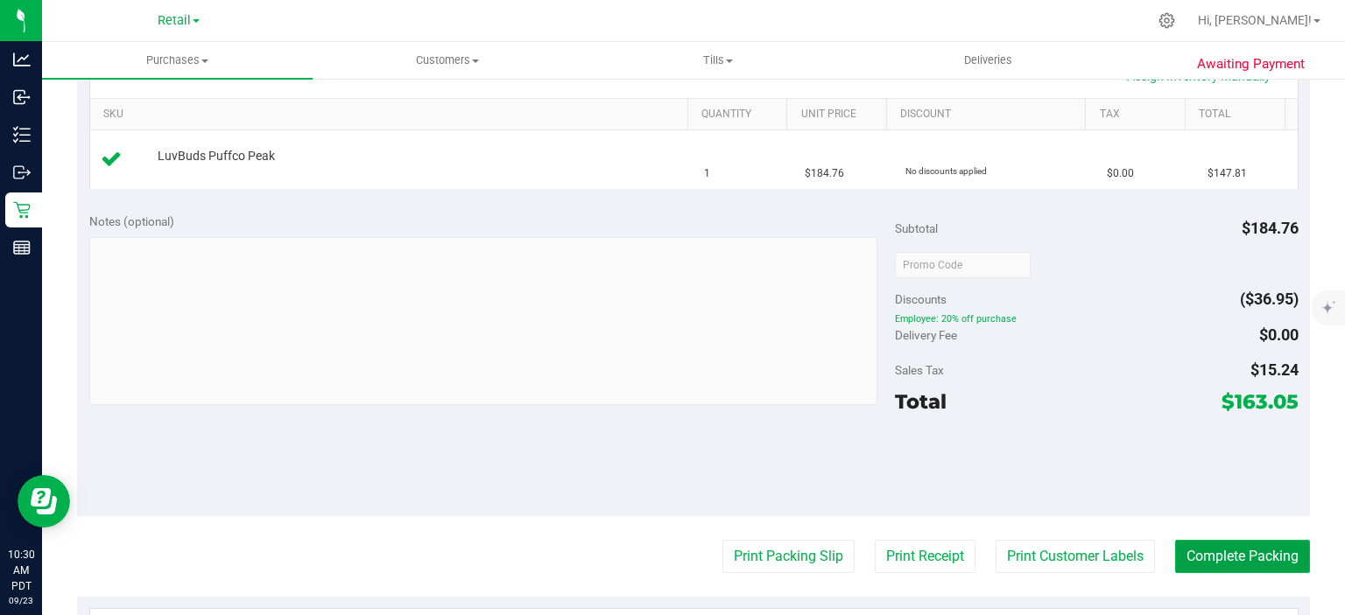
click at [1236, 548] on button "Complete Packing" at bounding box center [1242, 556] width 135 height 33
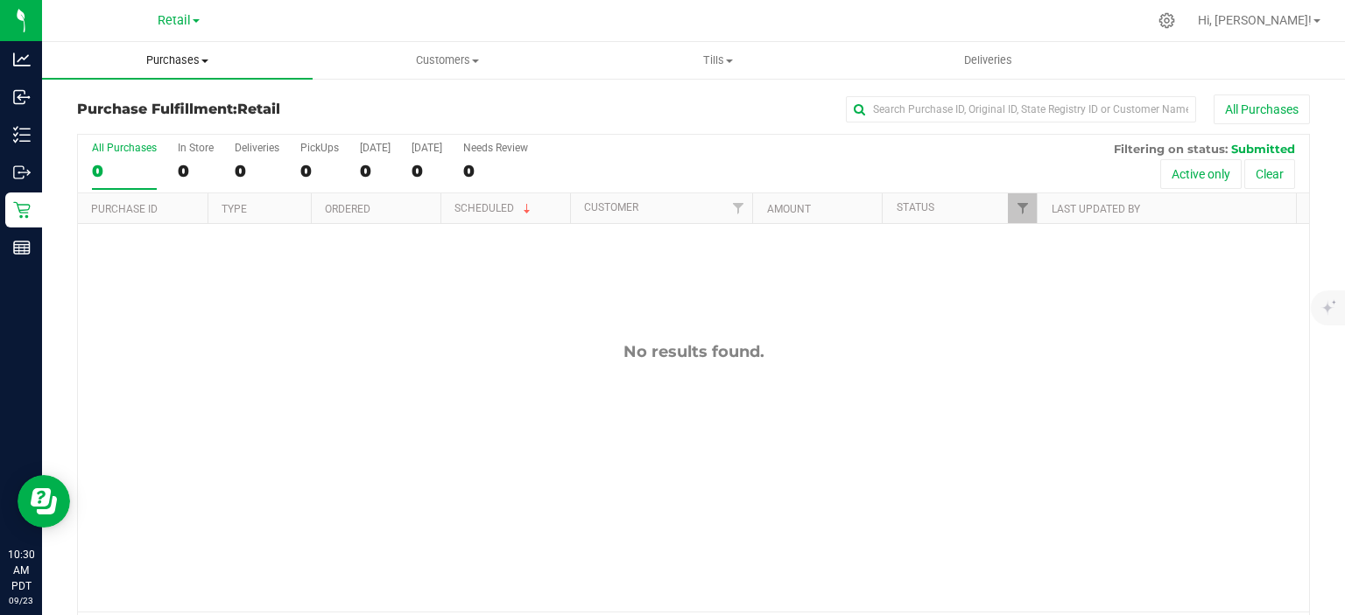
click at [186, 60] on span "Purchases" at bounding box center [177, 61] width 270 height 16
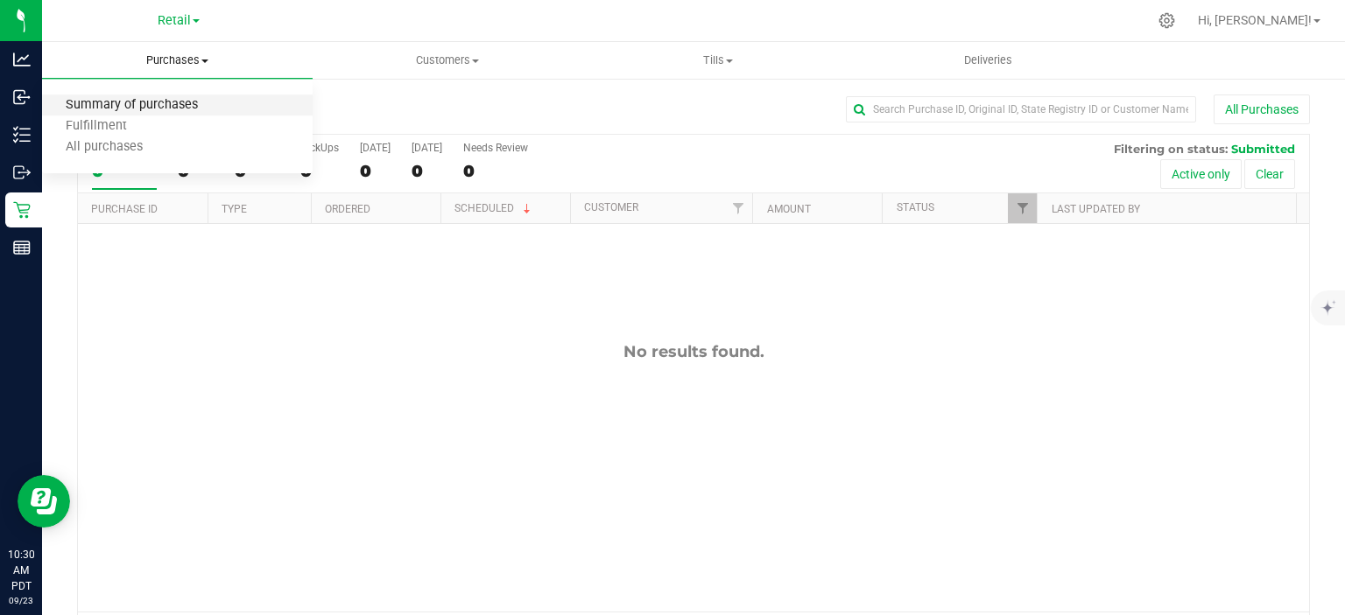
click at [175, 103] on span "Summary of purchases" at bounding box center [131, 105] width 179 height 15
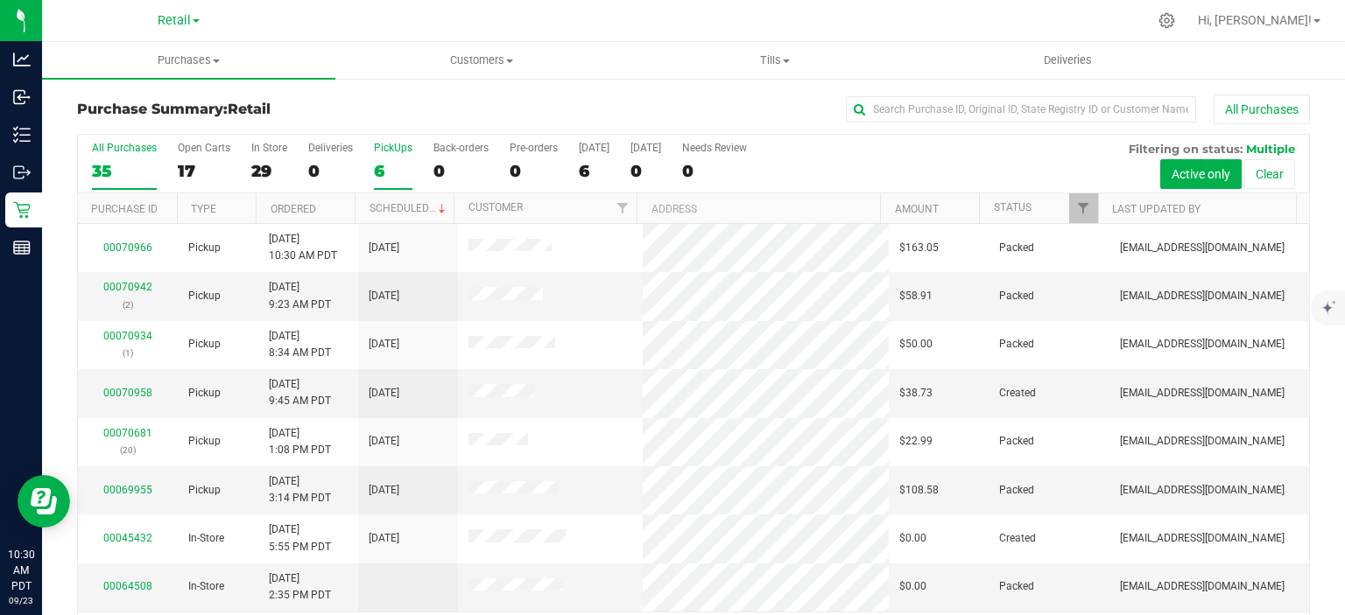
click at [381, 176] on div "6" at bounding box center [393, 171] width 39 height 20
click at [0, 0] on input "PickUps 6" at bounding box center [0, 0] width 0 height 0
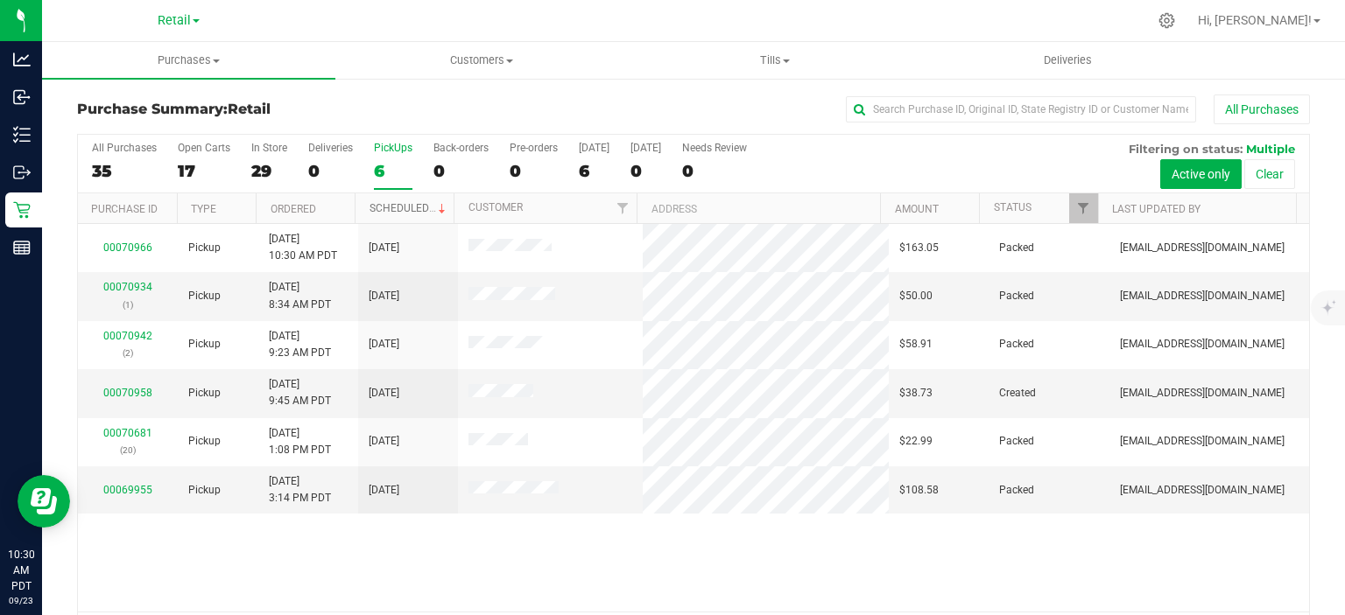
click at [415, 208] on link "Scheduled" at bounding box center [409, 208] width 80 height 12
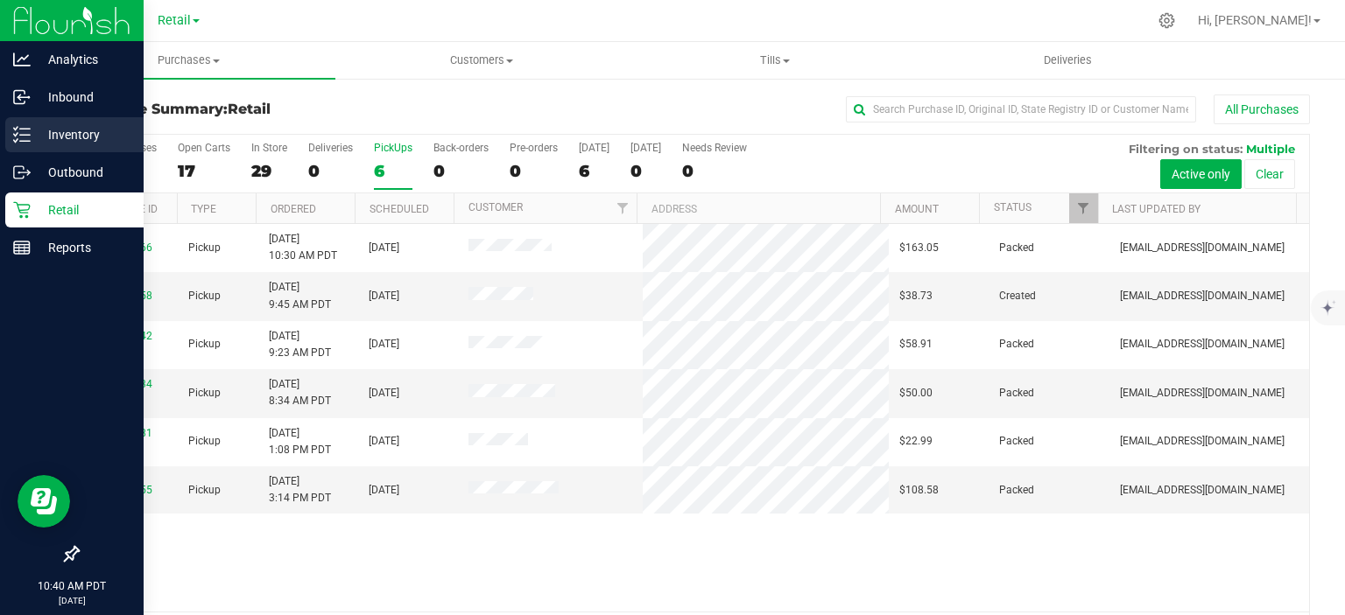
click at [44, 133] on p "Inventory" at bounding box center [83, 134] width 105 height 21
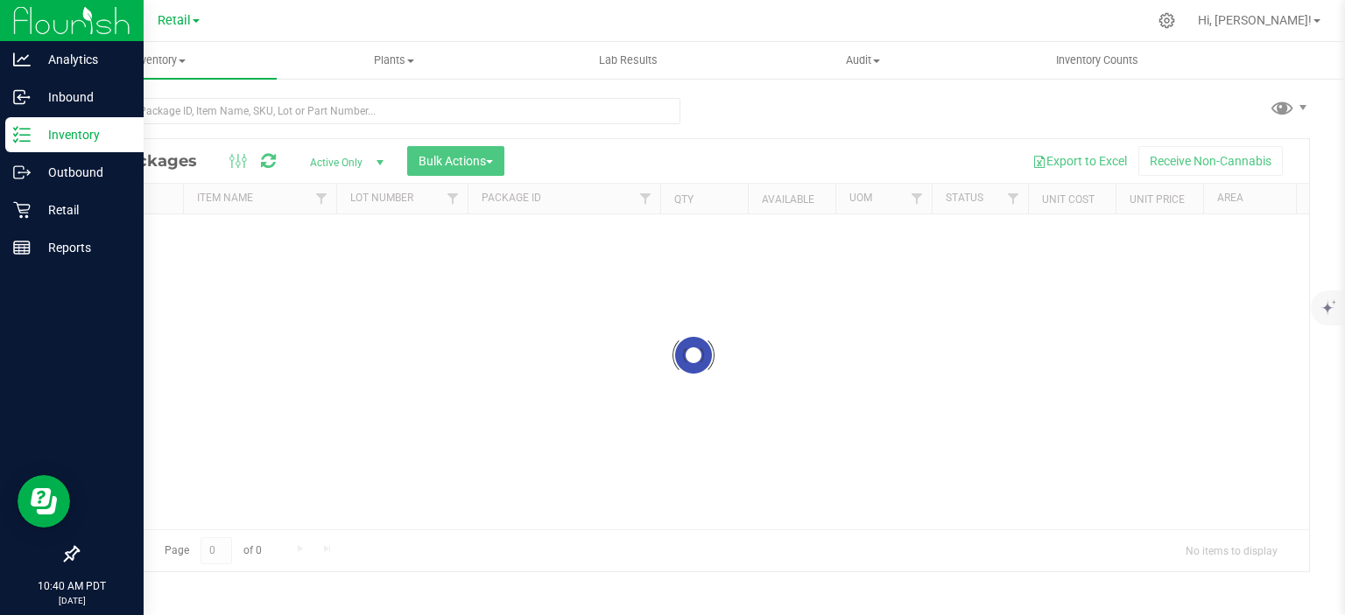
click at [189, 17] on span "Retail" at bounding box center [174, 20] width 33 height 15
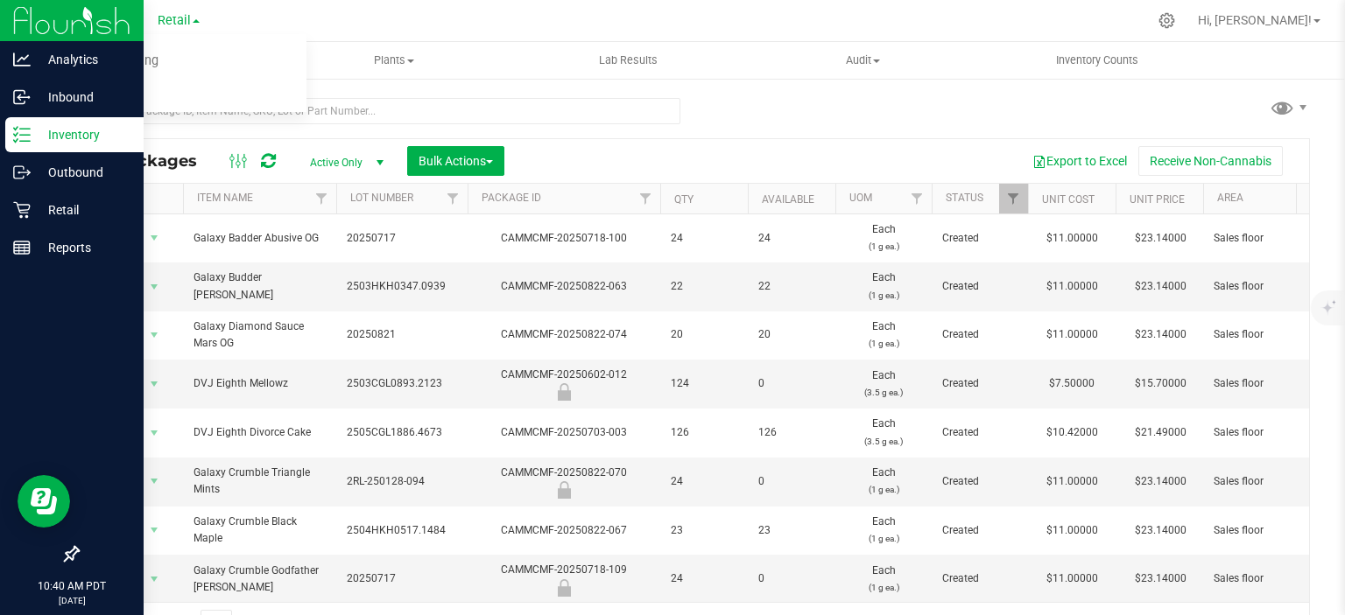
click at [178, 60] on link "Manufacturing" at bounding box center [179, 62] width 256 height 24
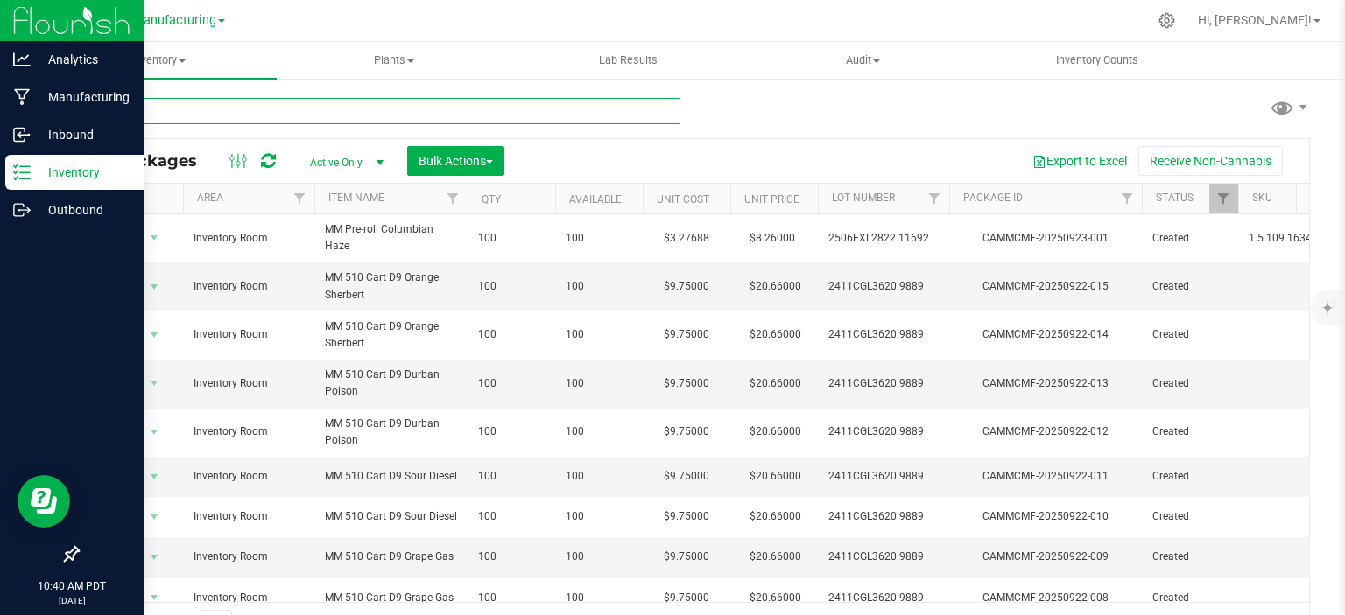
click at [231, 117] on input "text" at bounding box center [378, 111] width 603 height 26
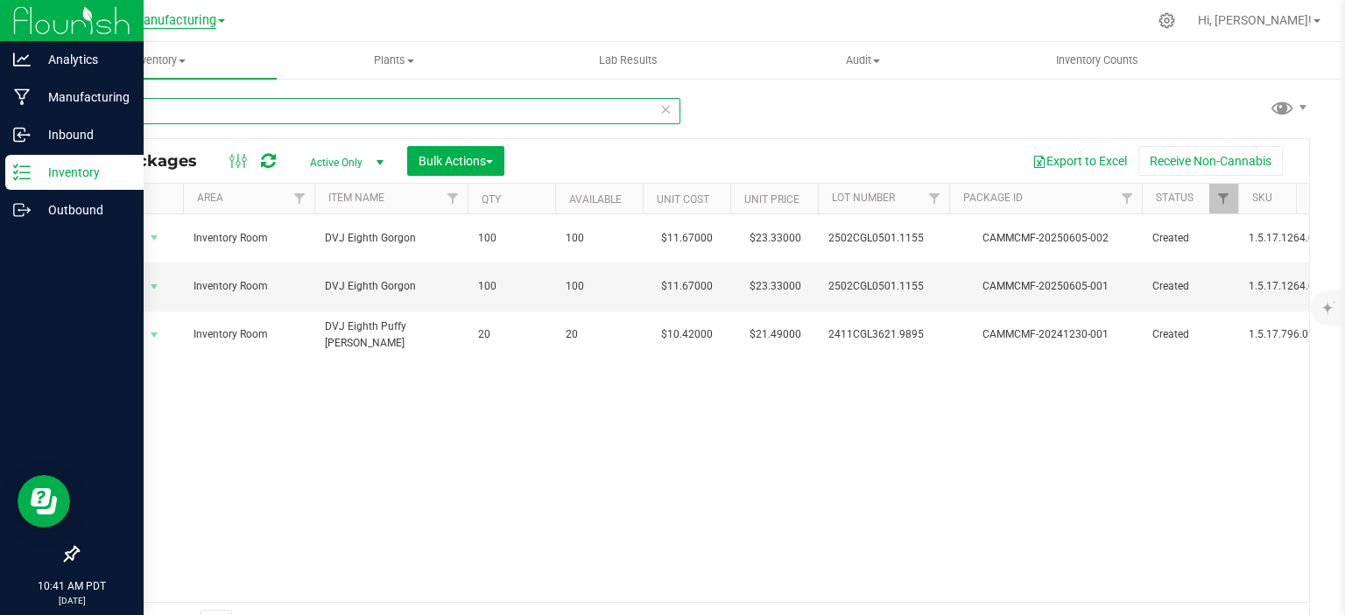
type input "dvj ei"
click at [167, 22] on span "Manufacturing" at bounding box center [174, 21] width 84 height 16
click at [132, 83] on link "Retail" at bounding box center [179, 86] width 256 height 24
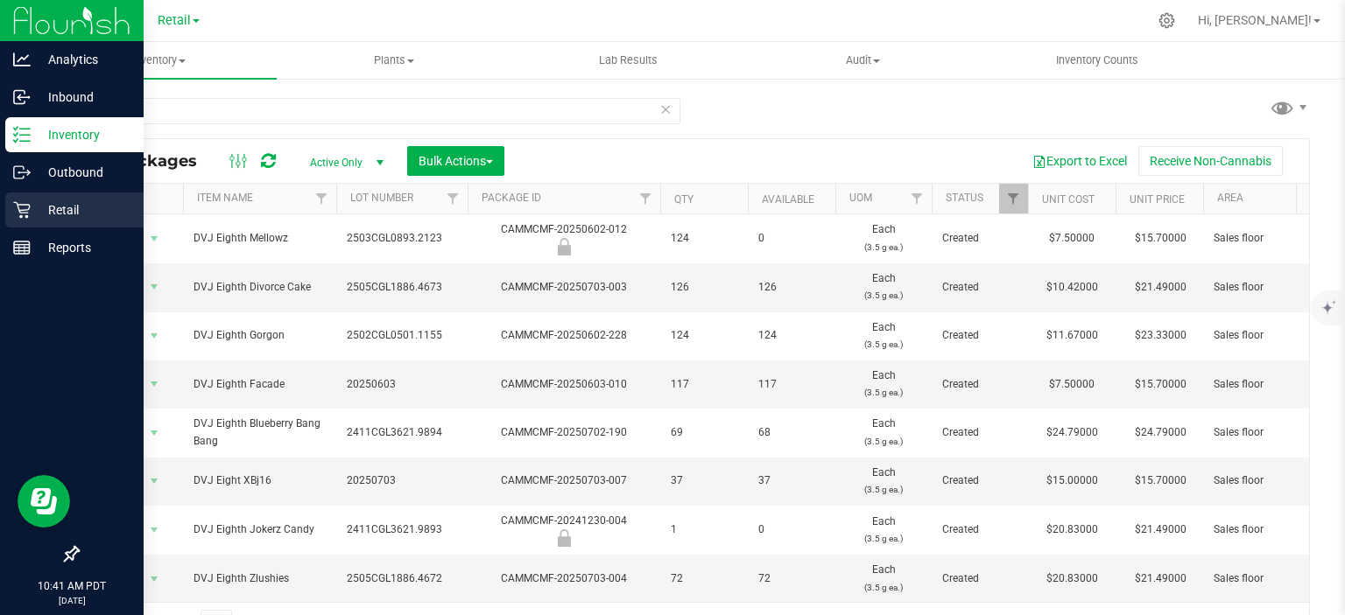
click at [18, 210] on icon at bounding box center [21, 210] width 17 height 17
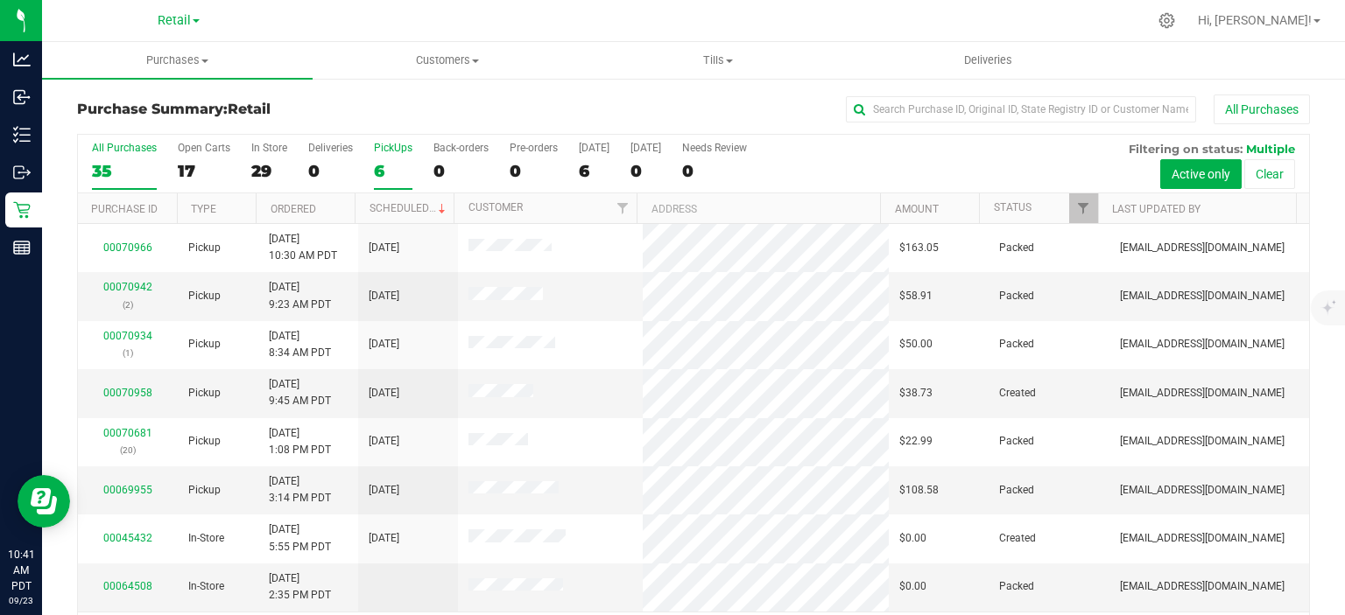
click at [383, 171] on div "6" at bounding box center [393, 171] width 39 height 20
click at [0, 0] on input "PickUps 6" at bounding box center [0, 0] width 0 height 0
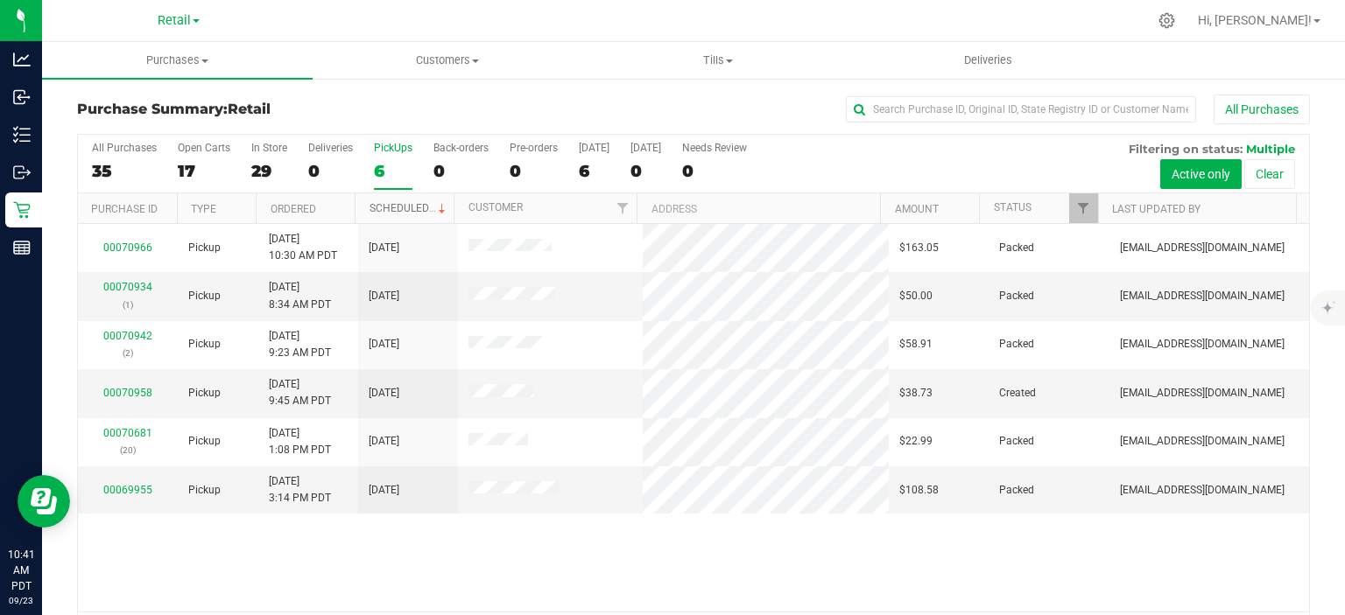
click at [397, 202] on link "Scheduled" at bounding box center [409, 208] width 80 height 12
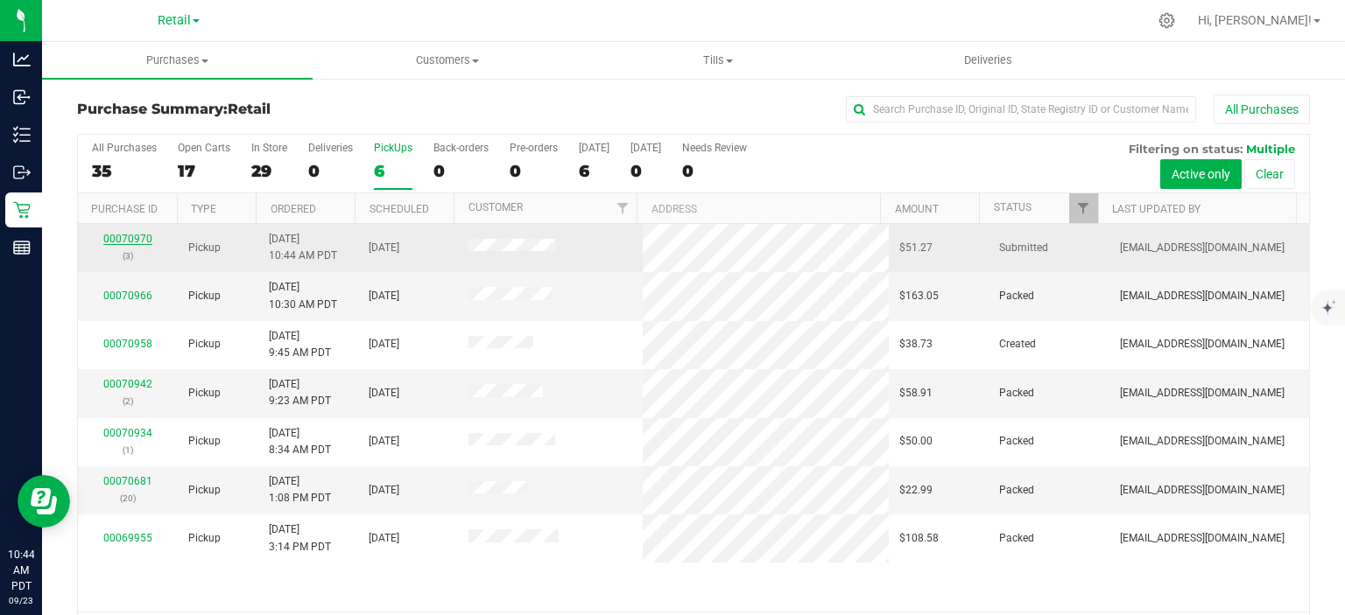
click at [130, 242] on link "00070970" at bounding box center [127, 239] width 49 height 12
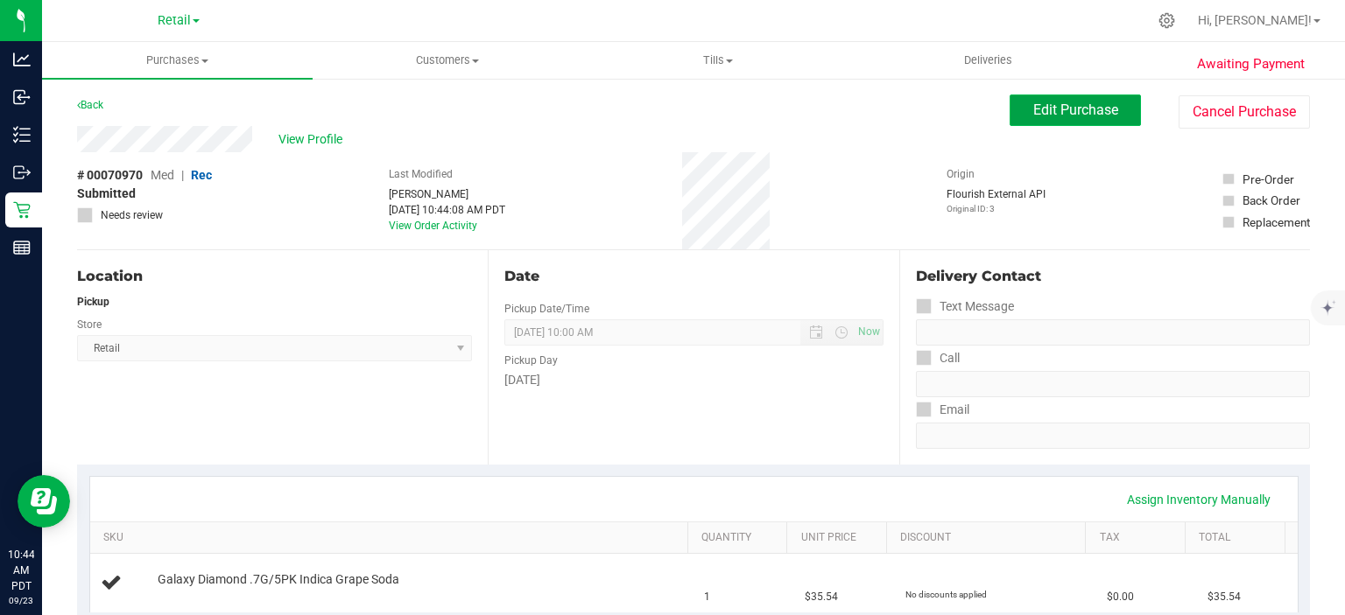
click at [1071, 118] on span "Edit Purchase" at bounding box center [1075, 110] width 85 height 17
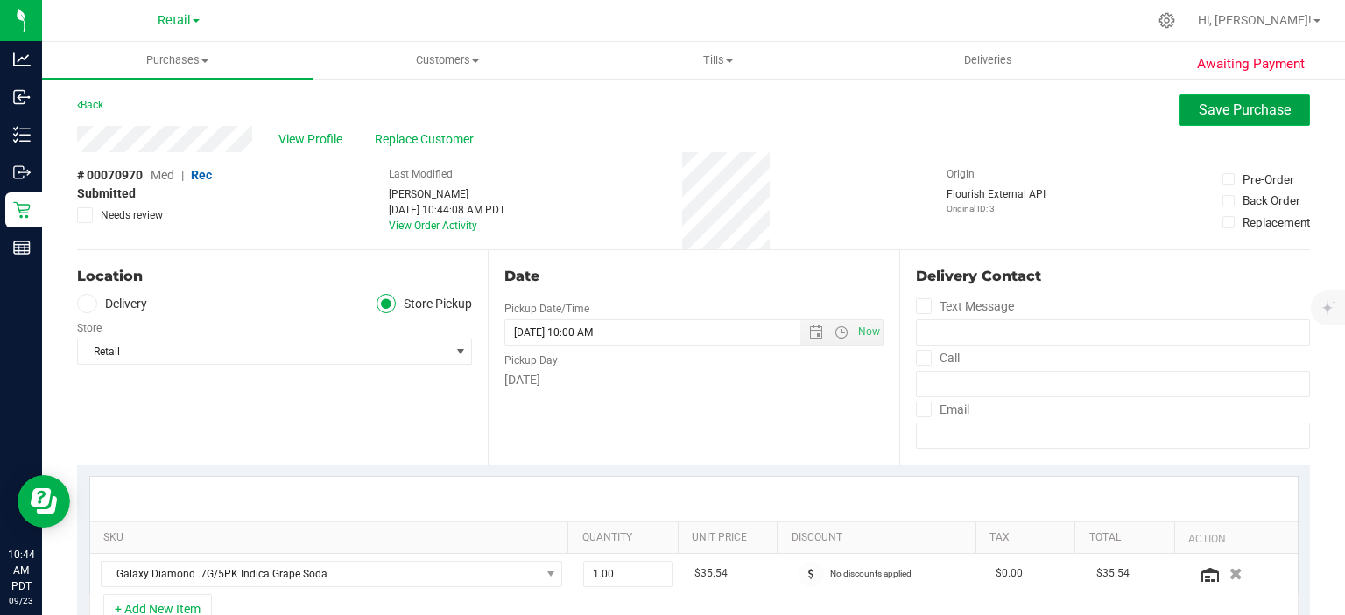
click at [1233, 107] on span "Save Purchase" at bounding box center [1244, 110] width 92 height 17
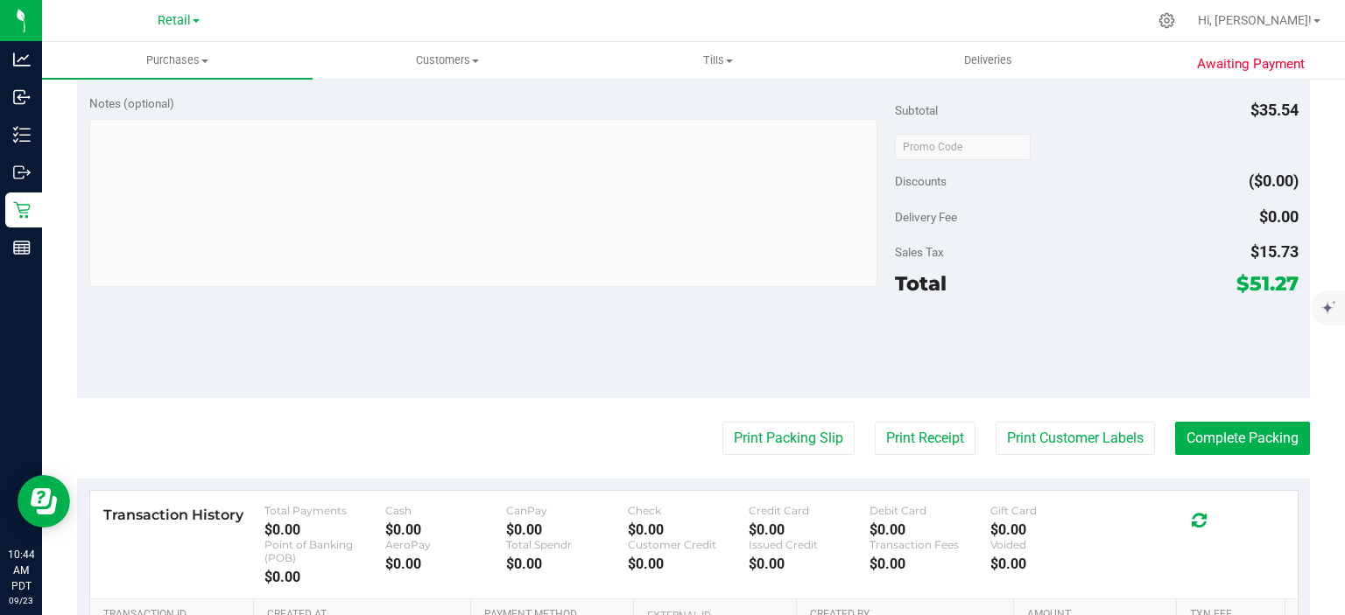
scroll to position [544, 0]
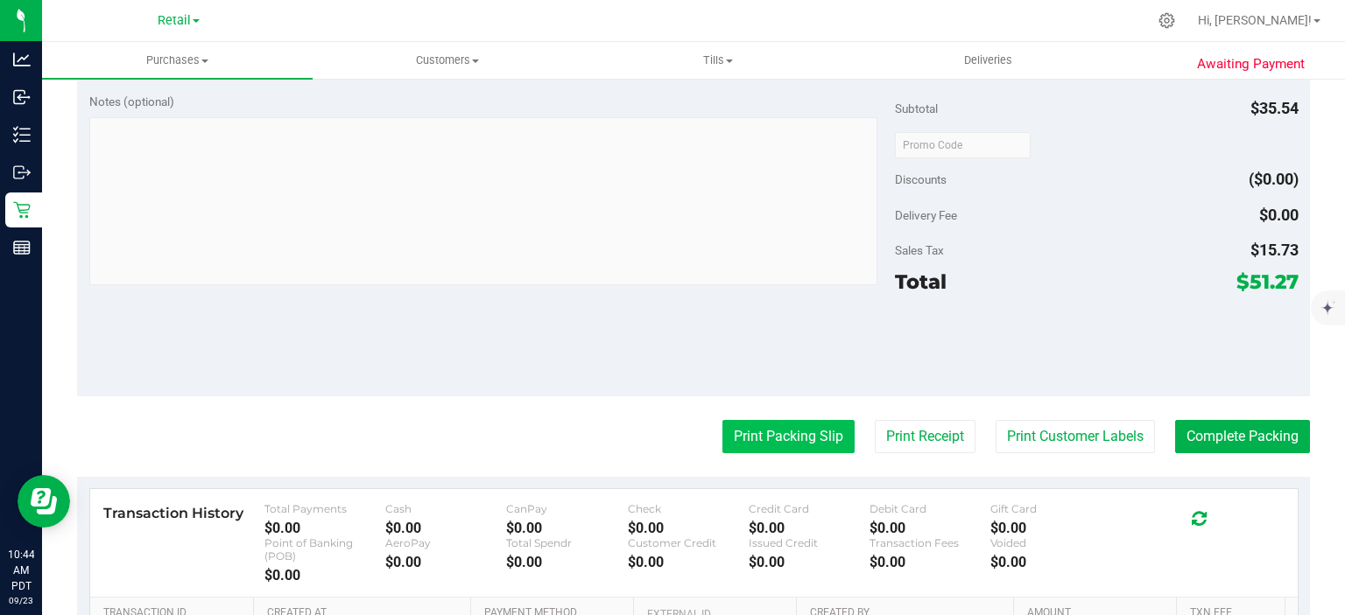
click at [753, 436] on button "Print Packing Slip" at bounding box center [788, 436] width 132 height 33
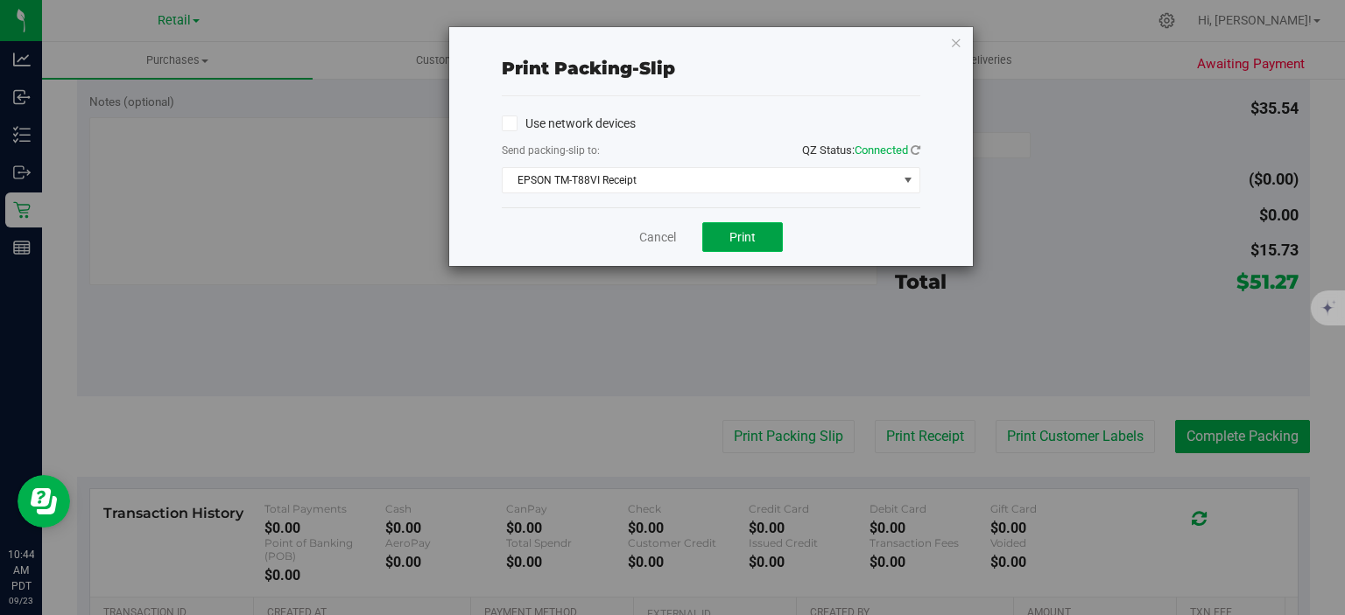
click at [725, 232] on button "Print" at bounding box center [742, 237] width 81 height 30
click at [956, 37] on icon "button" at bounding box center [956, 42] width 12 height 21
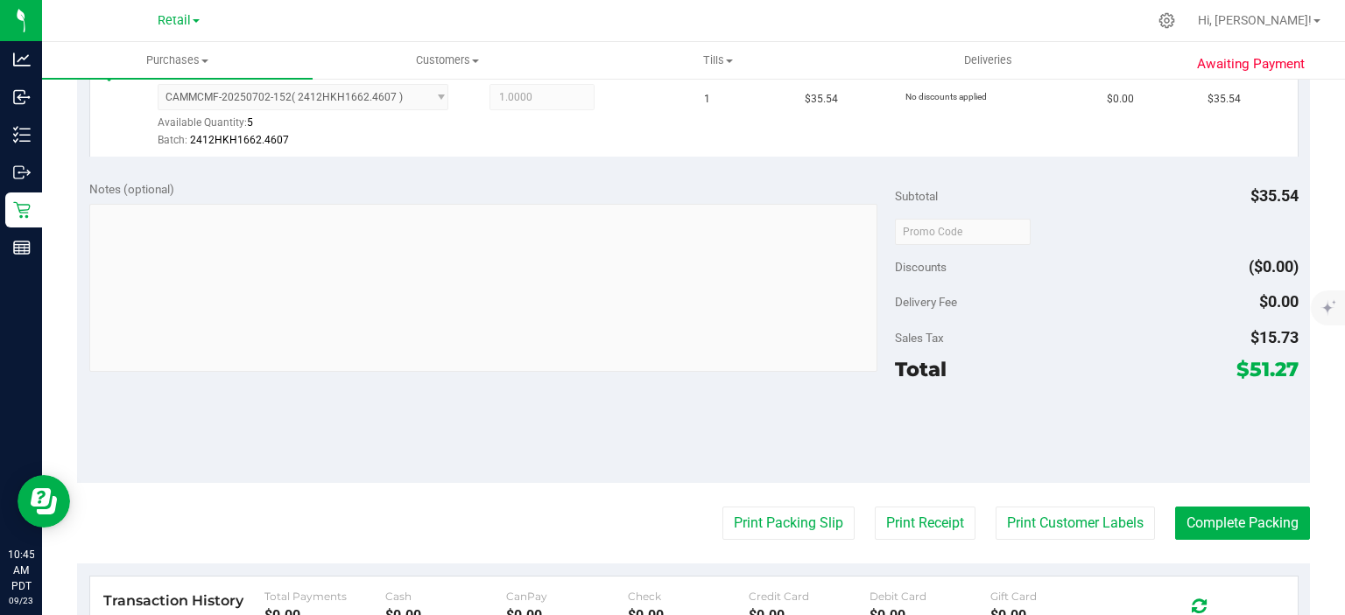
scroll to position [515, 0]
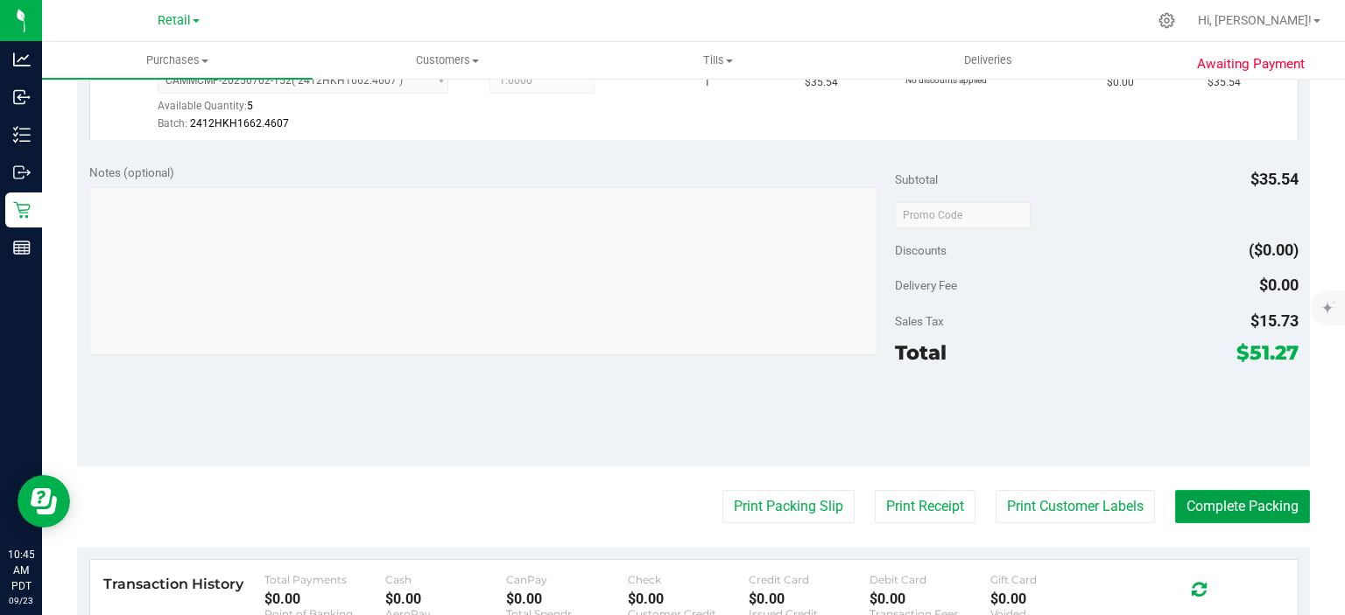
click at [1225, 490] on button "Complete Packing" at bounding box center [1242, 506] width 135 height 33
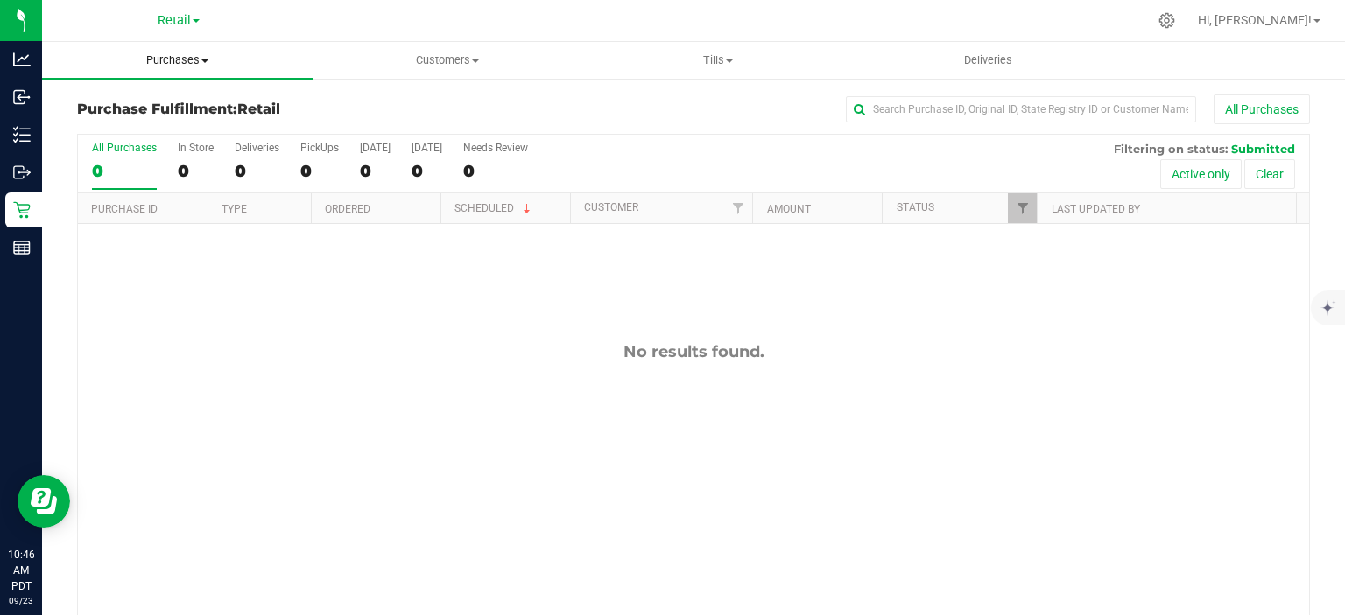
click at [203, 67] on span "Purchases" at bounding box center [177, 61] width 270 height 16
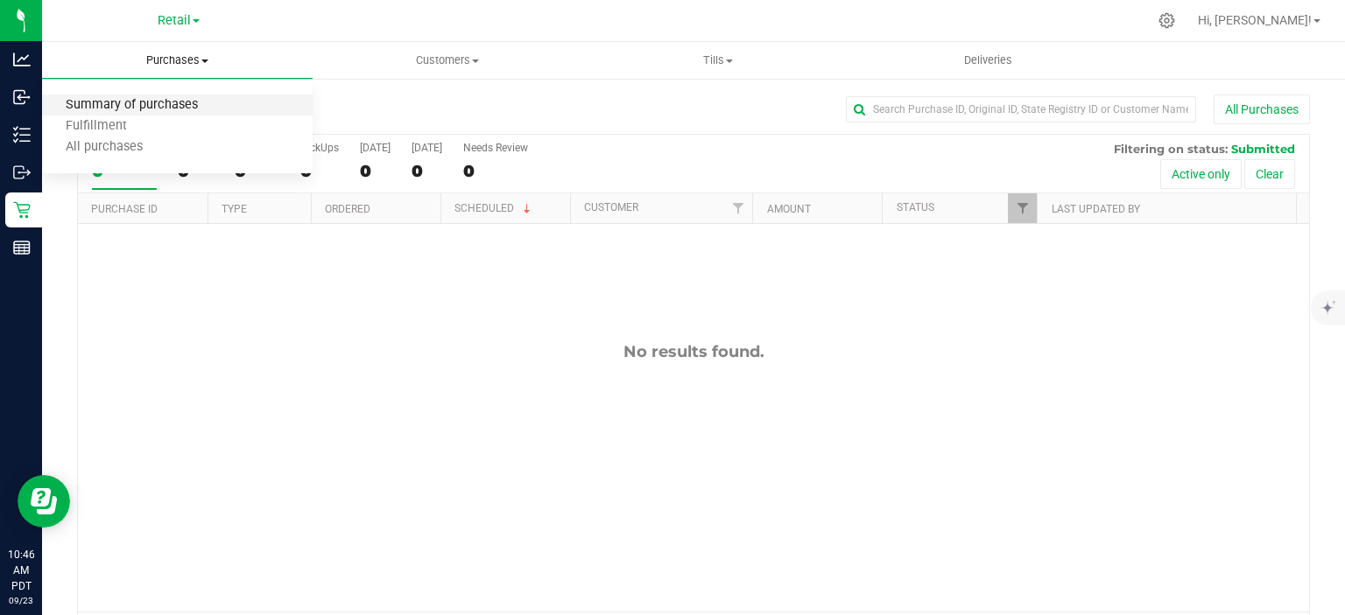
click at [158, 98] on span "Summary of purchases" at bounding box center [131, 105] width 179 height 15
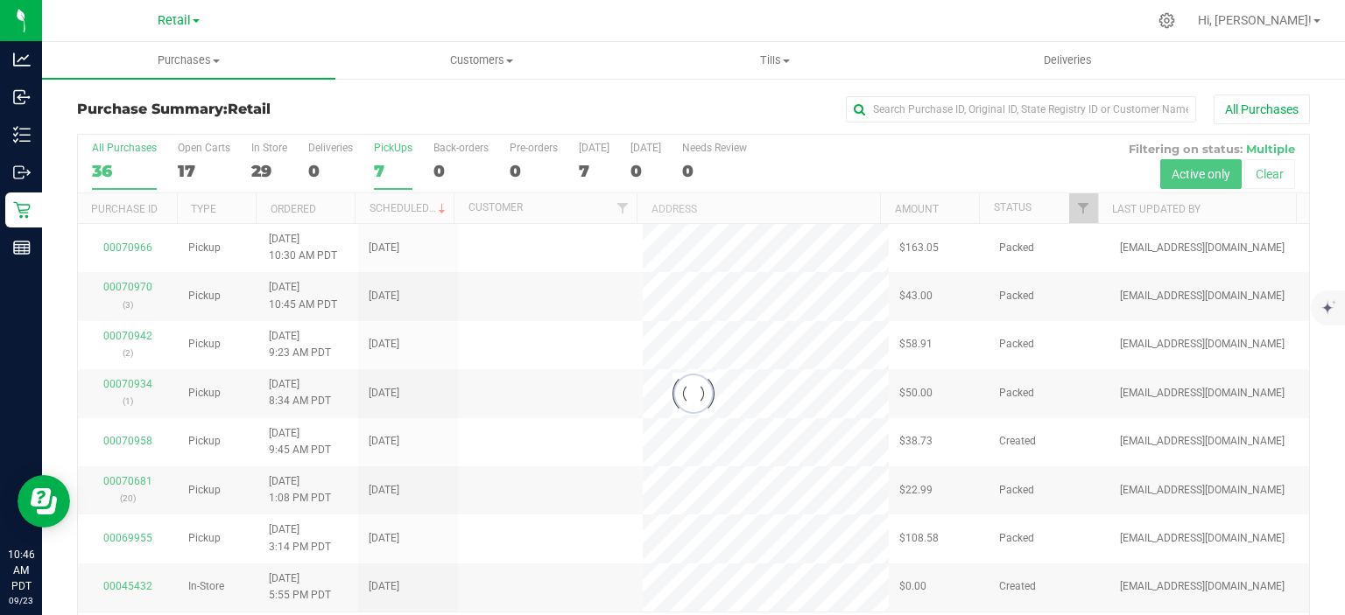
click at [374, 165] on div "7" at bounding box center [393, 171] width 39 height 20
click at [0, 0] on input "PickUps 7" at bounding box center [0, 0] width 0 height 0
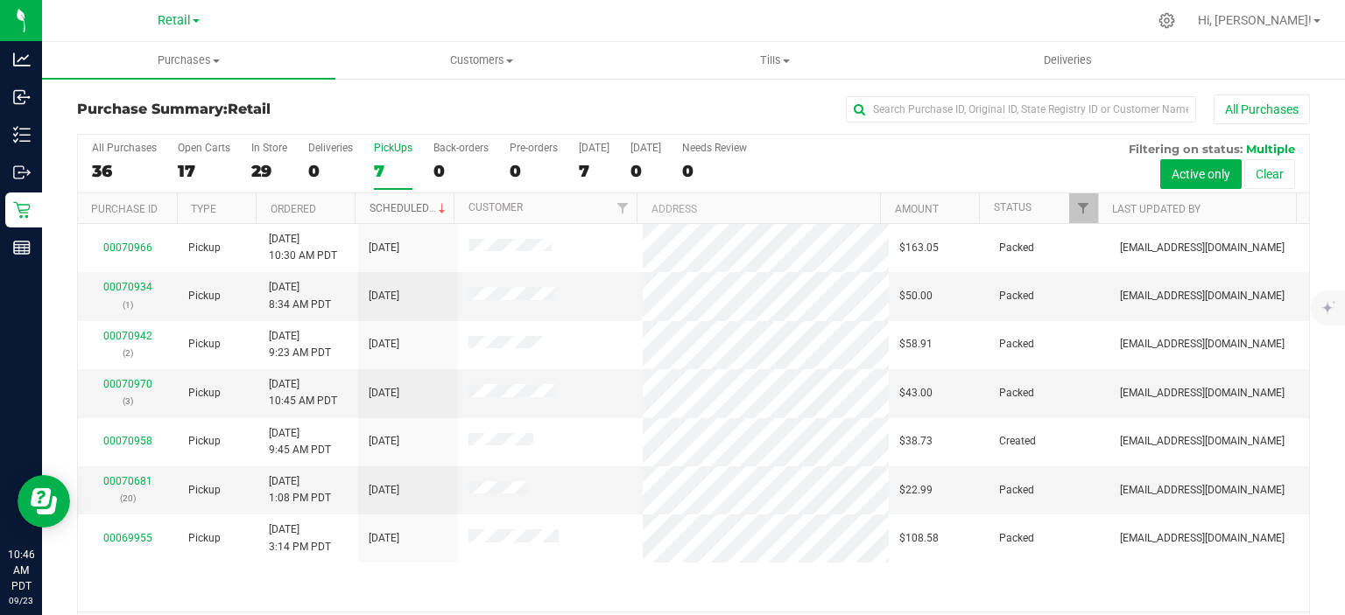
click at [418, 203] on link "Scheduled" at bounding box center [409, 208] width 80 height 12
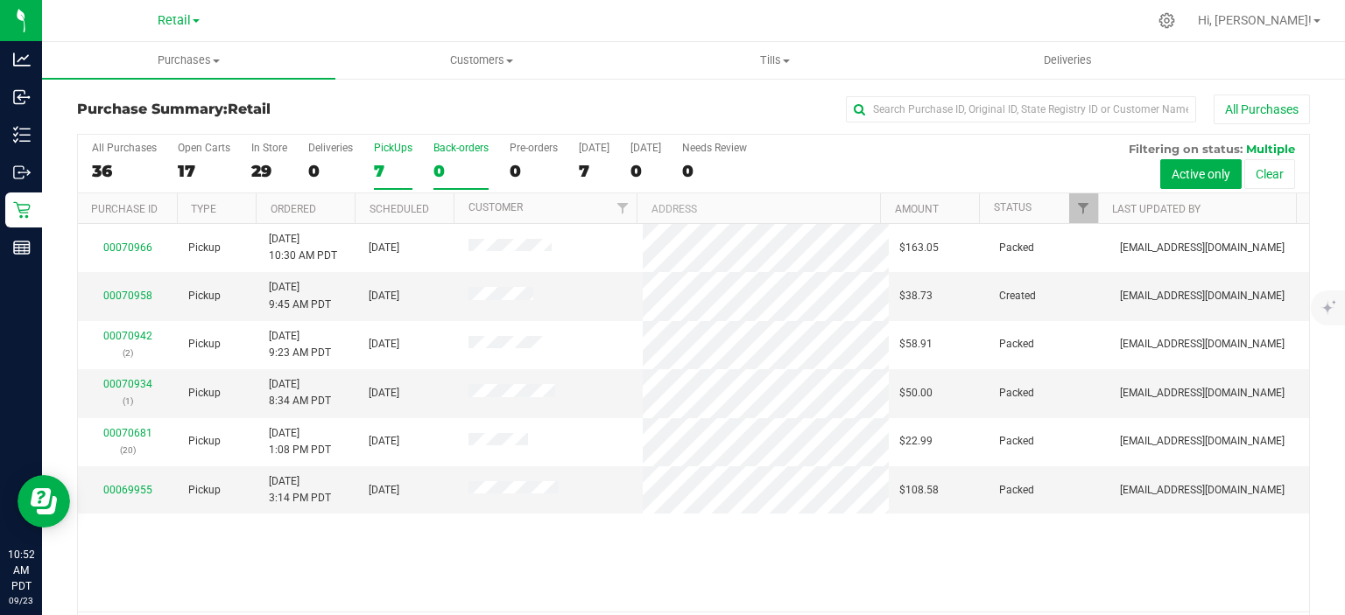
click at [439, 169] on div "0" at bounding box center [460, 171] width 55 height 20
click at [0, 0] on input "Back-orders 0" at bounding box center [0, 0] width 0 height 0
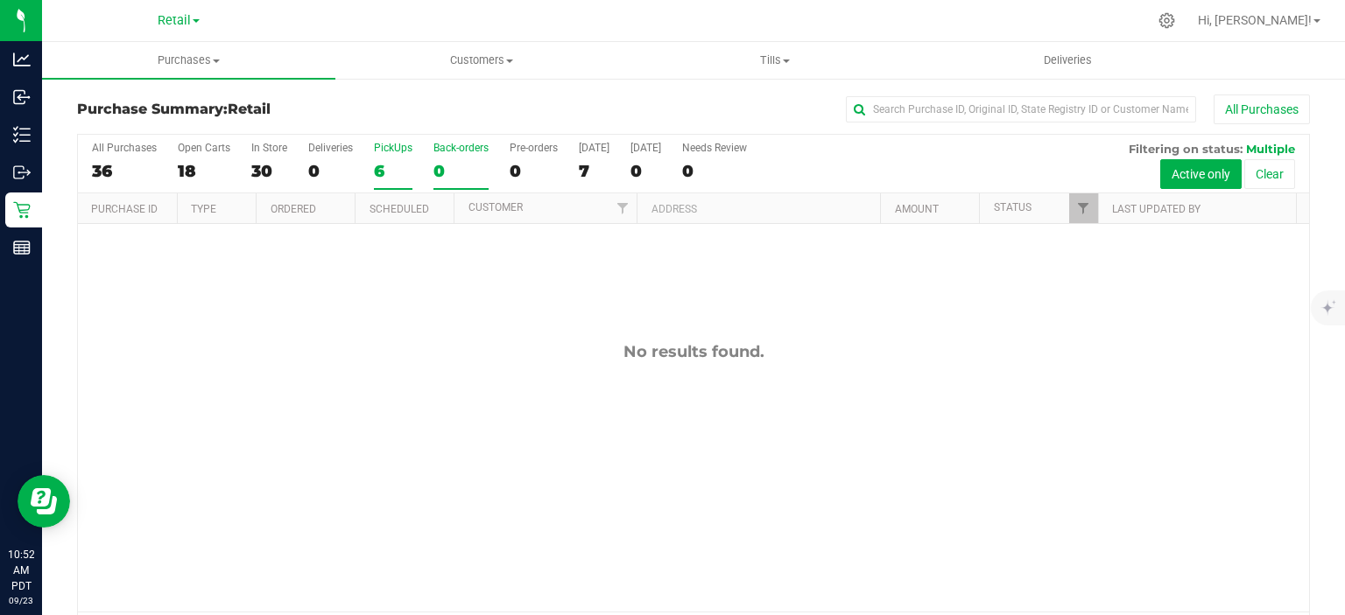
click at [379, 169] on div "6" at bounding box center [393, 171] width 39 height 20
click at [0, 0] on input "PickUps 6" at bounding box center [0, 0] width 0 height 0
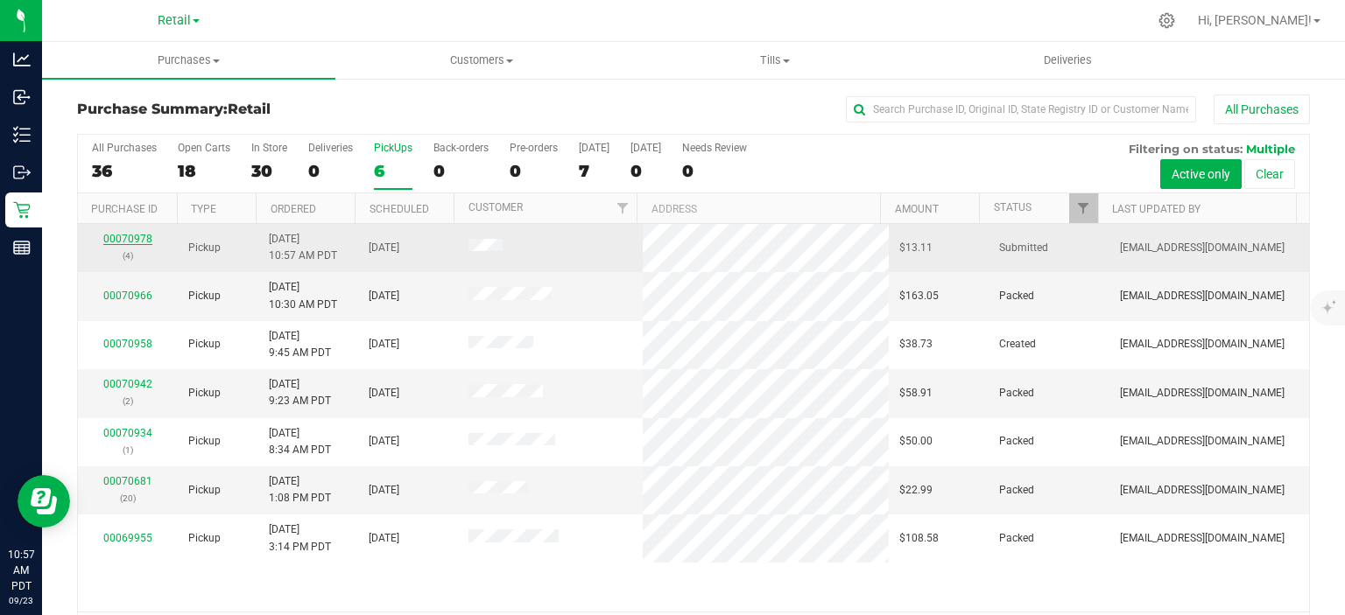
click at [109, 233] on link "00070978" at bounding box center [127, 239] width 49 height 12
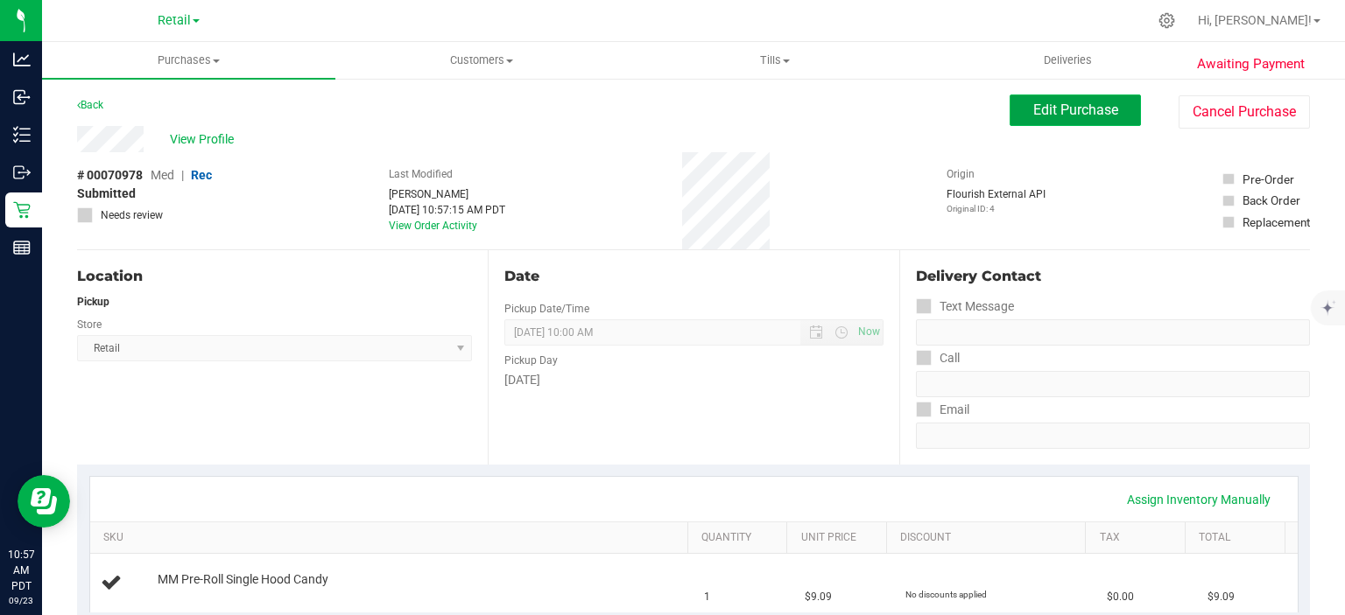
click at [1046, 105] on span "Edit Purchase" at bounding box center [1075, 110] width 85 height 17
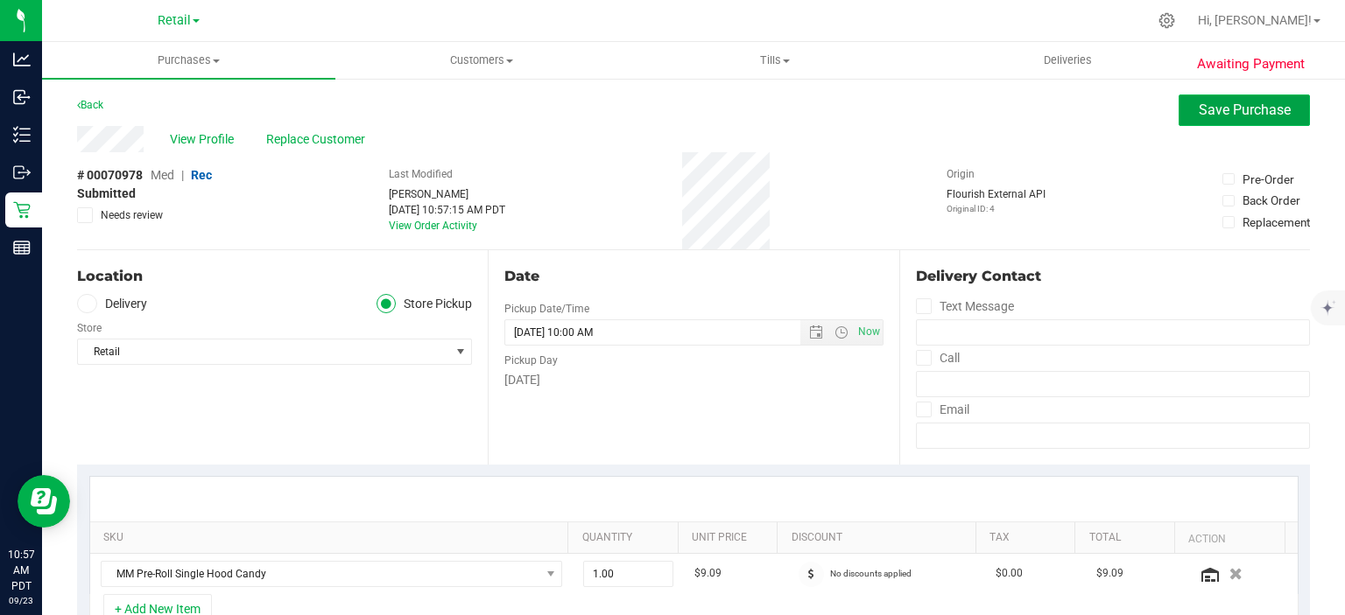
click at [1232, 115] on span "Save Purchase" at bounding box center [1244, 110] width 92 height 17
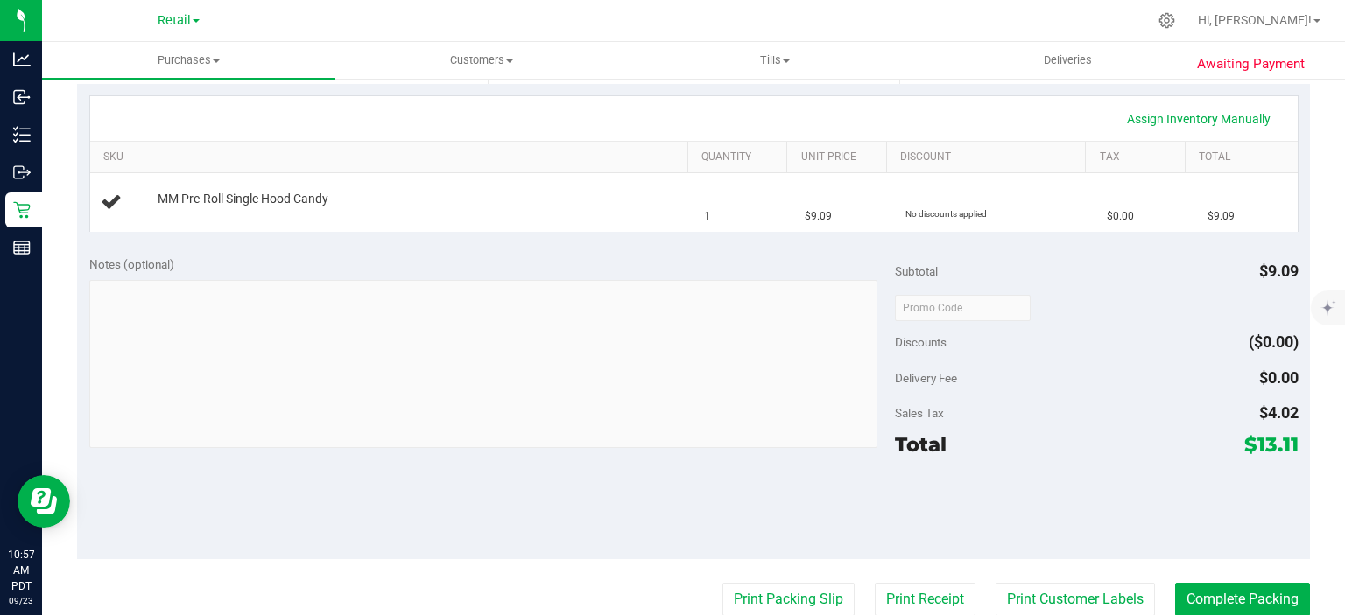
scroll to position [385, 0]
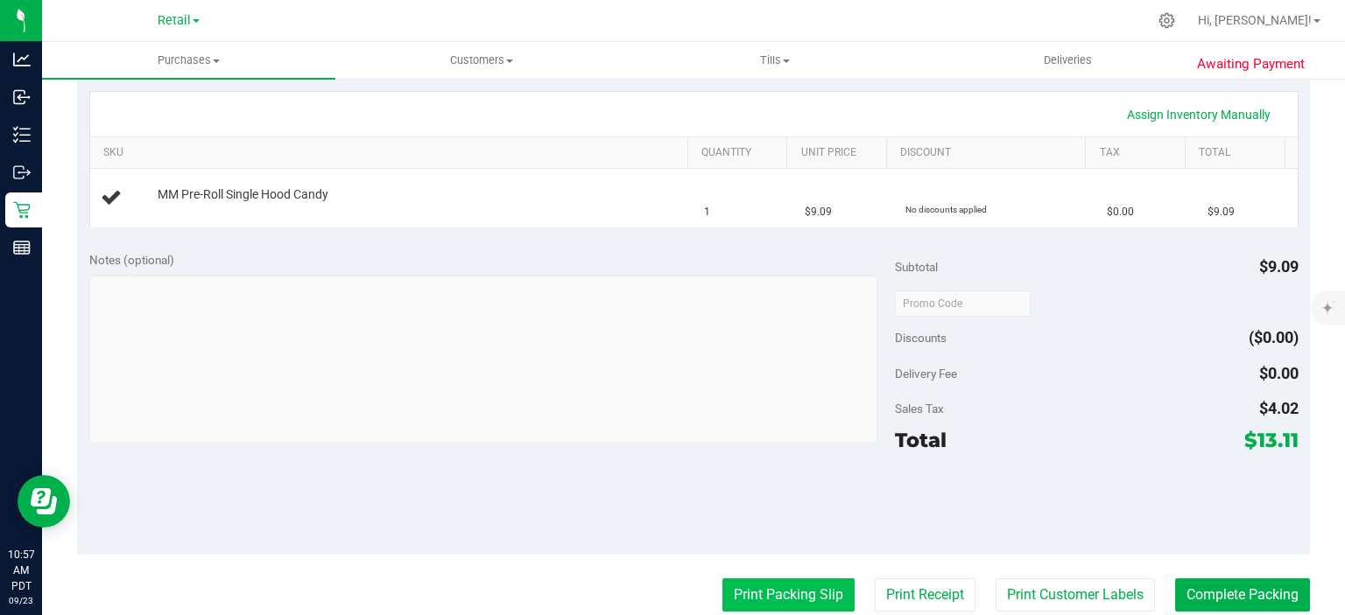
click at [755, 594] on button "Print Packing Slip" at bounding box center [788, 595] width 132 height 33
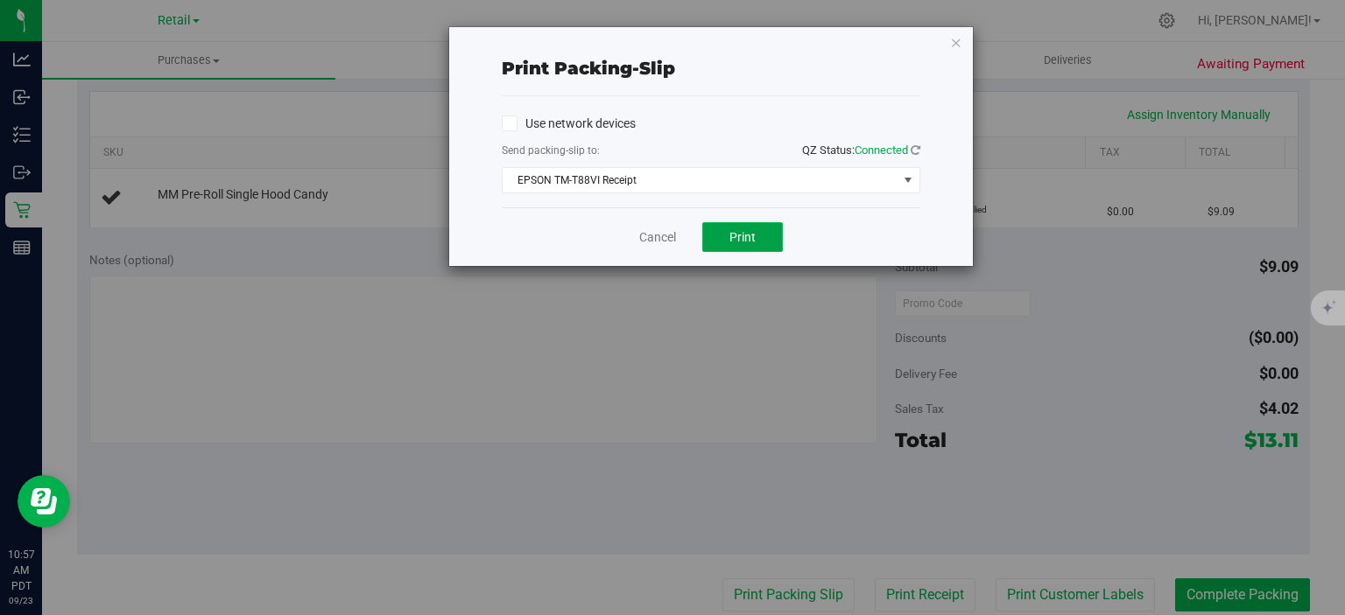
click at [758, 231] on button "Print" at bounding box center [742, 237] width 81 height 30
click at [956, 40] on icon "button" at bounding box center [956, 42] width 12 height 21
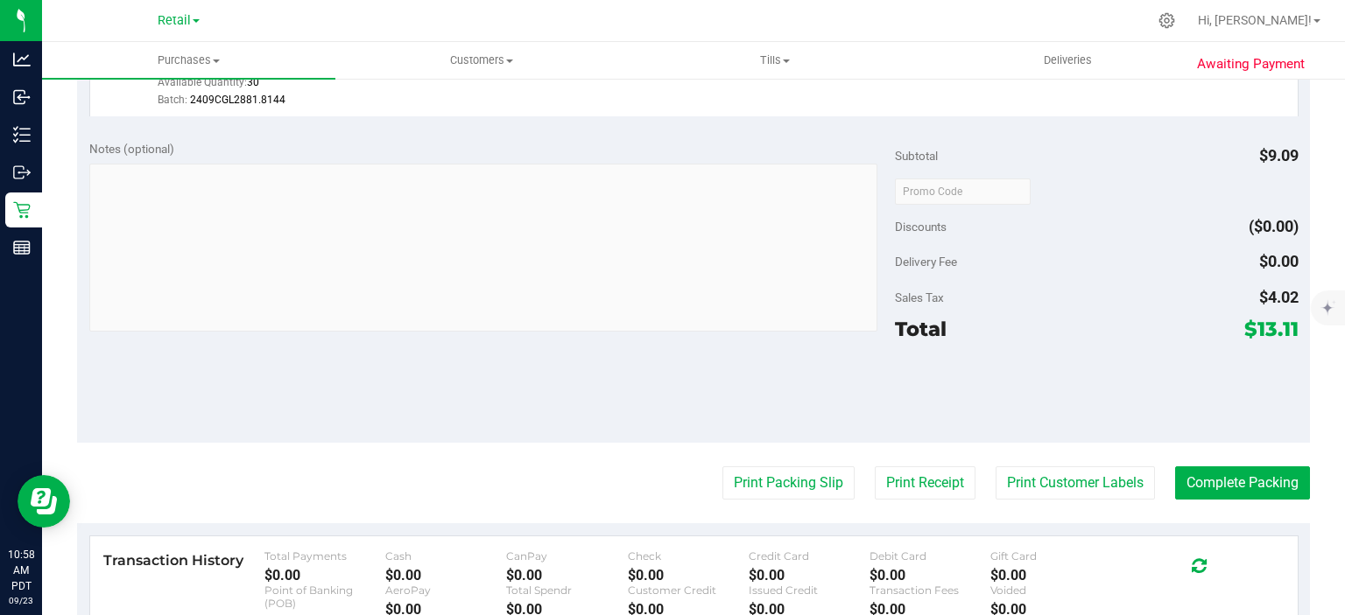
scroll to position [565, 0]
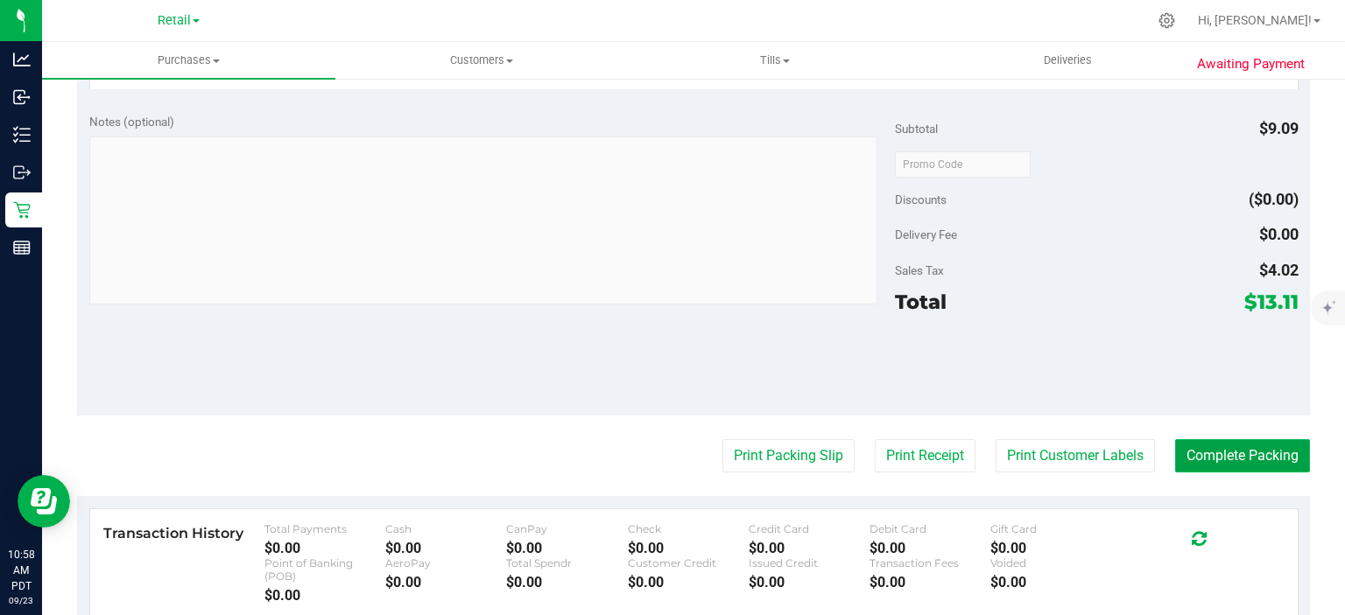
click at [1242, 452] on button "Complete Packing" at bounding box center [1242, 455] width 135 height 33
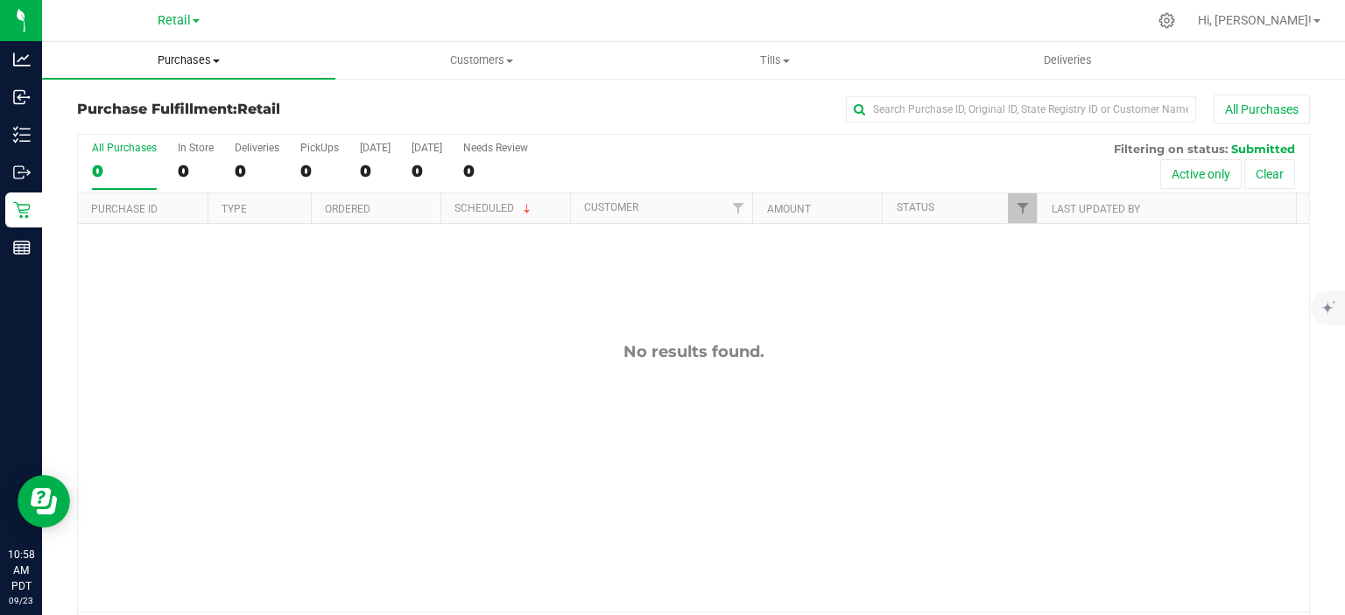
click at [216, 60] on span at bounding box center [216, 62] width 7 height 4
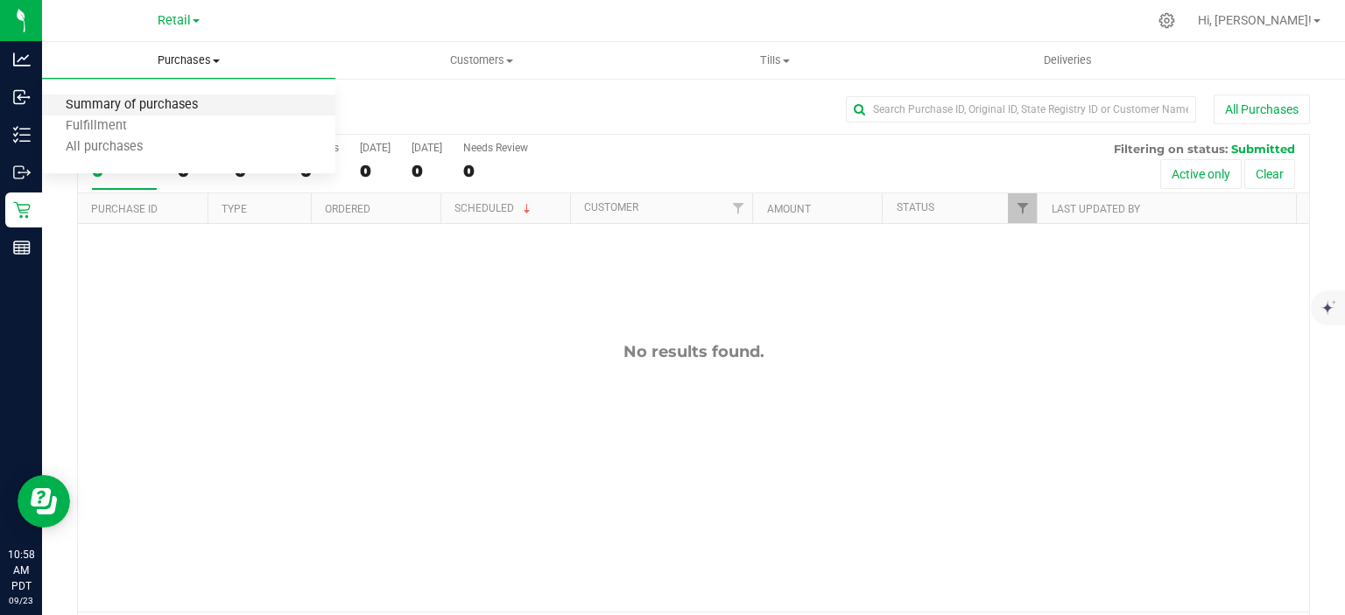
click at [186, 104] on span "Summary of purchases" at bounding box center [131, 105] width 179 height 15
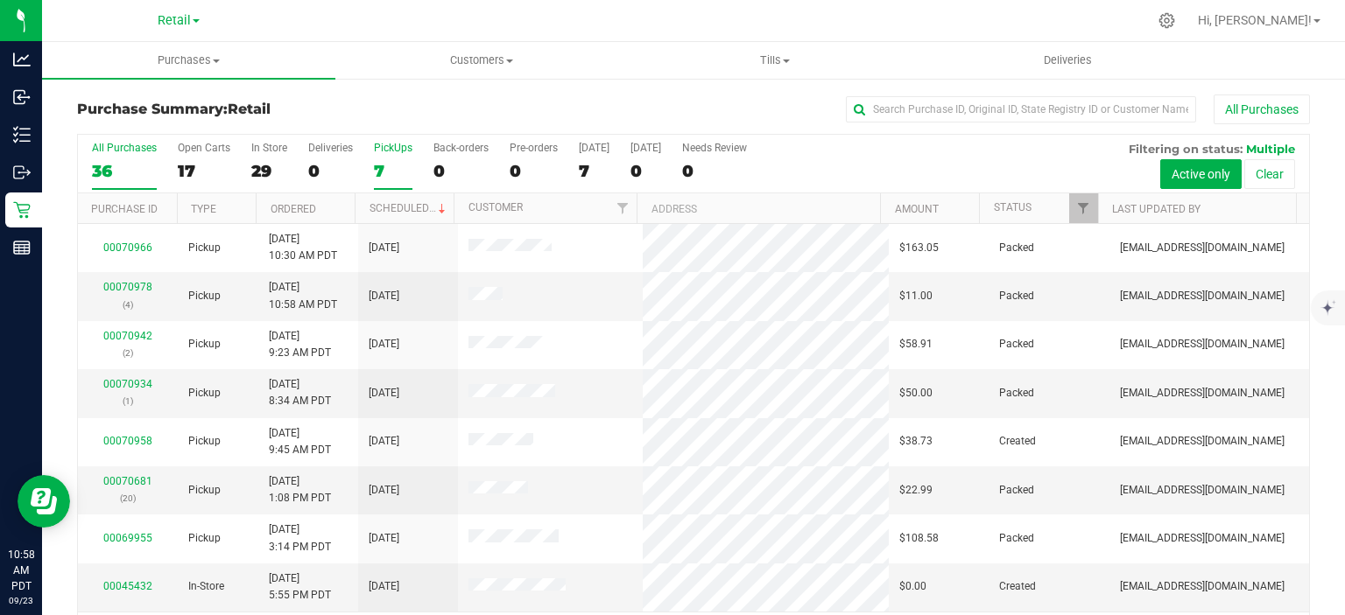
click at [384, 175] on div "7" at bounding box center [393, 171] width 39 height 20
click at [0, 0] on input "PickUps 7" at bounding box center [0, 0] width 0 height 0
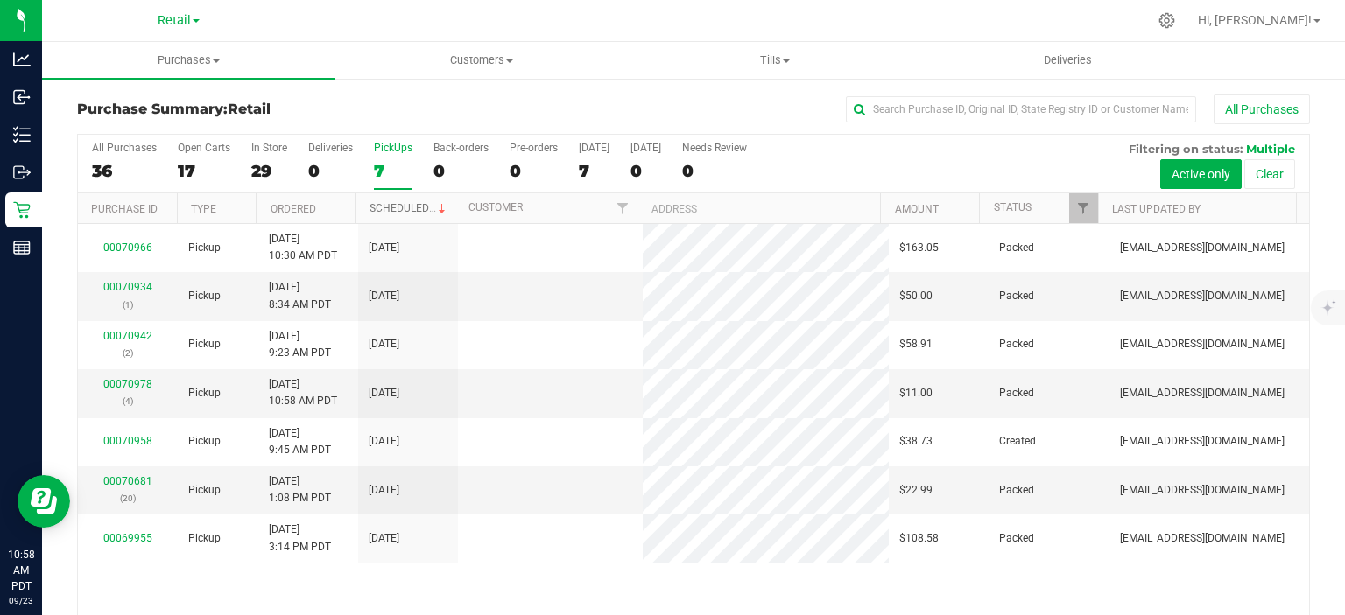
click at [411, 207] on link "Scheduled" at bounding box center [409, 208] width 80 height 12
click at [433, 167] on div "0" at bounding box center [460, 171] width 55 height 20
click at [0, 0] on input "Back-orders 0" at bounding box center [0, 0] width 0 height 0
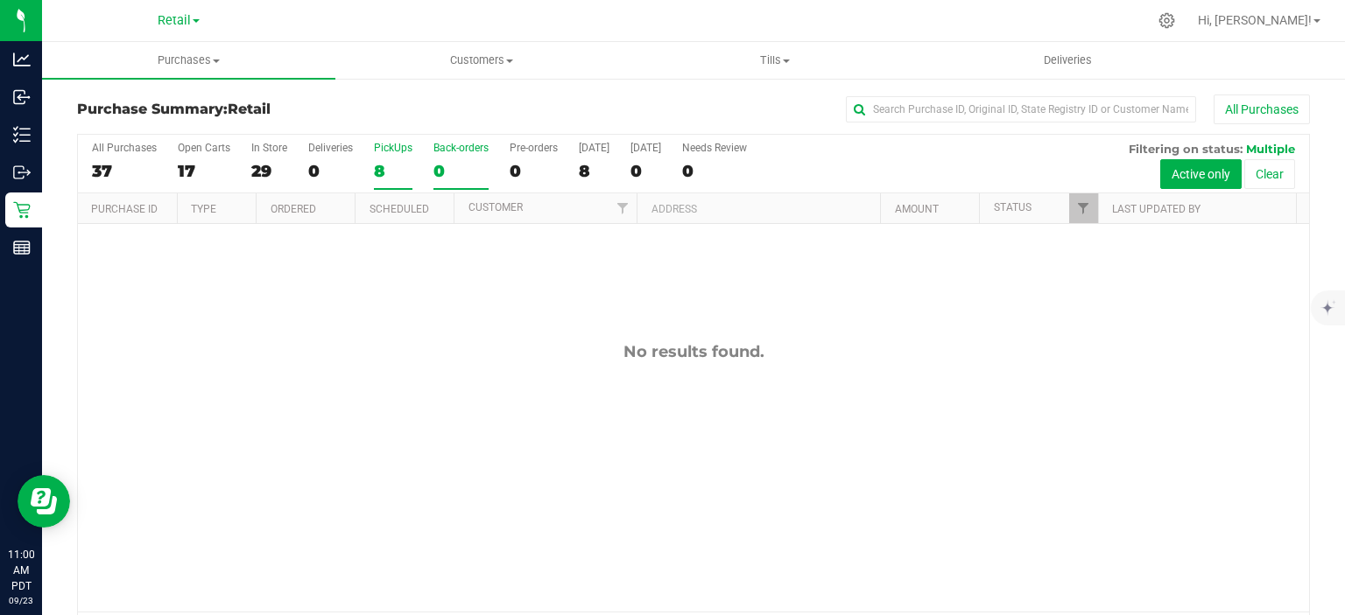
click at [386, 162] on div "8" at bounding box center [393, 171] width 39 height 20
click at [0, 0] on input "PickUps 8" at bounding box center [0, 0] width 0 height 0
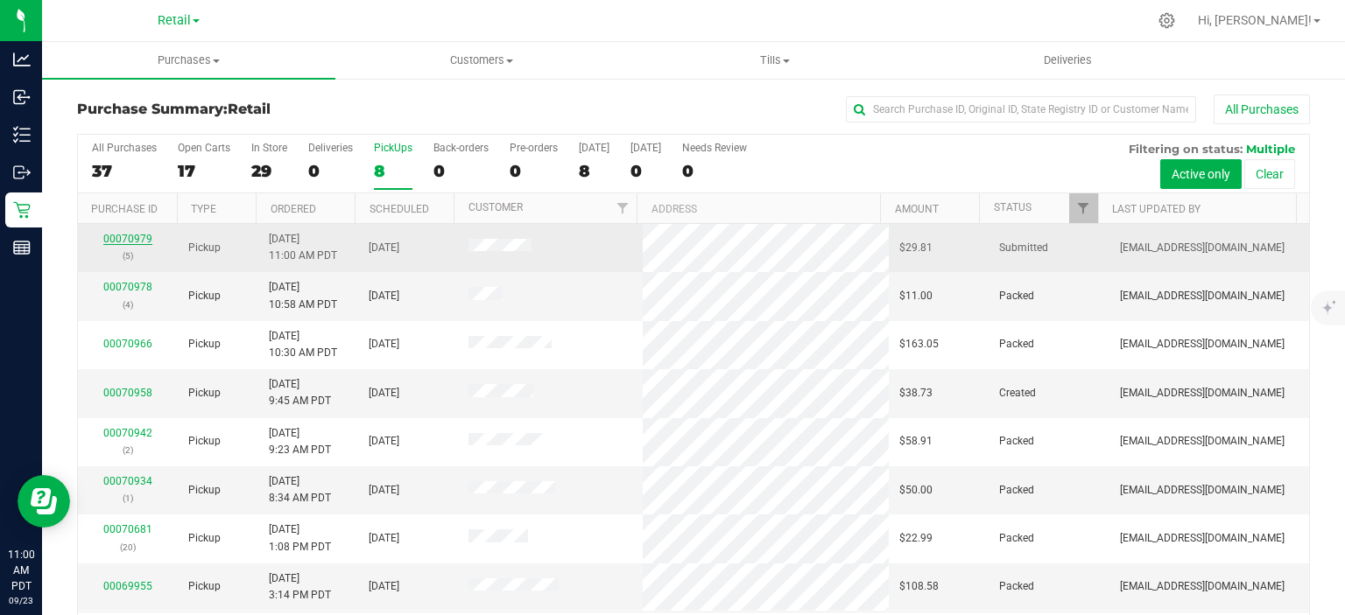
click at [130, 237] on link "00070979" at bounding box center [127, 239] width 49 height 12
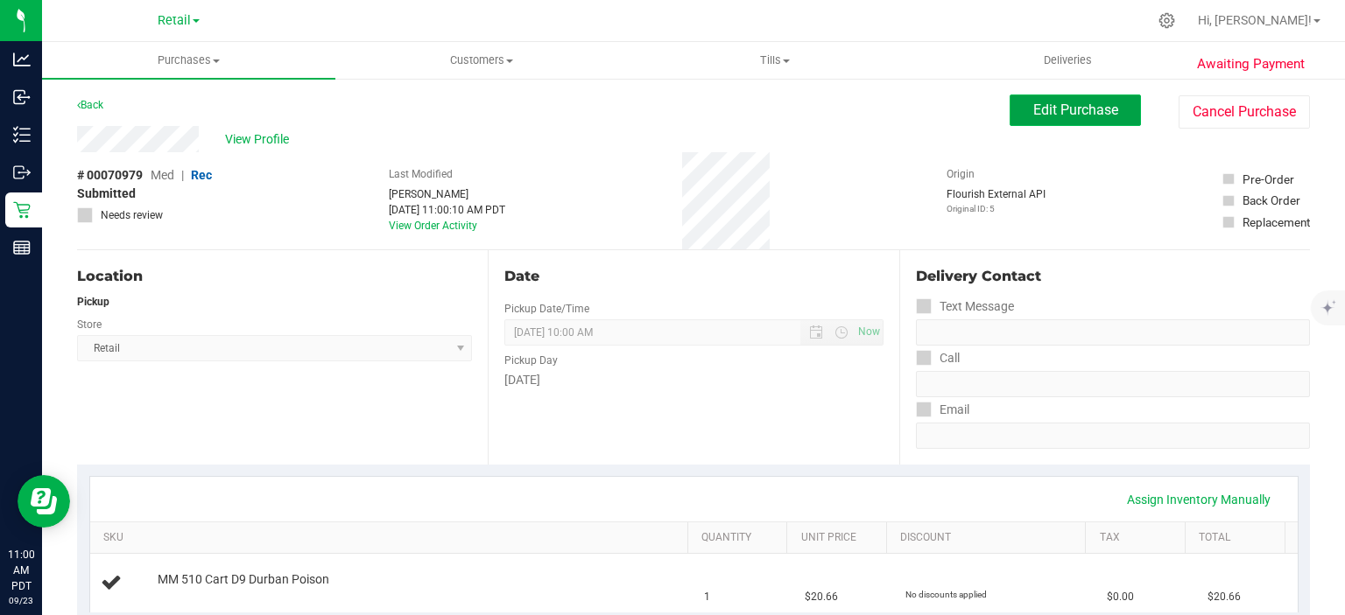
click at [1078, 111] on span "Edit Purchase" at bounding box center [1075, 110] width 85 height 17
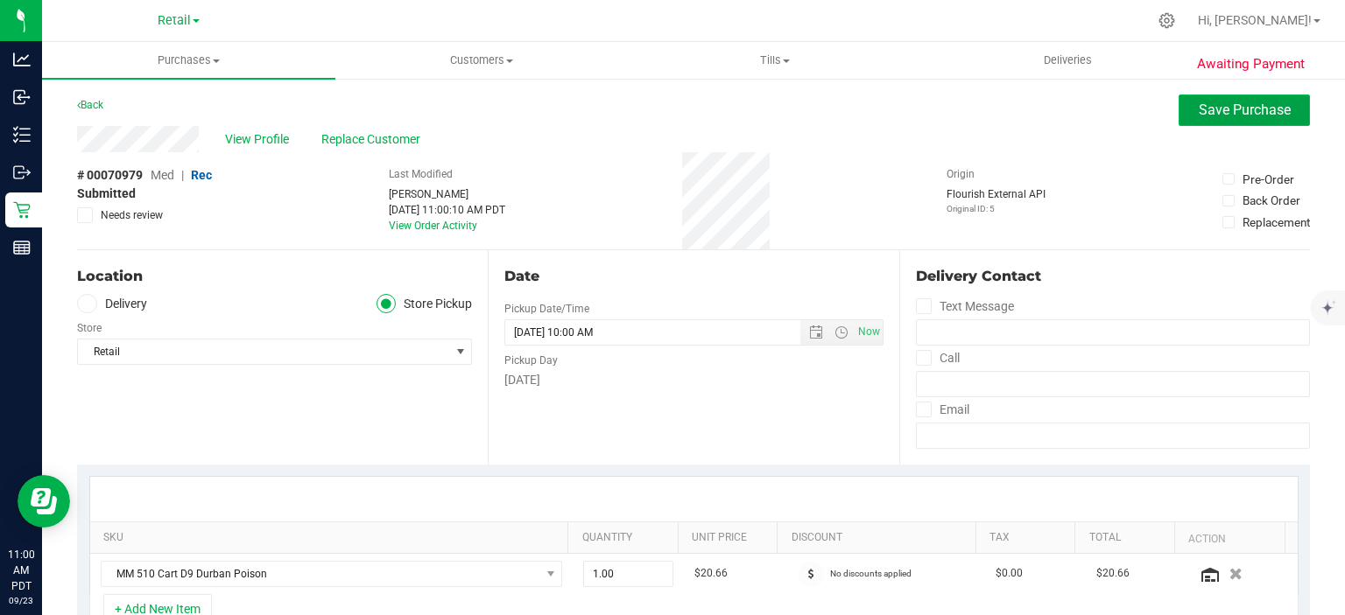
click at [1218, 113] on span "Save Purchase" at bounding box center [1244, 110] width 92 height 17
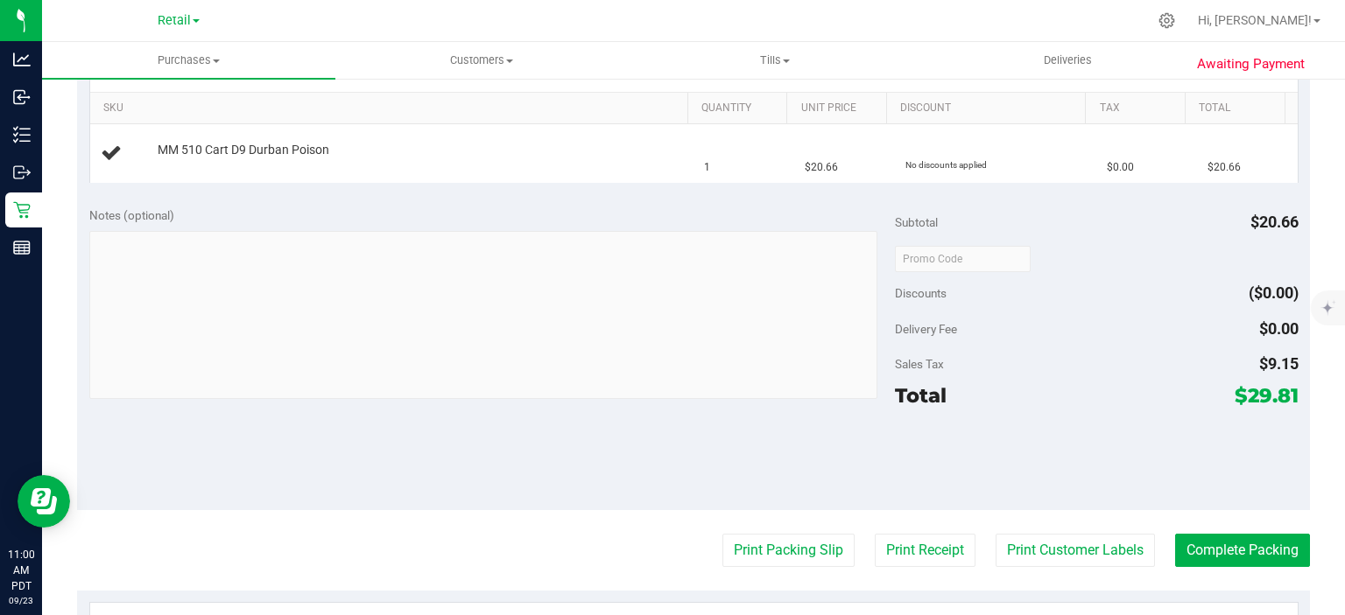
scroll to position [446, 0]
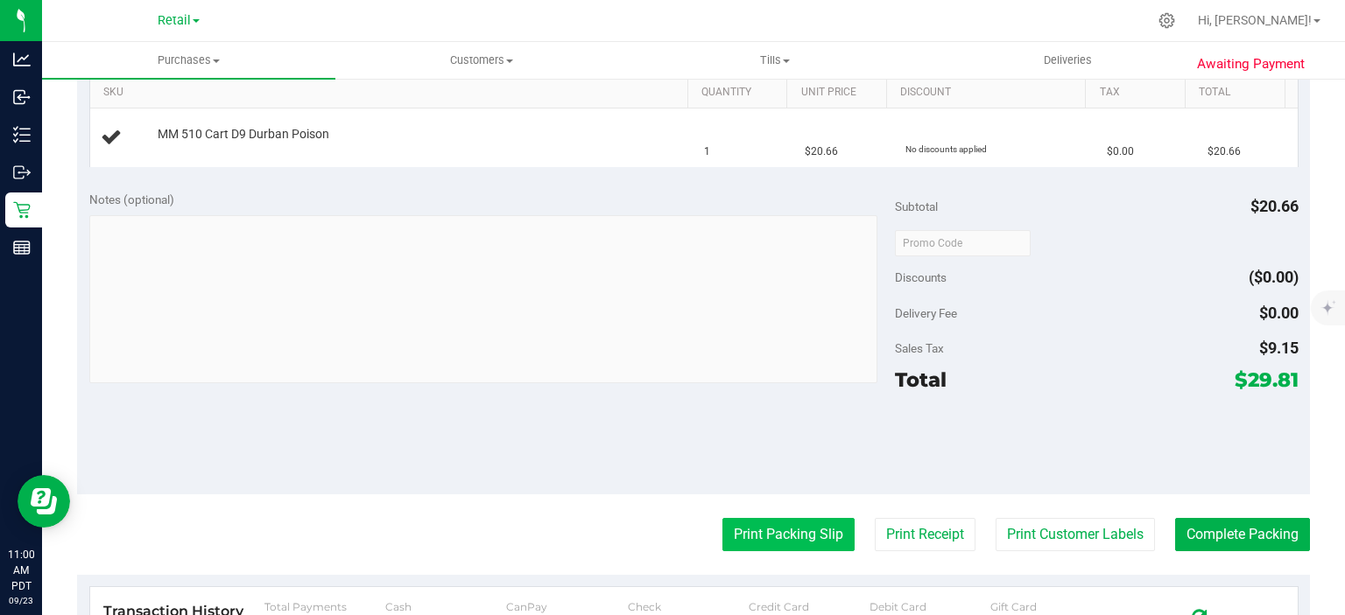
click at [784, 525] on button "Print Packing Slip" at bounding box center [788, 534] width 132 height 33
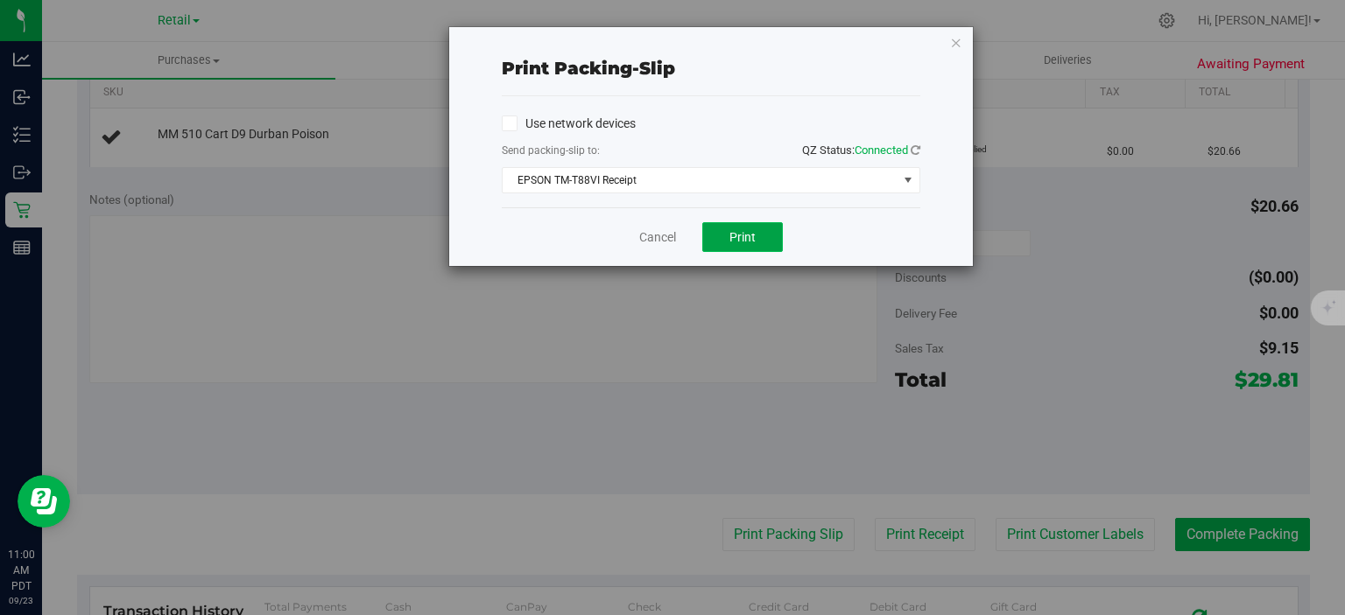
click at [748, 238] on span "Print" at bounding box center [742, 237] width 26 height 14
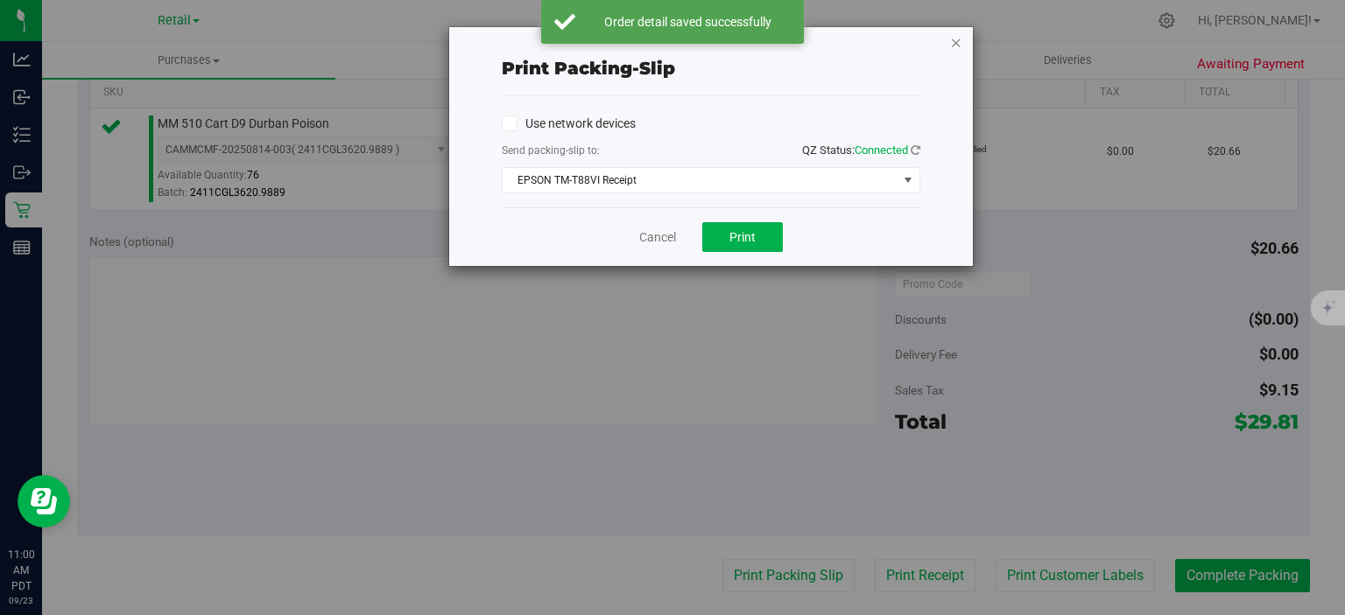
click at [953, 38] on icon "button" at bounding box center [956, 42] width 12 height 21
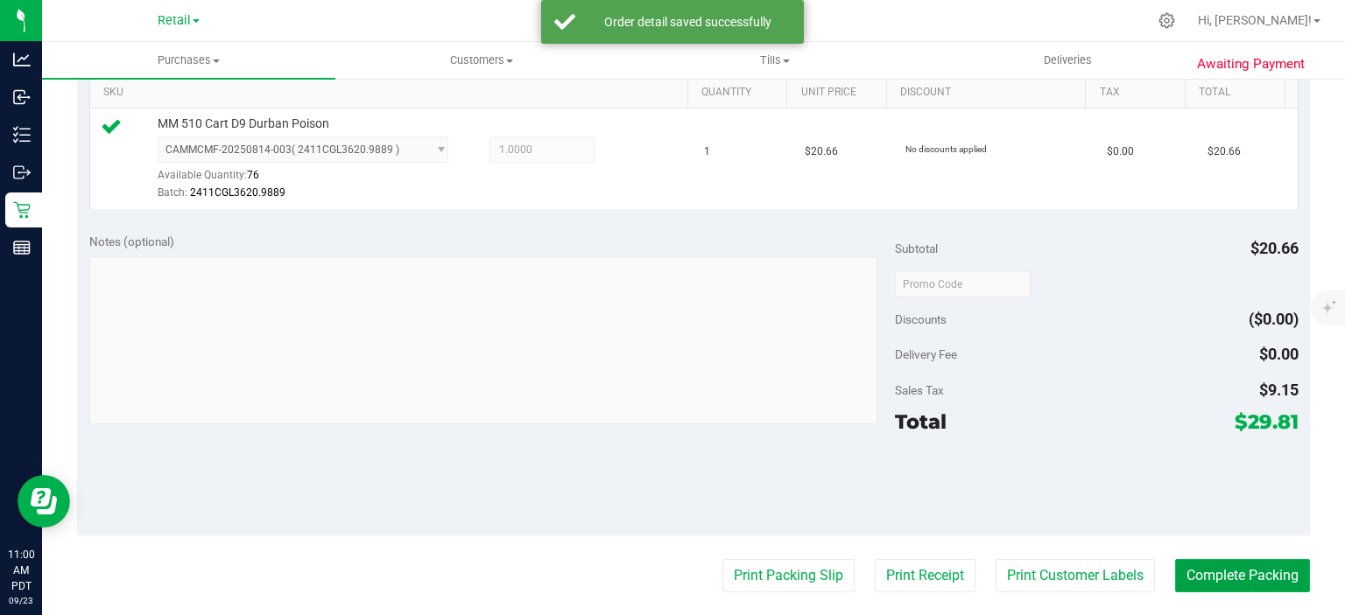
click at [1227, 561] on button "Complete Packing" at bounding box center [1242, 575] width 135 height 33
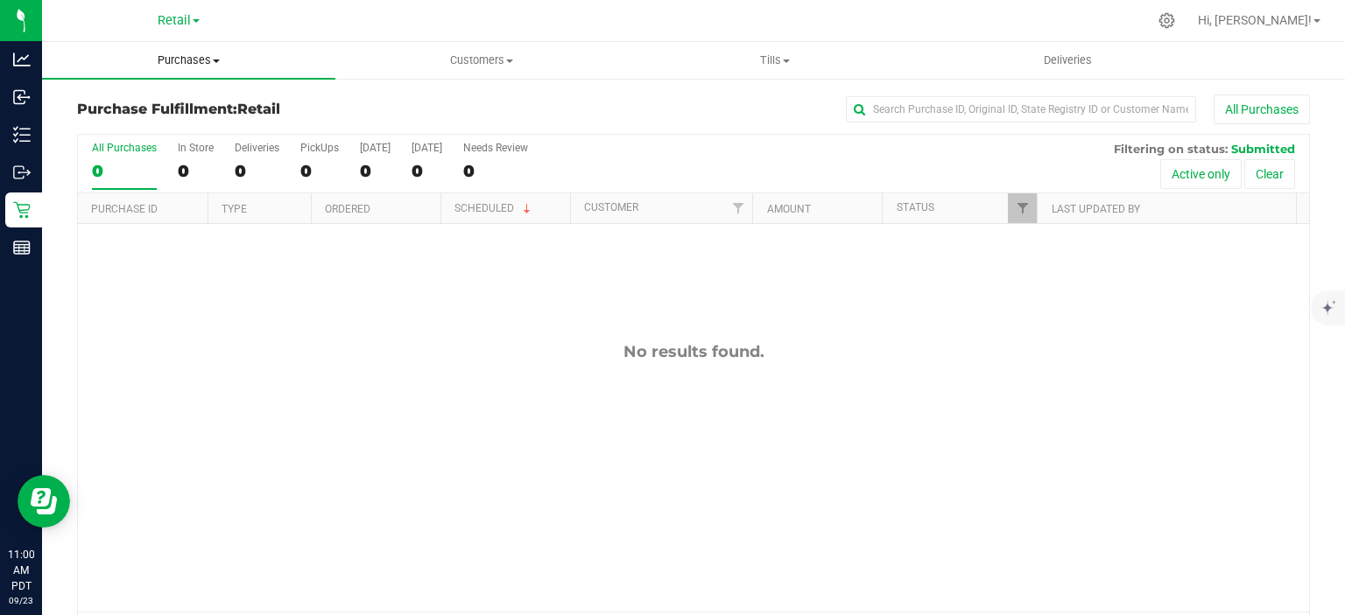
click at [207, 55] on span "Purchases" at bounding box center [188, 61] width 293 height 16
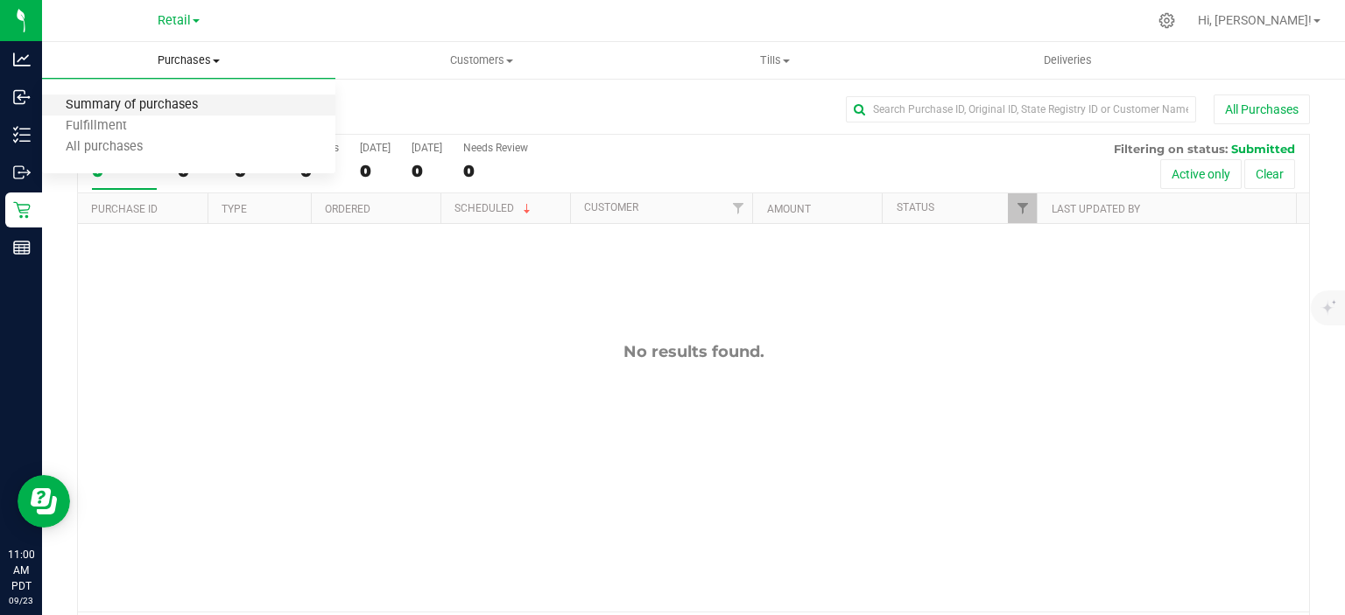
click at [175, 109] on span "Summary of purchases" at bounding box center [131, 105] width 179 height 15
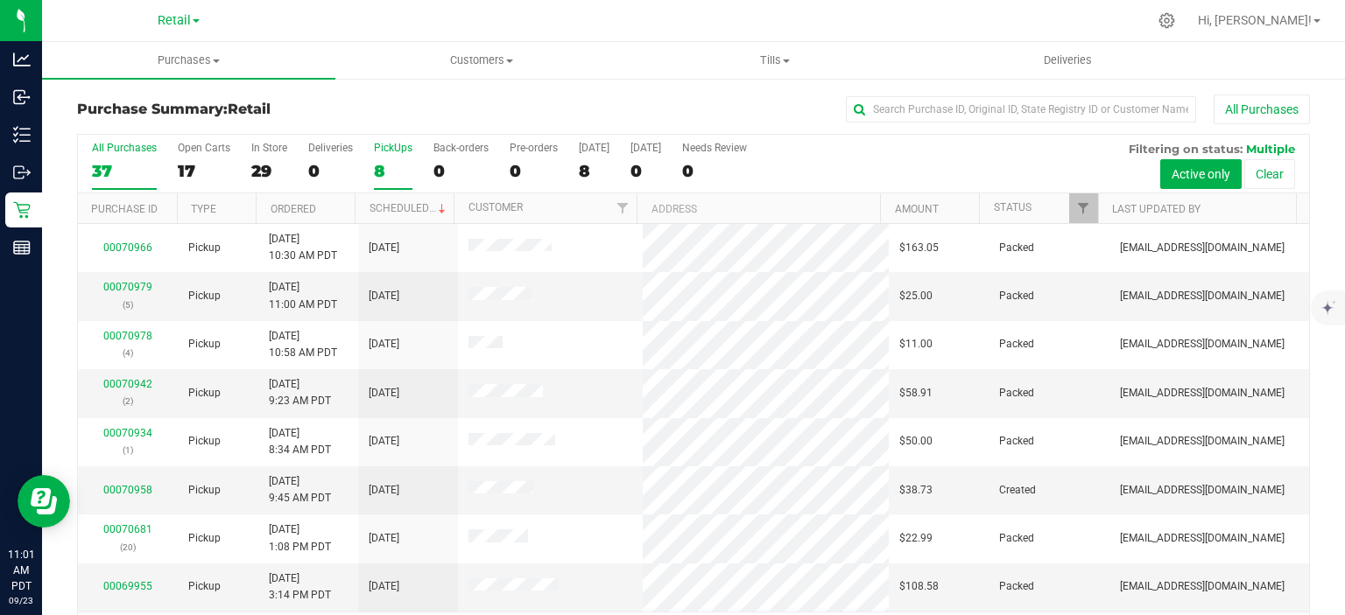
click at [379, 161] on div "8" at bounding box center [393, 171] width 39 height 20
click at [0, 0] on input "PickUps 8" at bounding box center [0, 0] width 0 height 0
click at [400, 202] on link "Scheduled" at bounding box center [409, 208] width 80 height 12
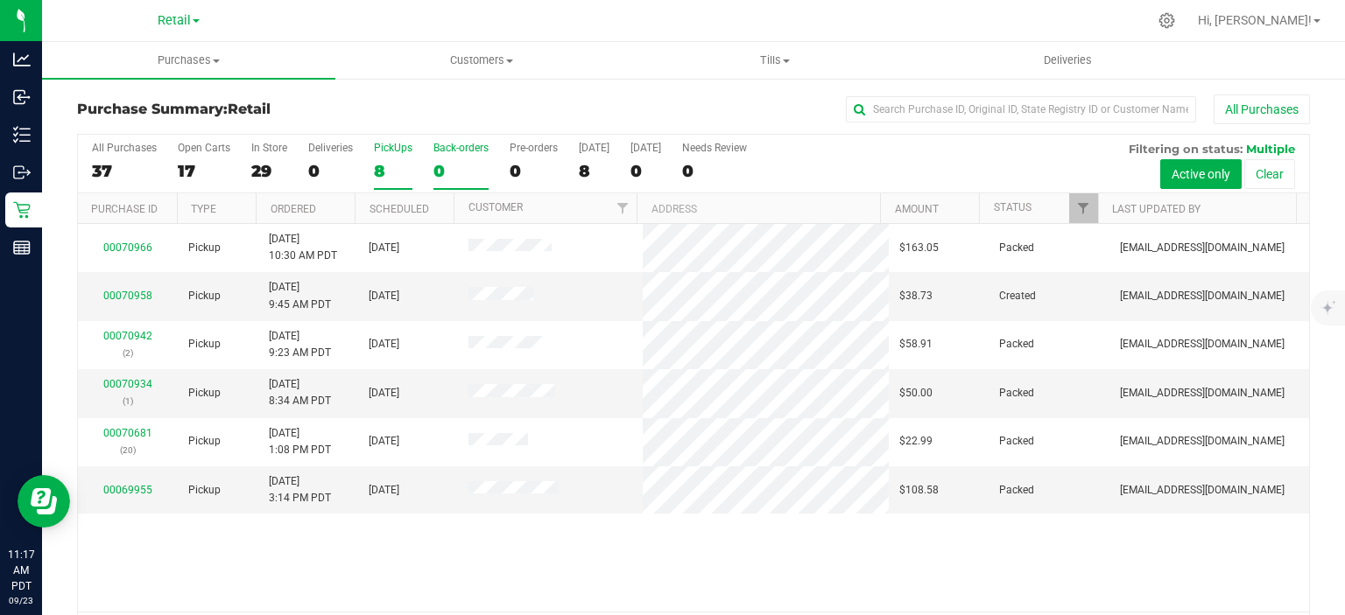
click at [448, 163] on div "0" at bounding box center [460, 171] width 55 height 20
click at [0, 0] on input "Back-orders 0" at bounding box center [0, 0] width 0 height 0
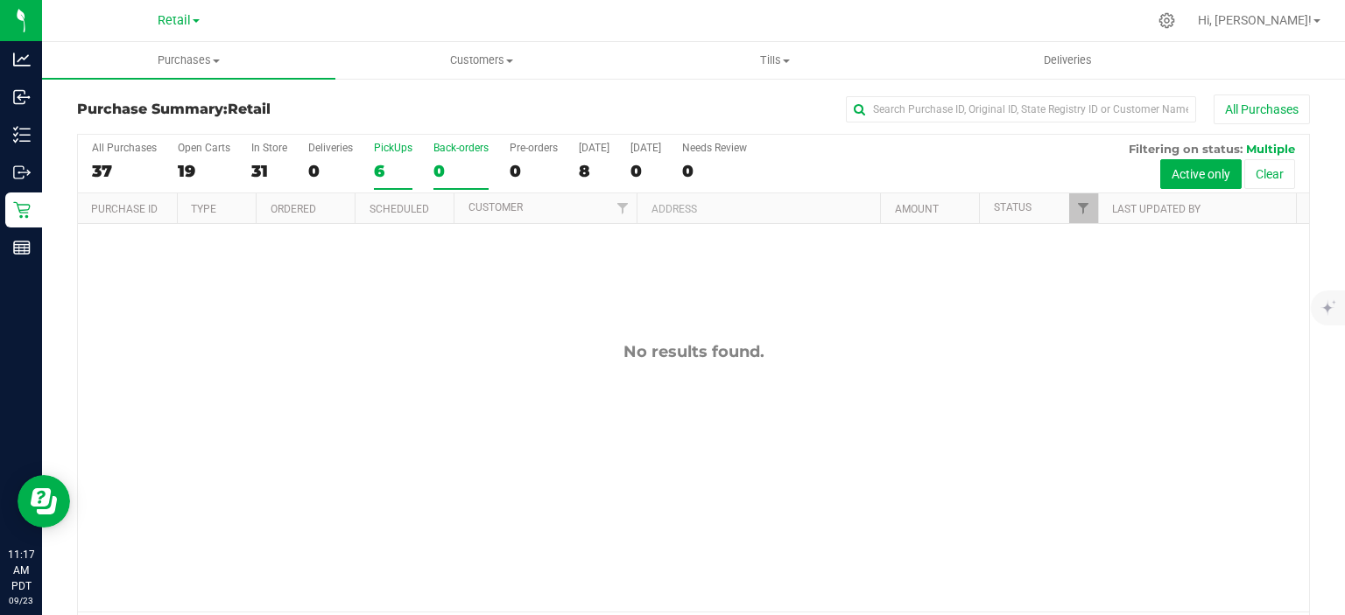
click at [378, 172] on div "6" at bounding box center [393, 171] width 39 height 20
click at [0, 0] on input "PickUps 6" at bounding box center [0, 0] width 0 height 0
